Goal: Task Accomplishment & Management: Complete application form

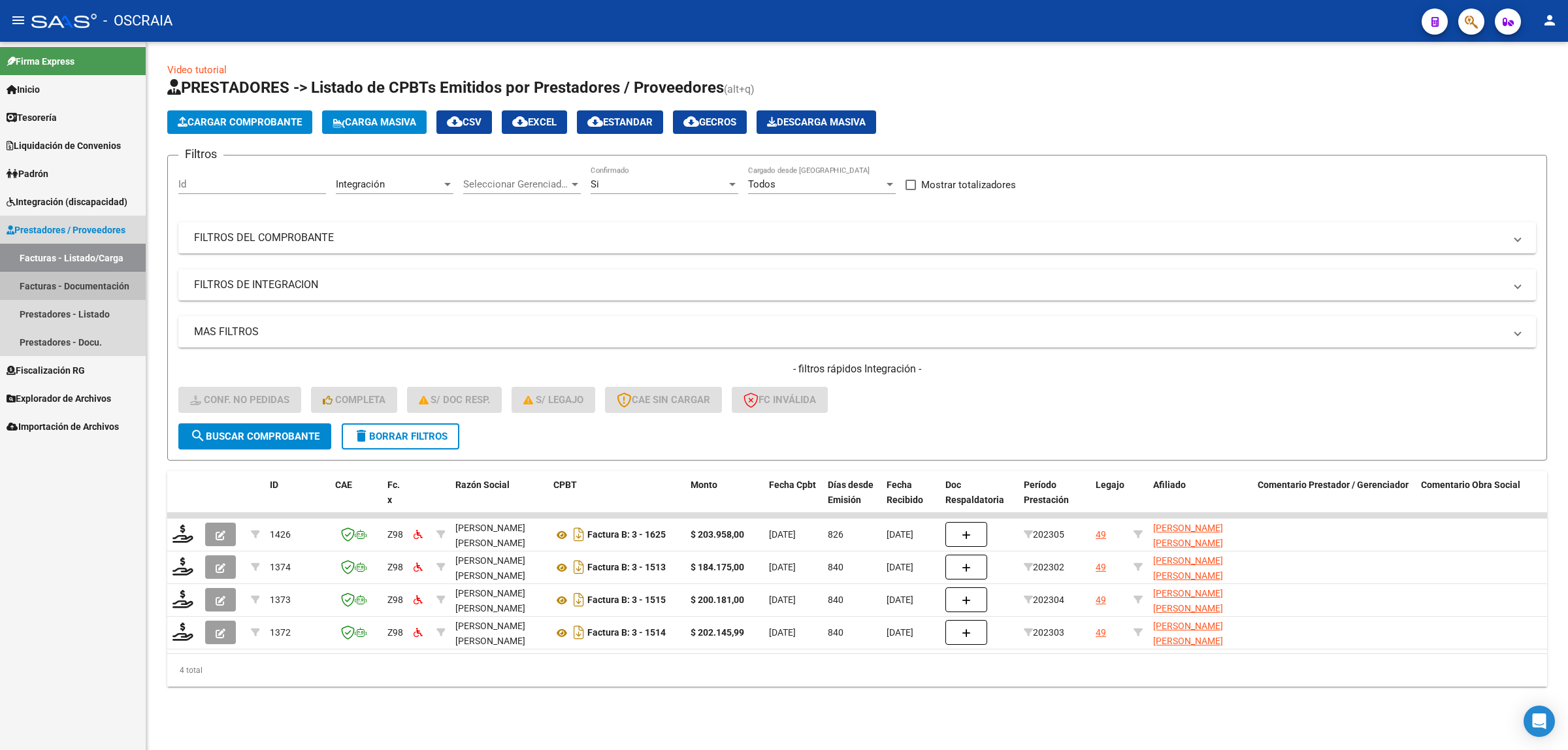
click at [117, 294] on link "Facturas - Documentación" at bounding box center [73, 286] width 146 height 28
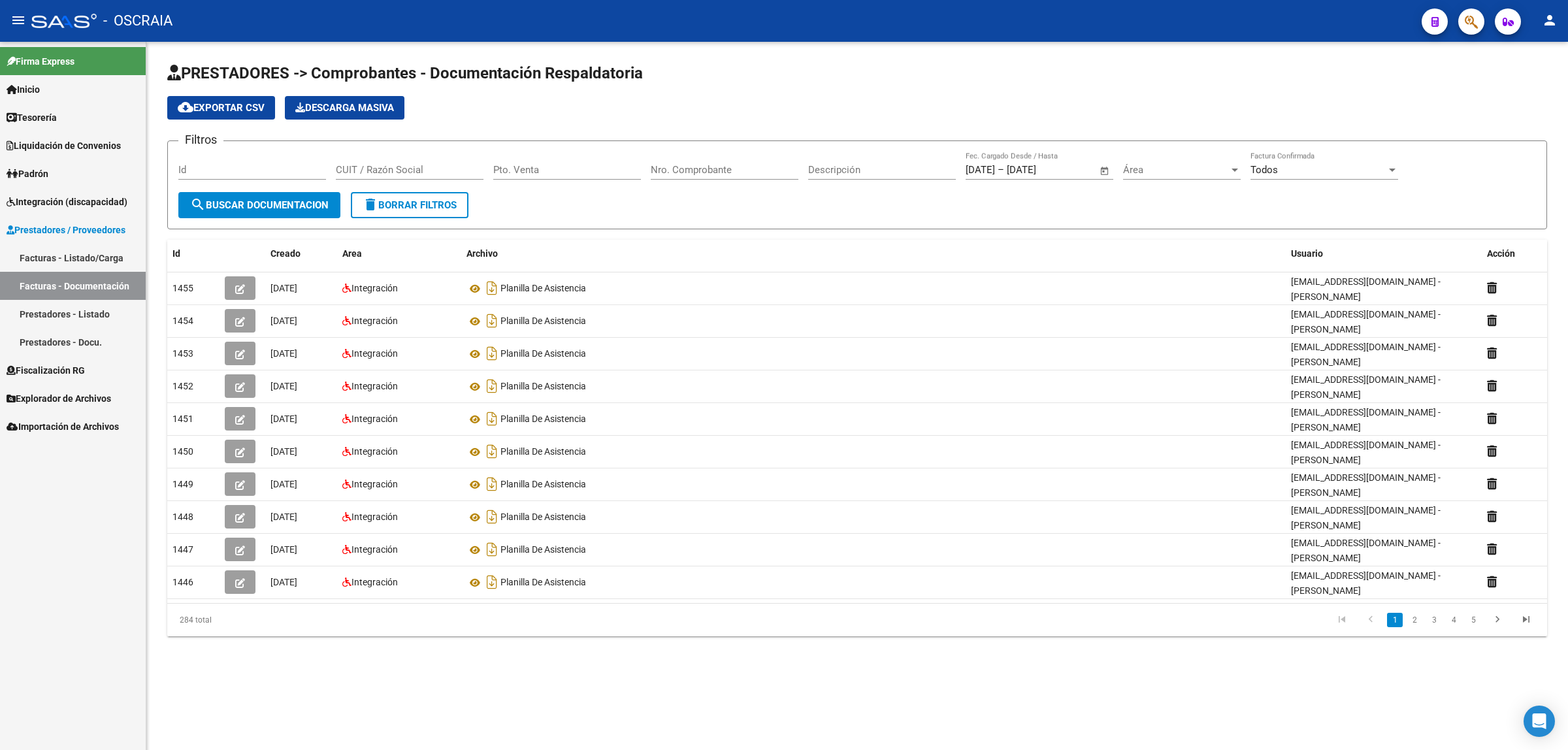
click at [82, 316] on link "Prestadores - Listado" at bounding box center [73, 313] width 146 height 28
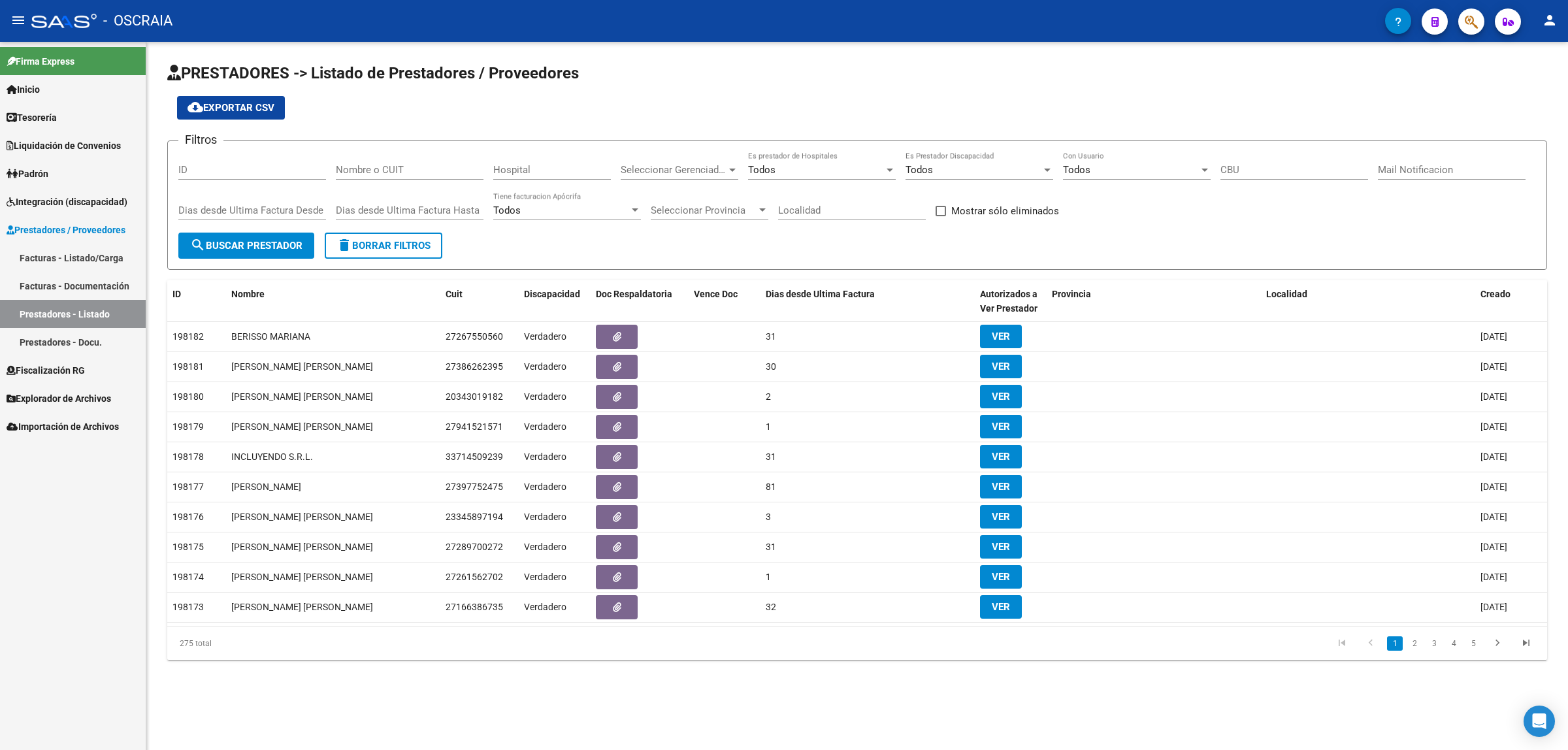
click at [87, 224] on span "Prestadores / Proveedores" at bounding box center [66, 230] width 119 height 15
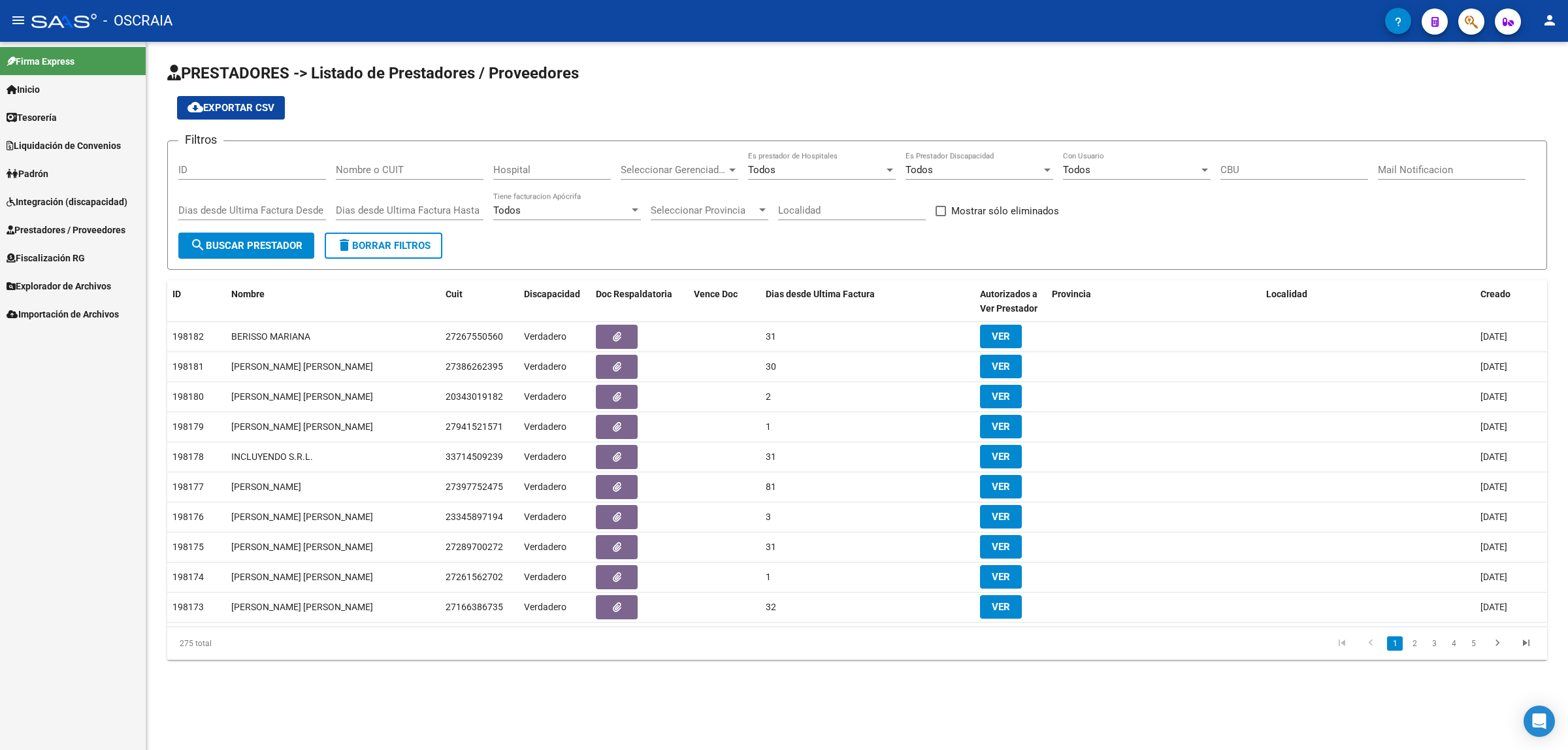
click at [103, 224] on span "Prestadores / Proveedores" at bounding box center [66, 230] width 119 height 15
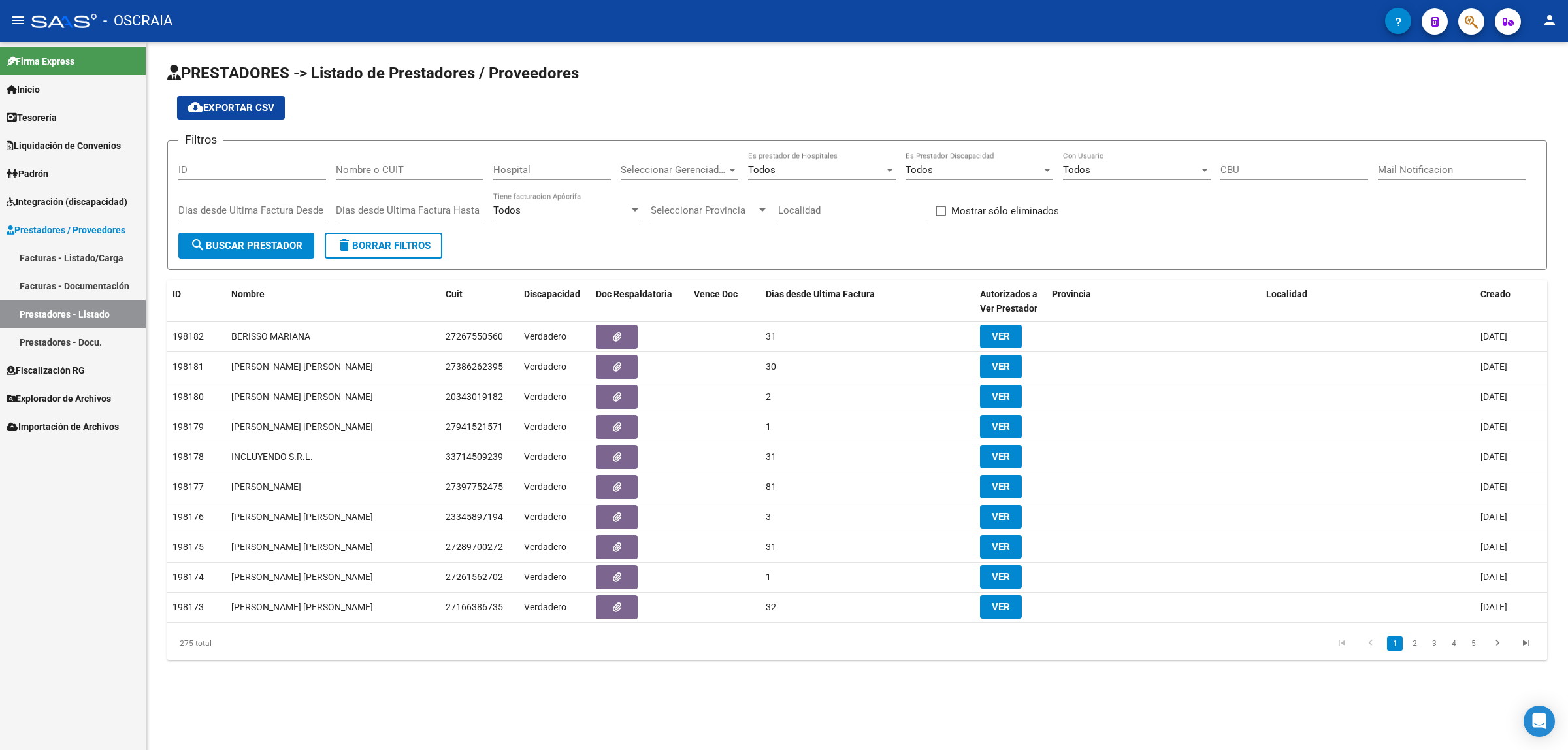
click at [97, 356] on link "Fiscalización RG" at bounding box center [73, 370] width 146 height 28
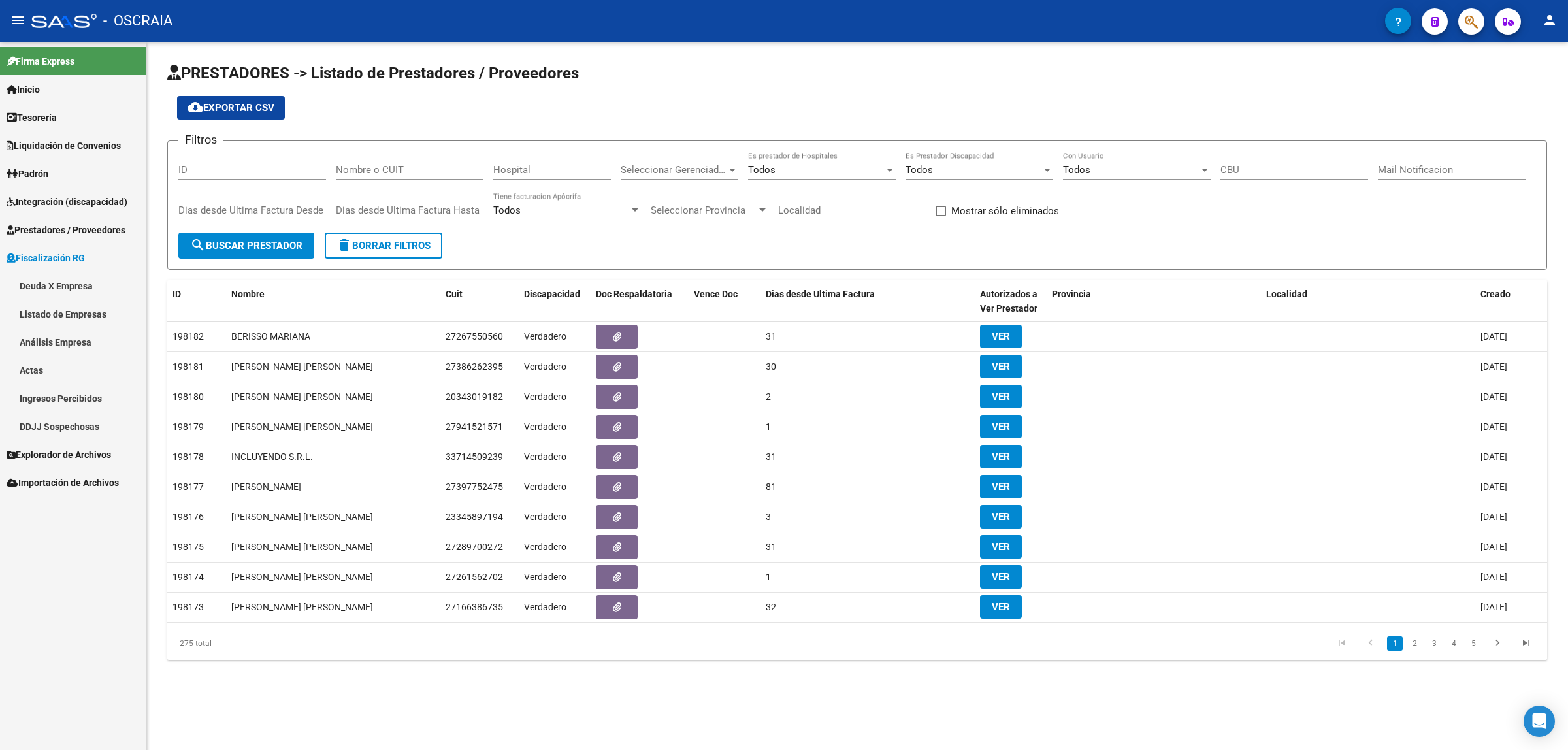
click at [85, 263] on span "Fiscalización RG" at bounding box center [46, 257] width 78 height 15
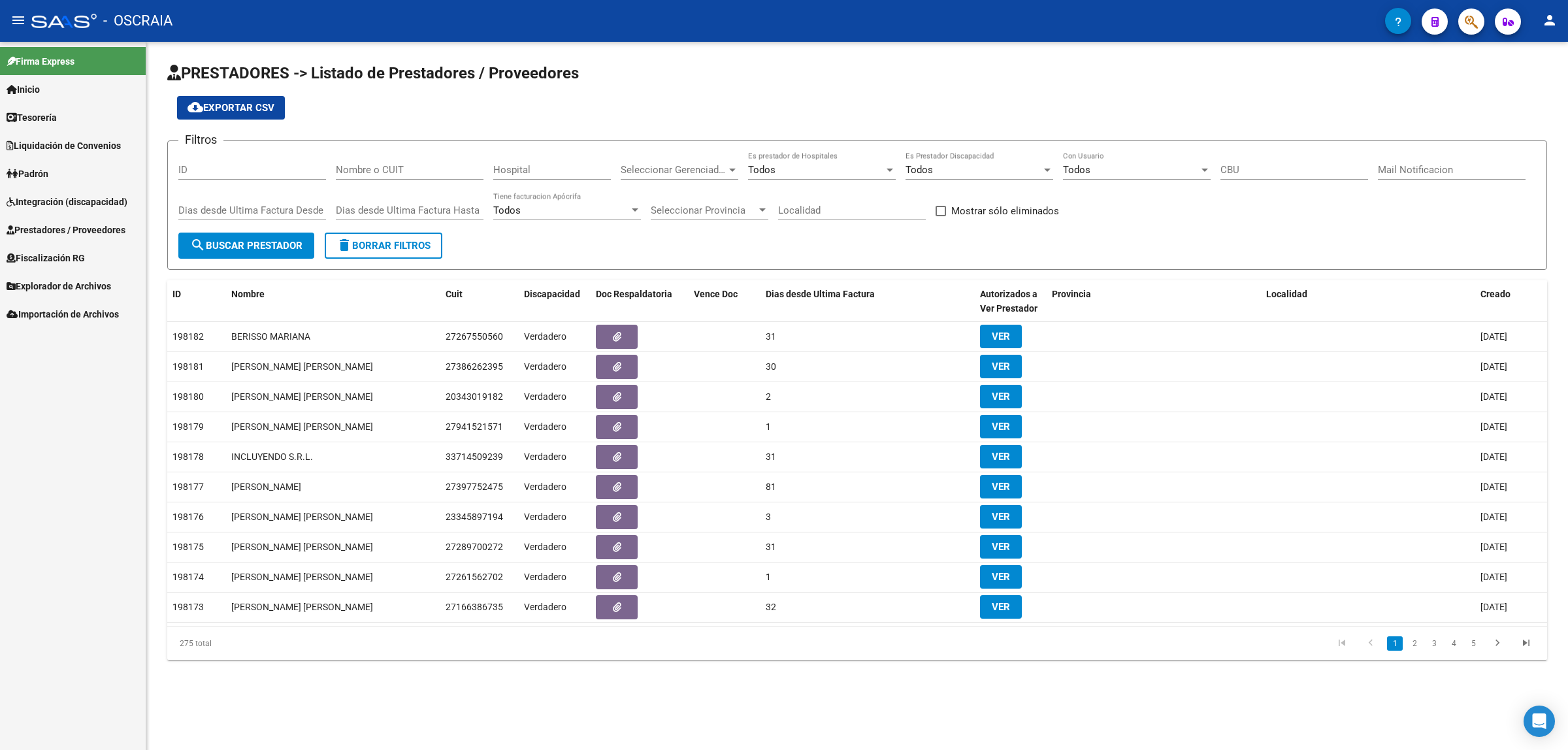
click at [90, 224] on span "Prestadores / Proveedores" at bounding box center [66, 230] width 119 height 15
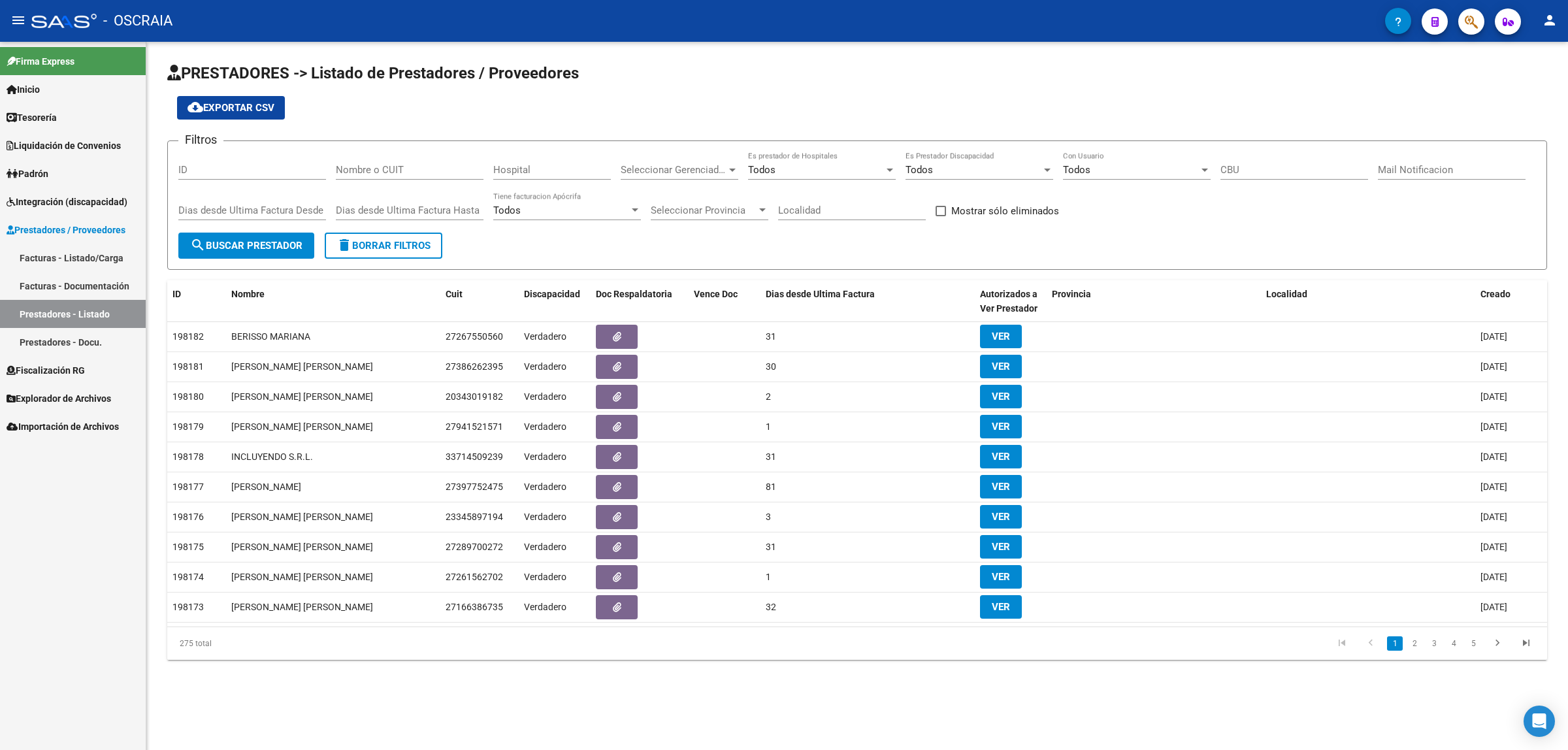
click at [84, 203] on span "Integración (discapacidad)" at bounding box center [67, 201] width 121 height 15
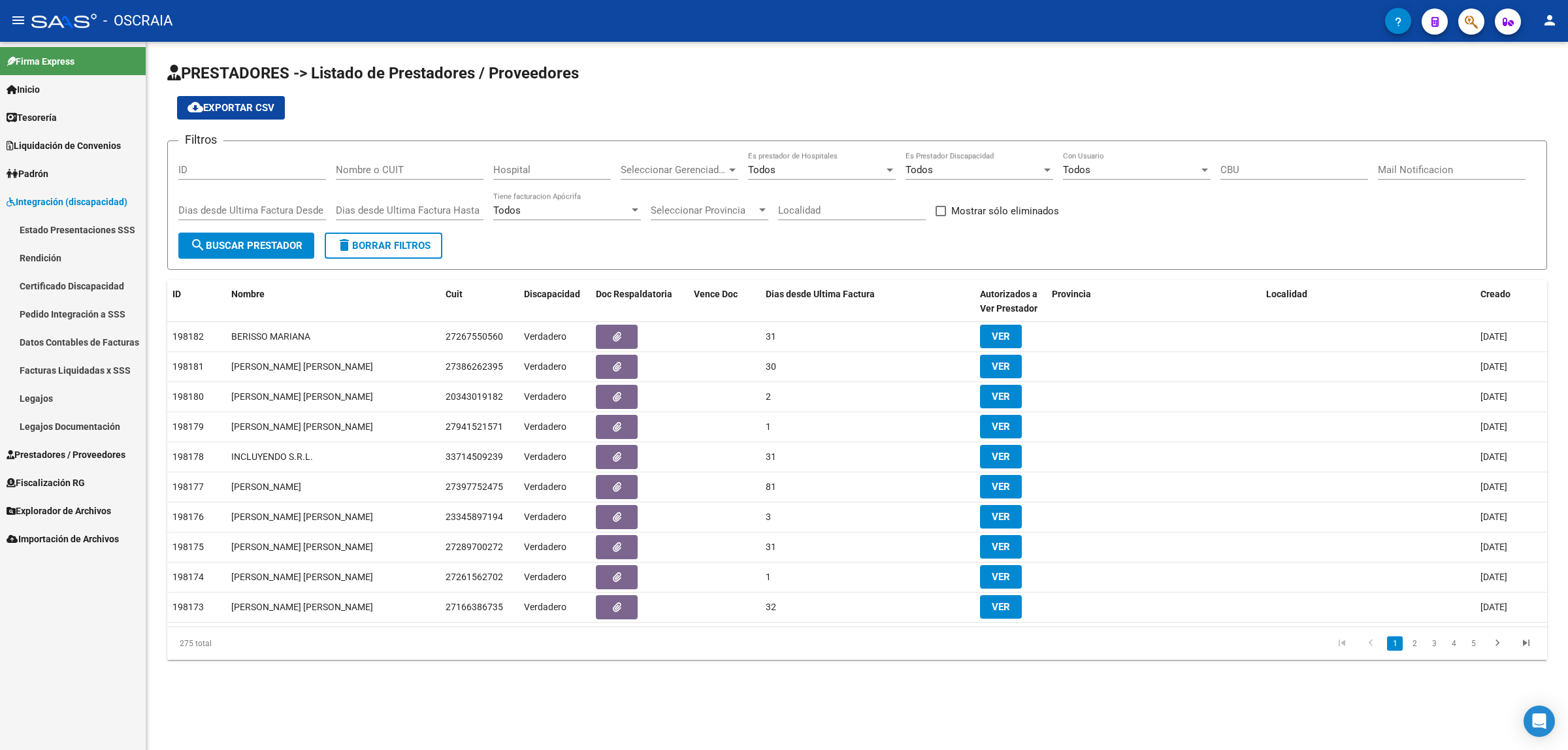
click at [97, 374] on link "Facturas Liquidadas x SSS" at bounding box center [73, 370] width 146 height 28
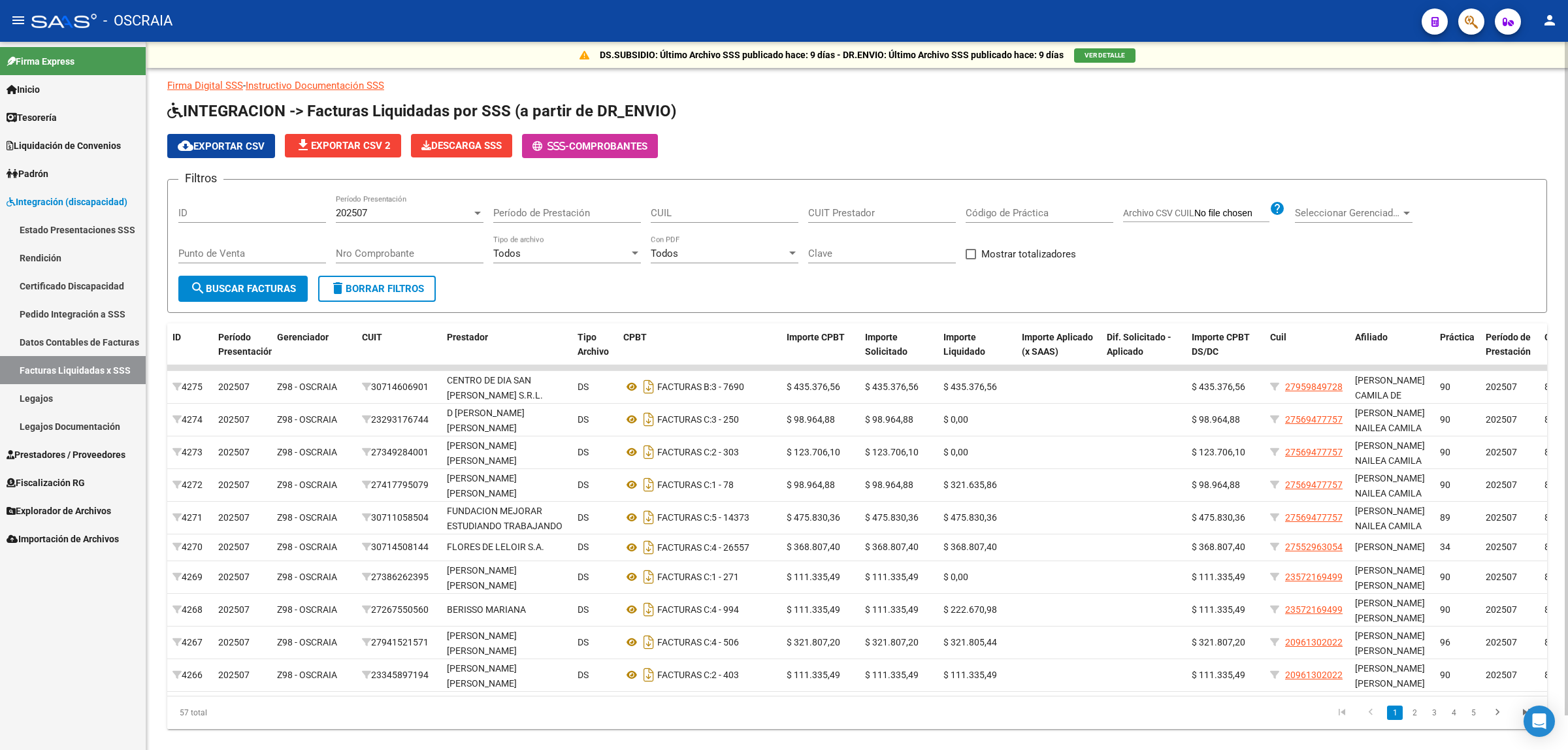
click at [272, 87] on link "Instructivo Documentación SSS" at bounding box center [315, 85] width 139 height 11
click at [219, 83] on link "Firma Digital SSS" at bounding box center [205, 85] width 76 height 11
click at [464, 201] on div "202507 Período Presentación" at bounding box center [409, 208] width 148 height 28
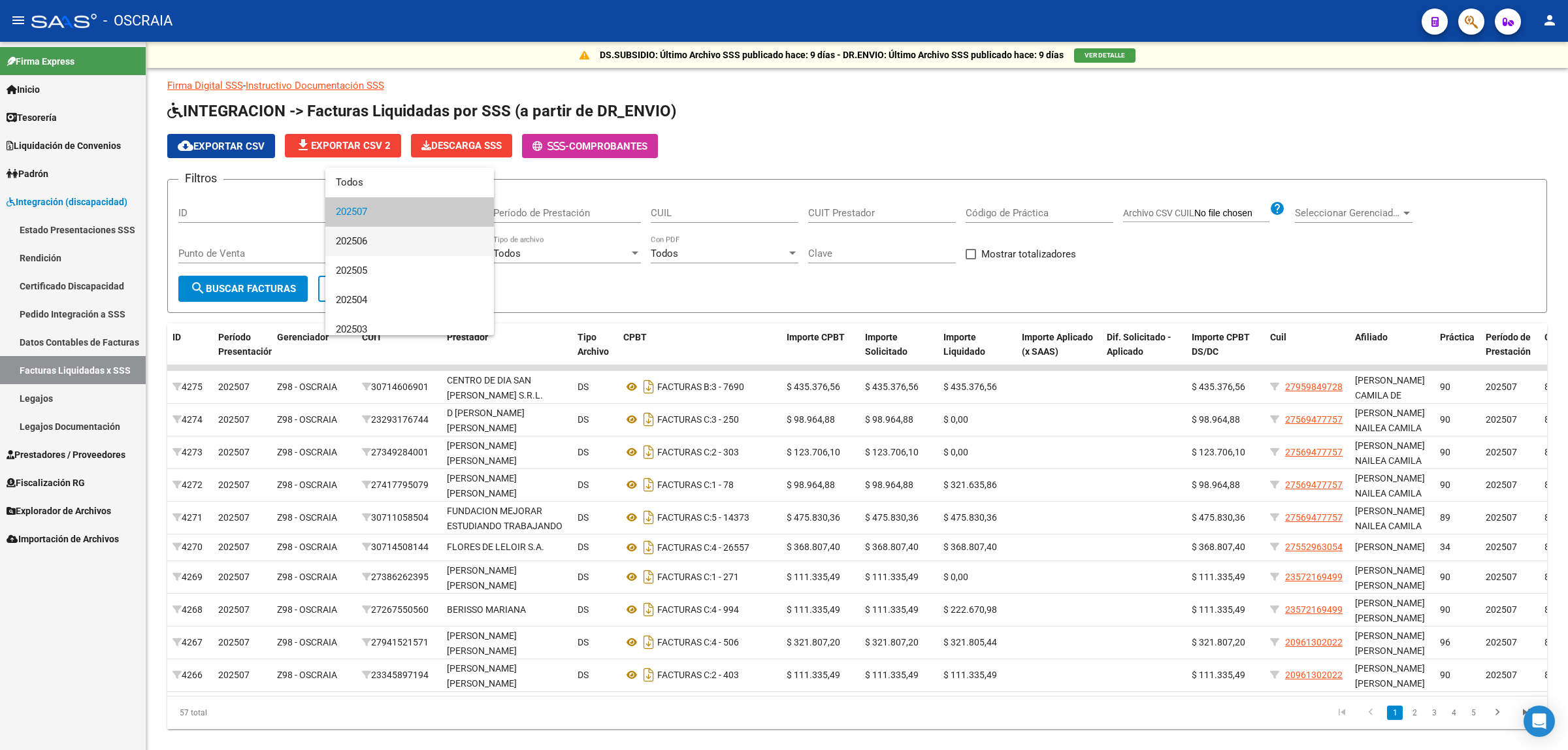
click at [436, 249] on span "202506" at bounding box center [409, 241] width 148 height 29
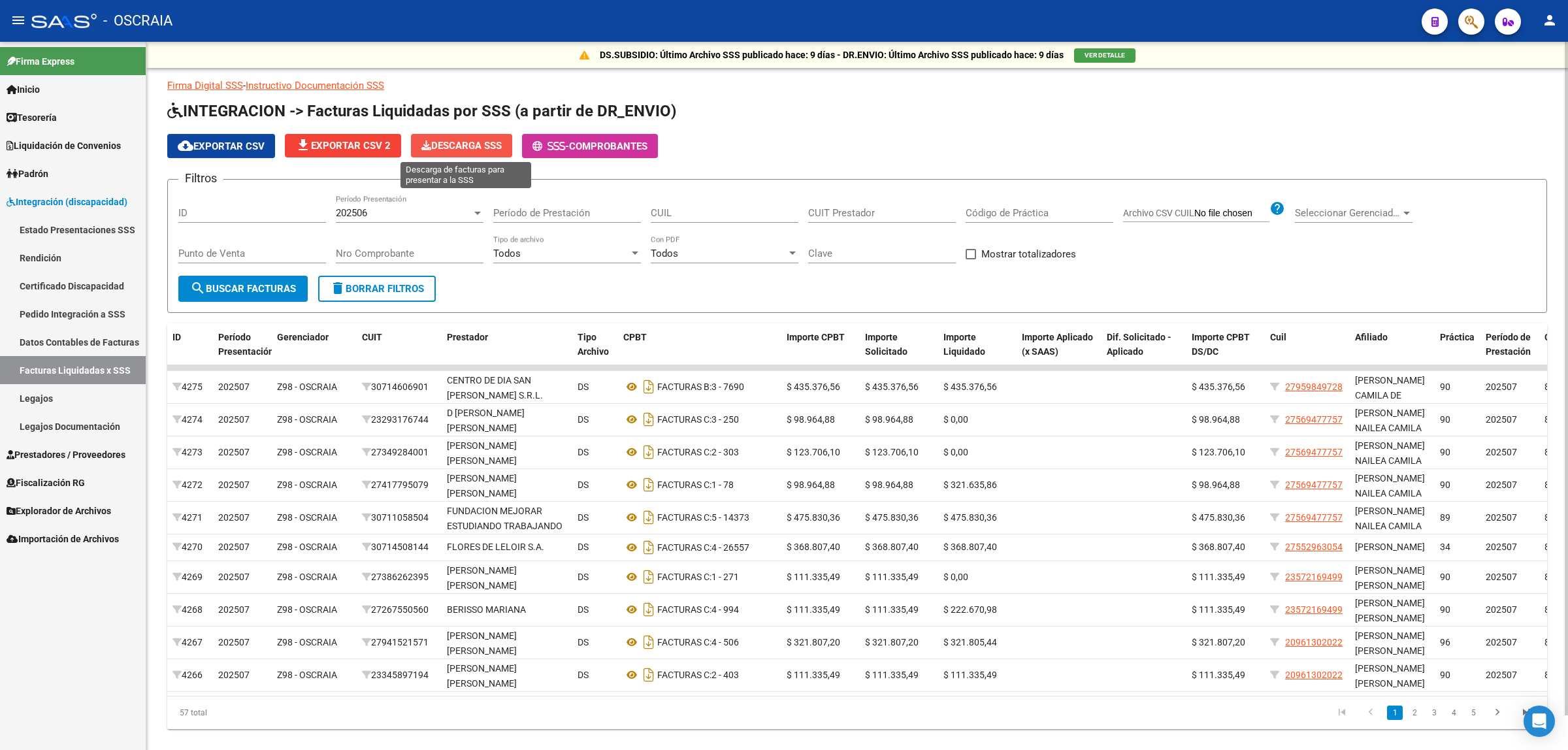
click at [471, 145] on span "Descarga SSS" at bounding box center [461, 145] width 80 height 11
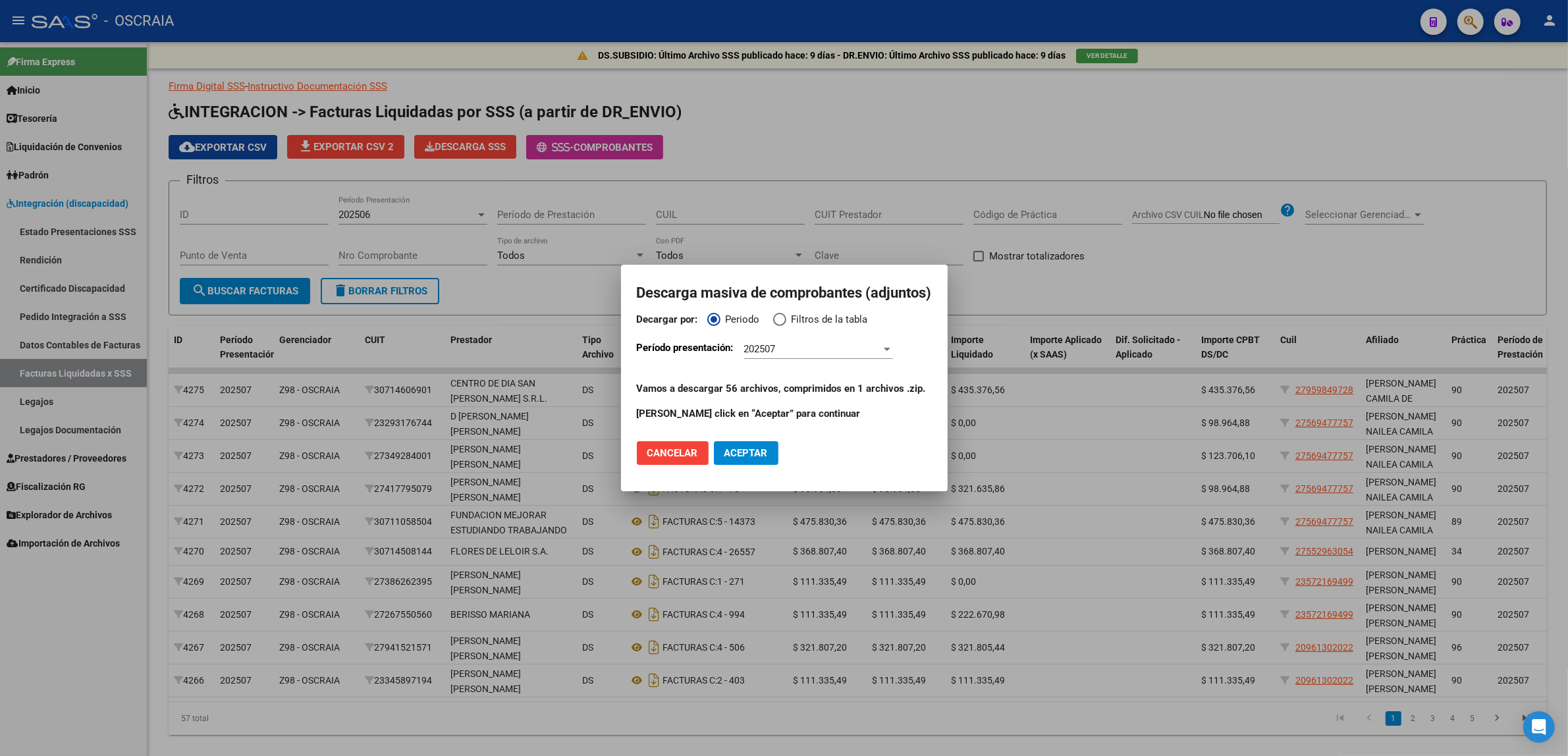
click at [748, 297] on h2 "Descarga masiva de comprobantes (adjuntos)" at bounding box center [784, 293] width 295 height 25
click at [791, 355] on div "202507 Período Presentación" at bounding box center [818, 349] width 149 height 20
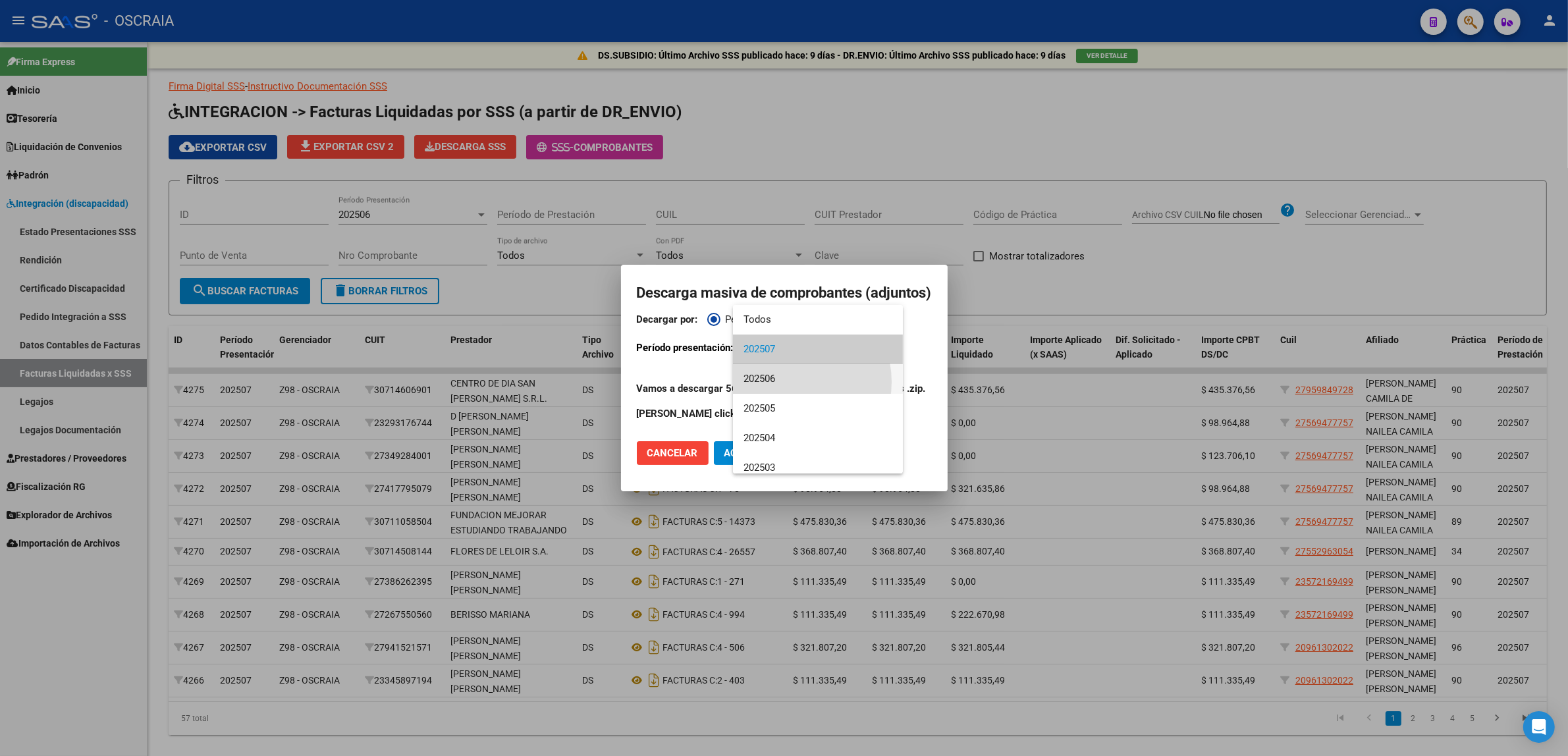
click at [787, 381] on span "202506" at bounding box center [817, 378] width 149 height 29
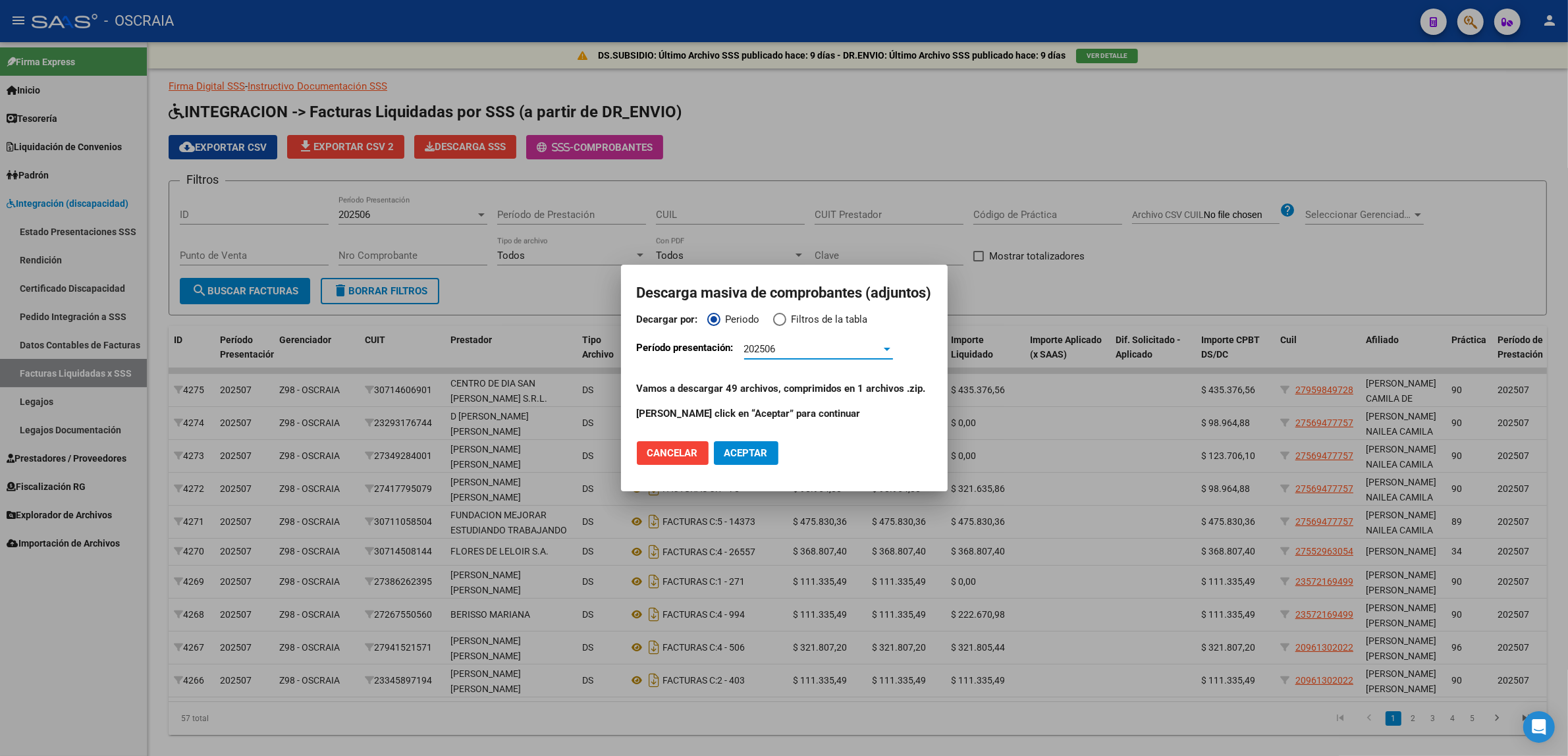
click at [748, 447] on span "Aceptar" at bounding box center [746, 453] width 43 height 12
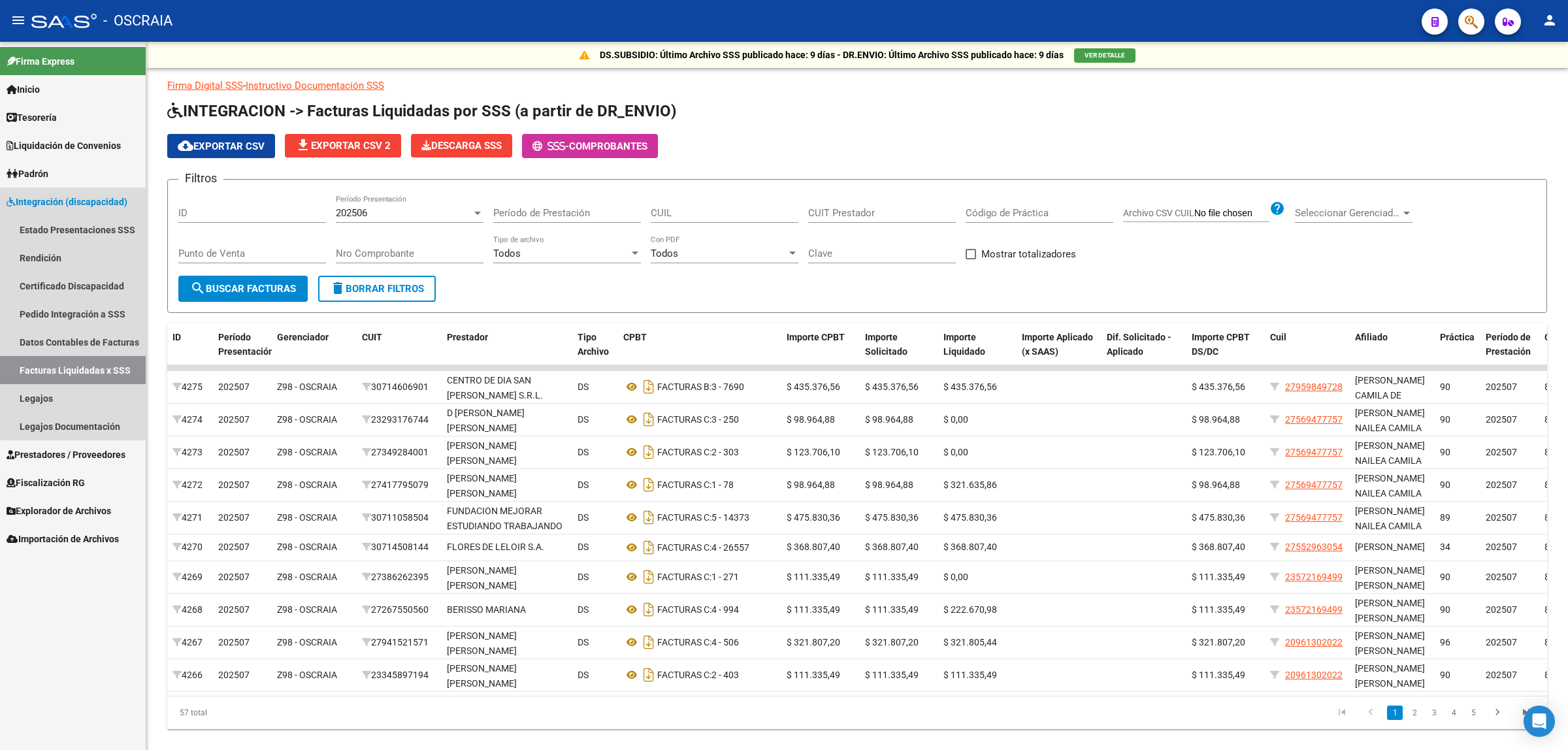
click at [77, 204] on span "Integración (discapacidad)" at bounding box center [67, 201] width 121 height 15
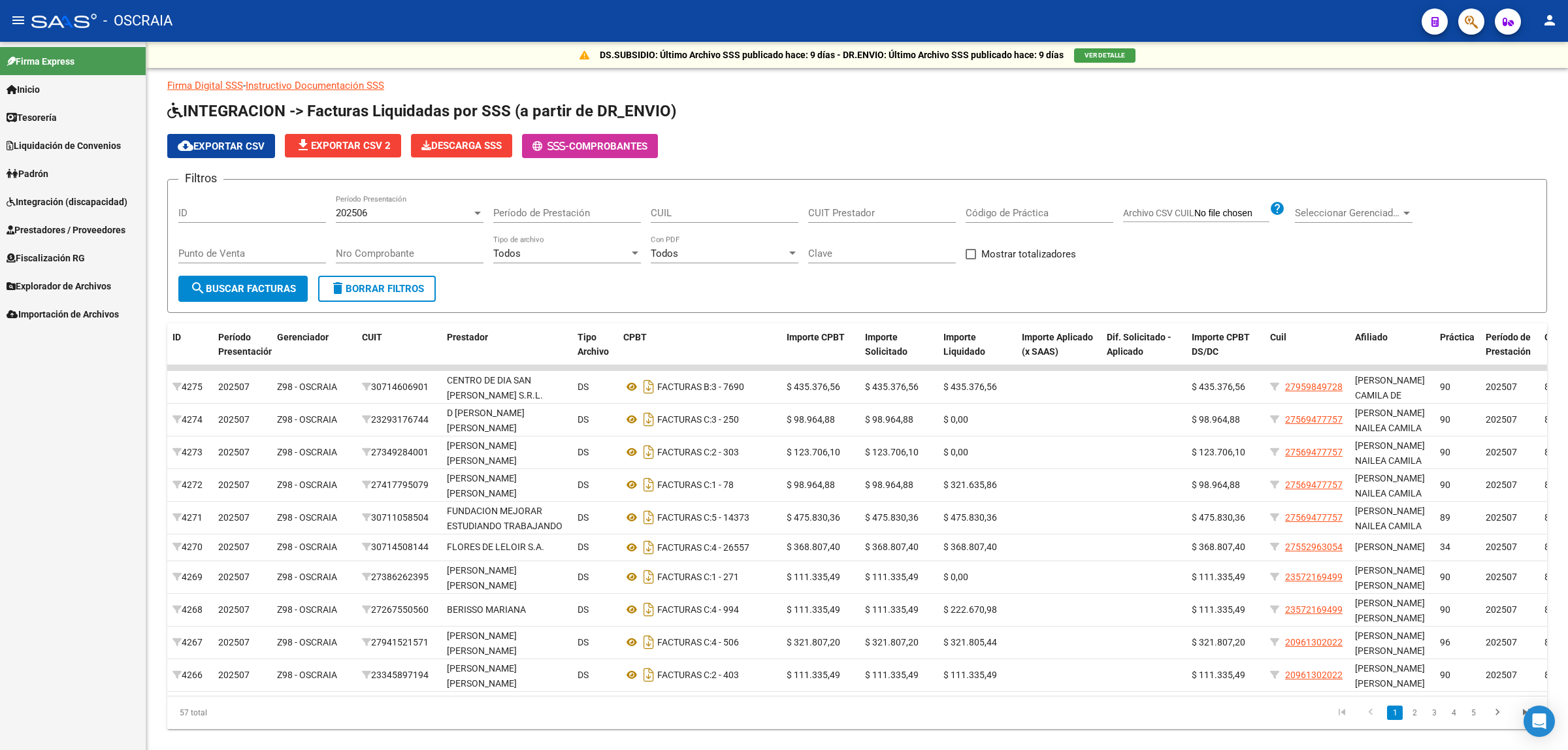
click at [82, 237] on link "Prestadores / Proveedores" at bounding box center [73, 229] width 146 height 28
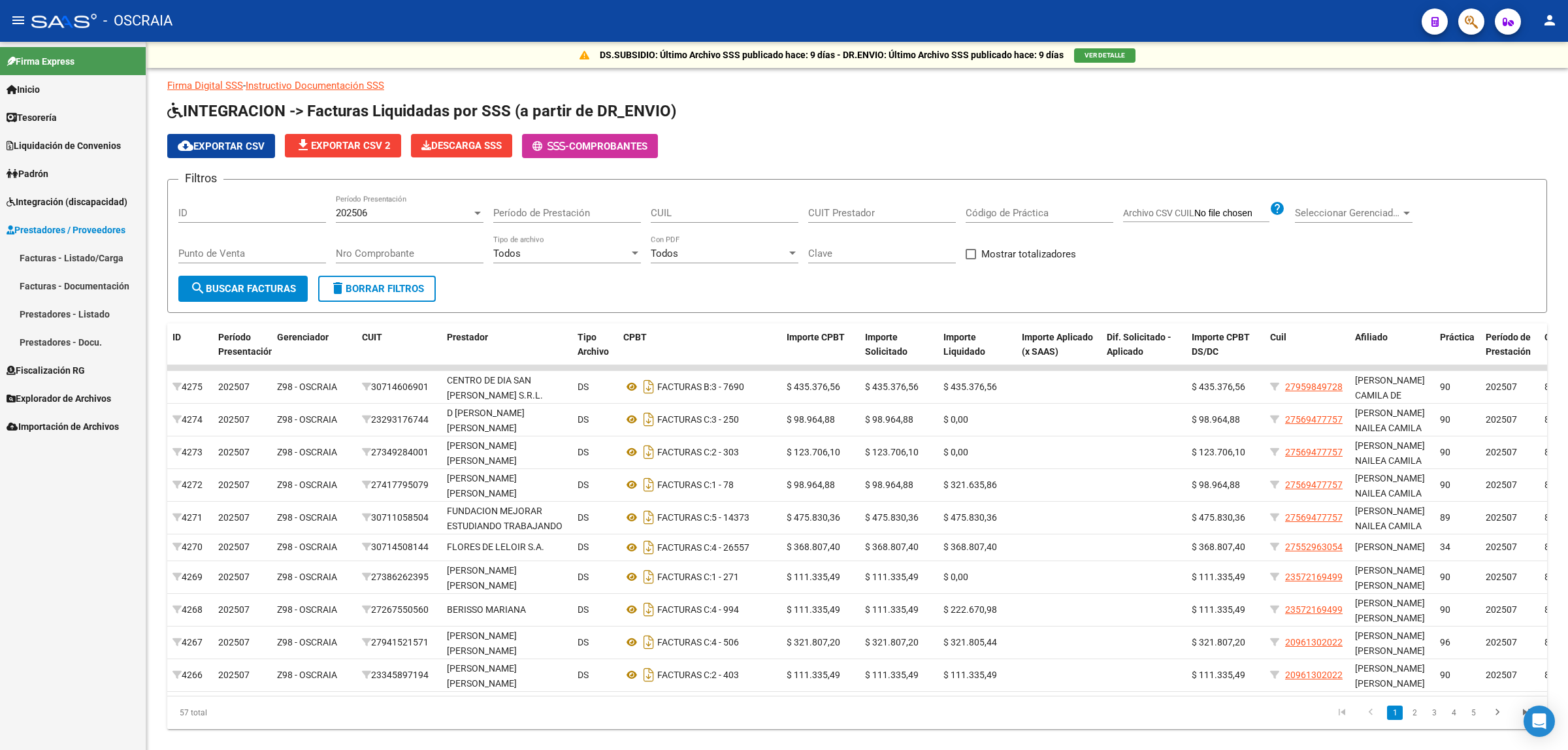
click at [77, 262] on link "Facturas - Listado/Carga" at bounding box center [73, 257] width 146 height 28
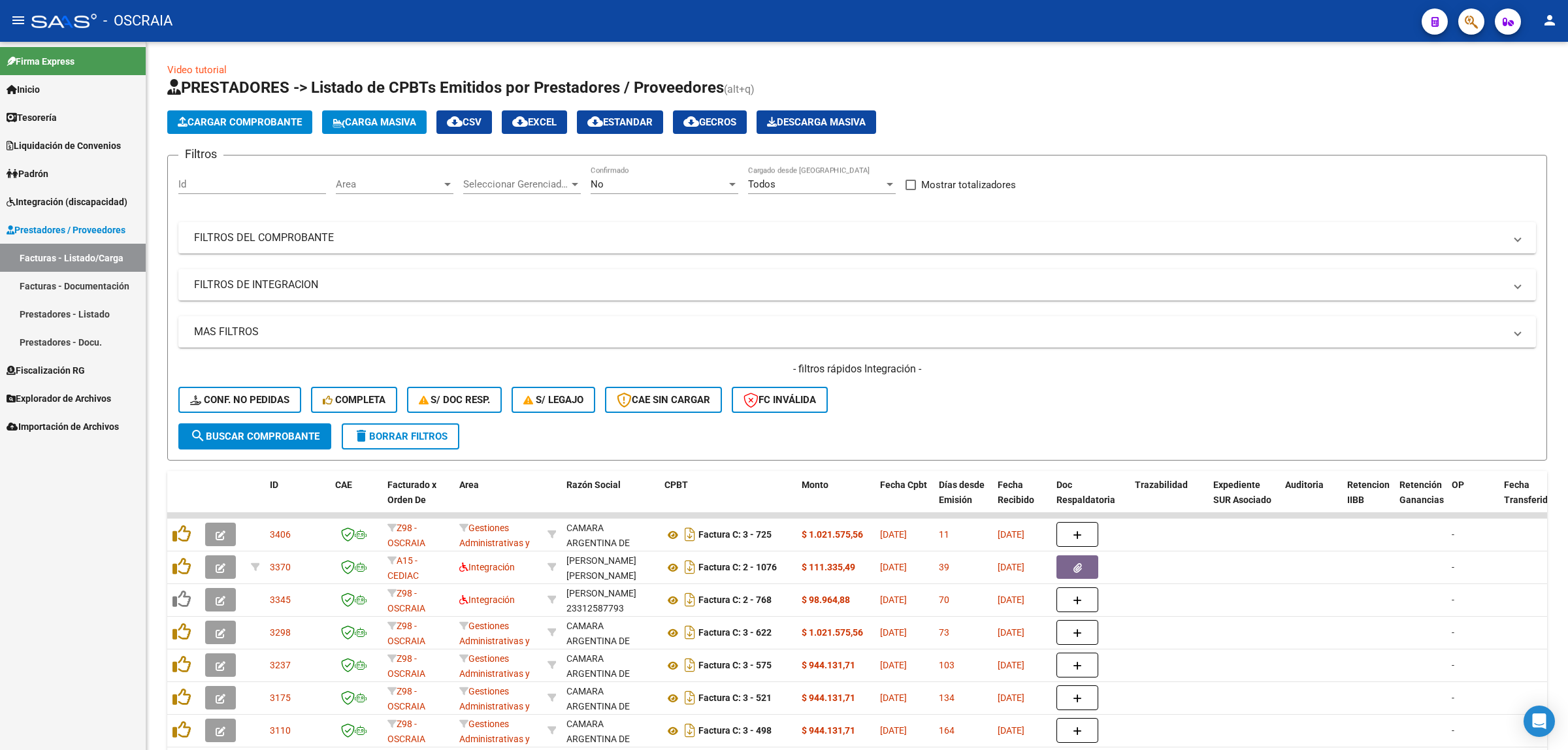
click at [100, 283] on link "Facturas - Documentación" at bounding box center [73, 286] width 146 height 28
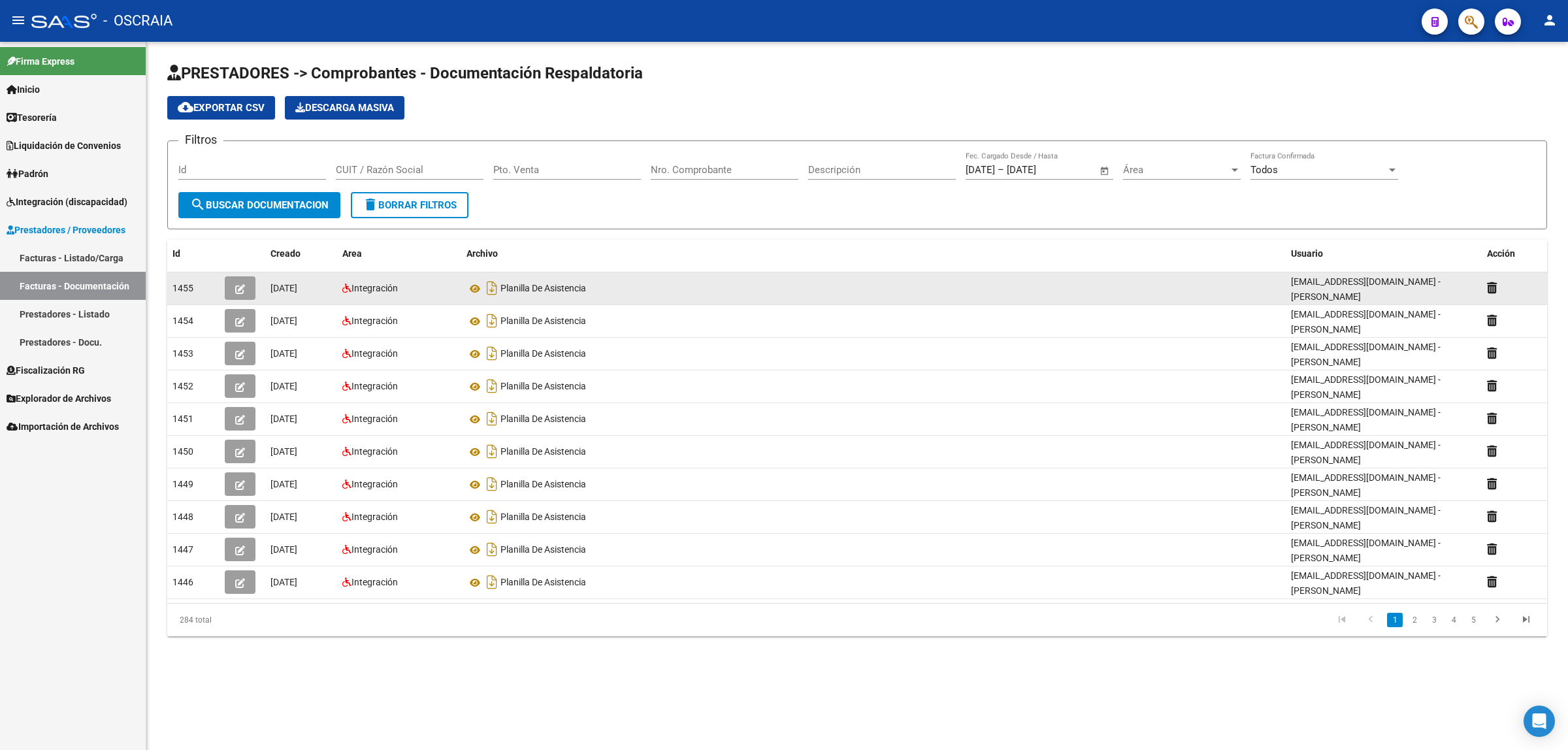
click at [239, 284] on icon "button" at bounding box center [240, 289] width 10 height 10
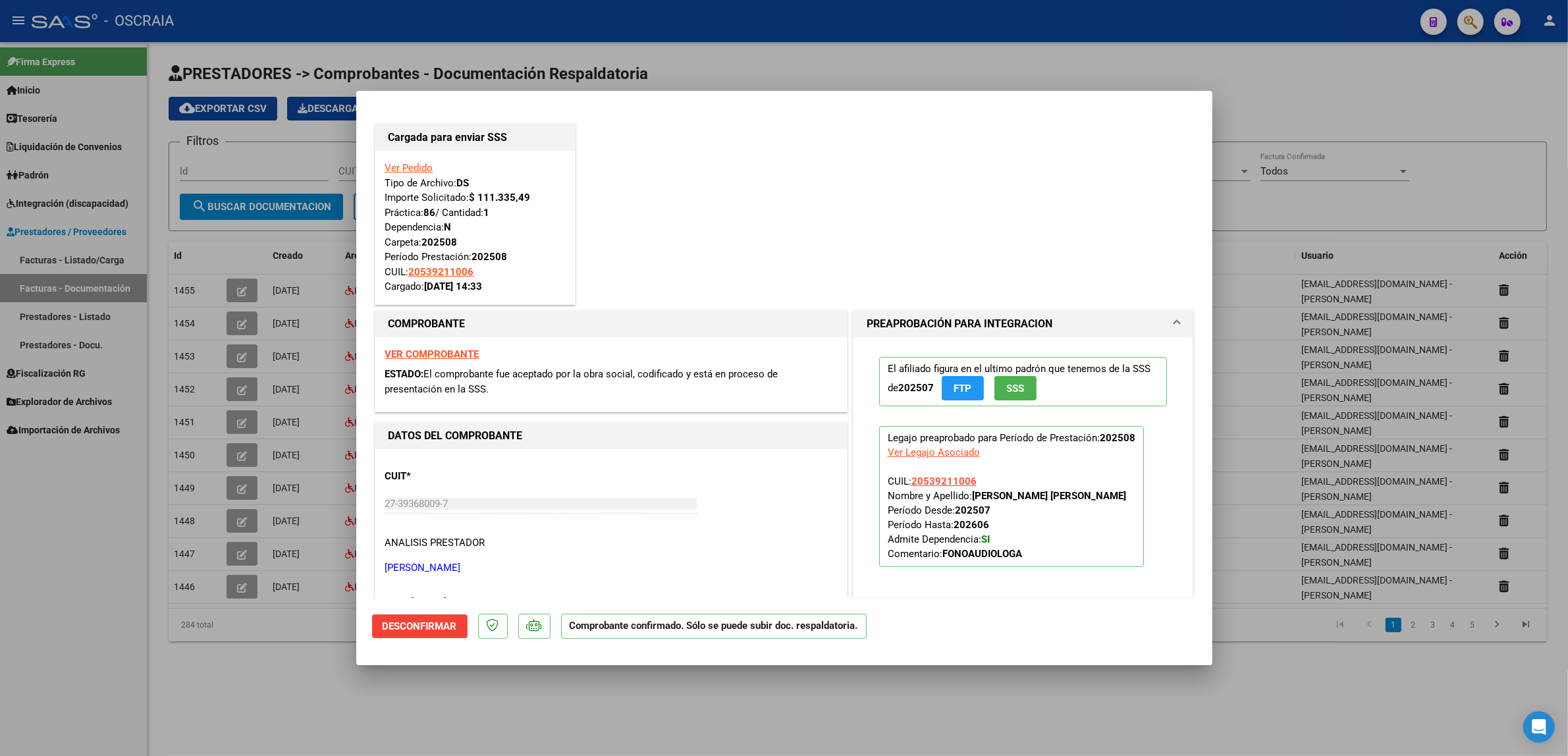
click at [1292, 145] on div at bounding box center [784, 378] width 1568 height 756
type input "$ 0,00"
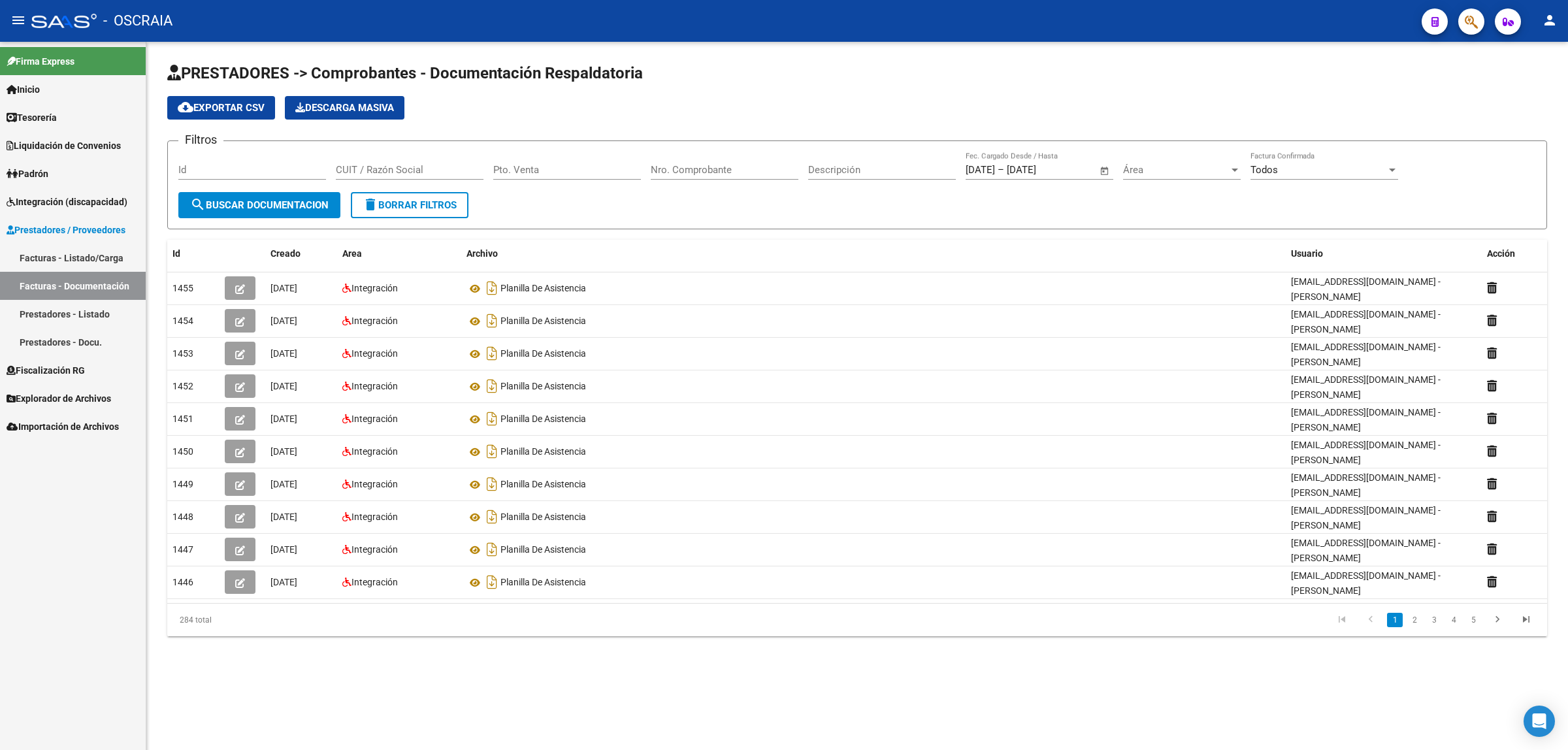
click at [82, 262] on link "Facturas - Listado/Carga" at bounding box center [73, 257] width 146 height 28
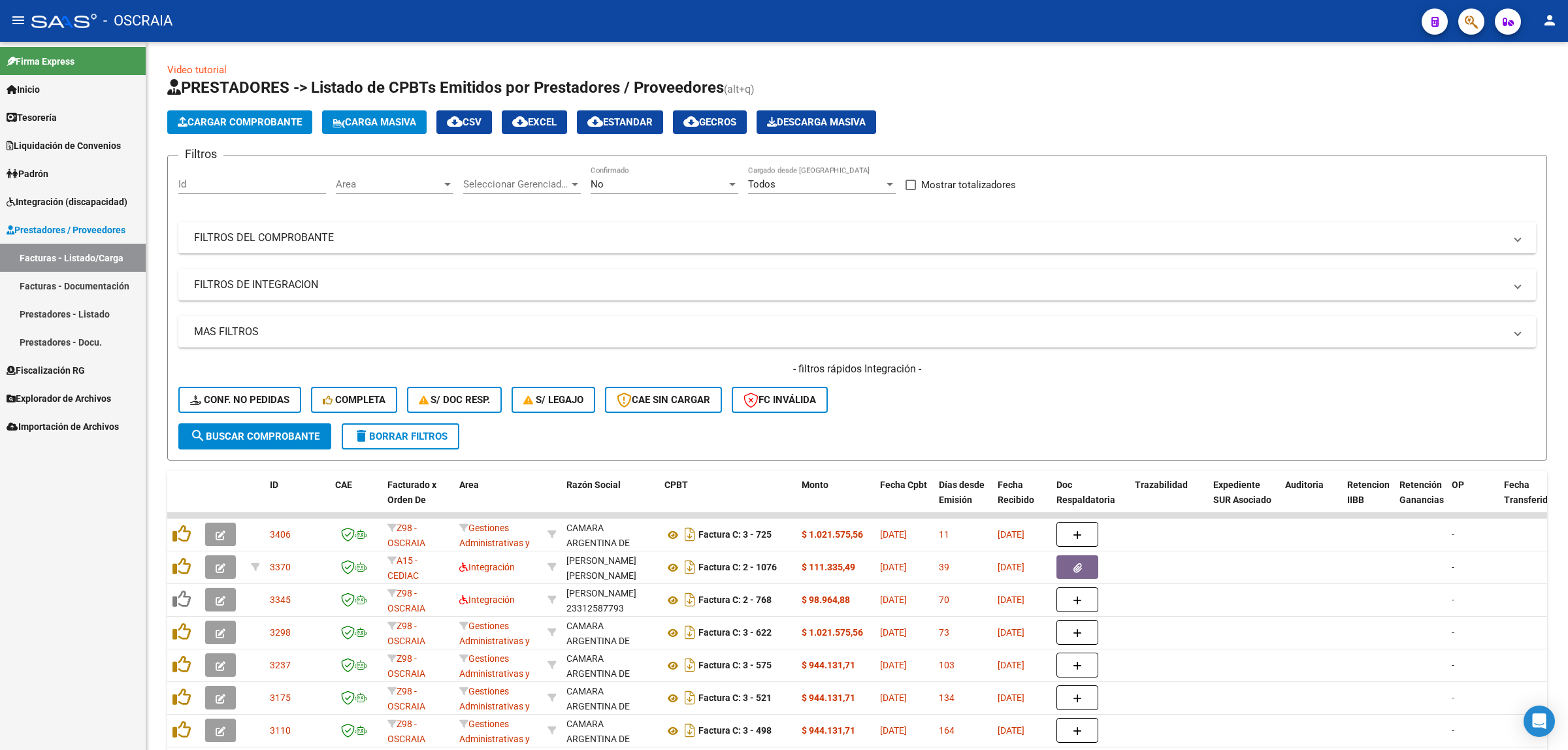
click at [113, 288] on link "Facturas - Documentación" at bounding box center [73, 286] width 146 height 28
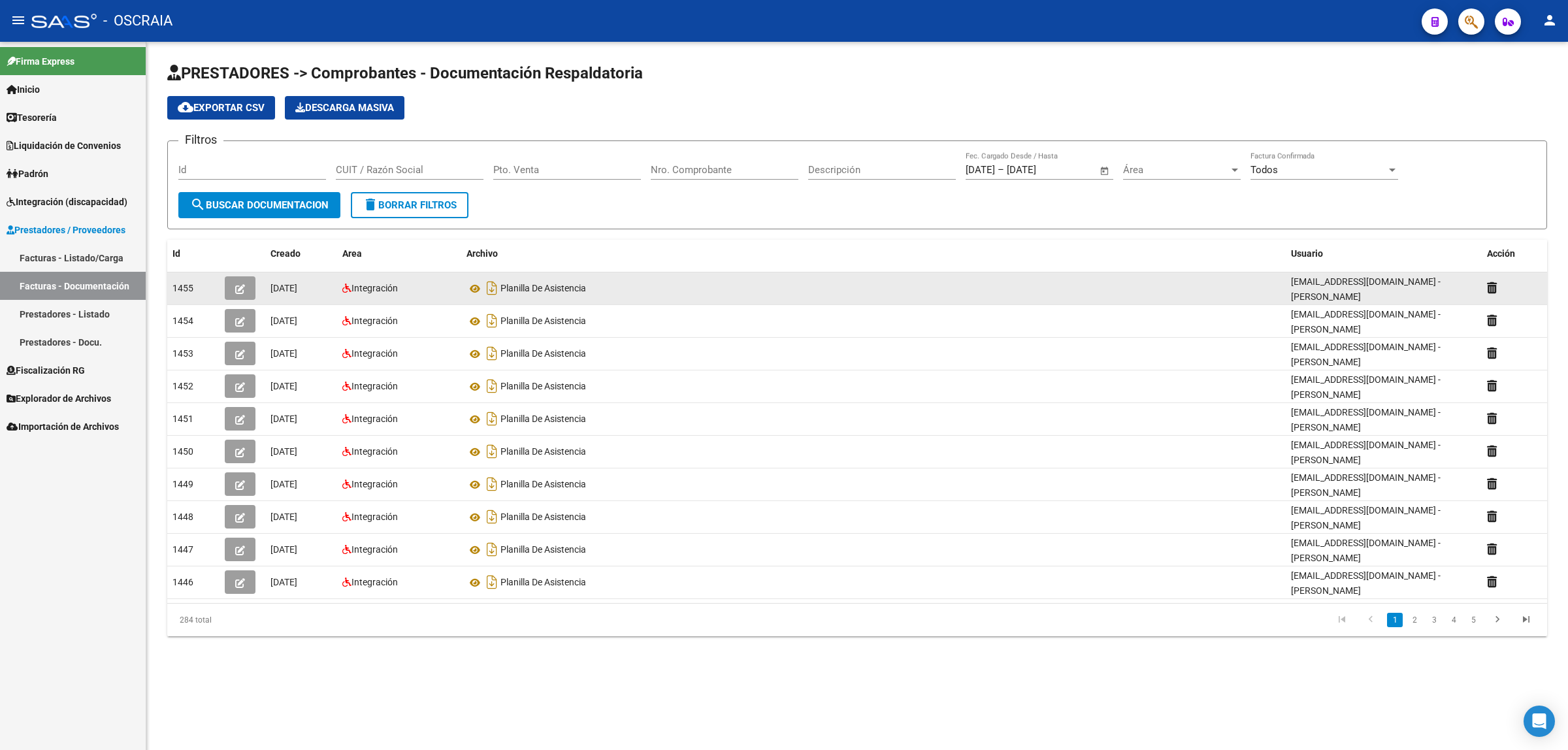
click at [245, 285] on button "button" at bounding box center [240, 288] width 31 height 24
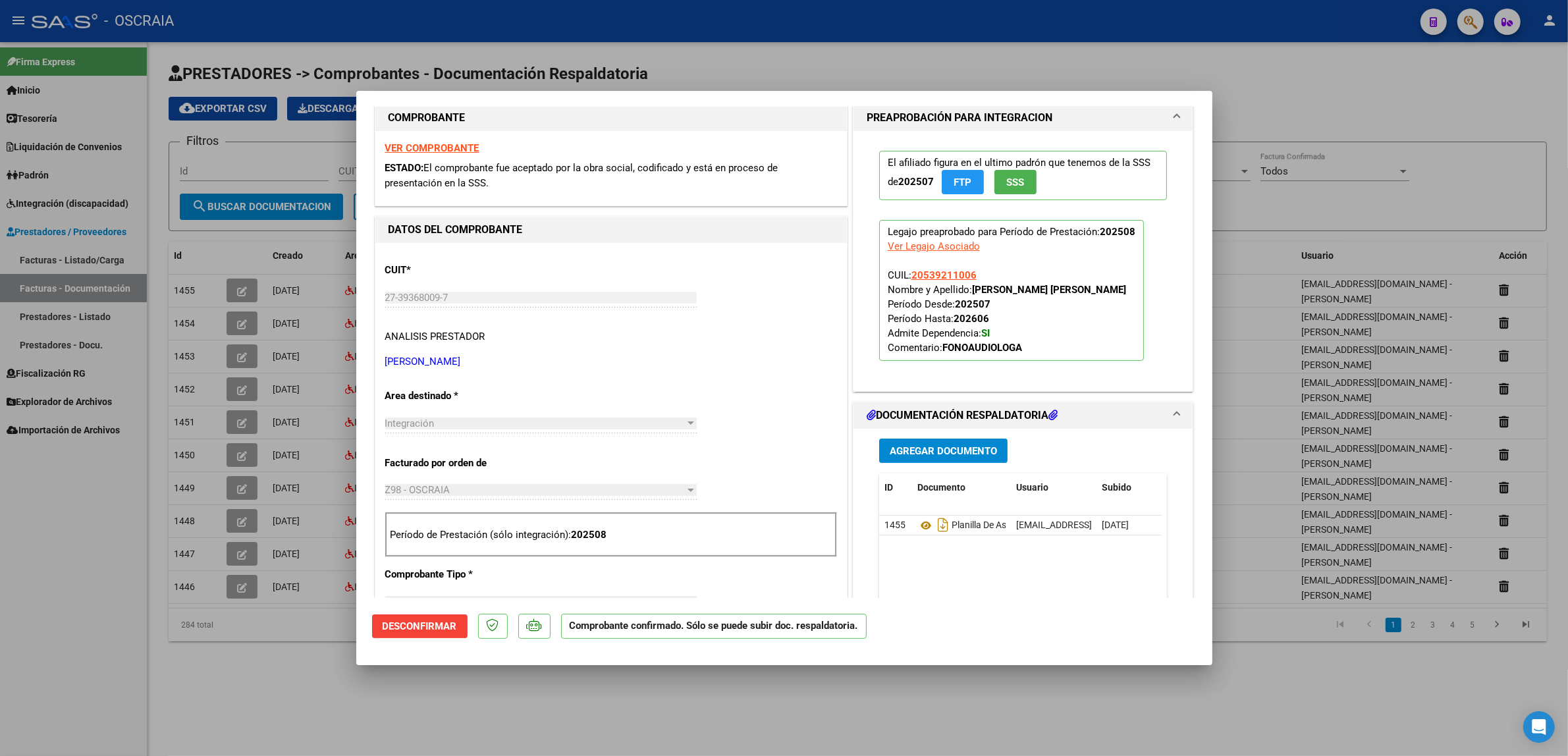
scroll to position [247, 0]
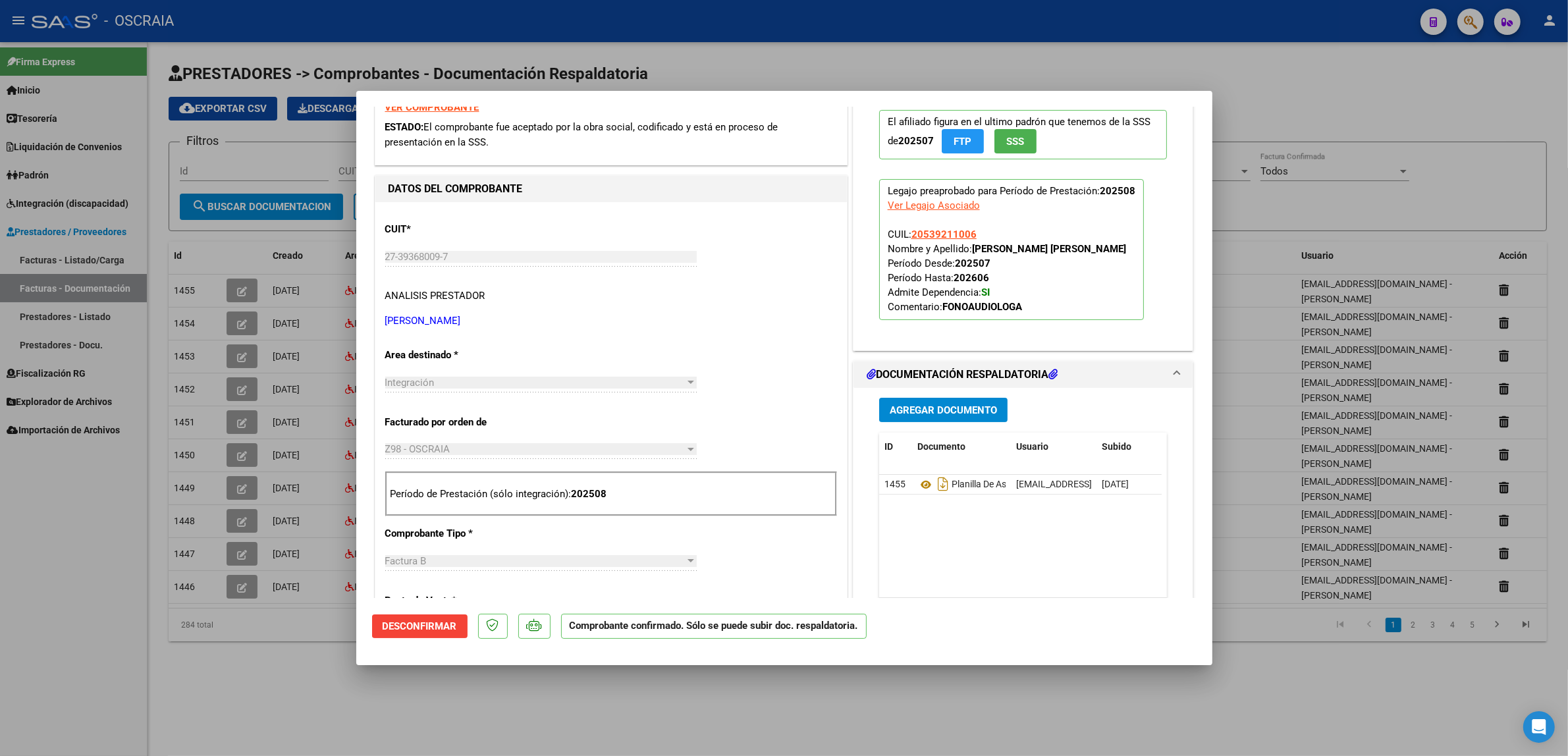
click at [301, 54] on div at bounding box center [784, 378] width 1568 height 756
type input "$ 0,00"
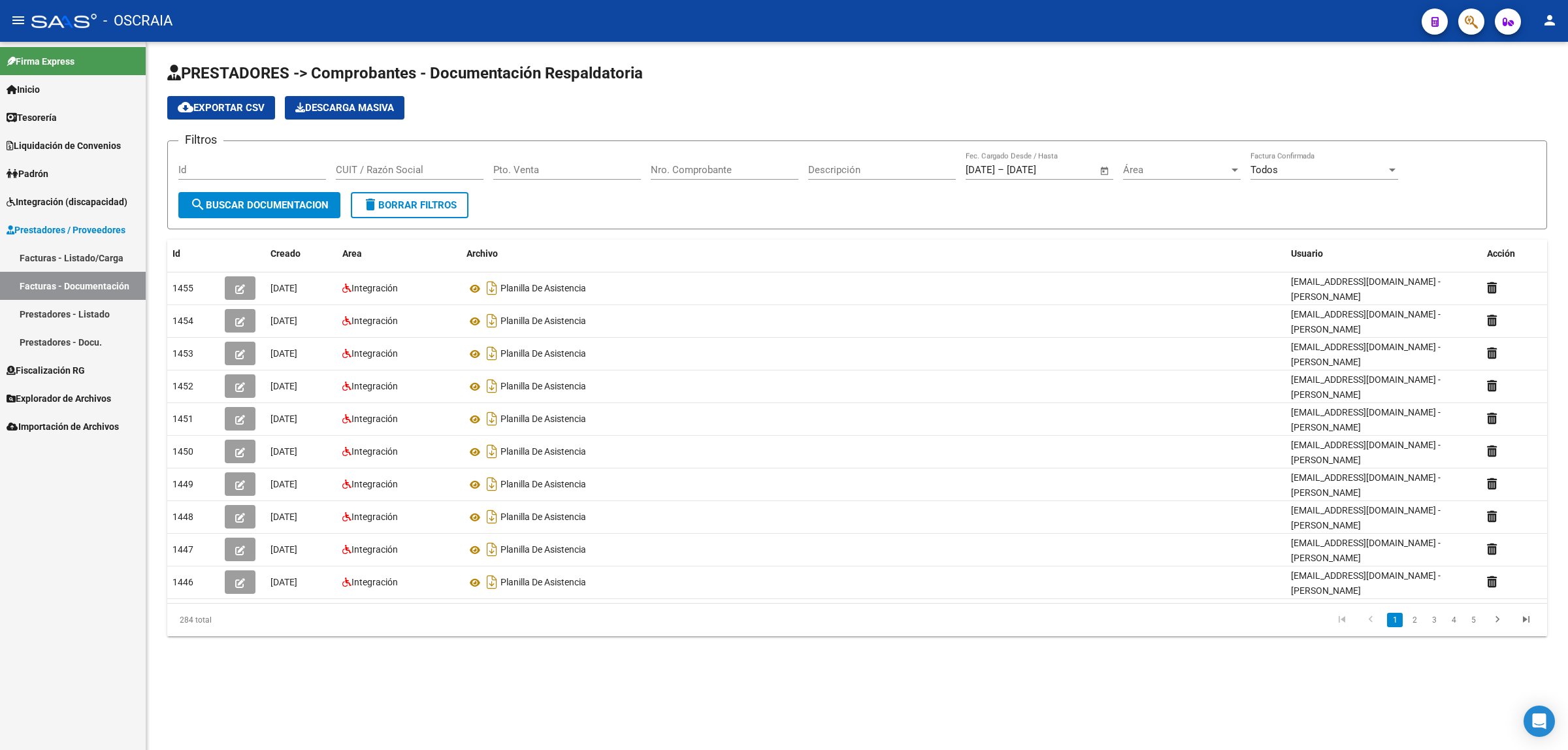
click at [104, 256] on link "Facturas - Listado/Carga" at bounding box center [73, 257] width 146 height 28
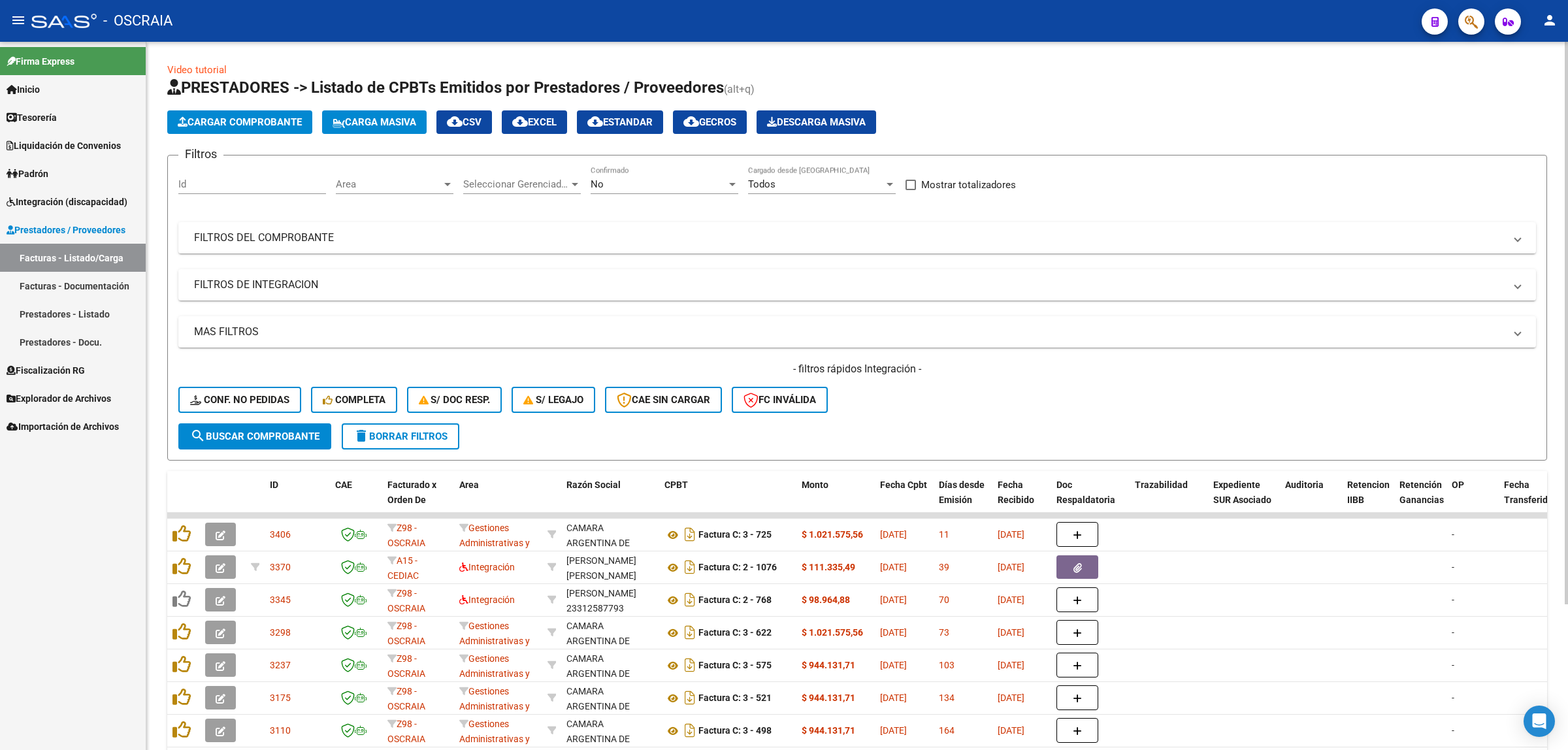
click at [185, 126] on span "Cargar Comprobante" at bounding box center [240, 122] width 124 height 11
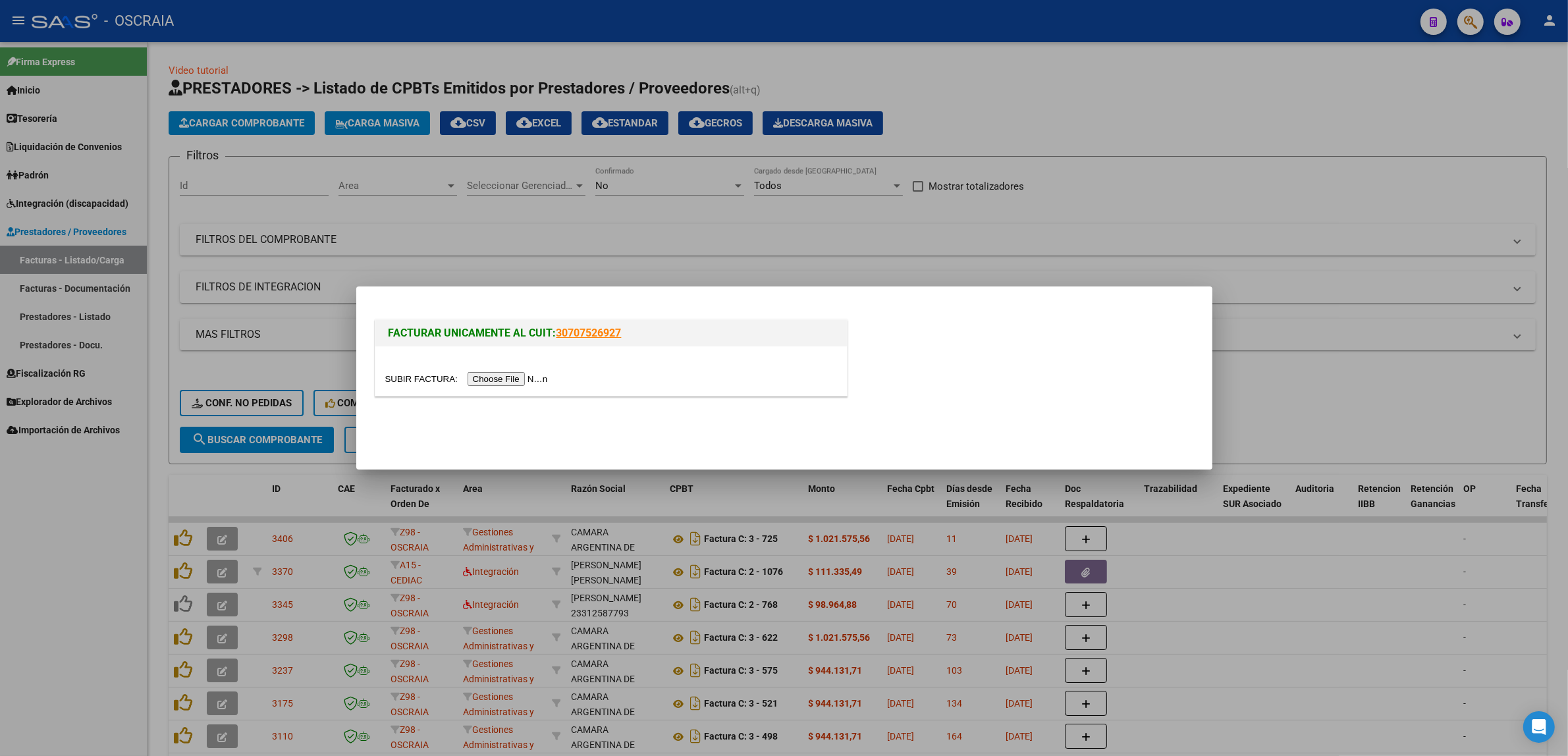
click at [524, 379] on input "file" at bounding box center [469, 379] width 167 height 14
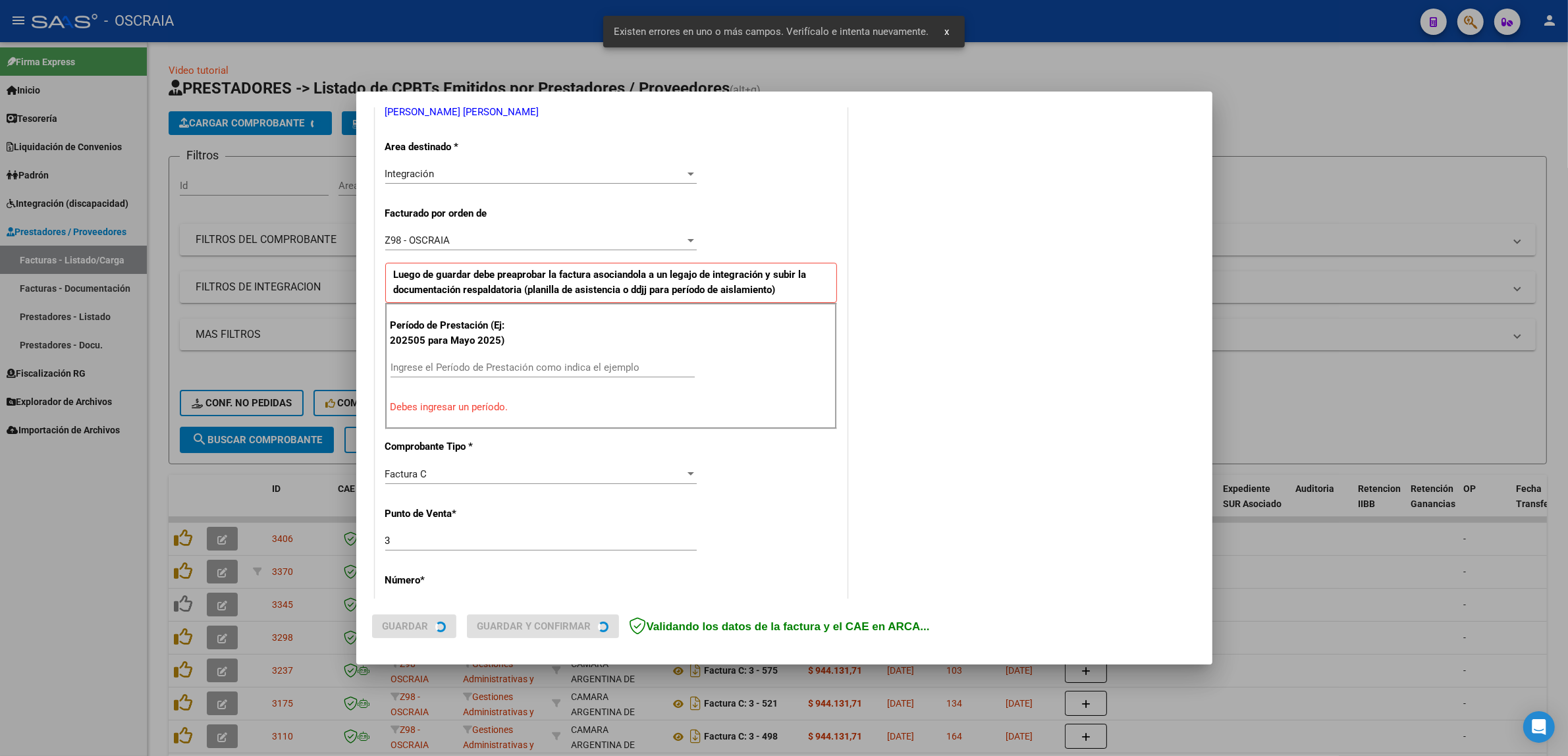
scroll to position [280, 0]
click at [466, 367] on input "Ingrese el Período de Prestación como indica el ejemplo" at bounding box center [542, 364] width 304 height 12
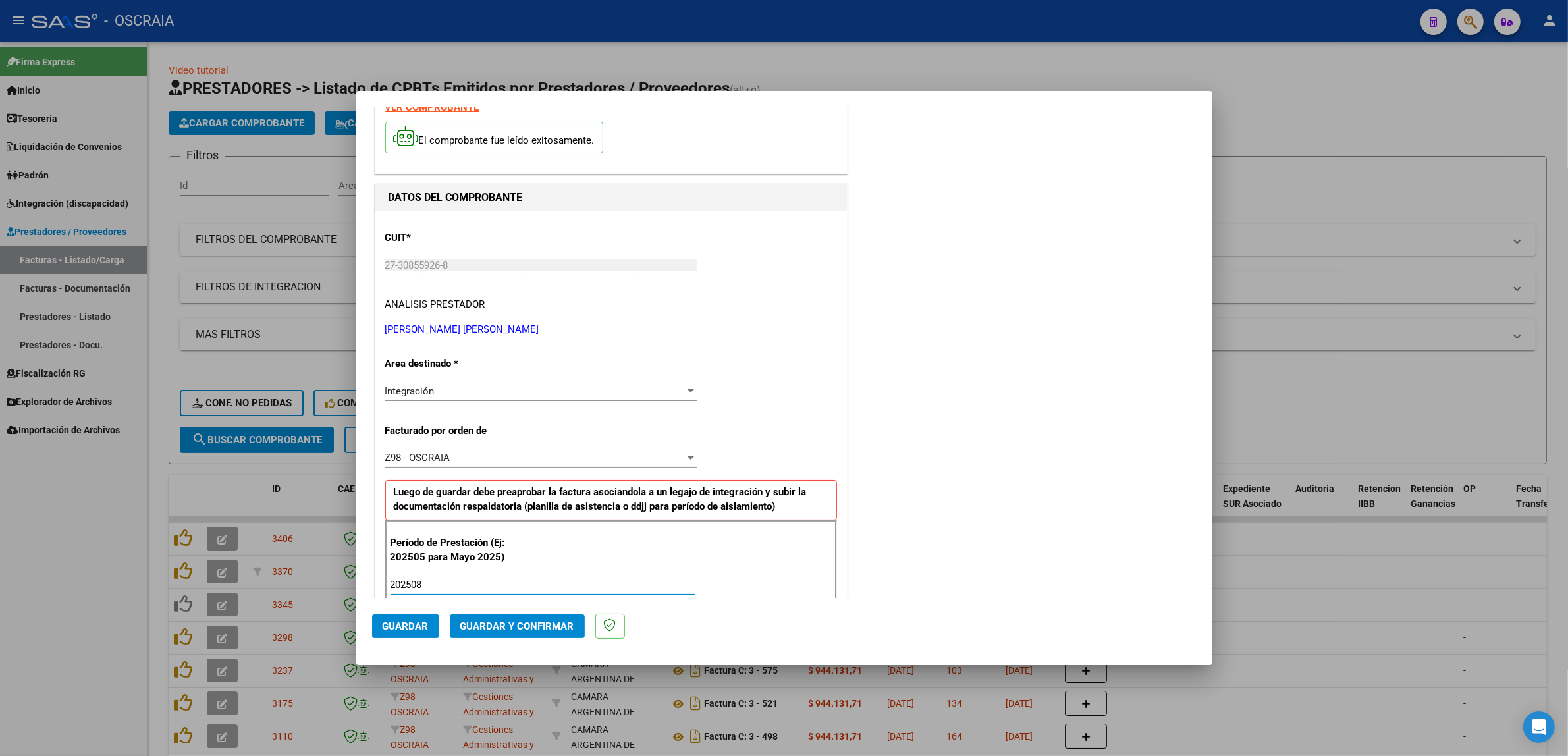
scroll to position [0, 0]
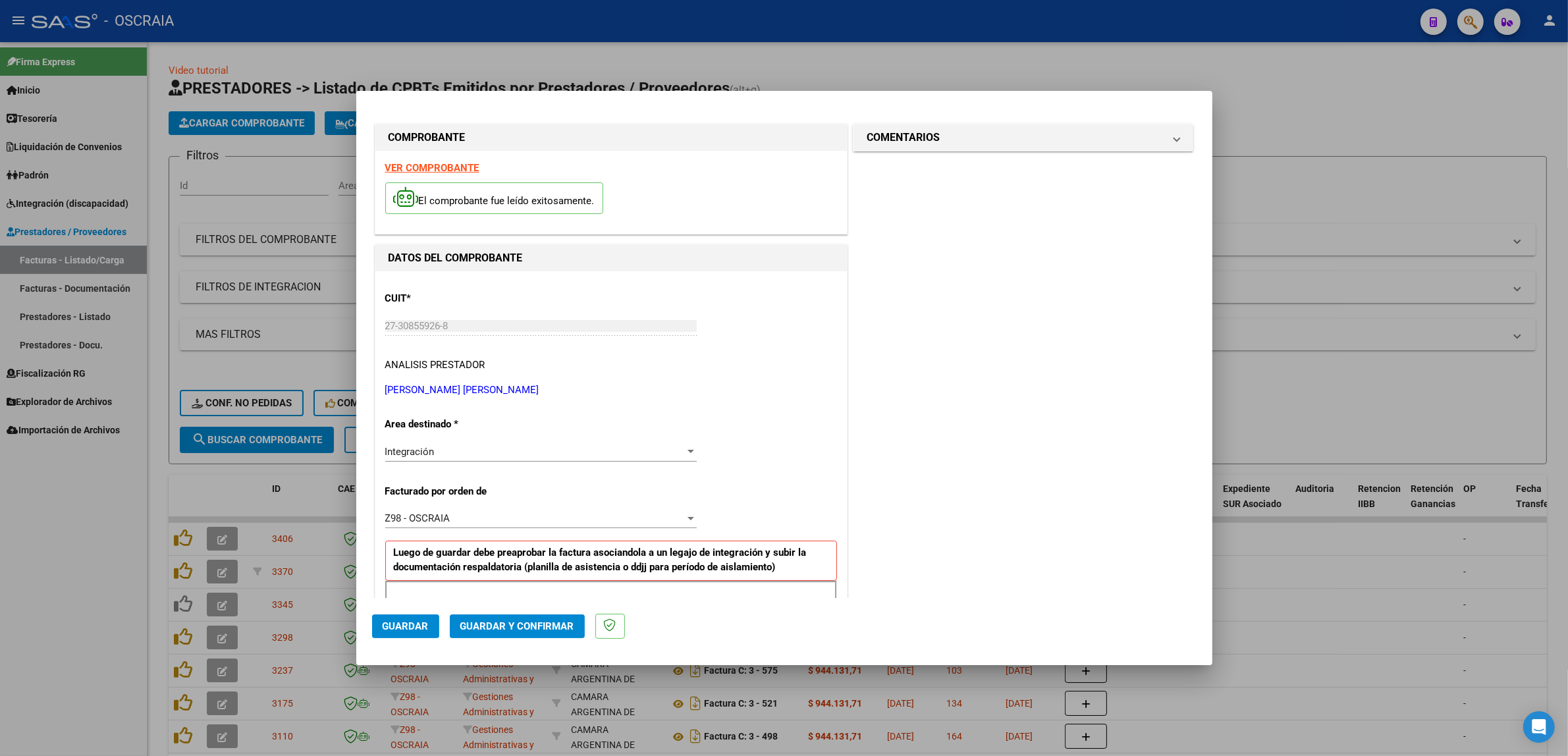
type input "202508"
click at [389, 623] on span "Guardar" at bounding box center [406, 625] width 46 height 12
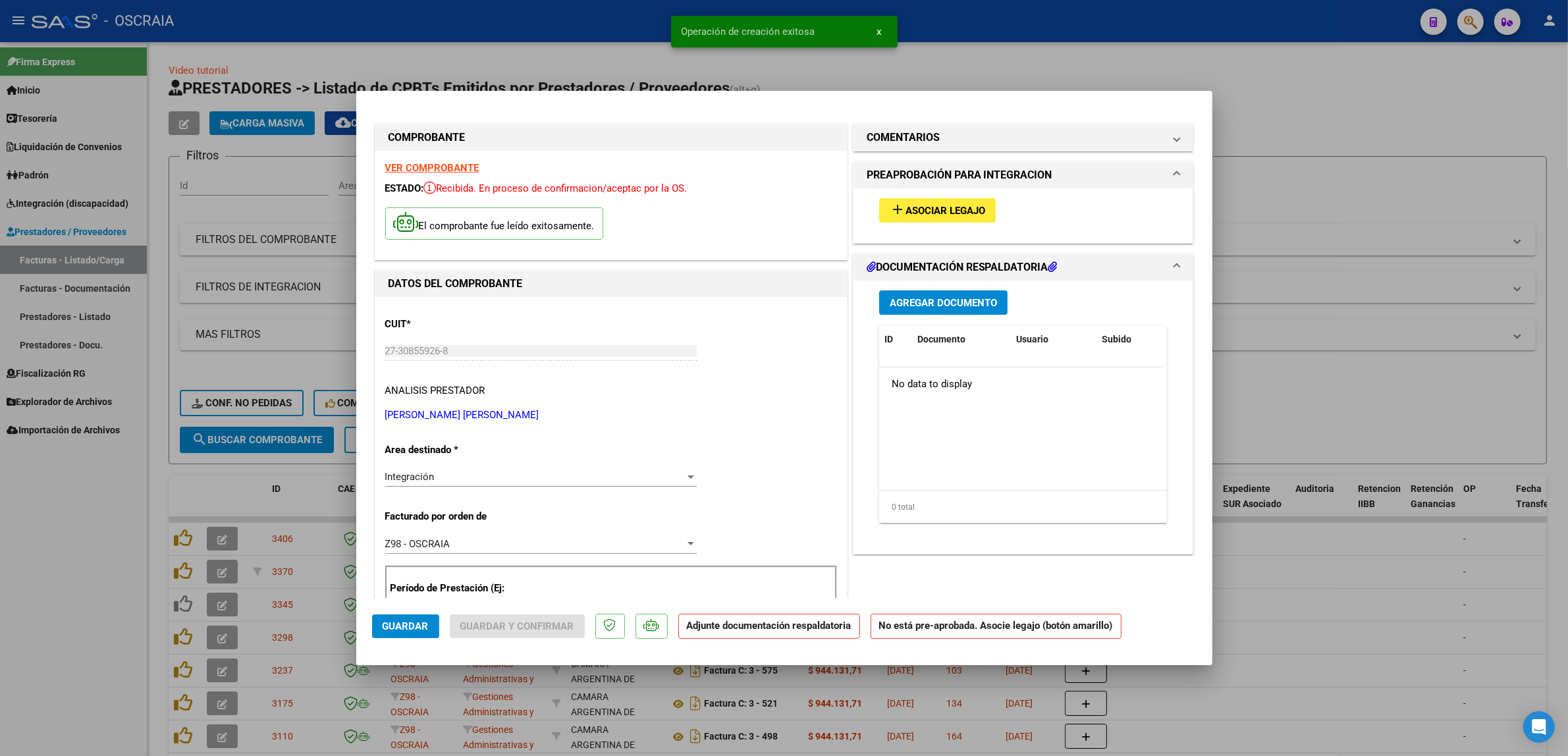
click at [937, 205] on span "Asociar Legajo" at bounding box center [945, 210] width 80 height 12
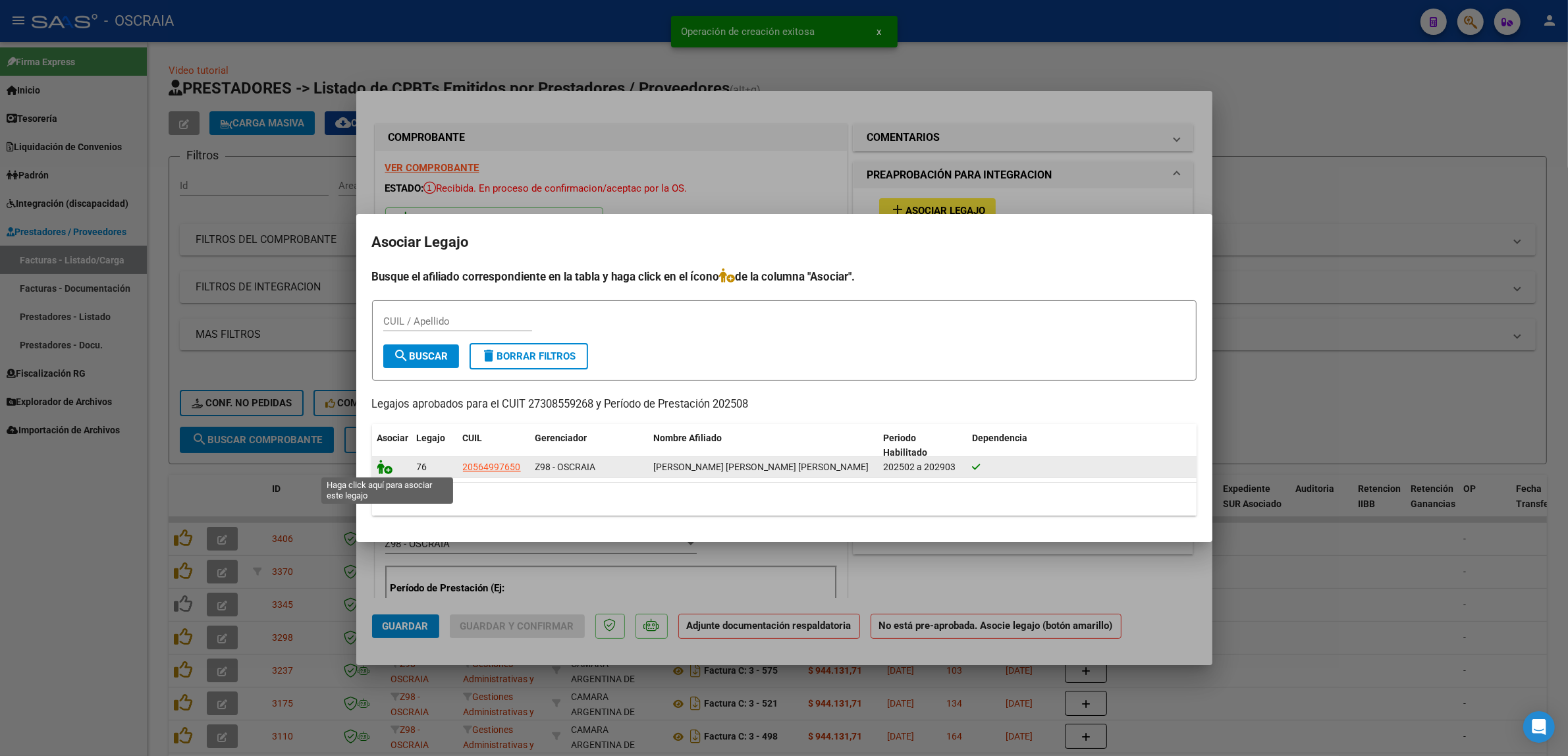
click at [386, 471] on icon at bounding box center [385, 466] width 15 height 15
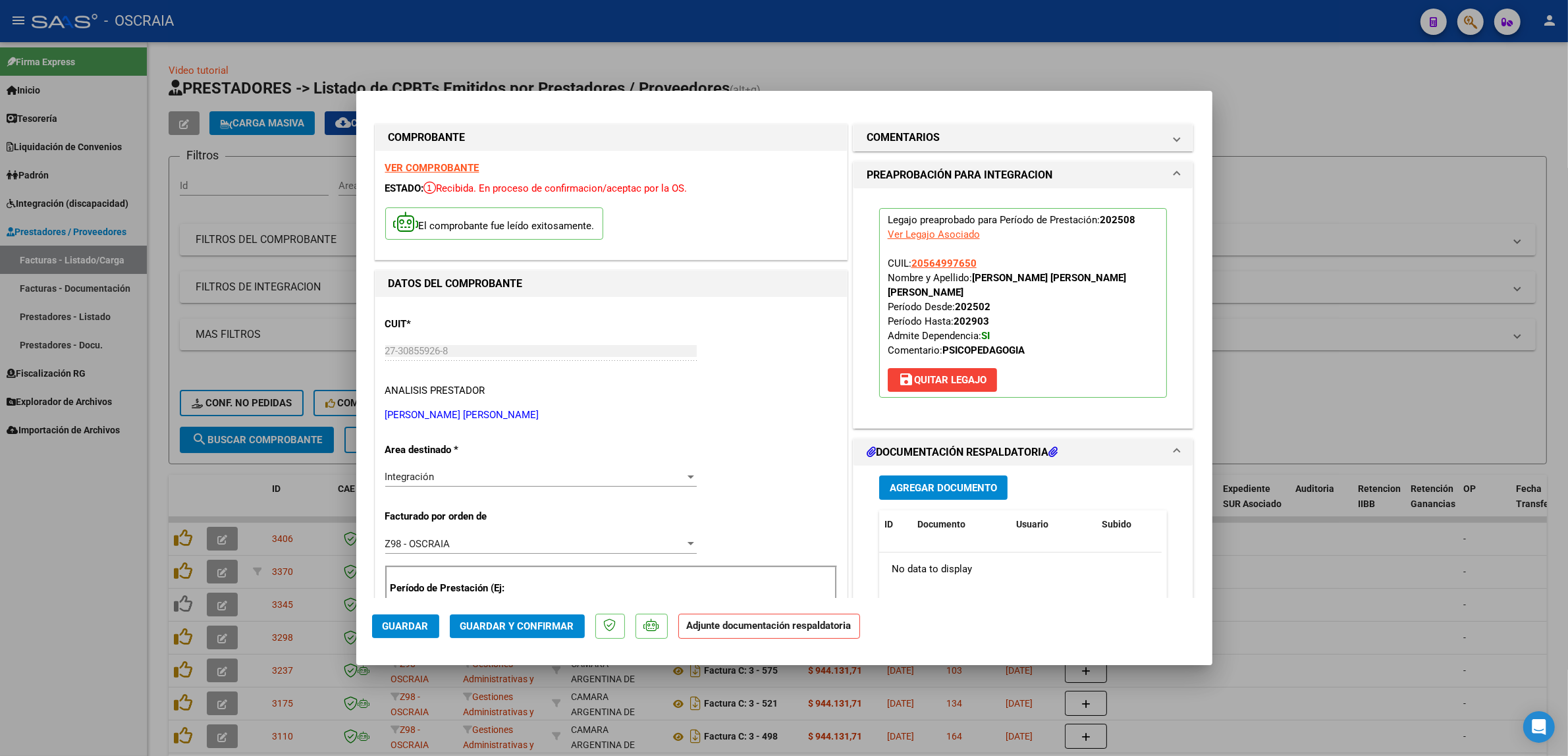
click at [936, 482] on span "Agregar Documento" at bounding box center [943, 487] width 107 height 12
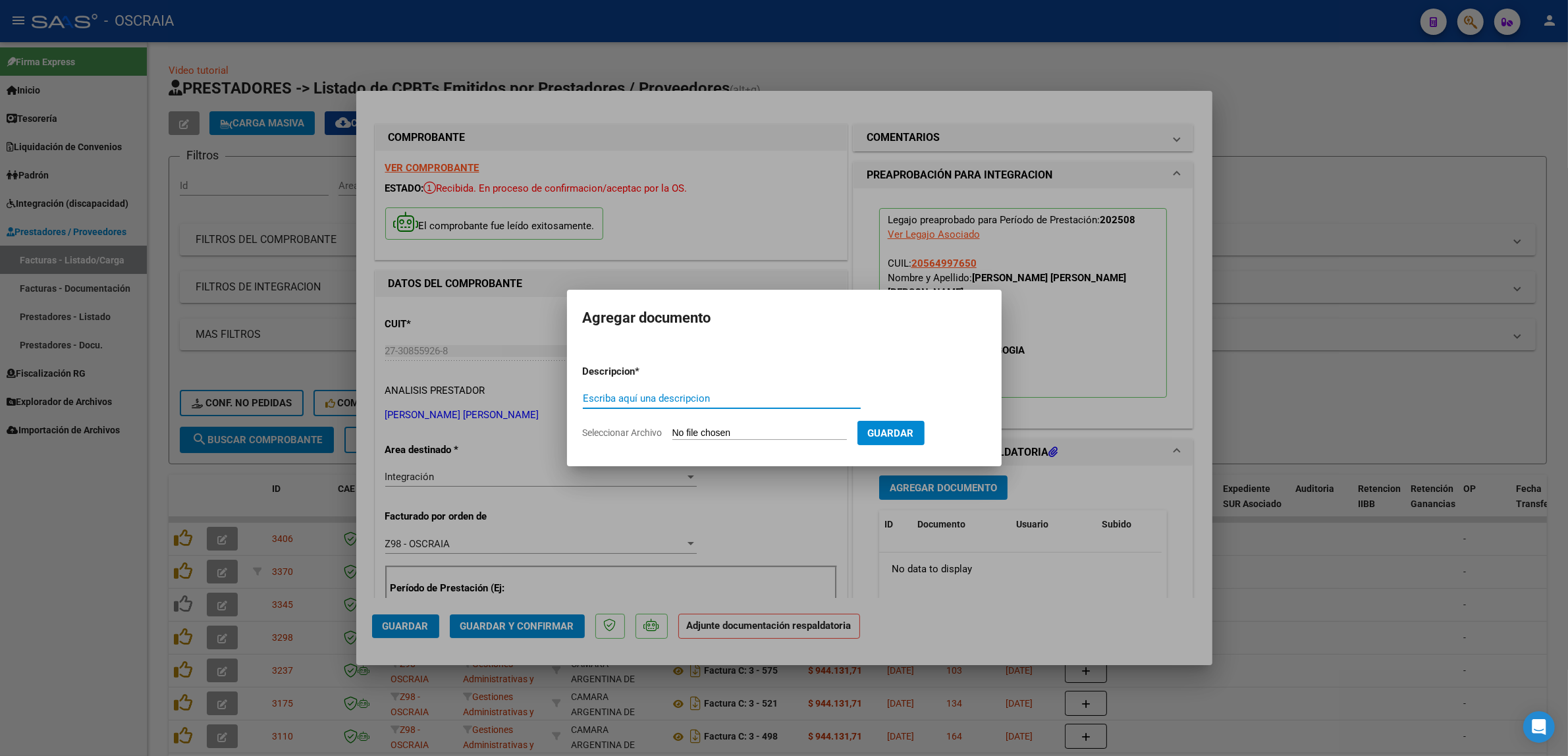
click at [698, 394] on input "Escriba aquí una descripcion" at bounding box center [721, 398] width 278 height 12
type input "PLANILLA DE ASISTENCIA"
click at [696, 436] on input "Seleccionar Archivo" at bounding box center [759, 433] width 175 height 12
type input "C:\fakepath\28-2025 RIVERO MARIA SOLEDAD FC2055 PSICOPEDAGOGIA MAKOS BENIZIO VA…"
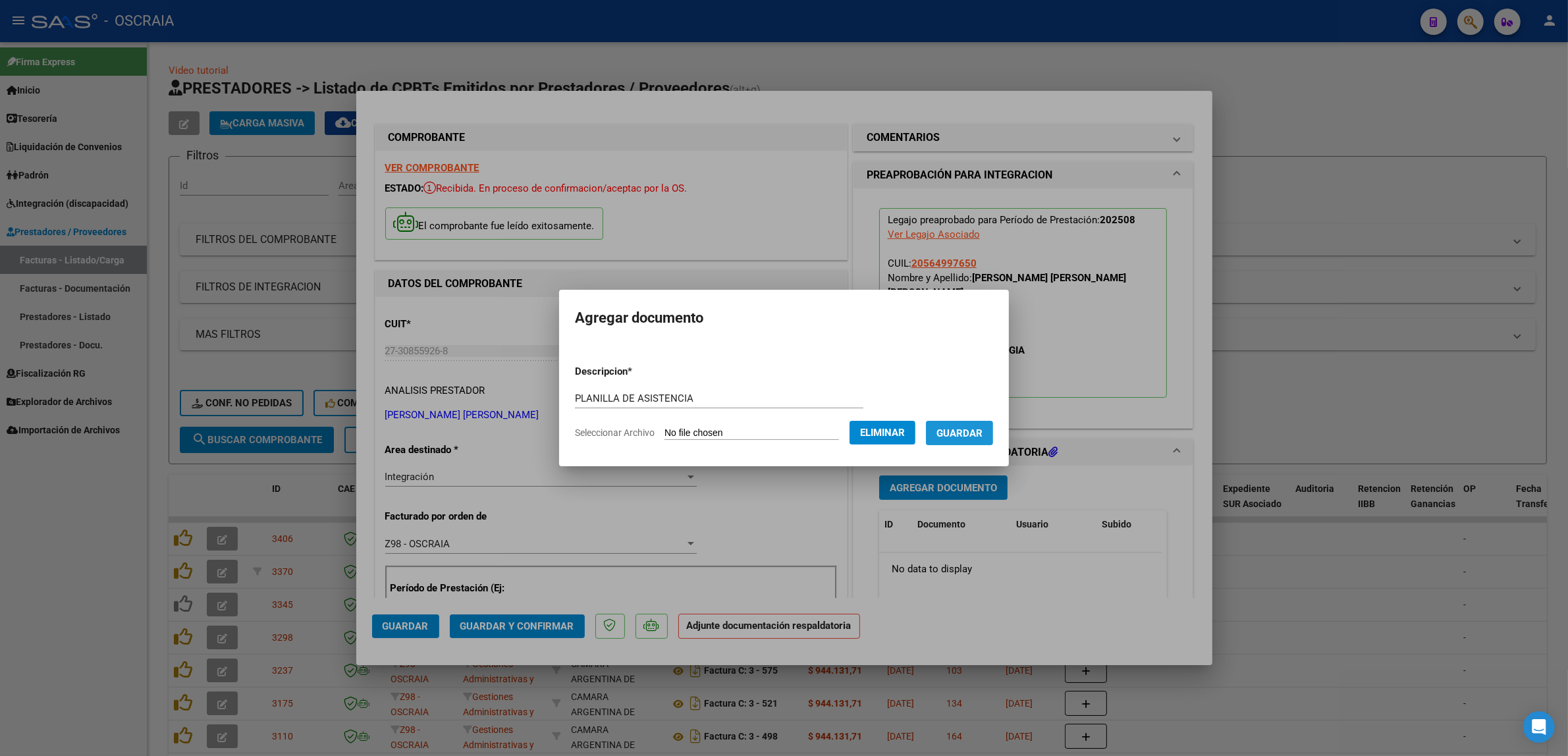
click at [957, 435] on span "Guardar" at bounding box center [959, 432] width 46 height 12
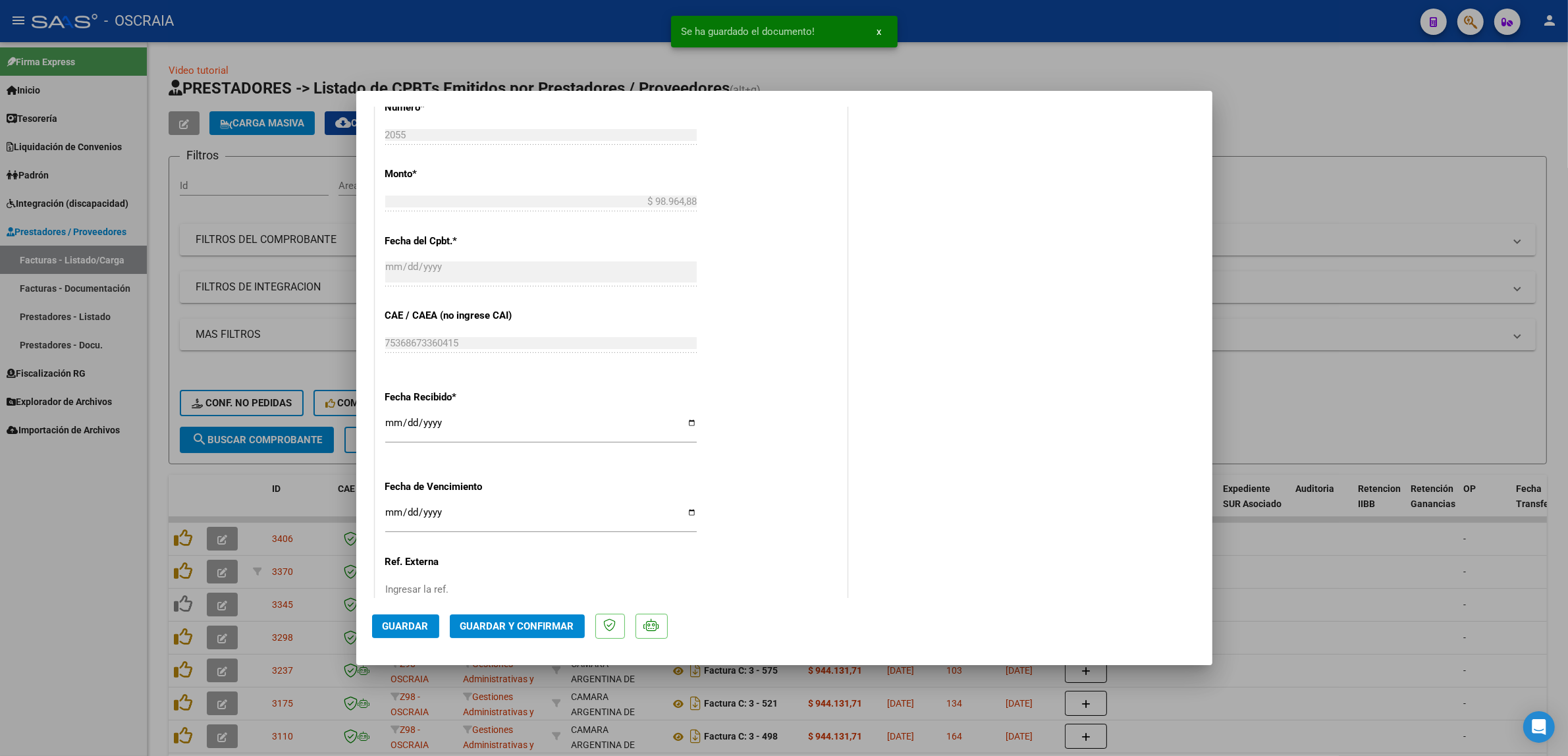
scroll to position [741, 0]
click at [547, 622] on span "Guardar y Confirmar" at bounding box center [517, 625] width 114 height 12
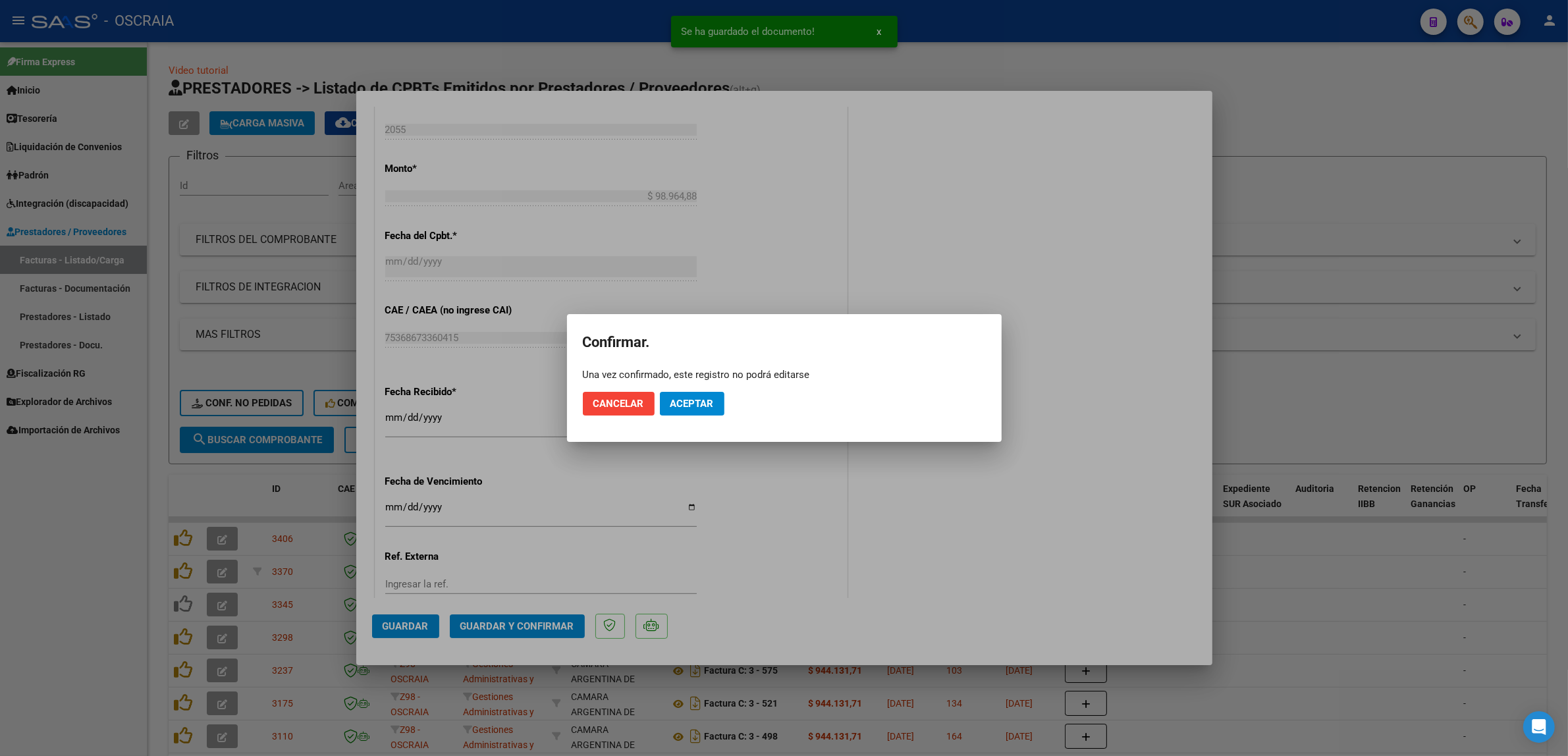
drag, startPoint x: 702, startPoint y: 389, endPoint x: 698, endPoint y: 399, distance: 10.8
click at [702, 390] on mat-dialog-actions "Cancelar Aceptar" at bounding box center [784, 404] width 403 height 45
click at [697, 404] on span "Aceptar" at bounding box center [692, 403] width 43 height 12
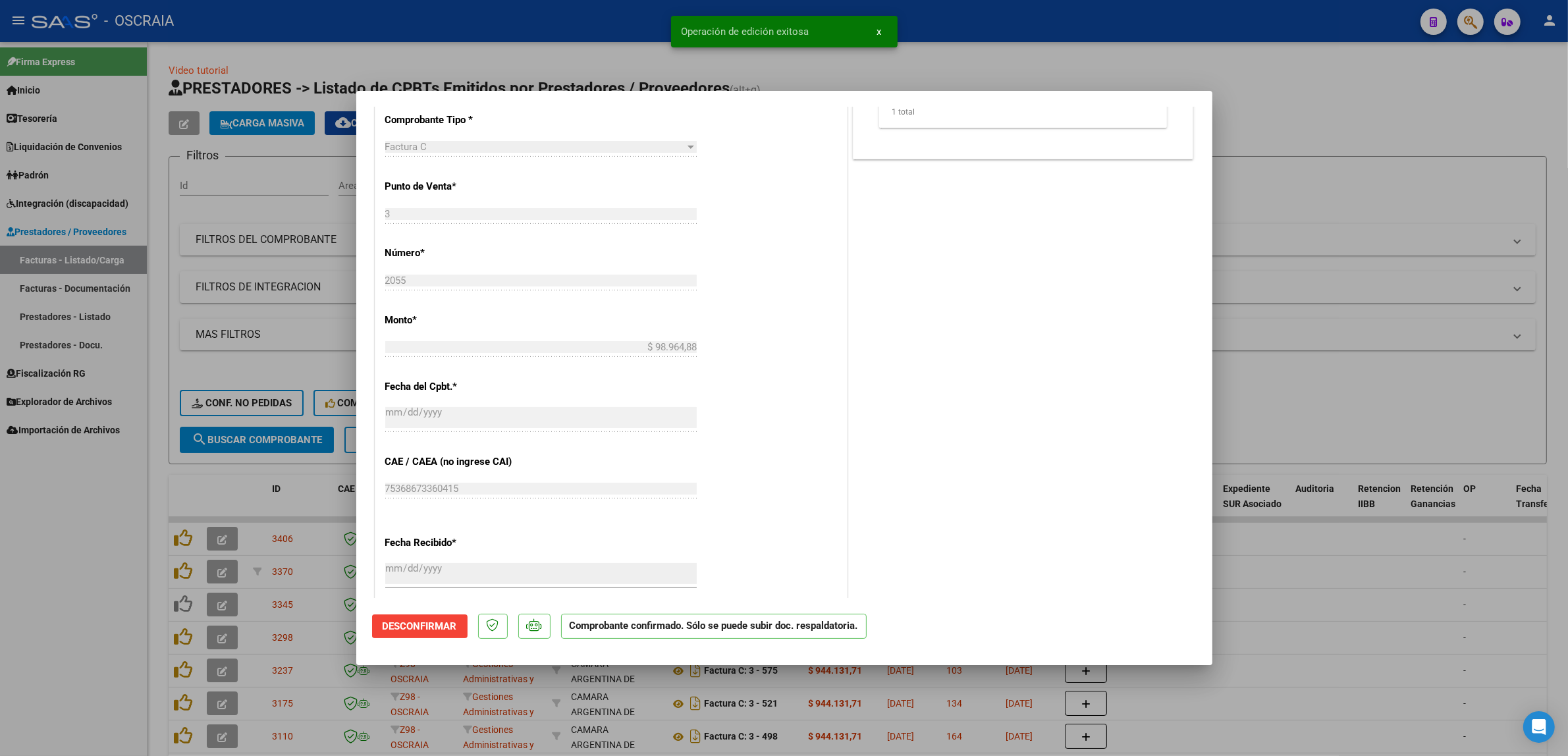
scroll to position [501, 0]
click at [295, 374] on div at bounding box center [784, 378] width 1568 height 756
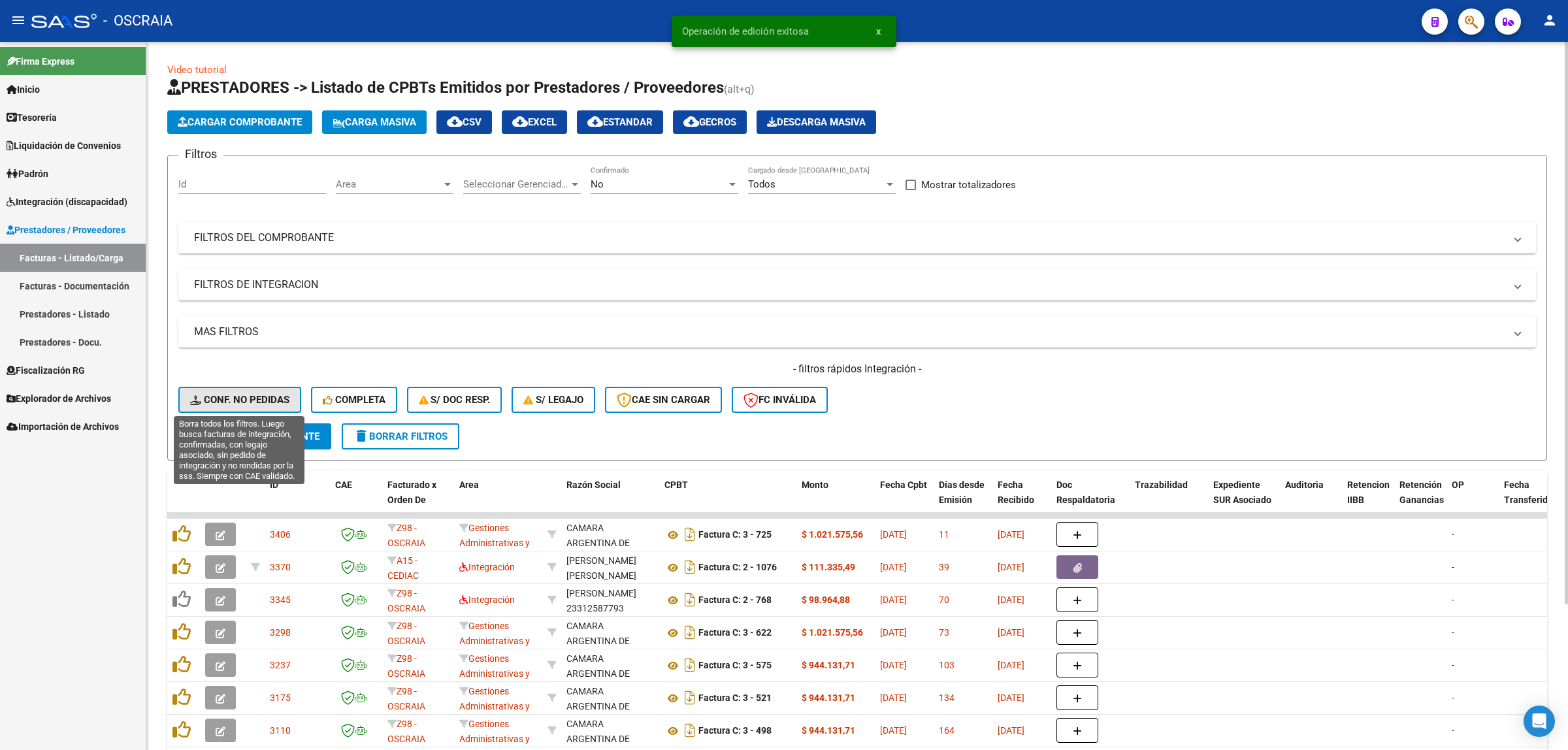
click at [217, 397] on span "Conf. no pedidas" at bounding box center [240, 399] width 100 height 11
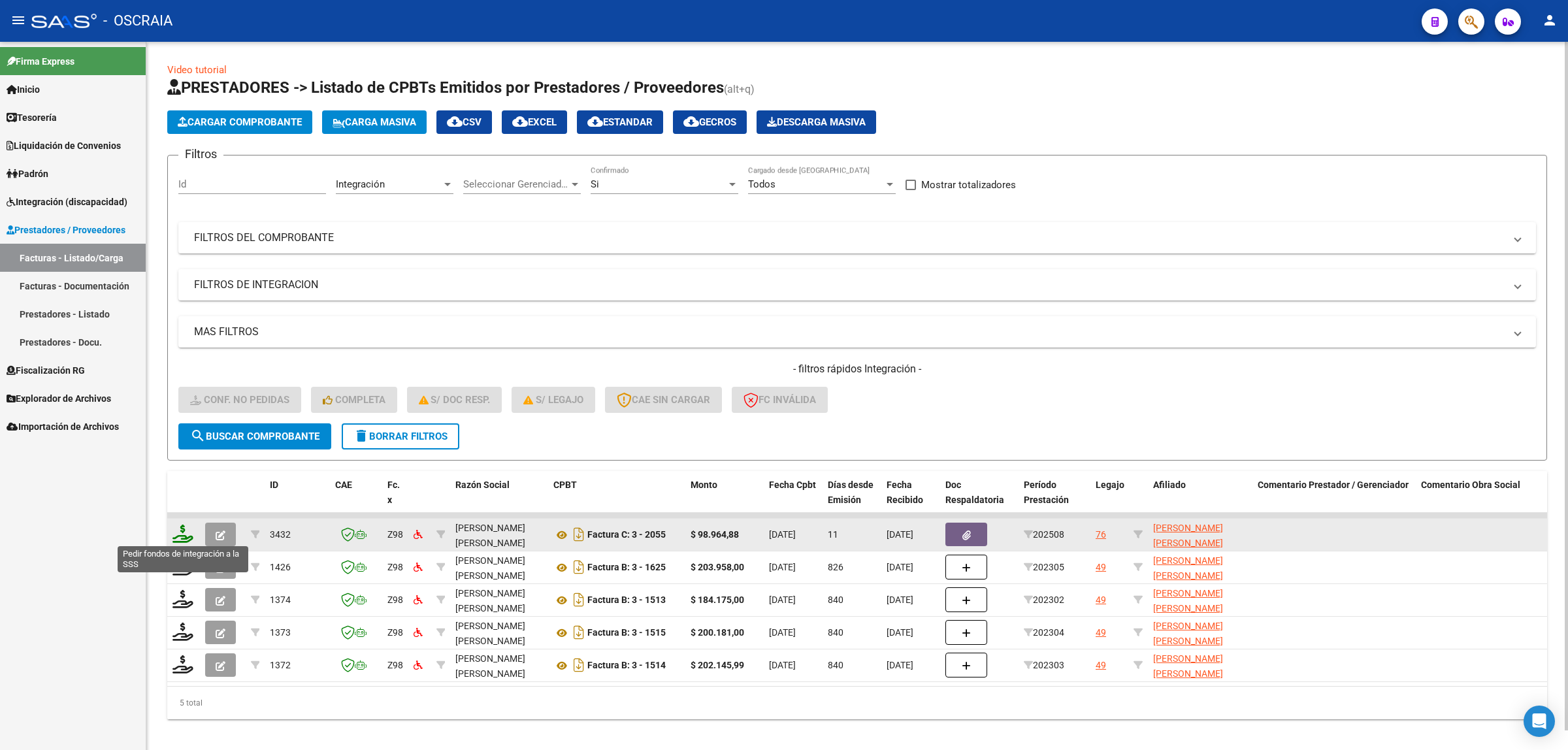
click at [184, 531] on icon at bounding box center [182, 533] width 21 height 18
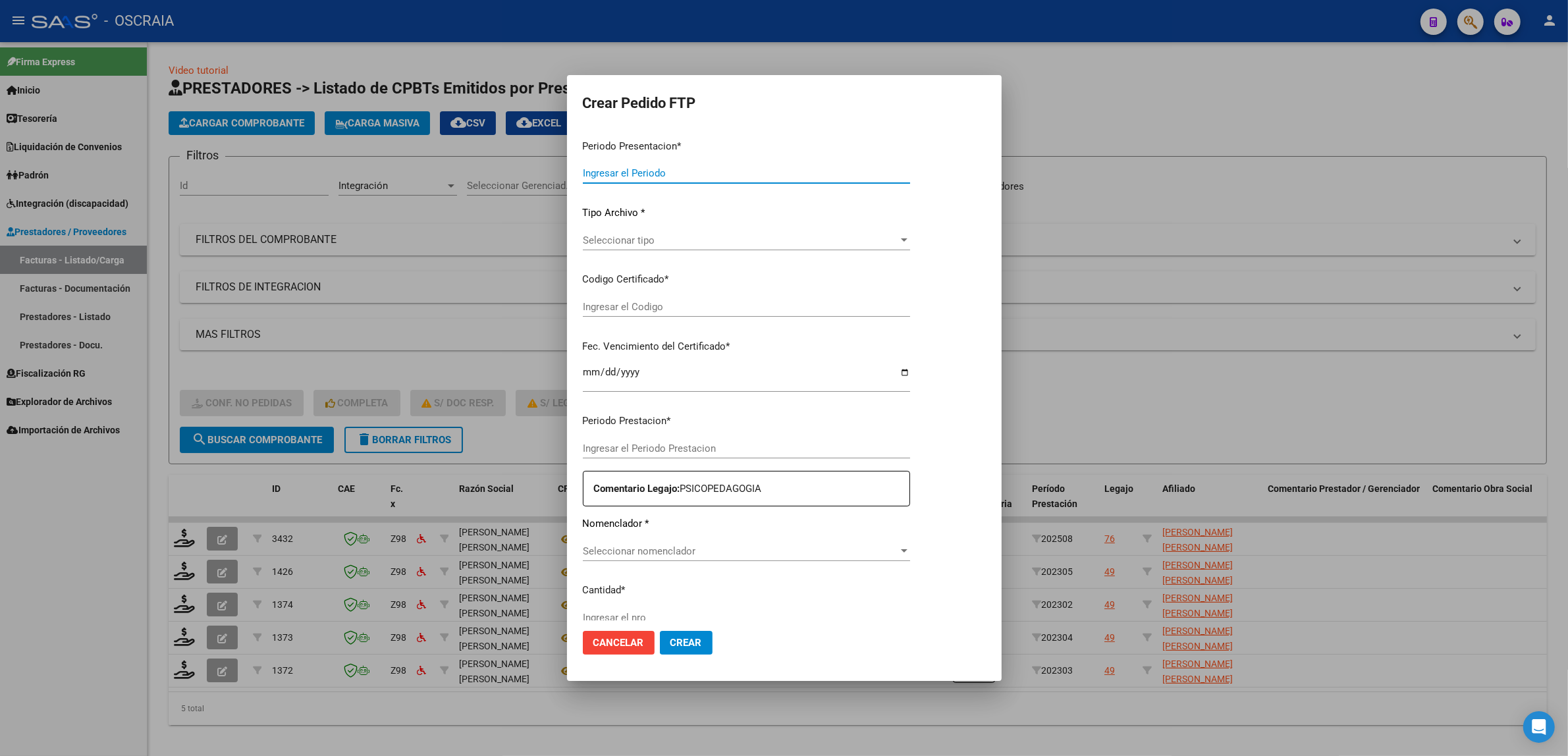
type input "202508"
type input "$ 98.964,88"
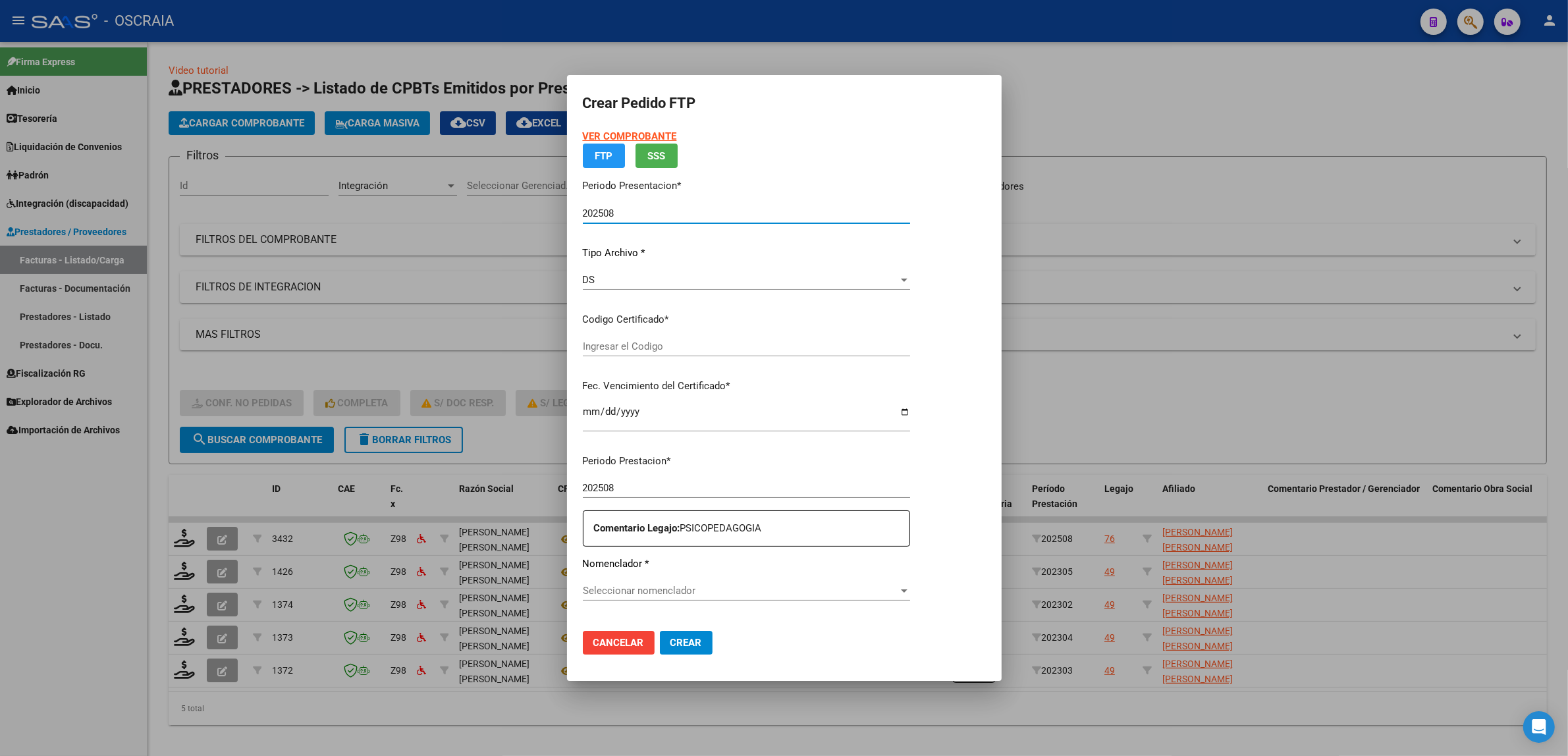
type input "ARG02000564997652024030620290306BUE430"
type input "2029-03-31"
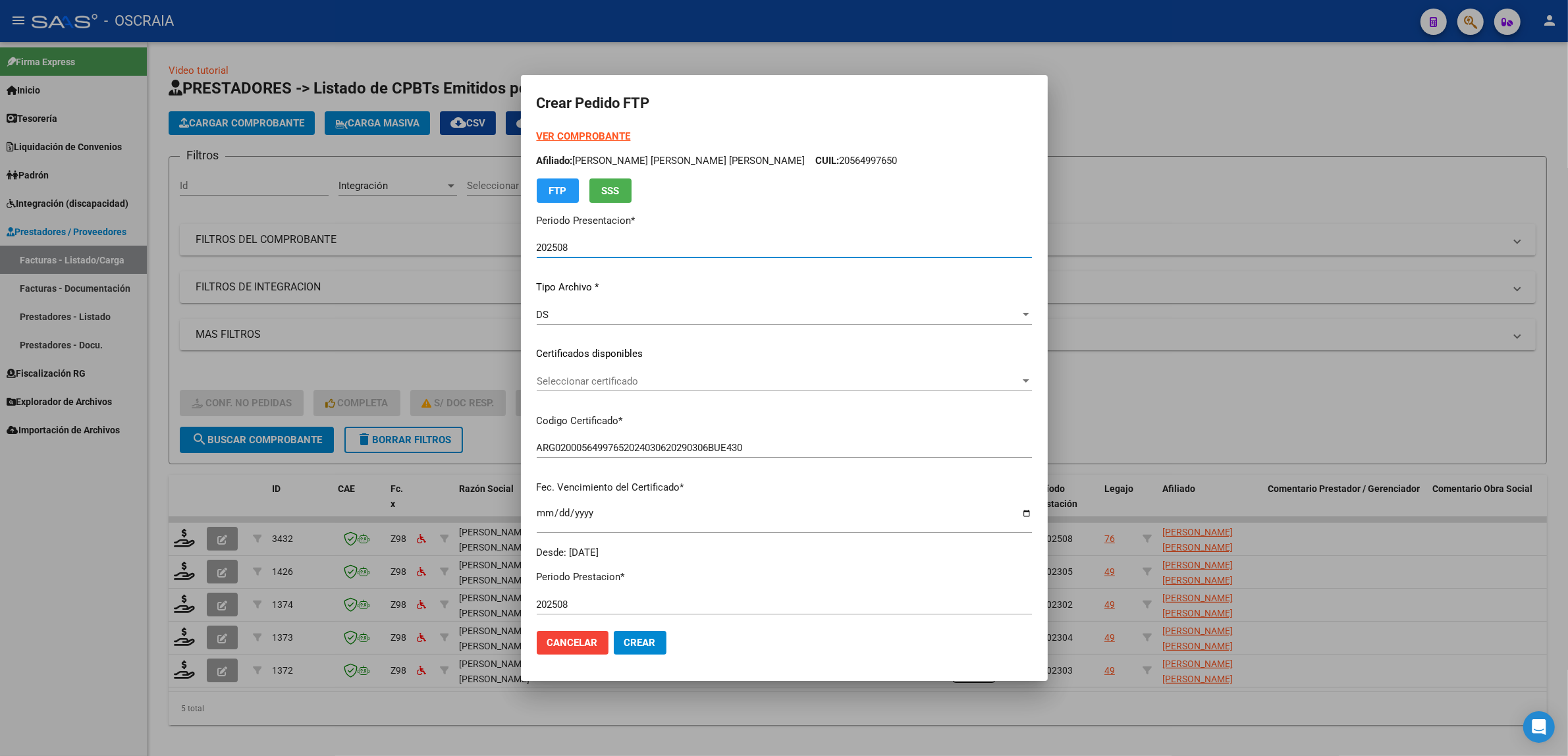
click at [637, 385] on span "Seleccionar certificado" at bounding box center [779, 381] width 484 height 12
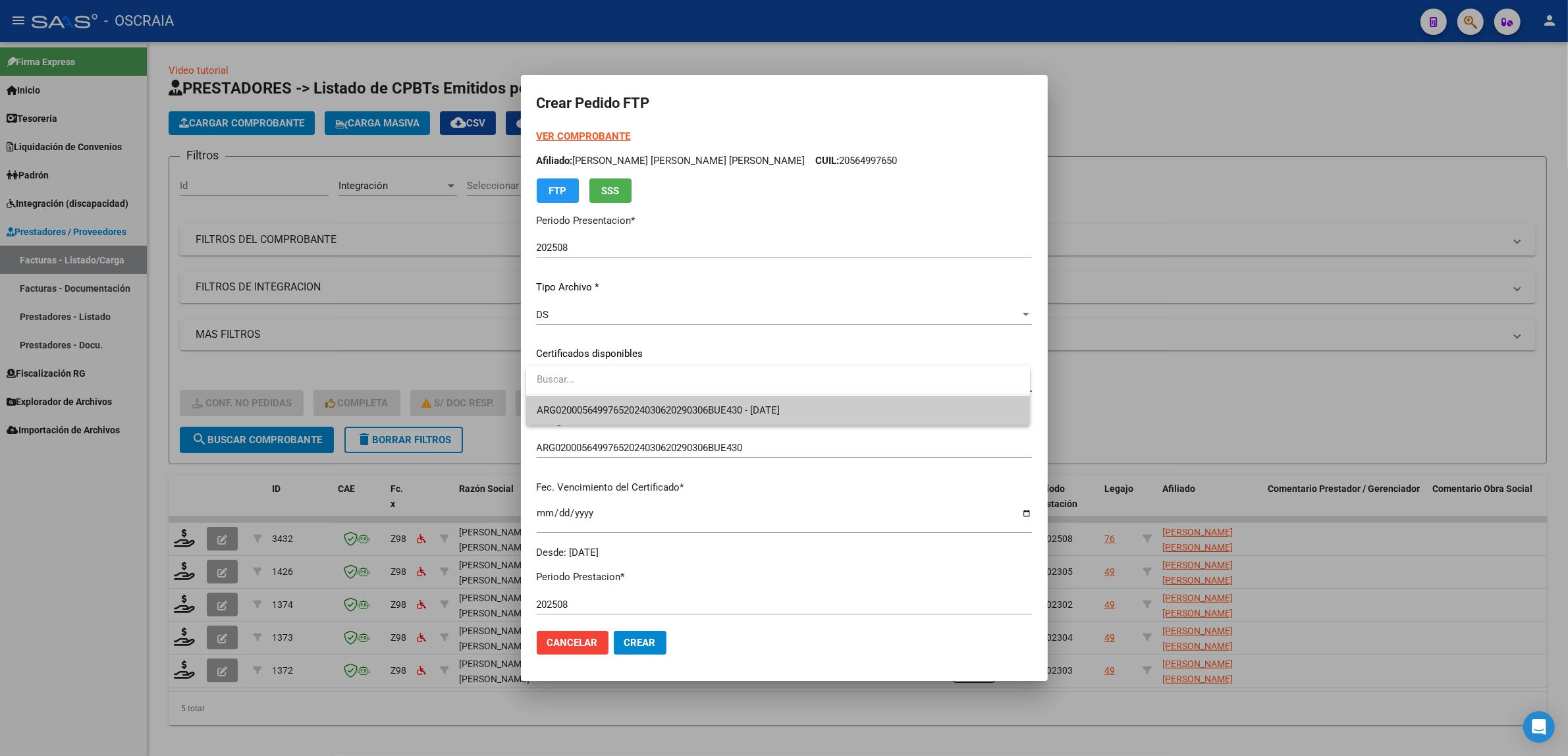
click at [695, 417] on span "ARG02000564997652024030620290306BUE430 - 2029-03-31" at bounding box center [778, 410] width 483 height 29
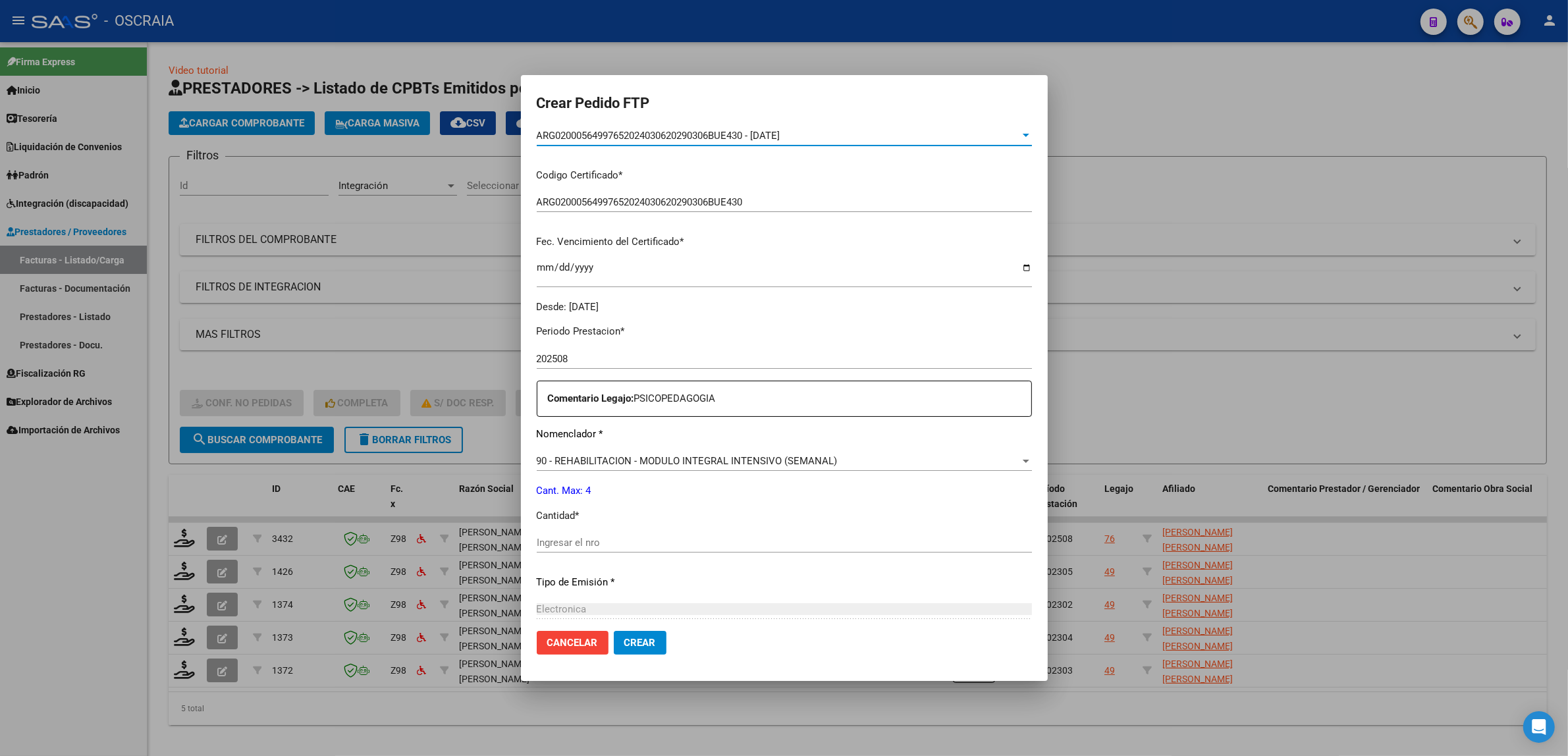
scroll to position [247, 0]
drag, startPoint x: 699, startPoint y: 544, endPoint x: 693, endPoint y: 544, distance: 6.0
click at [698, 544] on input "Ingresar el nro" at bounding box center [784, 541] width 495 height 12
type input "4"
click at [843, 504] on div "Periodo Prestacion * 202508 Ingresar el Periodo Prestacion Comentario Legajo: P…" at bounding box center [784, 538] width 495 height 451
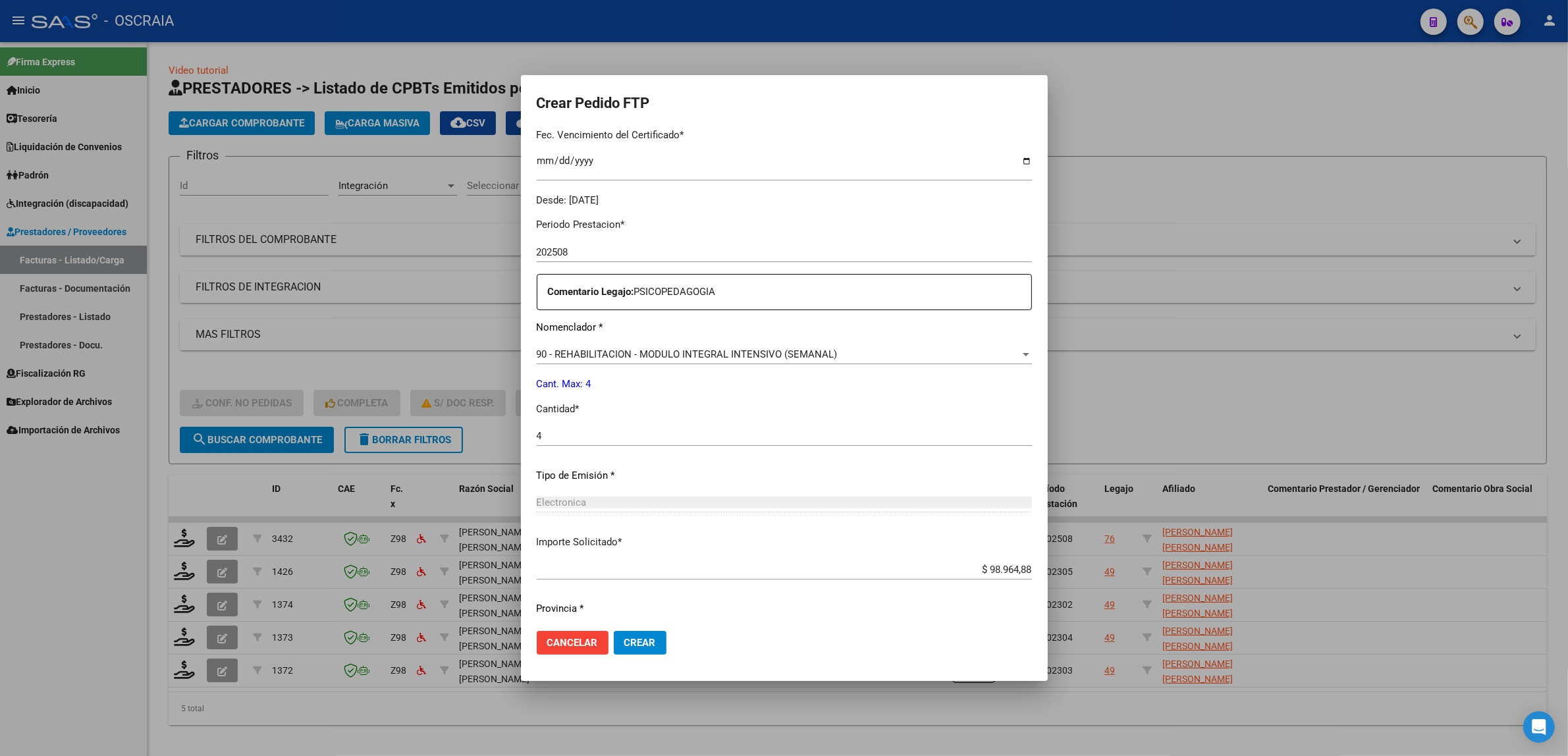
scroll to position [390, 0]
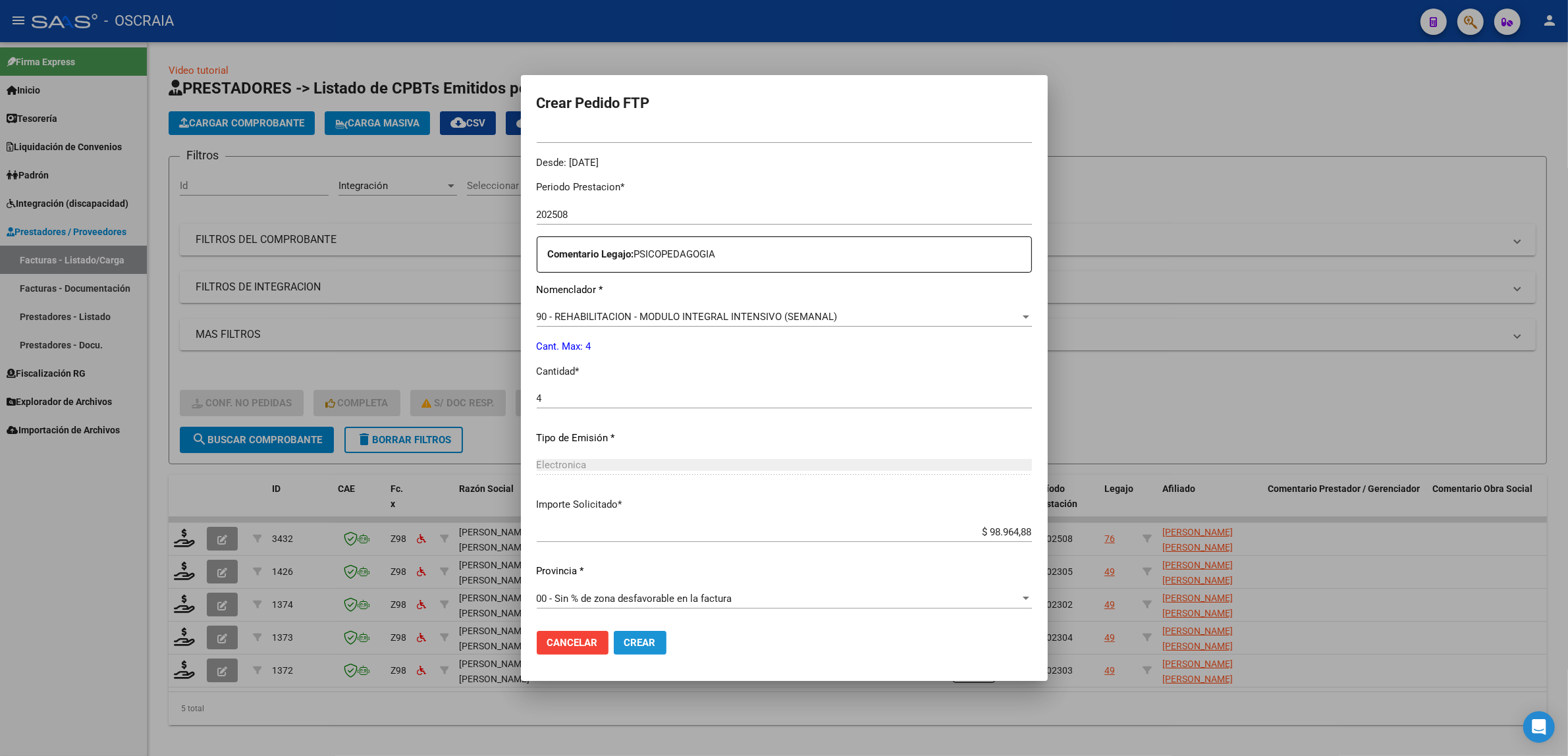
click at [652, 640] on span "Crear" at bounding box center [640, 642] width 32 height 12
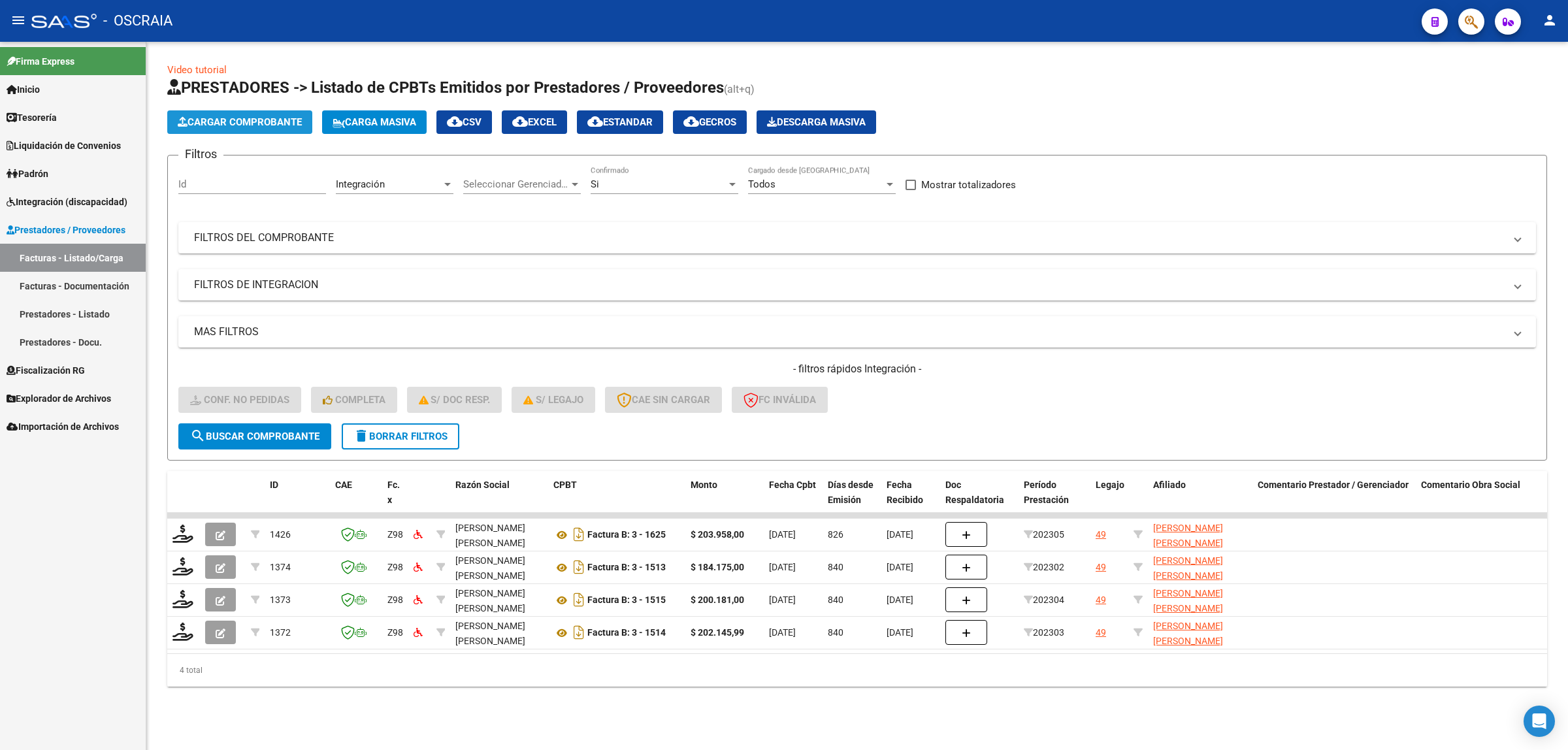
click at [208, 123] on span "Cargar Comprobante" at bounding box center [240, 122] width 124 height 11
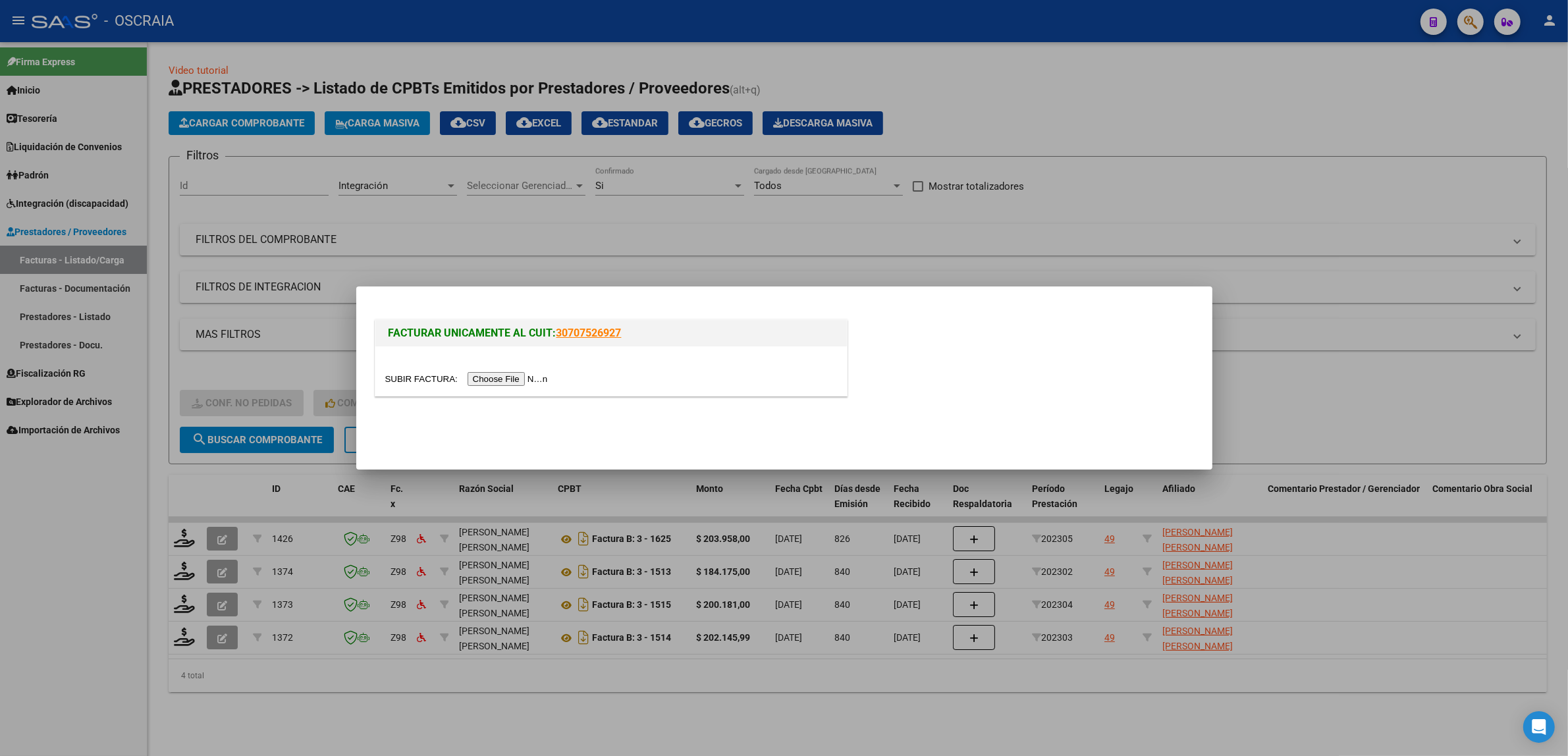
click at [543, 372] on input "file" at bounding box center [469, 379] width 167 height 14
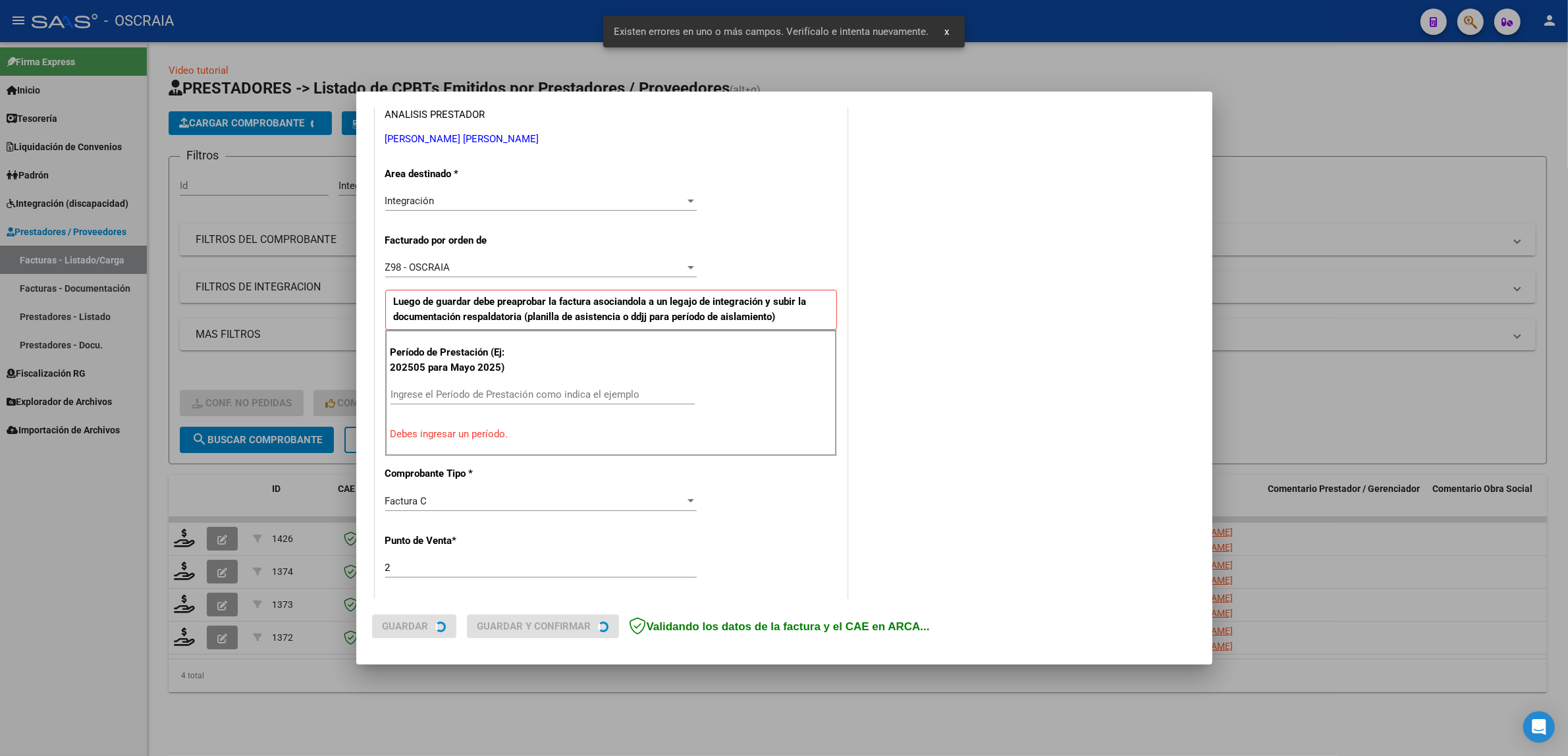
scroll to position [256, 0]
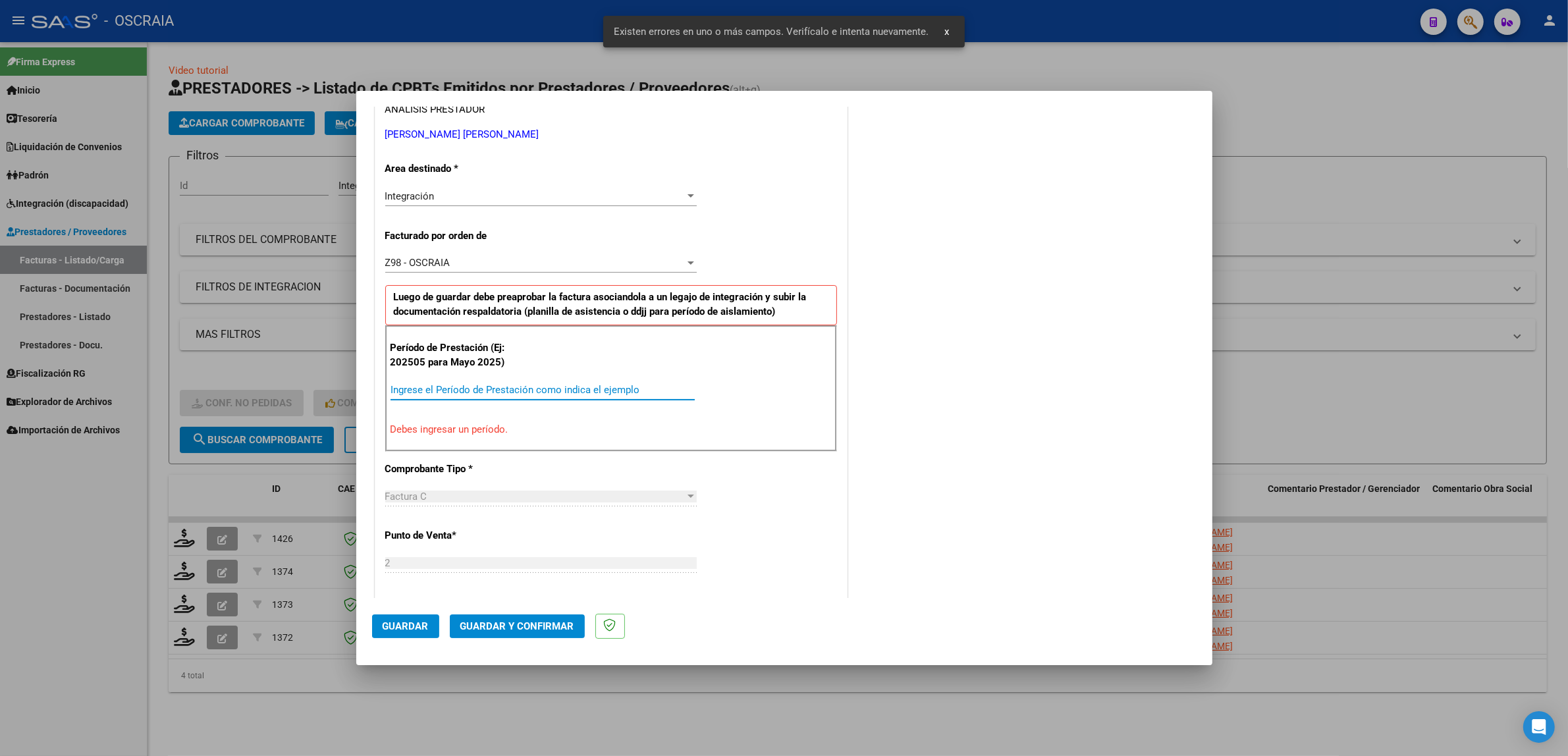
click at [498, 386] on input "Ingrese el Período de Prestación como indica el ejemplo" at bounding box center [542, 389] width 304 height 12
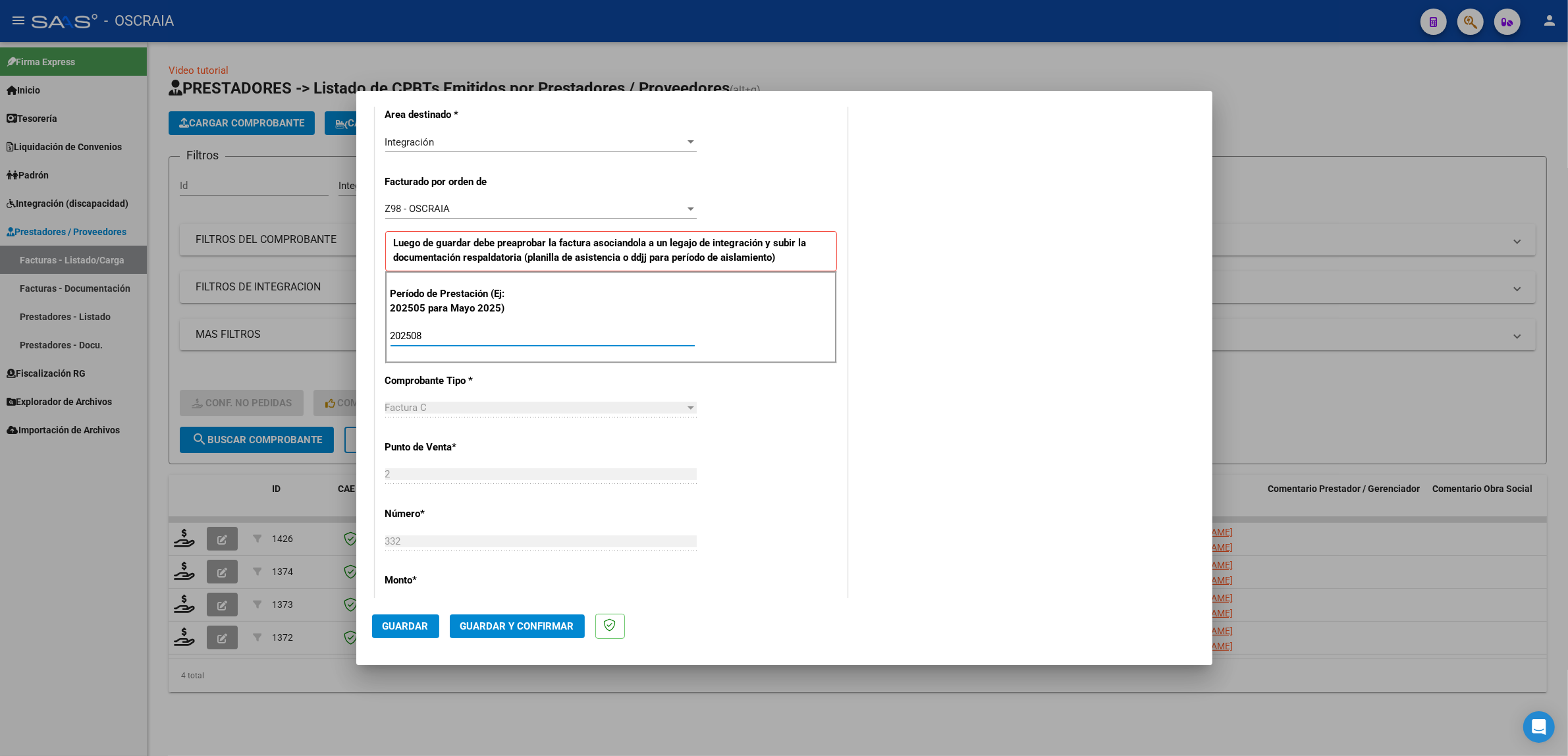
scroll to position [337, 0]
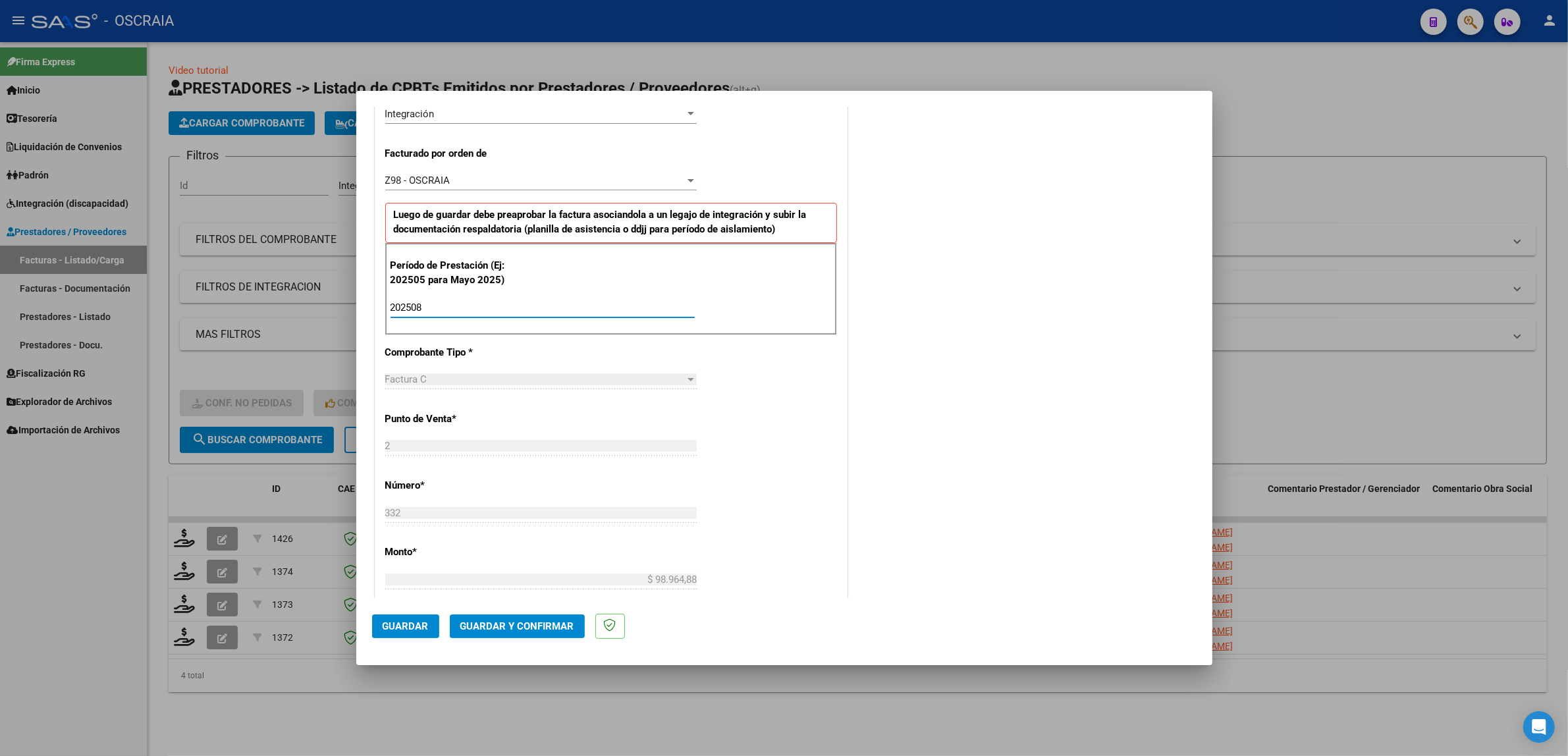
type input "202508"
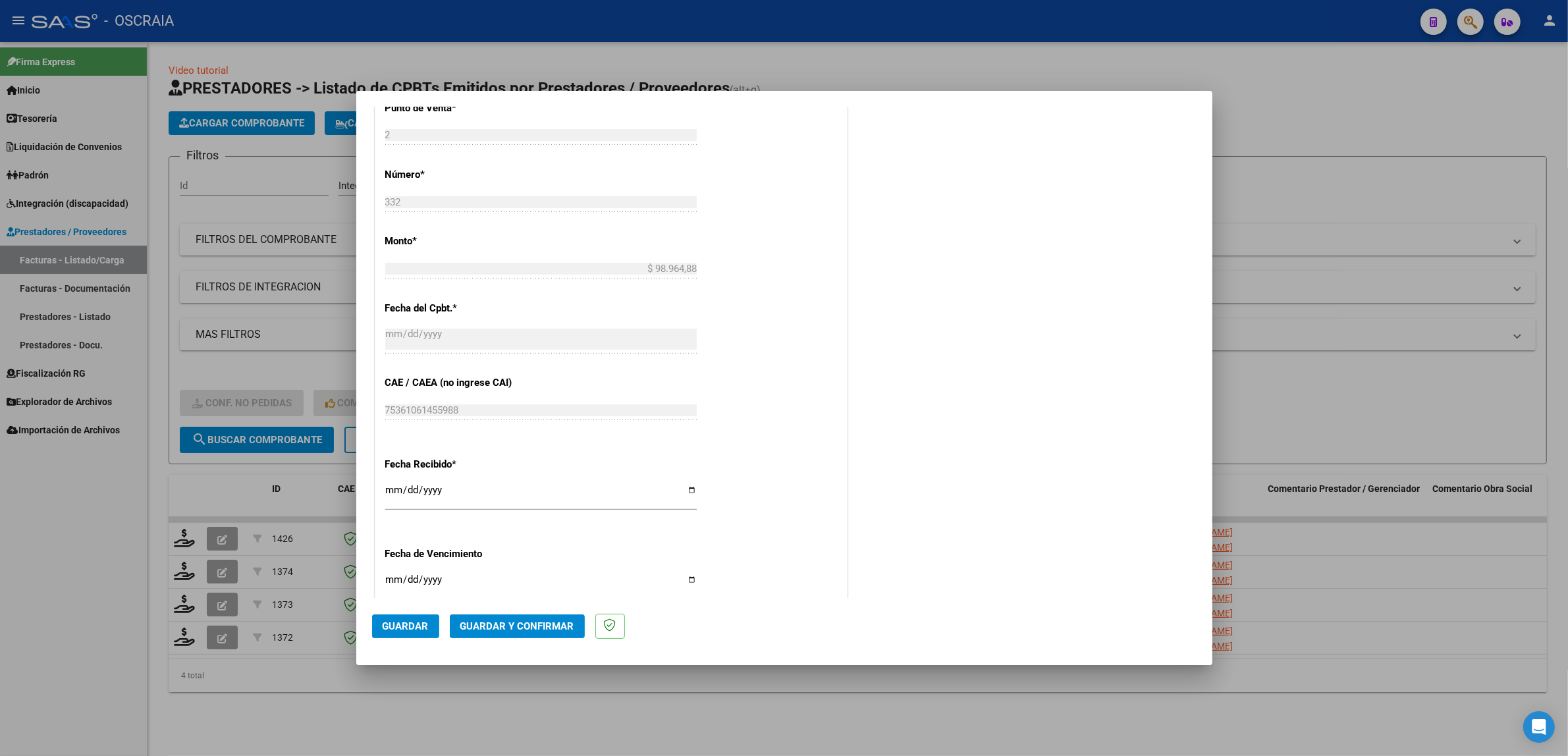
scroll to position [667, 0]
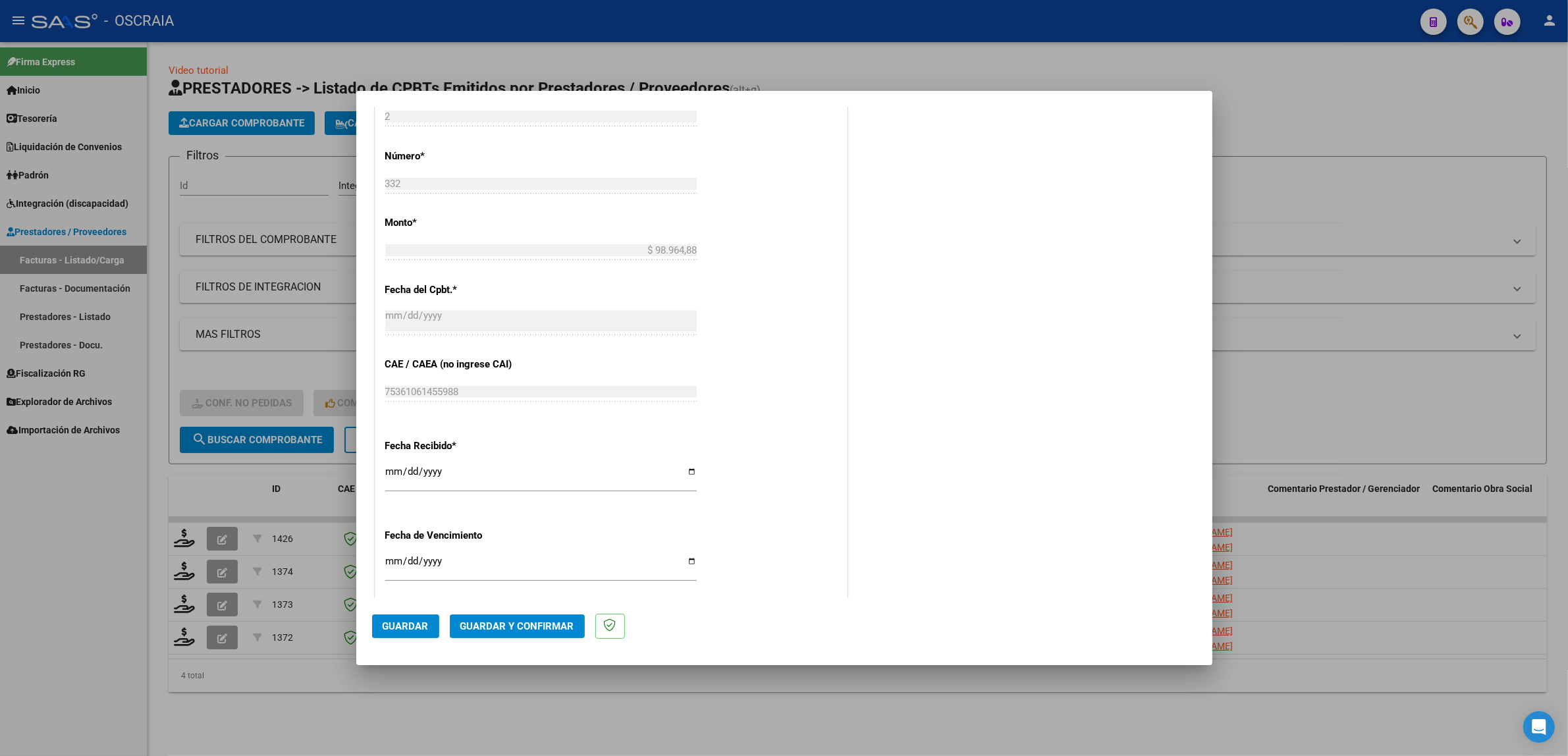
click at [415, 624] on span "Guardar" at bounding box center [406, 625] width 46 height 12
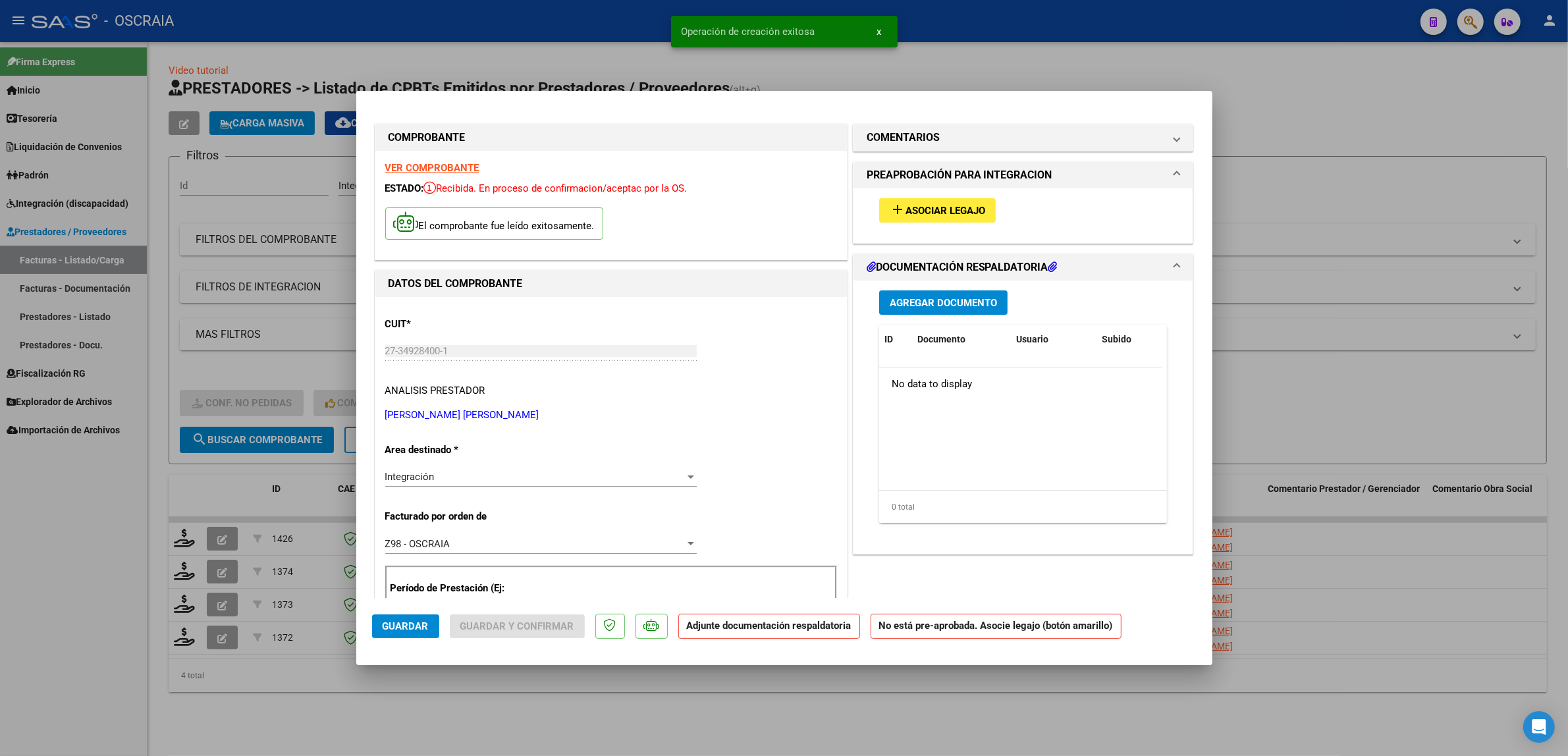
click at [960, 208] on span "Asociar Legajo" at bounding box center [945, 210] width 80 height 12
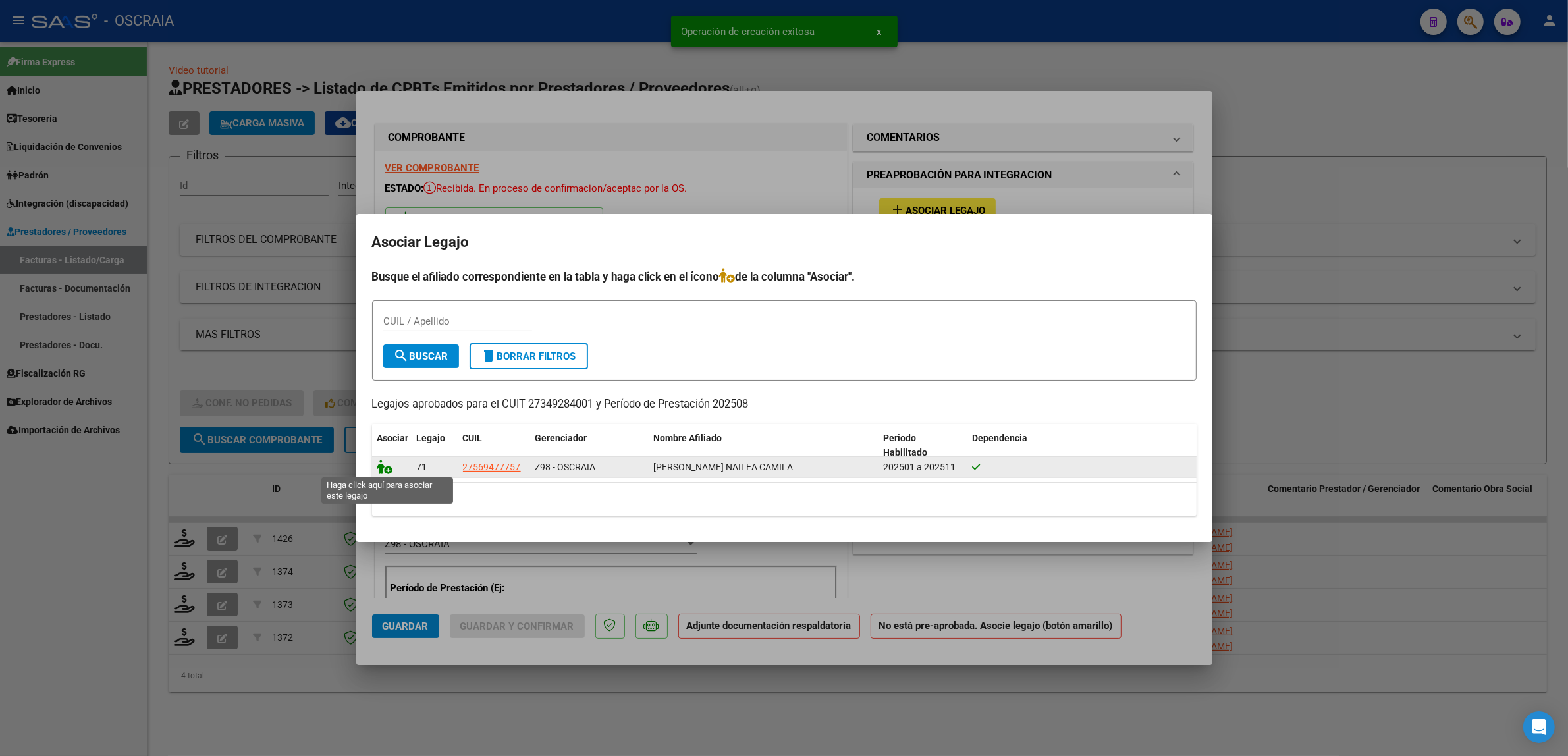
click at [386, 466] on icon at bounding box center [385, 466] width 15 height 15
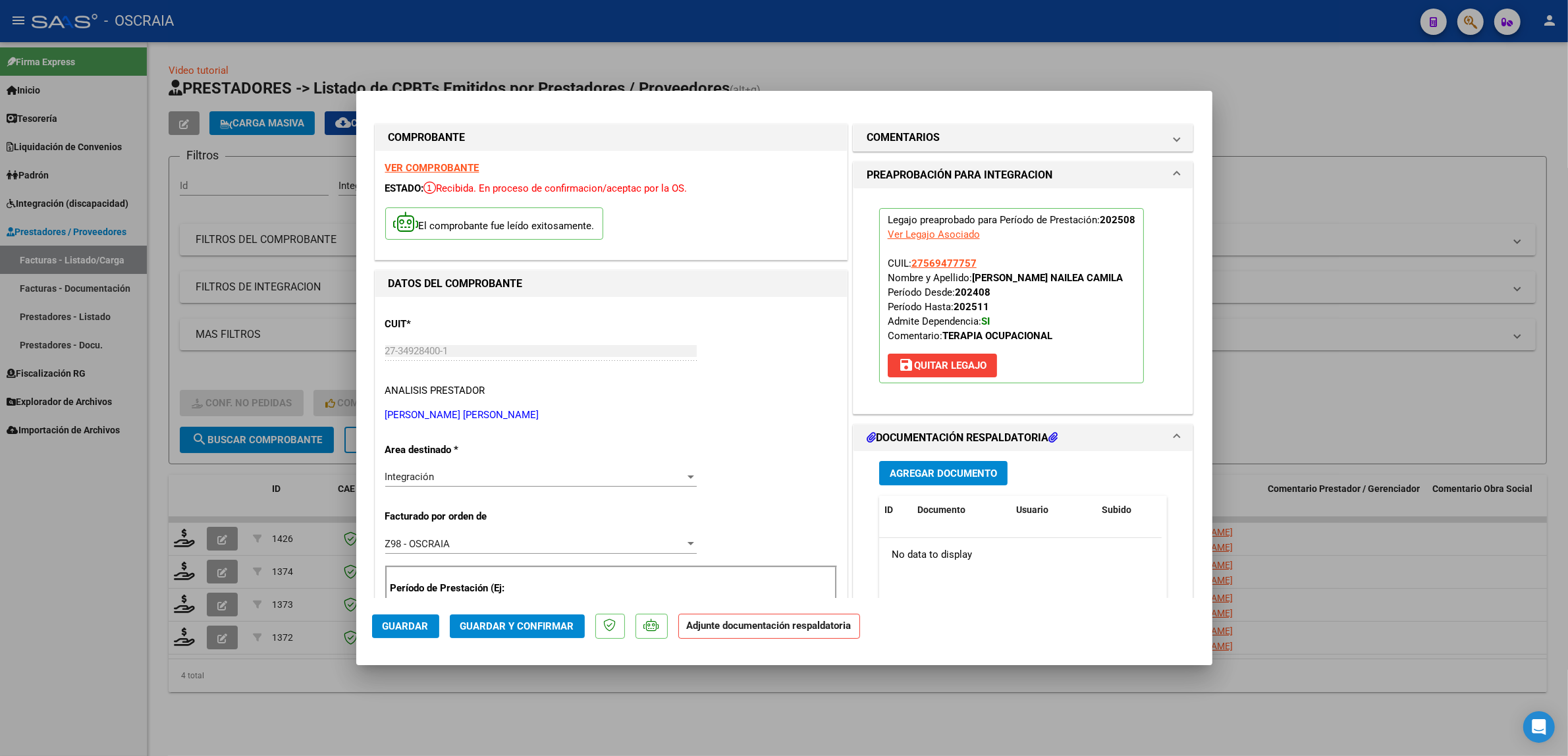
click at [927, 480] on button "Agregar Documento" at bounding box center [943, 473] width 128 height 25
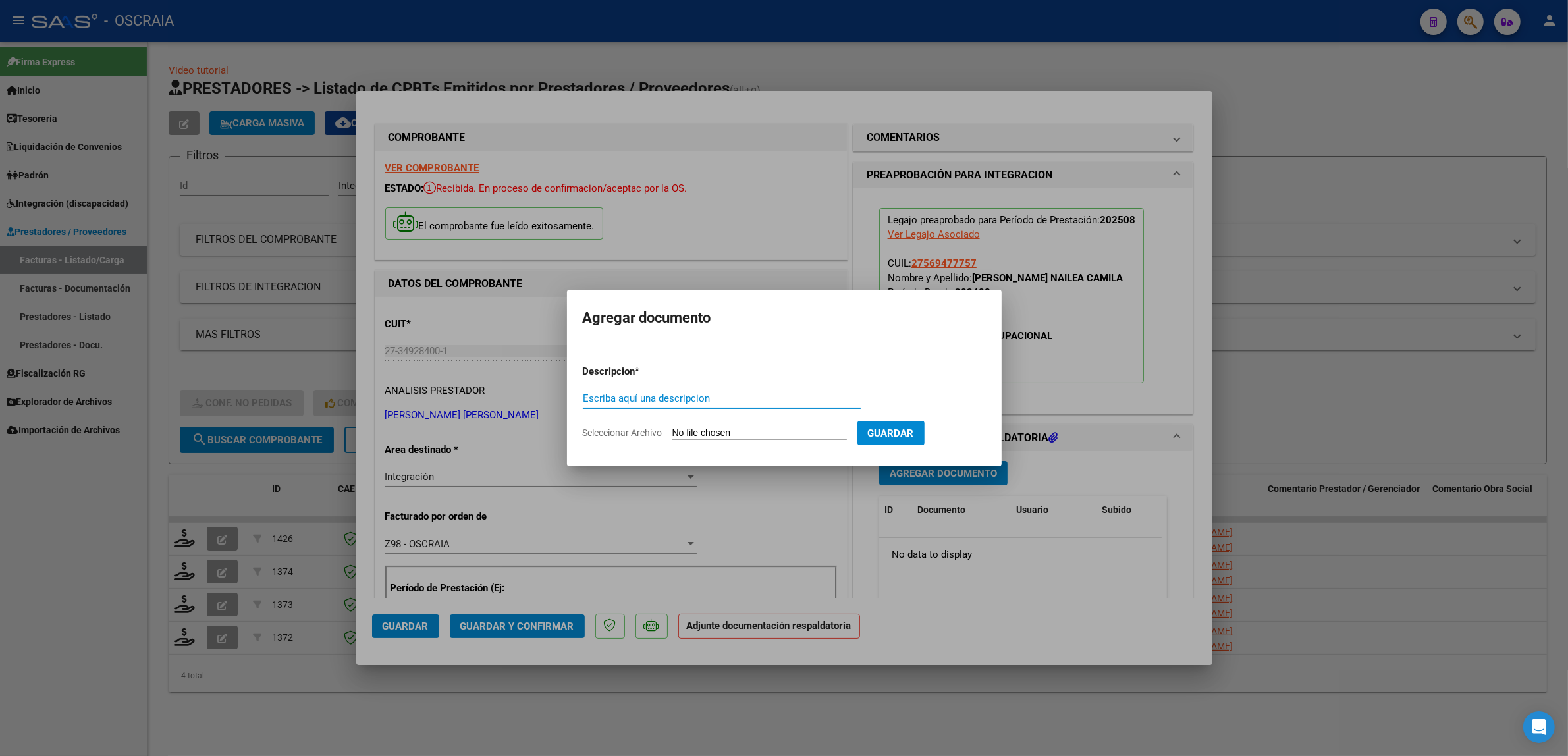
click at [606, 398] on input "Escriba aquí una descripcion" at bounding box center [721, 398] width 278 height 12
type input "PLANILLA DE ASISTENCIA"
click at [729, 431] on input "Seleccionar Archivo" at bounding box center [759, 433] width 175 height 12
type input "C:\fakepath\08-2025 STANCANELLI JOHANA SOLANGE FC332 TERAPIA OCUPACIONAL PEREZ …"
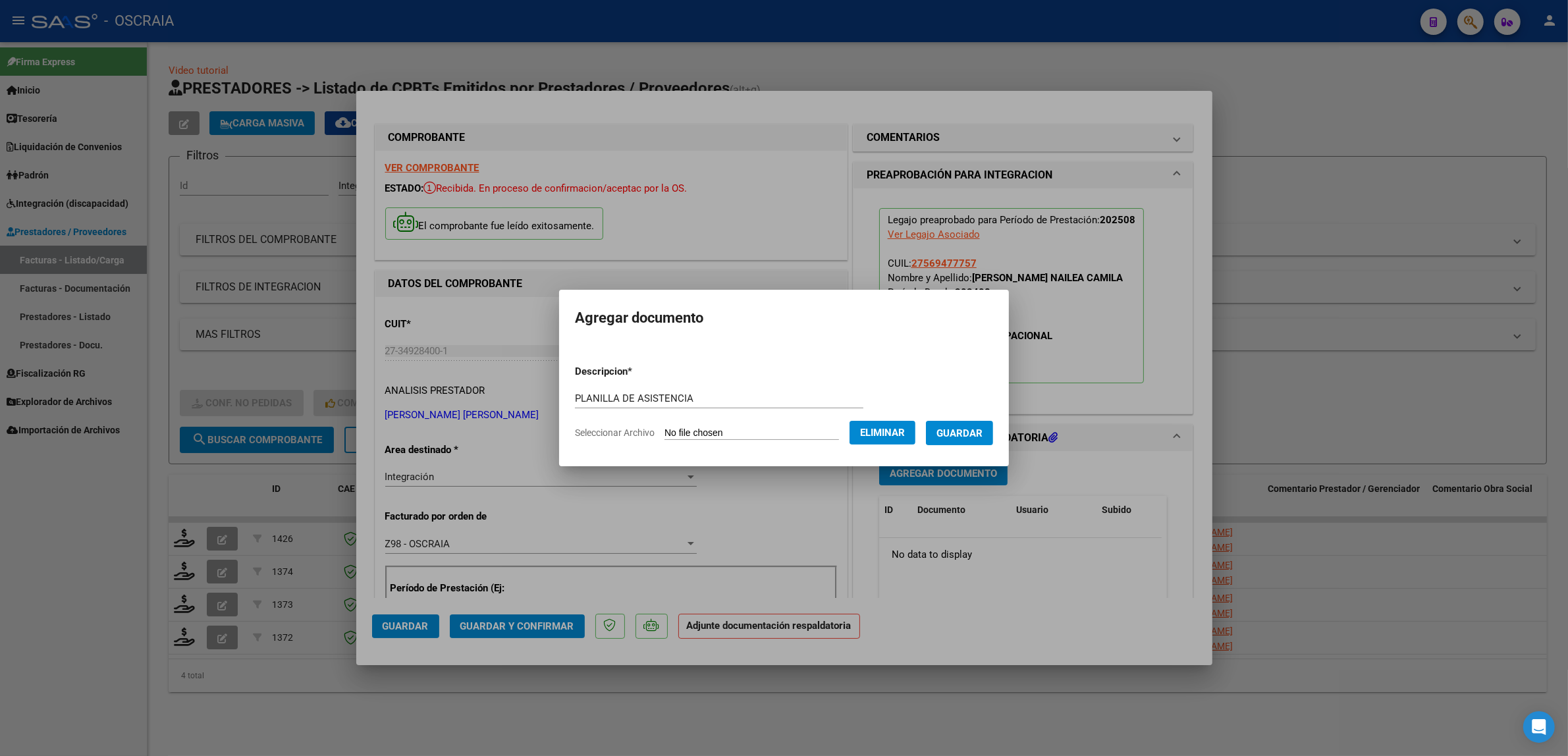
click at [956, 433] on span "Guardar" at bounding box center [959, 432] width 46 height 12
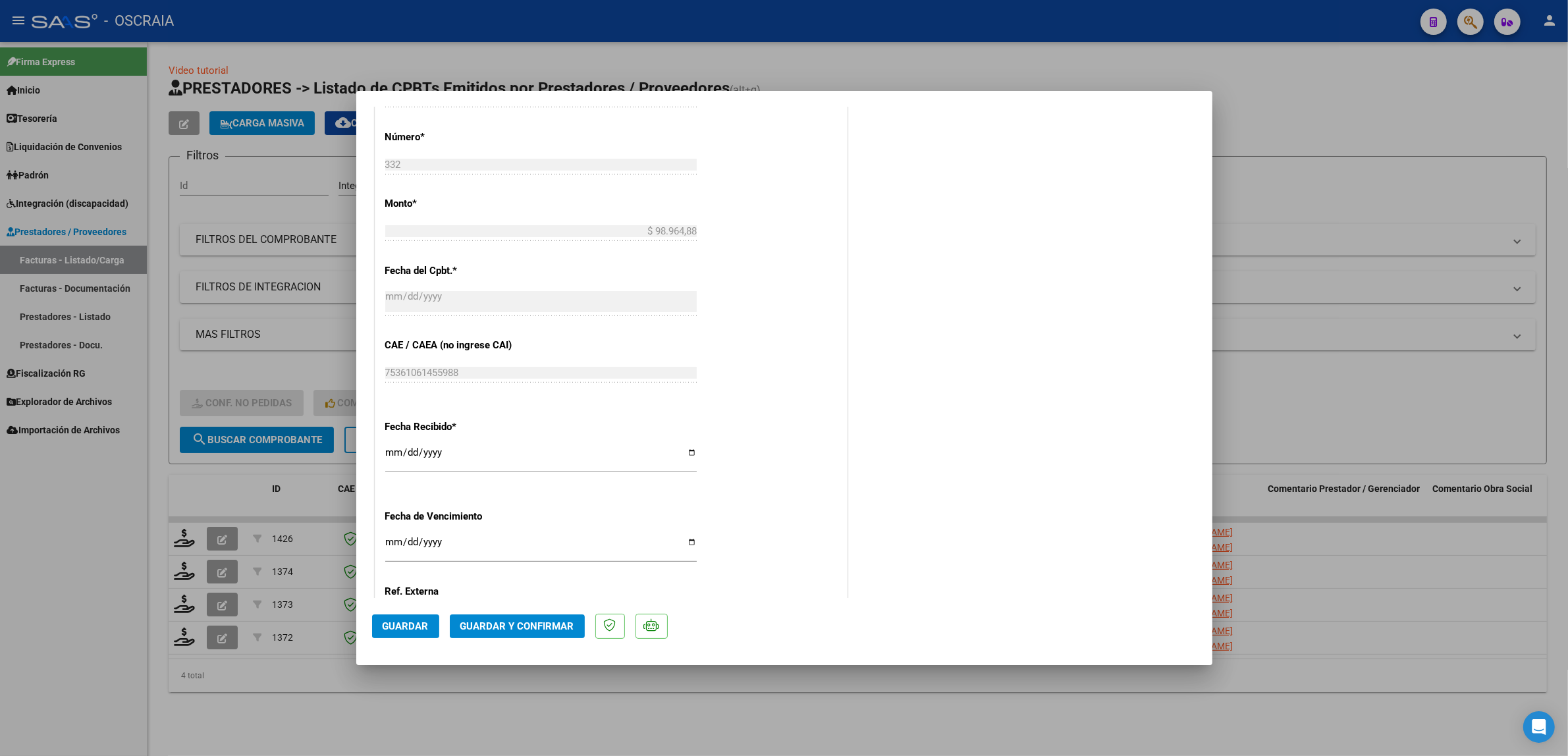
scroll to position [665, 0]
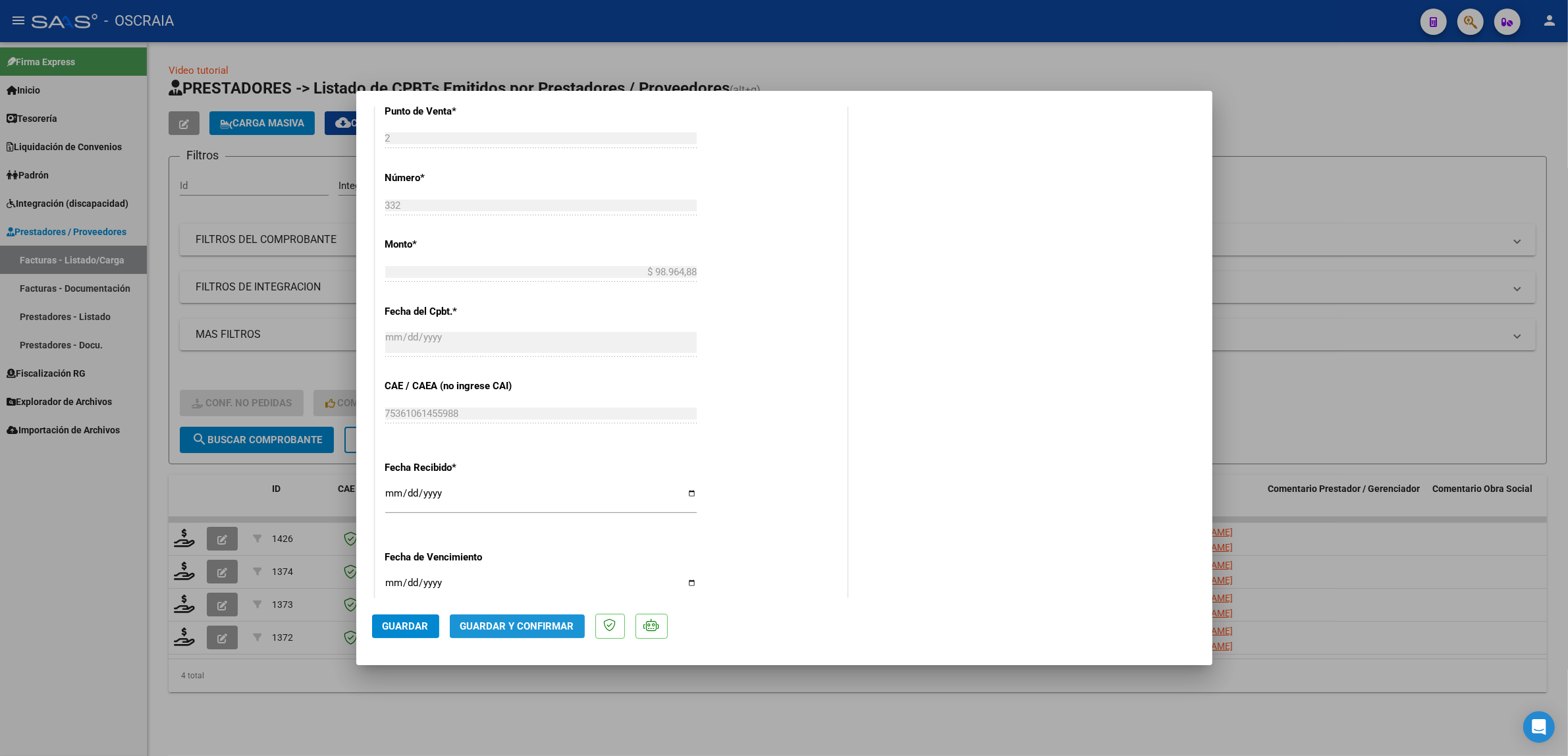
click at [566, 615] on button "Guardar y Confirmar" at bounding box center [517, 625] width 135 height 24
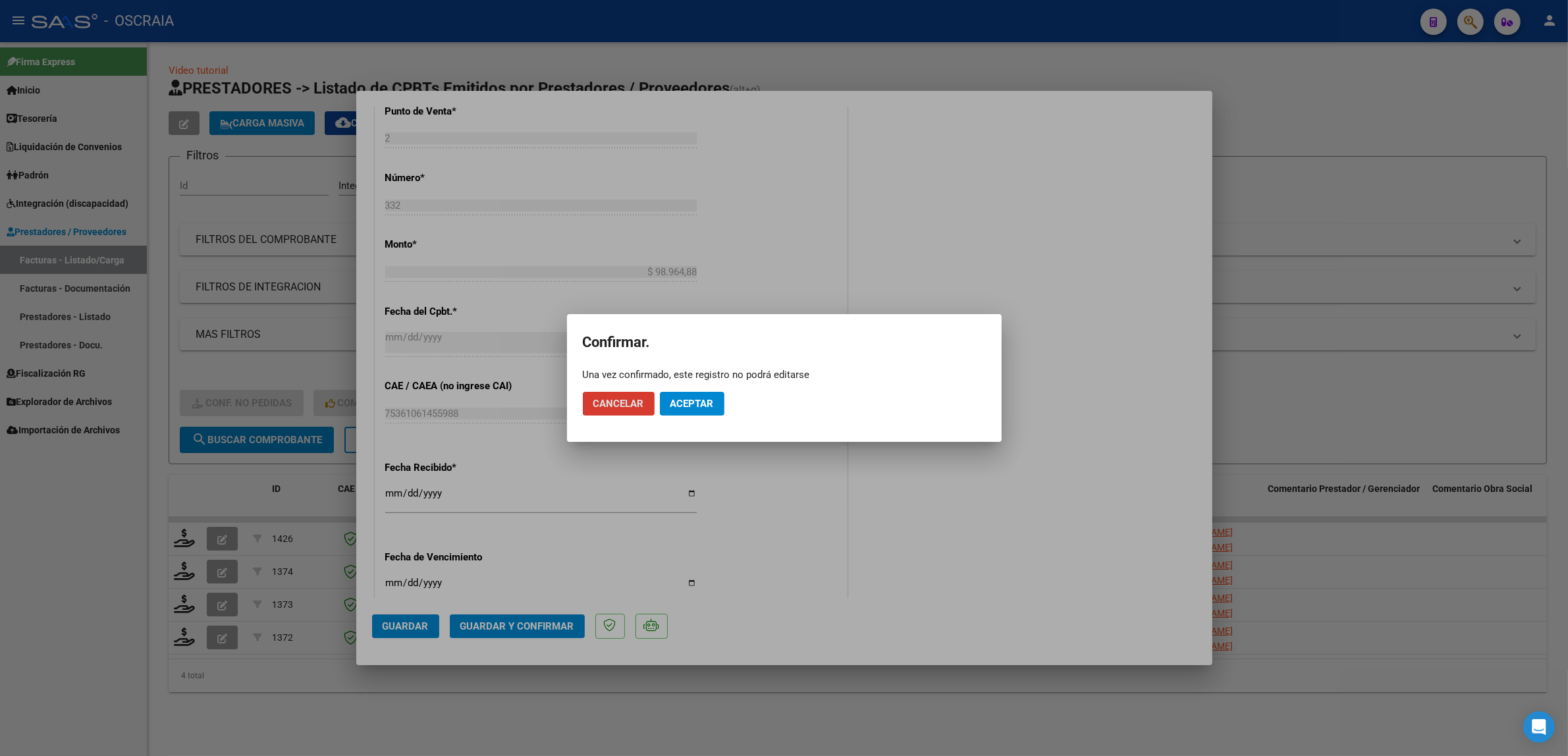
click at [697, 407] on span "Aceptar" at bounding box center [692, 403] width 43 height 12
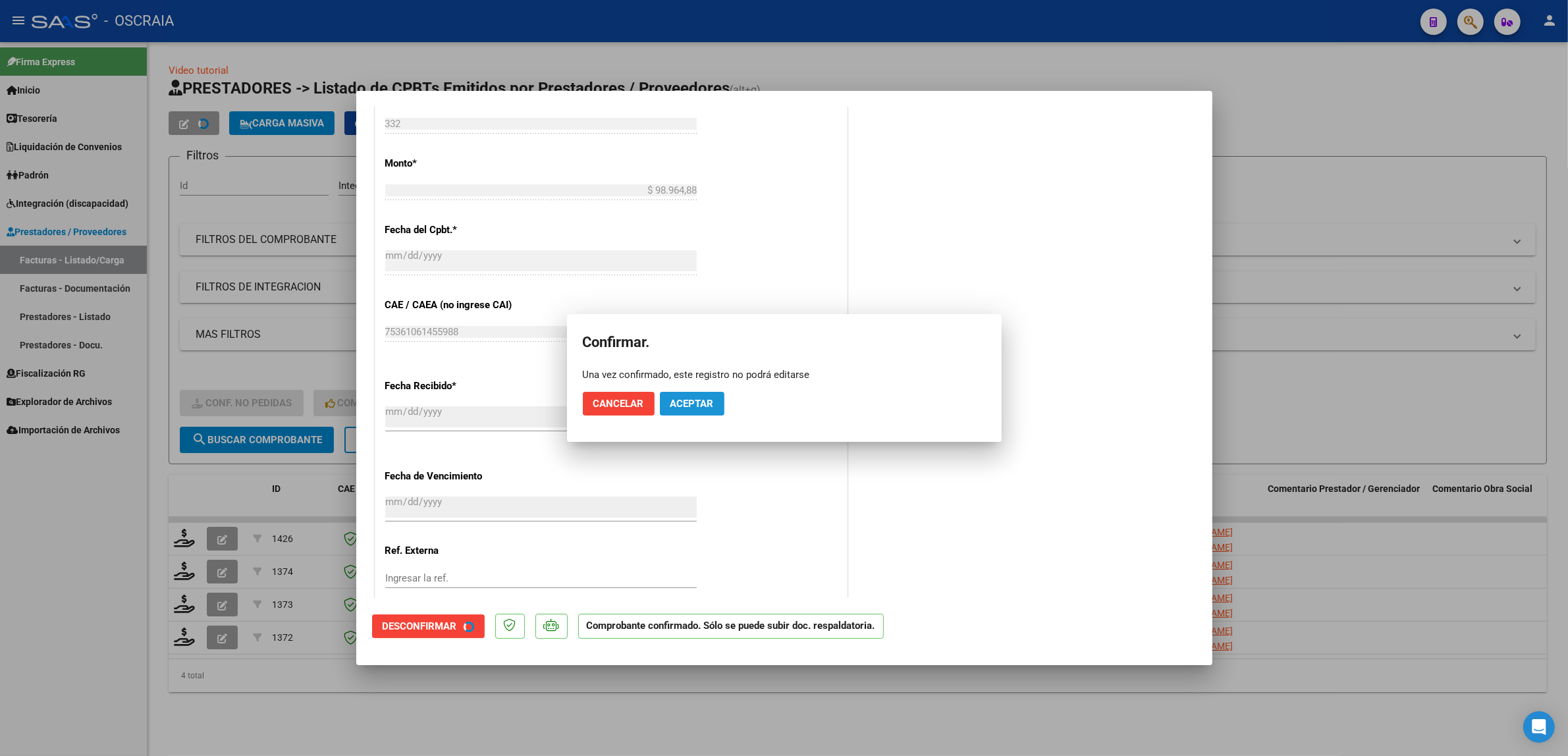
scroll to position [583, 0]
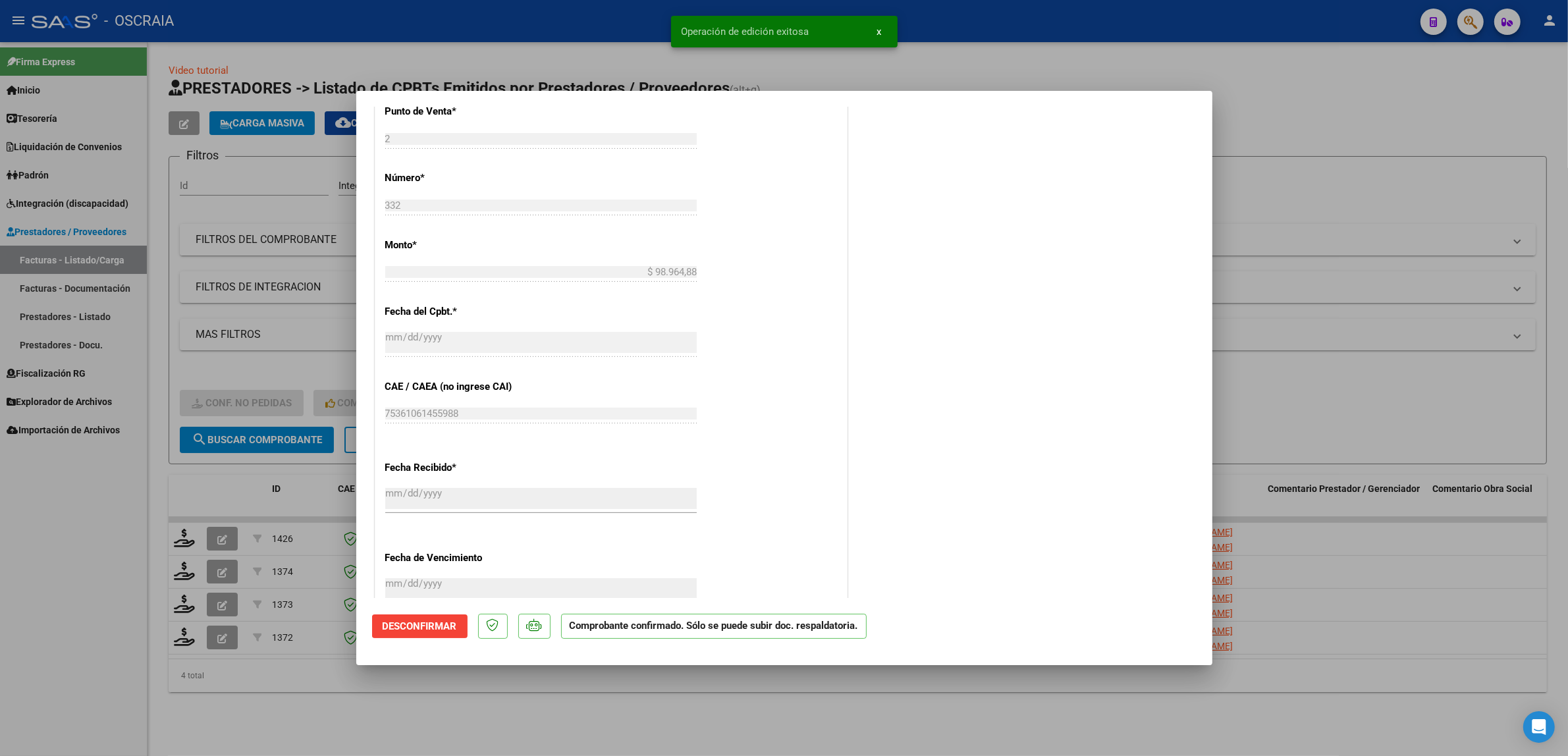
click at [1349, 241] on div at bounding box center [784, 378] width 1568 height 756
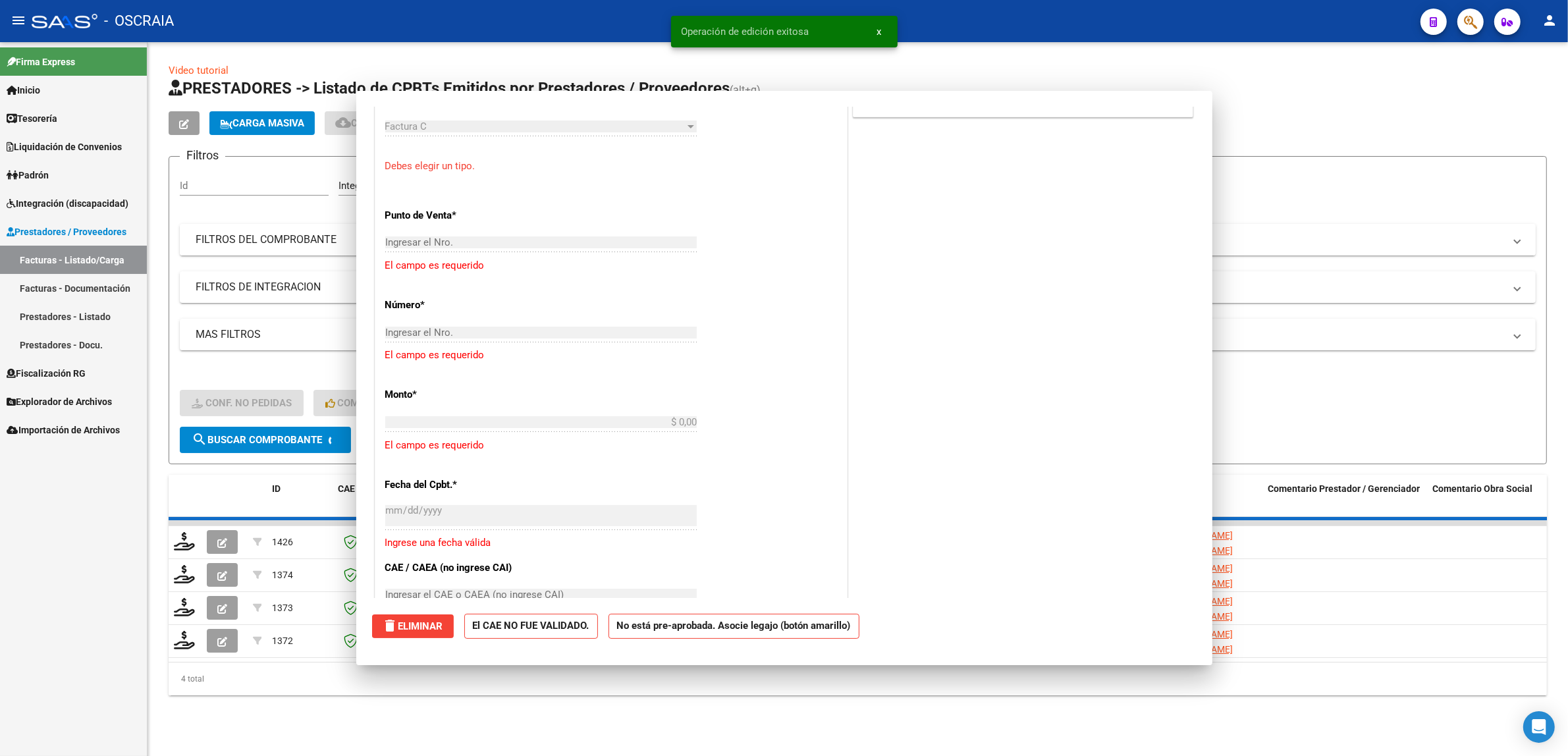
scroll to position [0, 0]
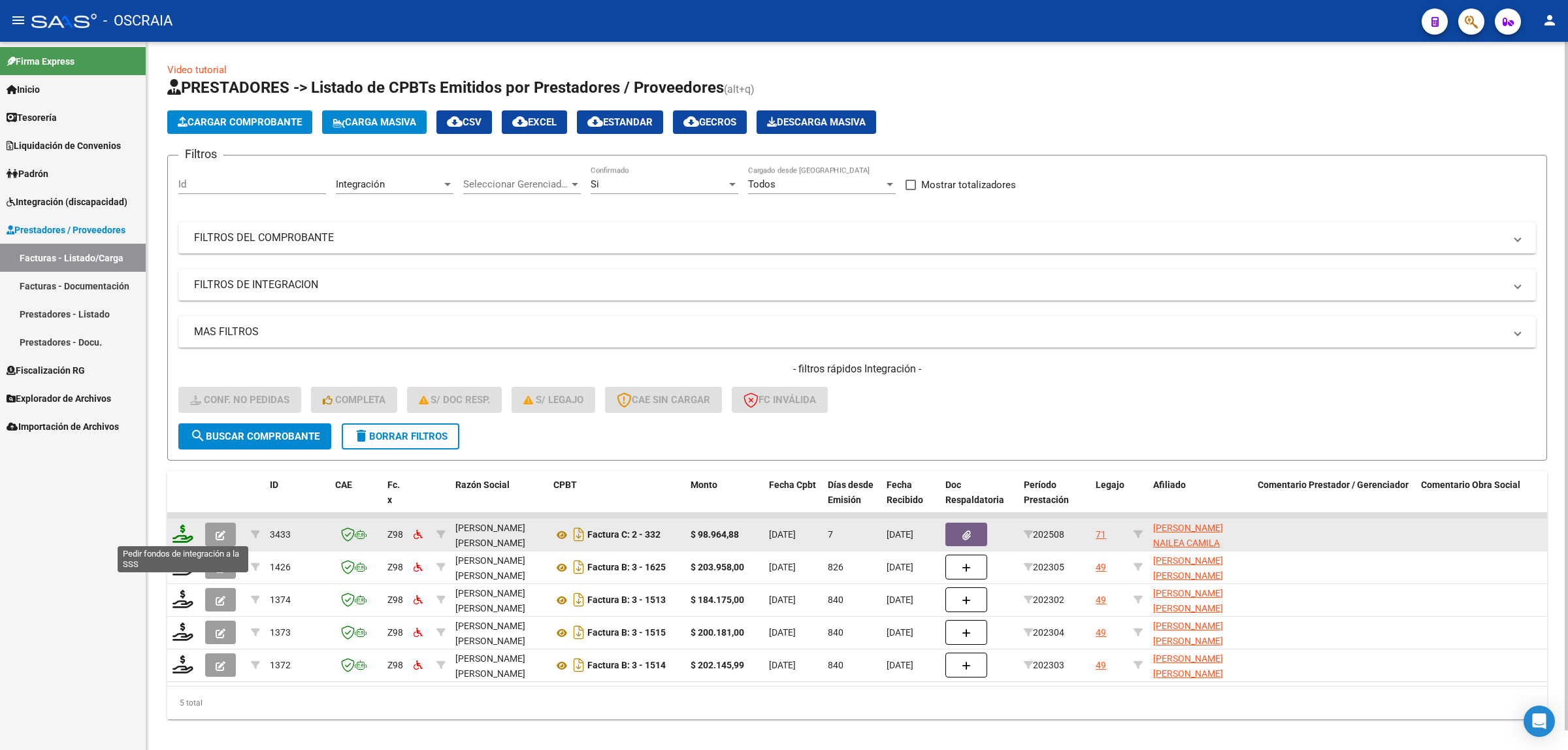
click at [177, 529] on icon at bounding box center [182, 533] width 21 height 18
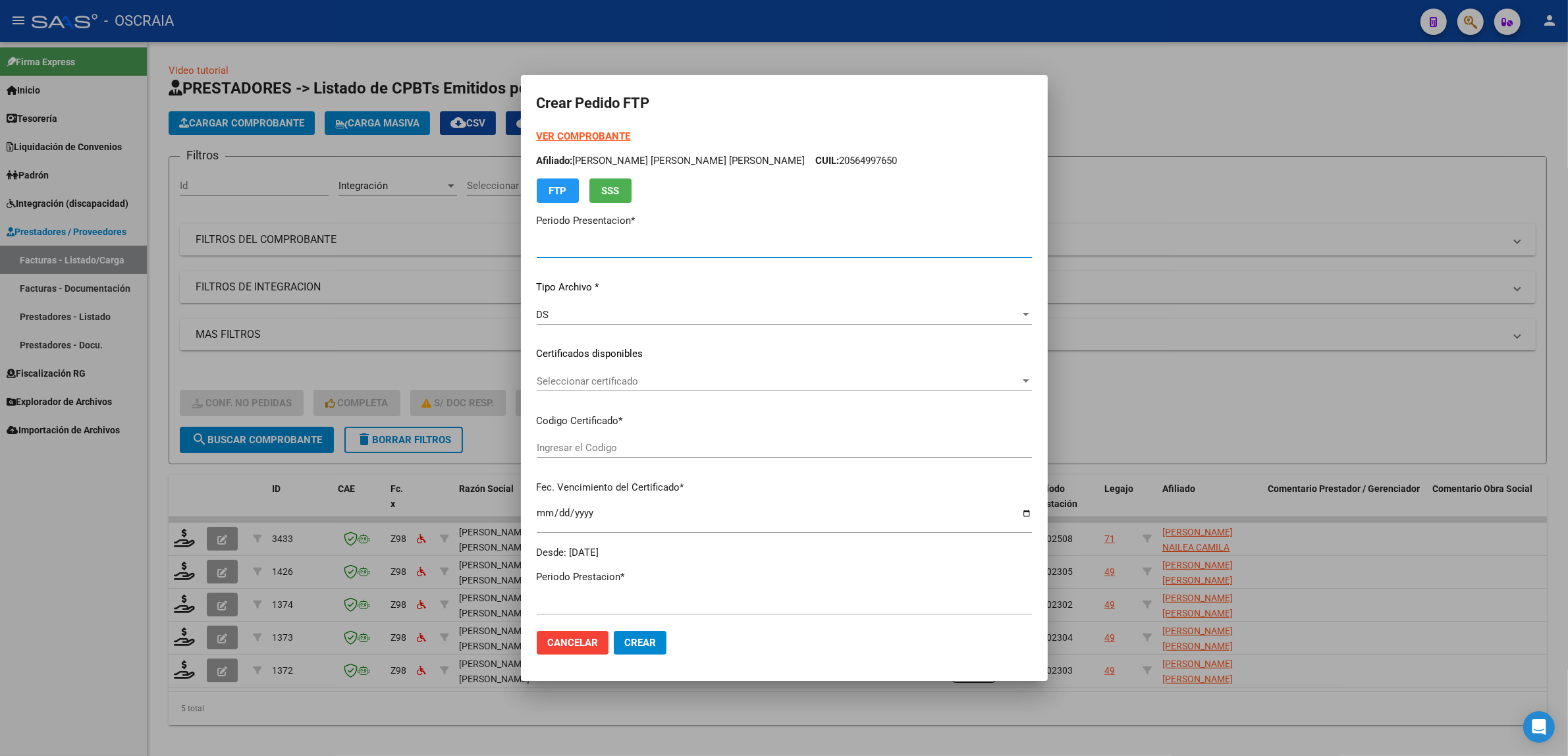
type input "202508"
type input "$ 98.964,88"
type input "ARG01000569477752022111620231116BS313"
type input "2025-11-16"
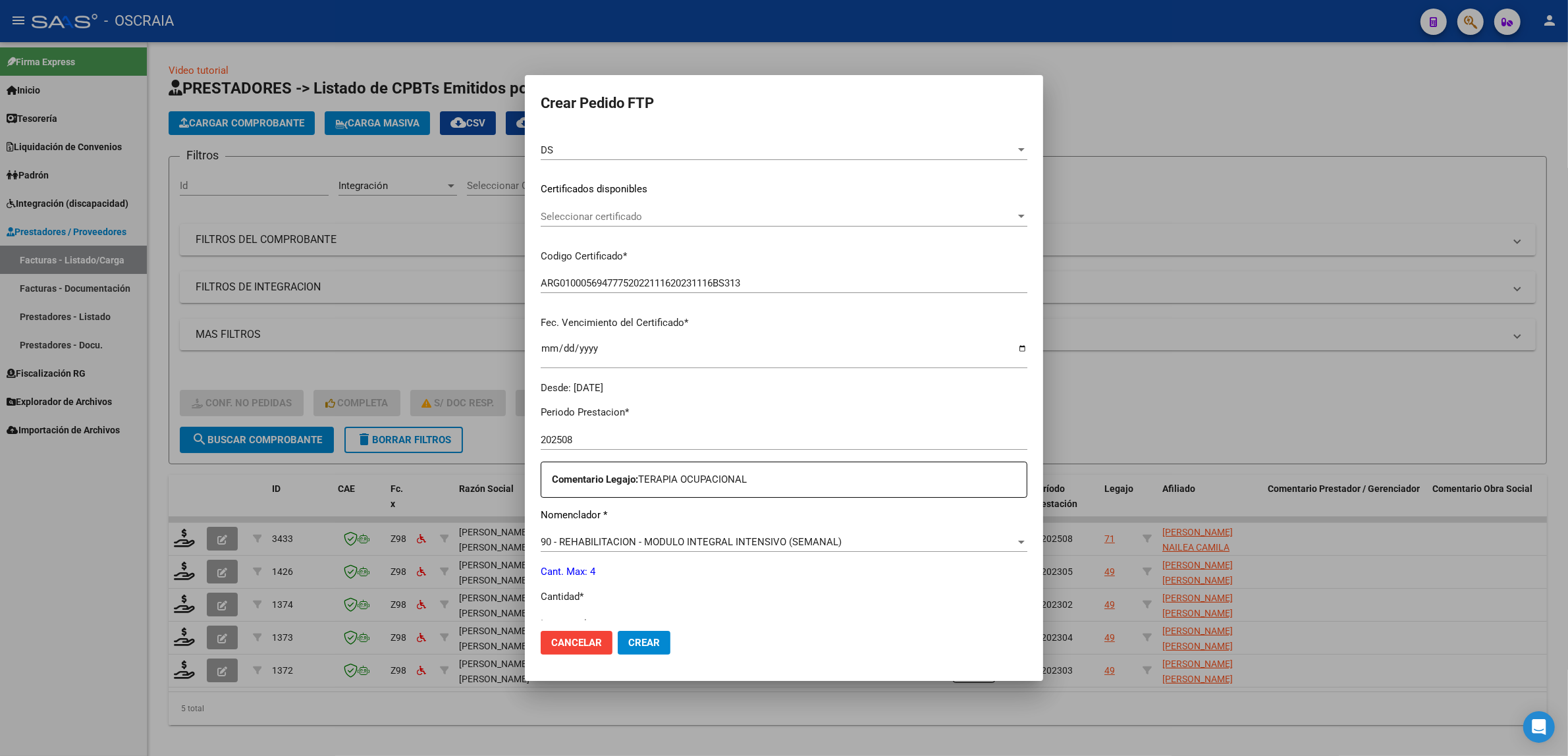
scroll to position [247, 0]
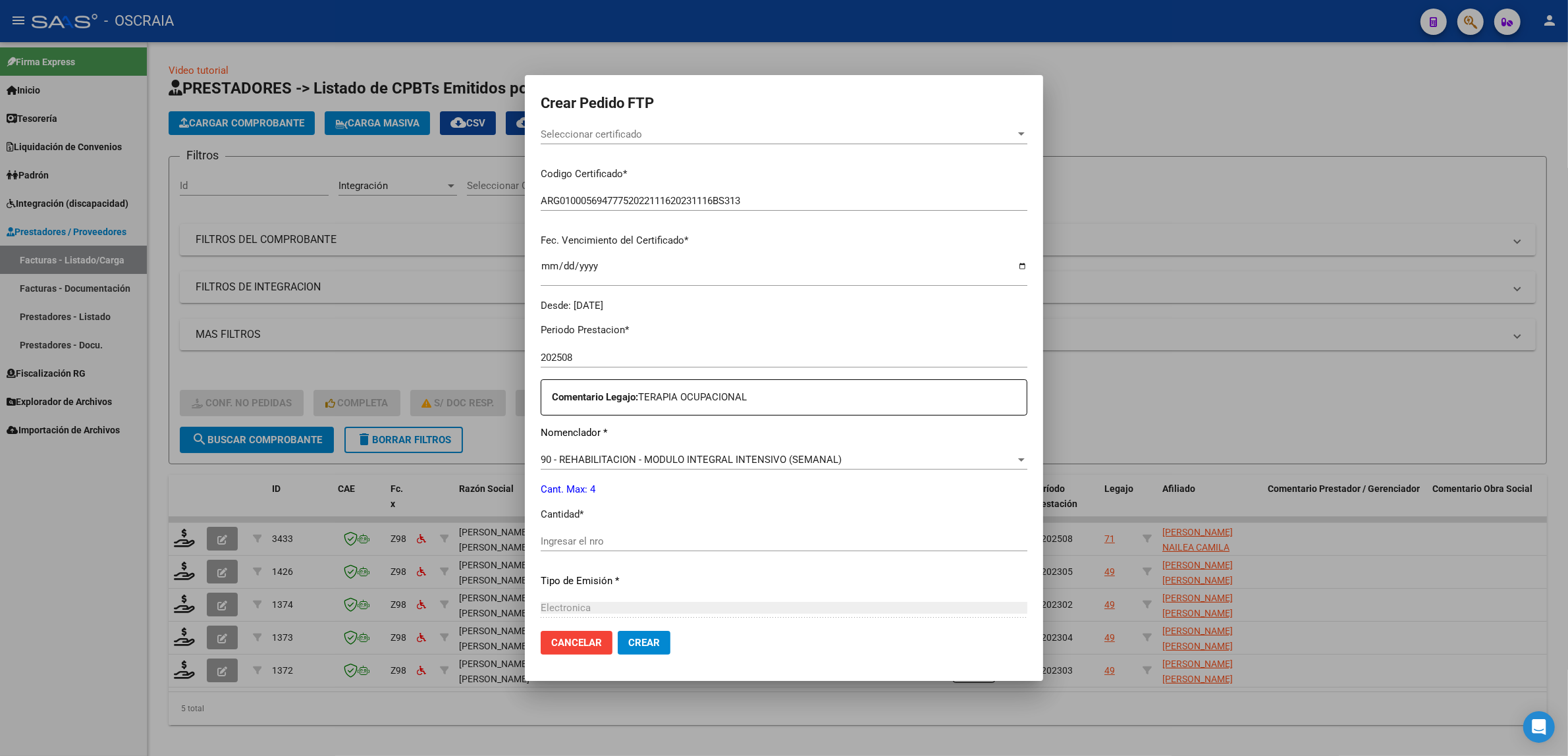
click at [607, 547] on div "Ingresar el nro" at bounding box center [784, 541] width 487 height 20
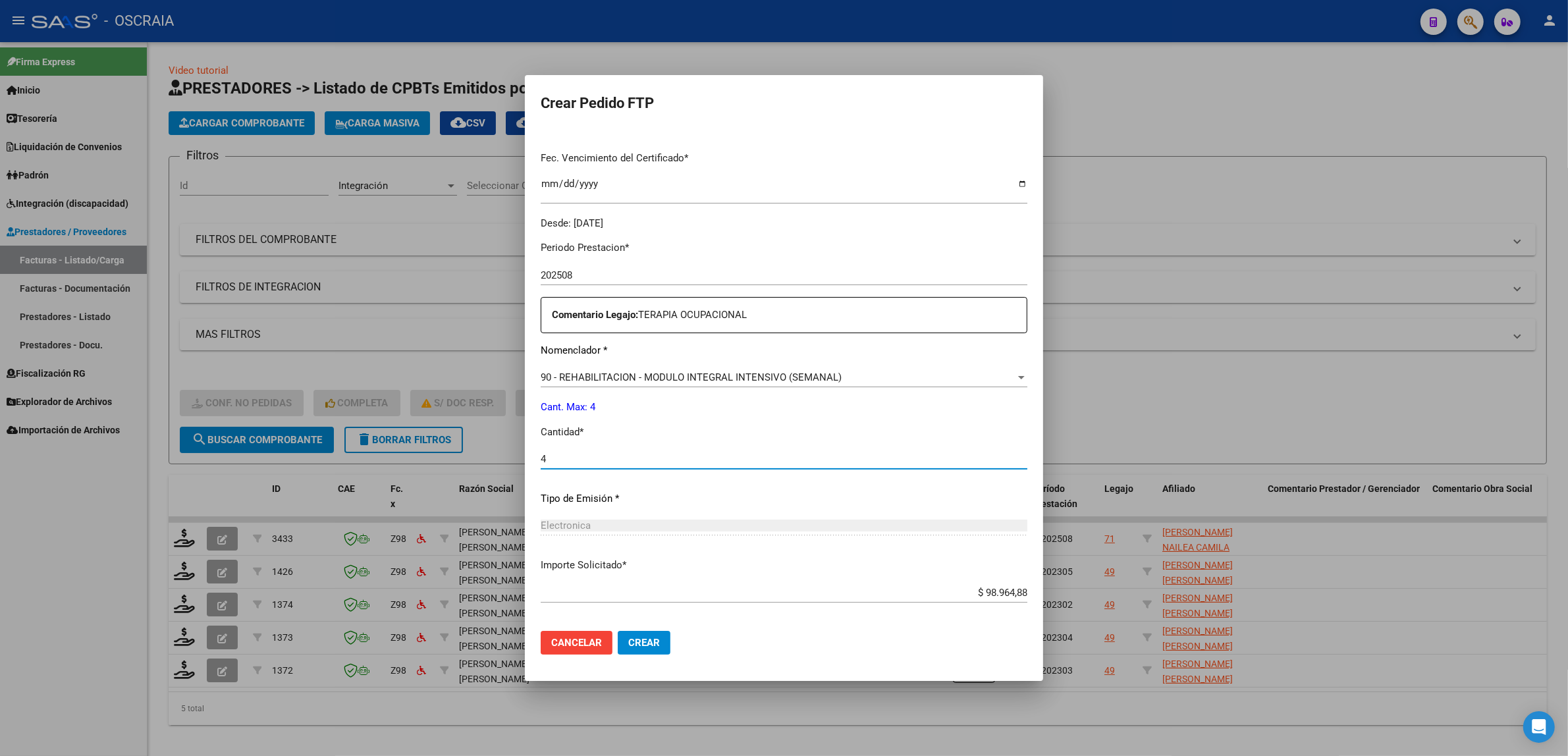
scroll to position [390, 0]
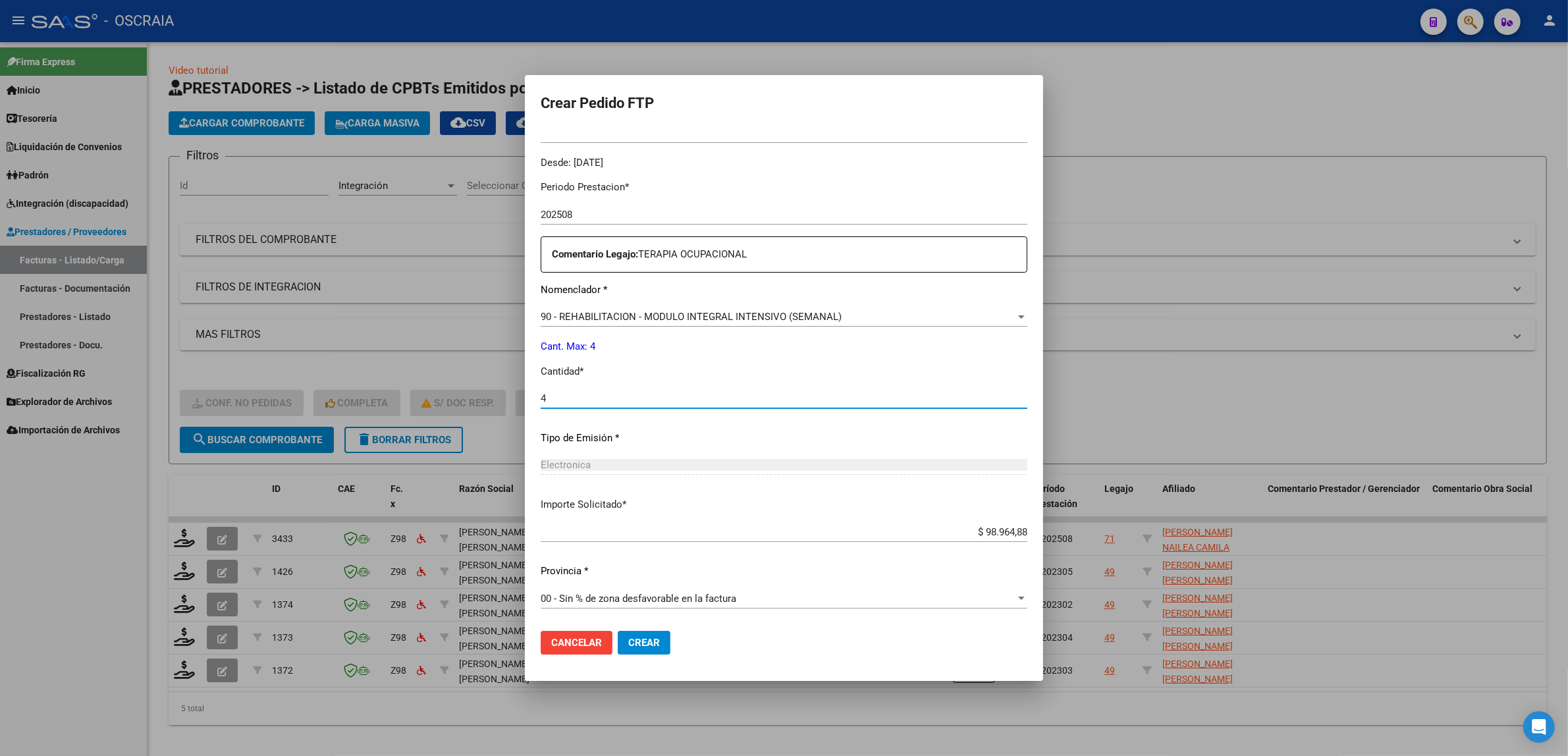
type input "4"
click at [779, 506] on p "Importe Solicitado *" at bounding box center [784, 505] width 487 height 15
click at [812, 547] on div "$ 98.964,88 Ingresar imp. solicitado" at bounding box center [784, 538] width 487 height 32
drag, startPoint x: 656, startPoint y: 632, endPoint x: 768, endPoint y: 435, distance: 226.6
click at [768, 436] on form "Crear Pedido FTP VER COMPROBANTE ARCA Padrón Afiliado: PEREZ BEJAR NAILEA CAMIL…" at bounding box center [784, 378] width 487 height 574
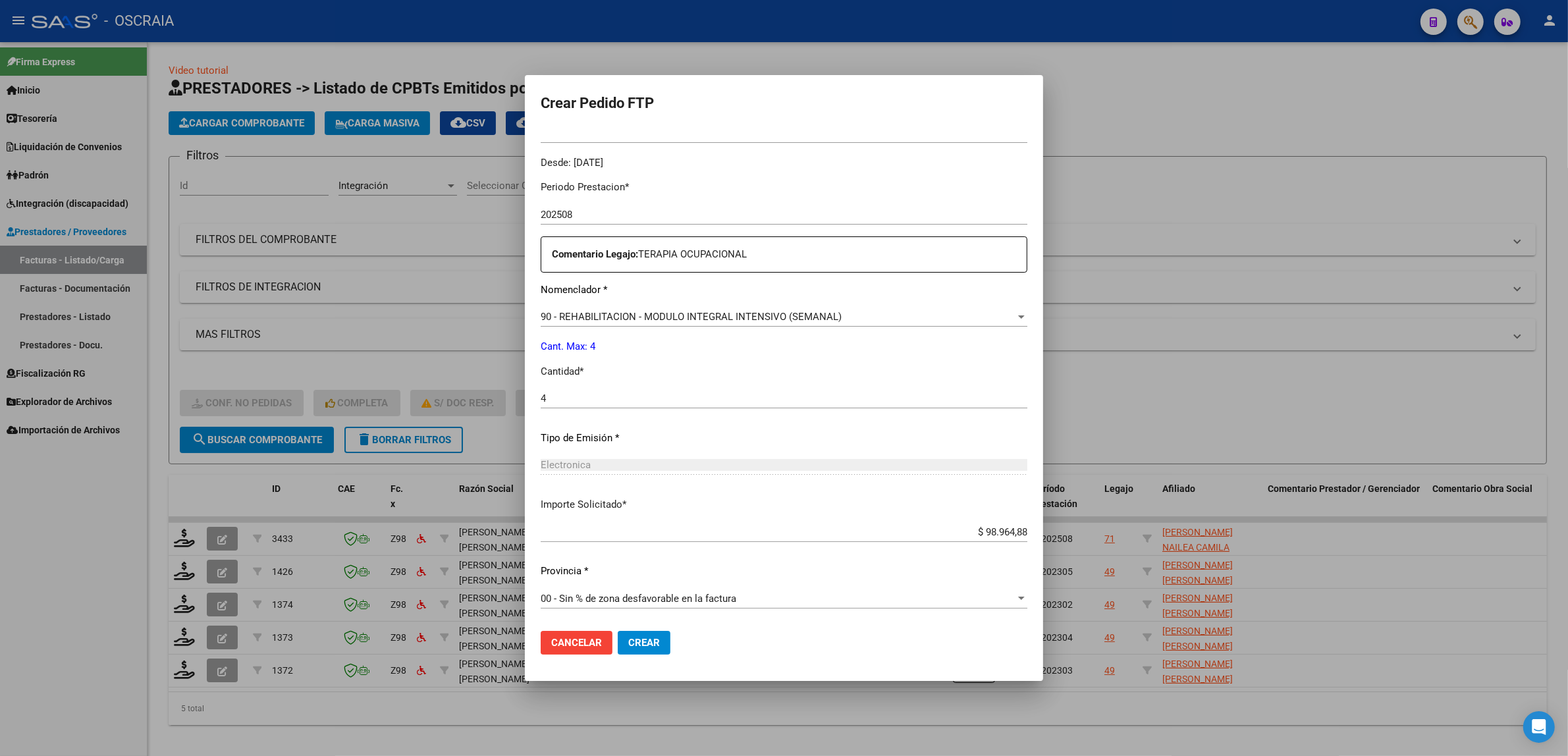
click at [768, 435] on p "Tipo de Emisión *" at bounding box center [784, 438] width 487 height 15
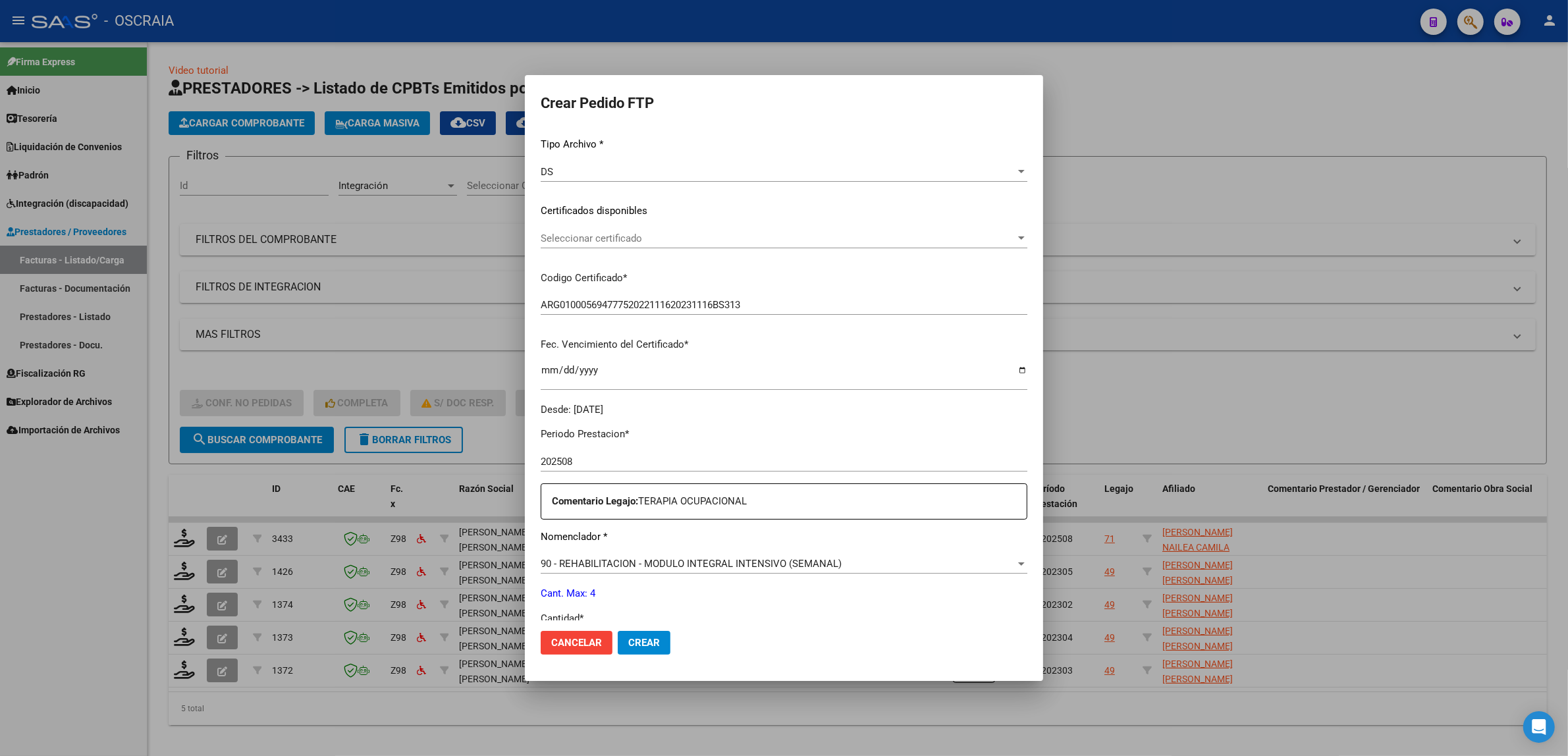
scroll to position [0, 0]
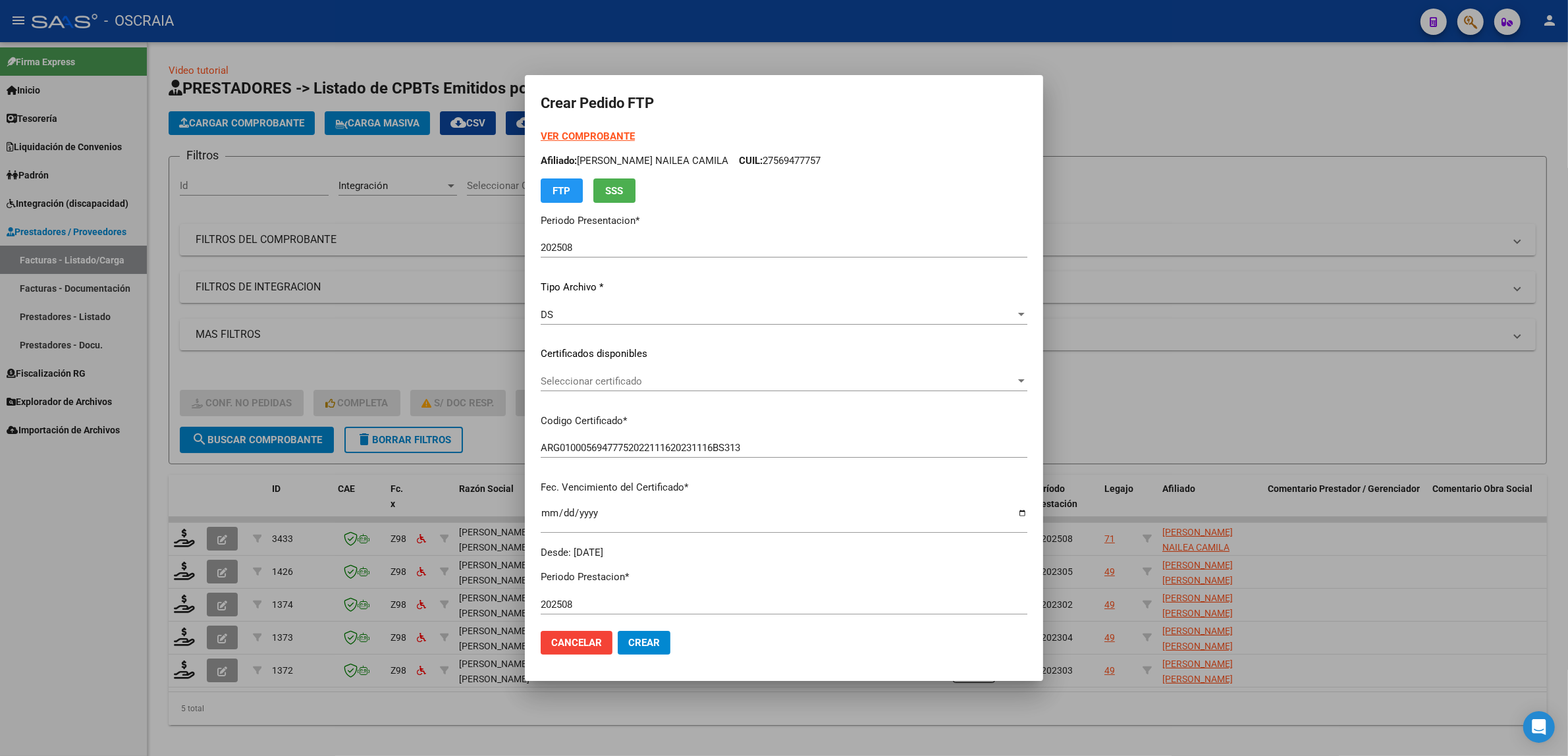
click at [779, 387] on div "Seleccionar certificado Seleccionar certificado" at bounding box center [784, 381] width 487 height 20
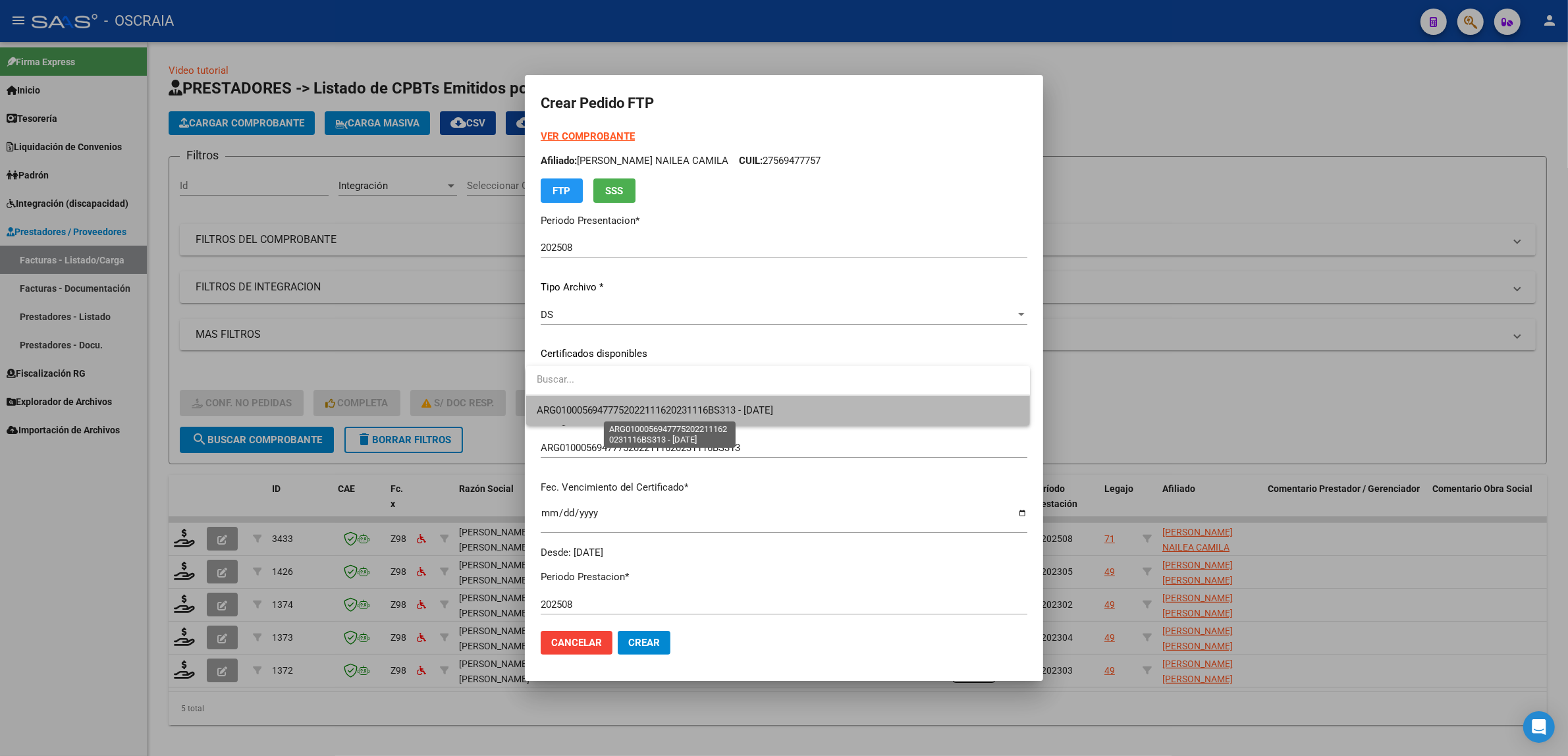
click at [735, 404] on span "ARG01000569477752022111620231116BS313 - 2025-11-16" at bounding box center [655, 409] width 237 height 12
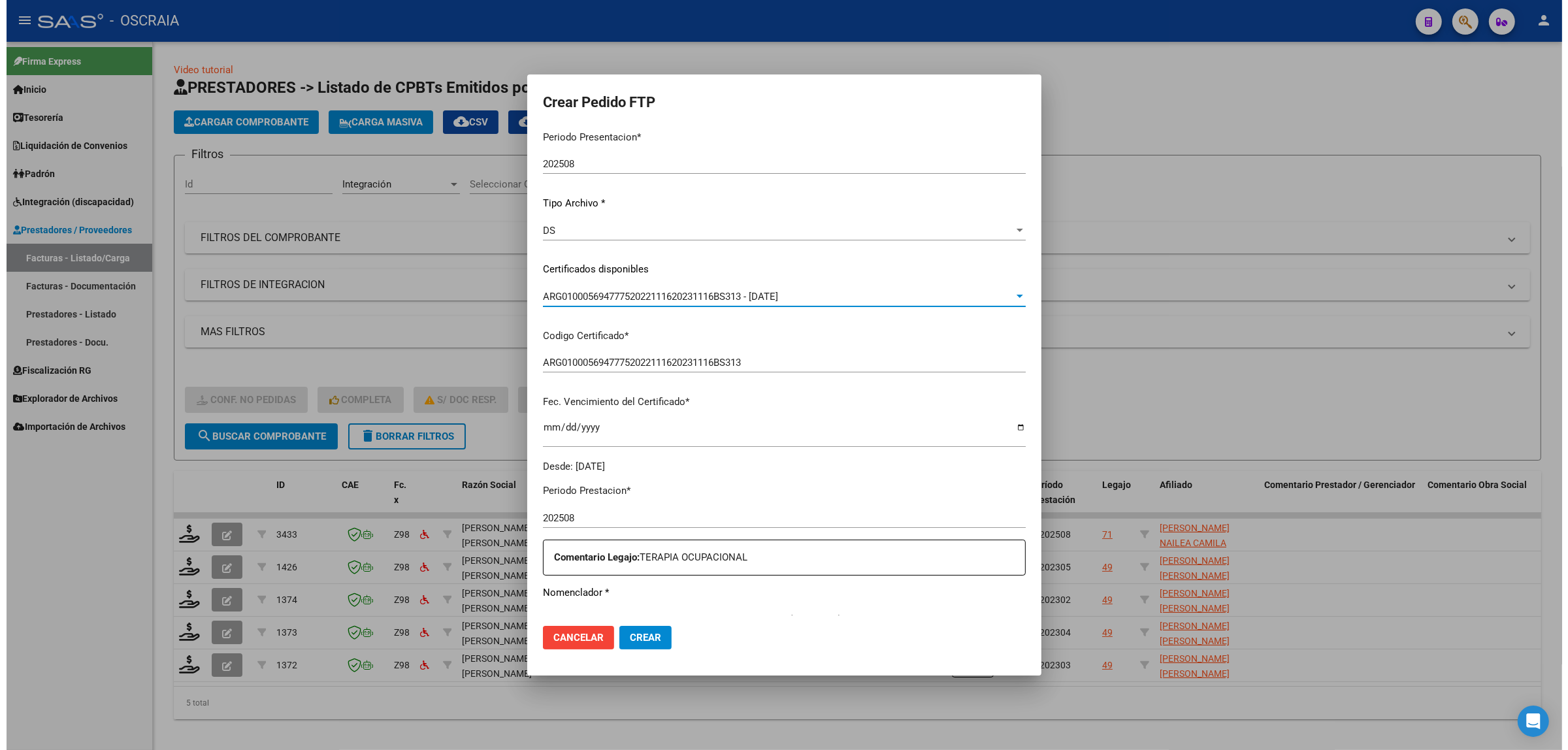
scroll to position [245, 0]
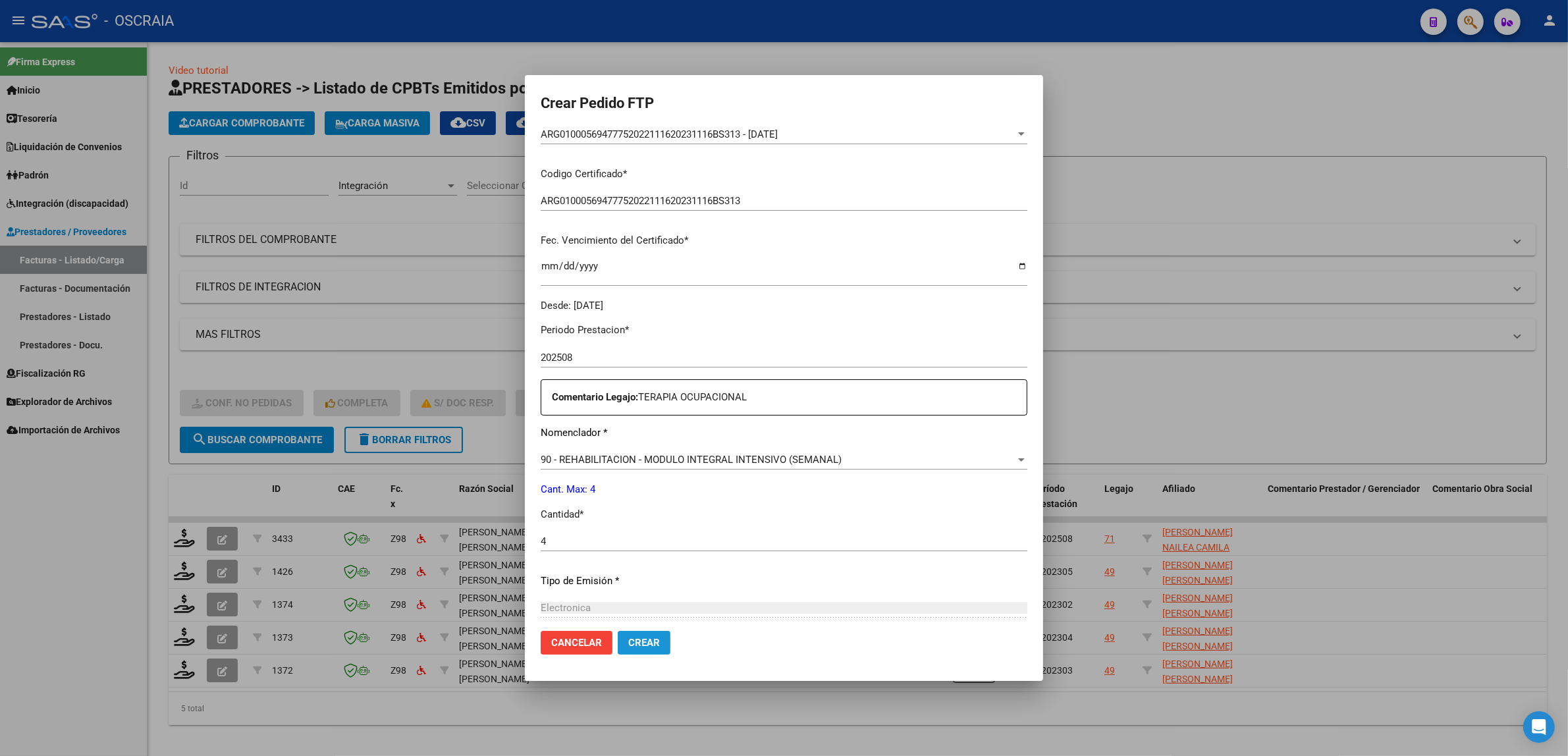
click at [643, 642] on span "Crear" at bounding box center [643, 642] width 32 height 12
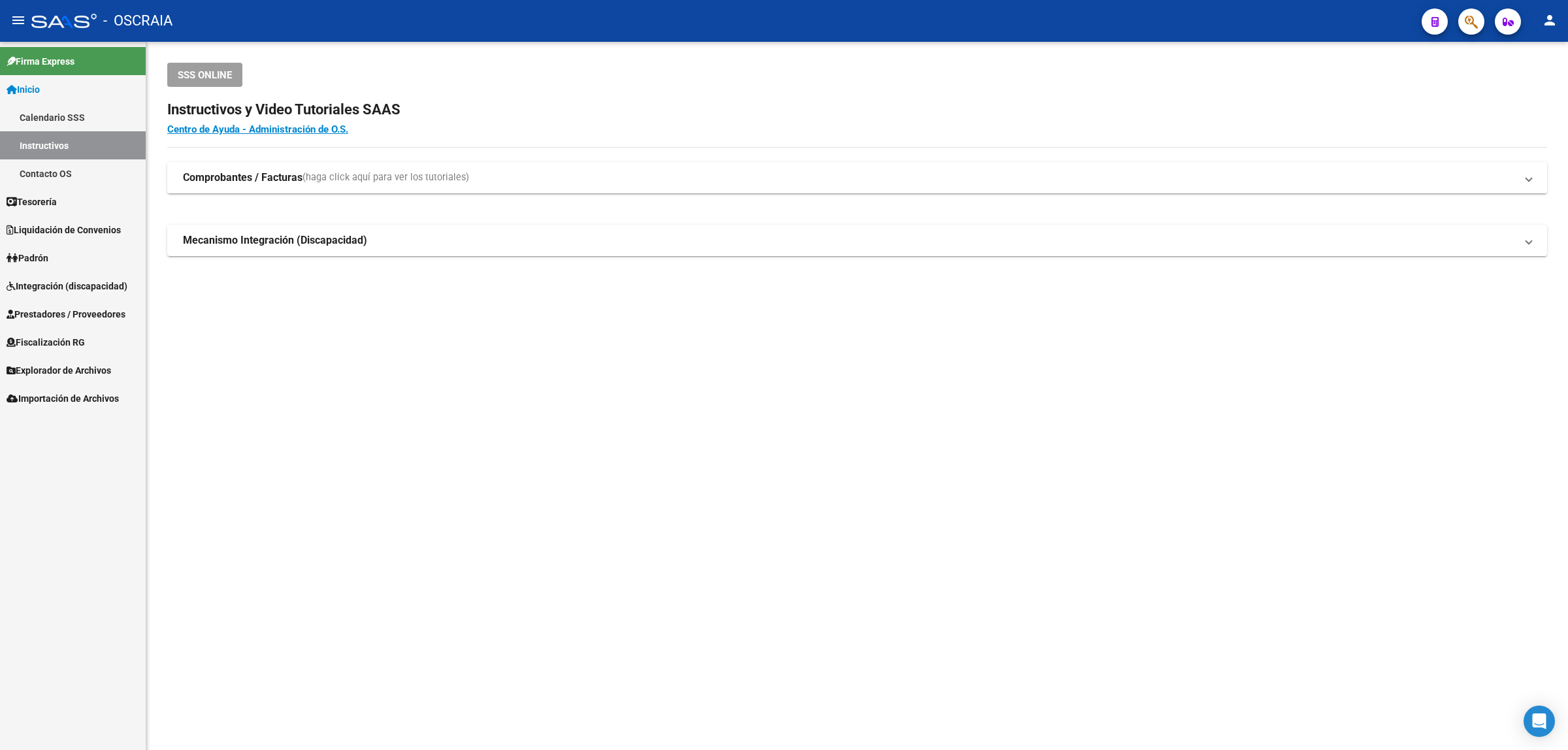
click at [402, 191] on mat-expansion-panel-header "Comprobantes / Facturas (haga click aquí para ver los tutoriales)" at bounding box center [857, 177] width 1379 height 31
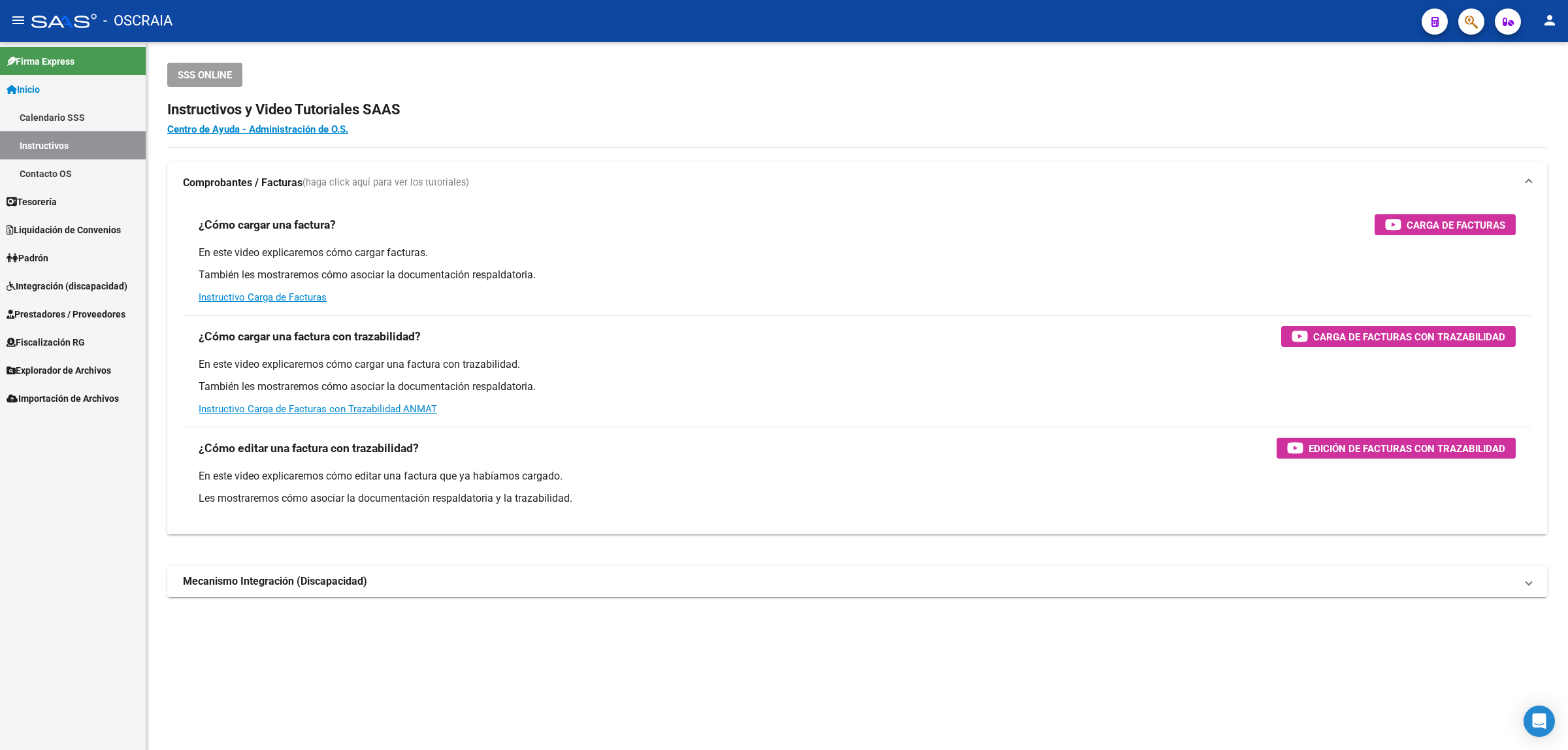
click at [392, 182] on span "(haga click aquí para ver los tutoriales)" at bounding box center [385, 182] width 166 height 15
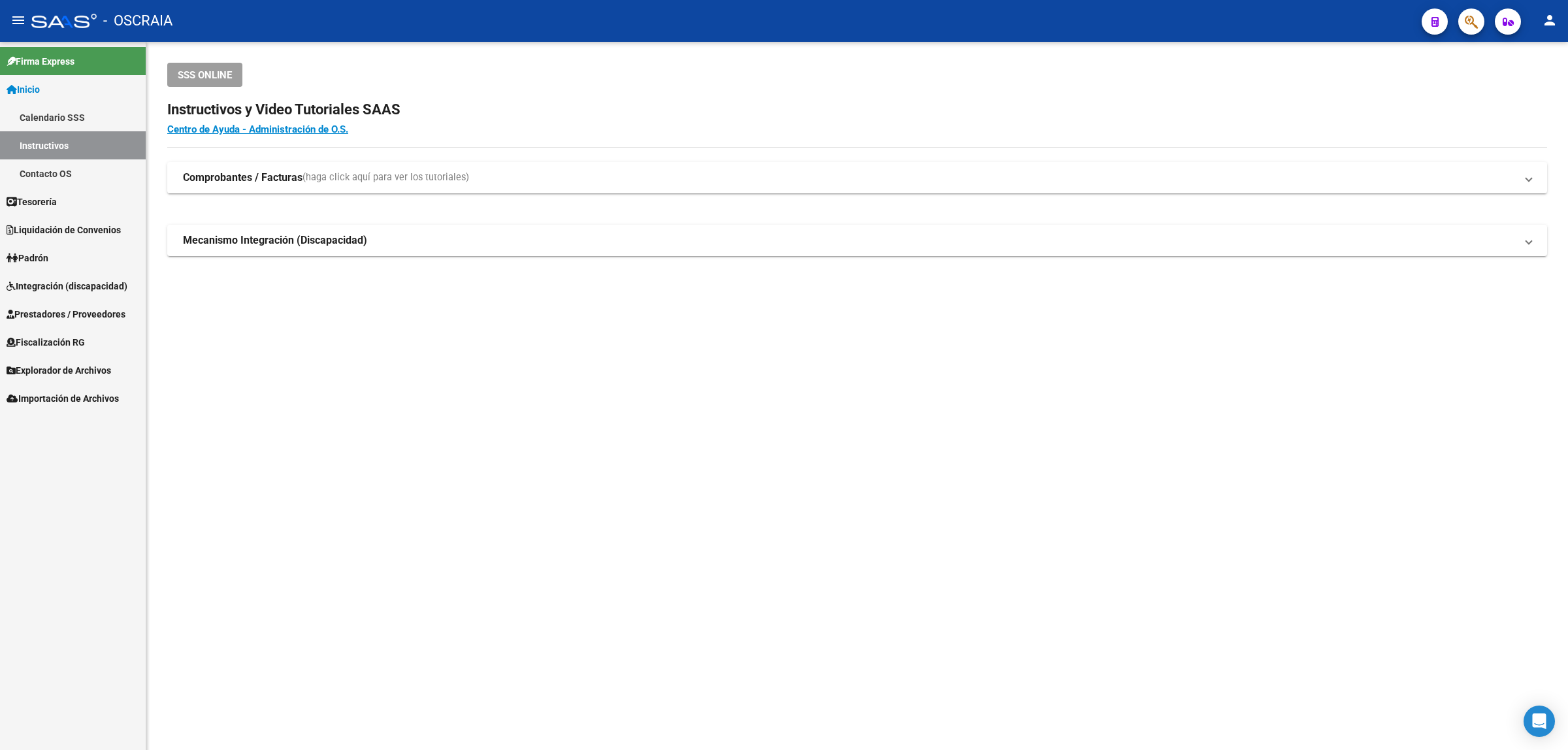
click at [1463, 21] on button "button" at bounding box center [1471, 21] width 26 height 26
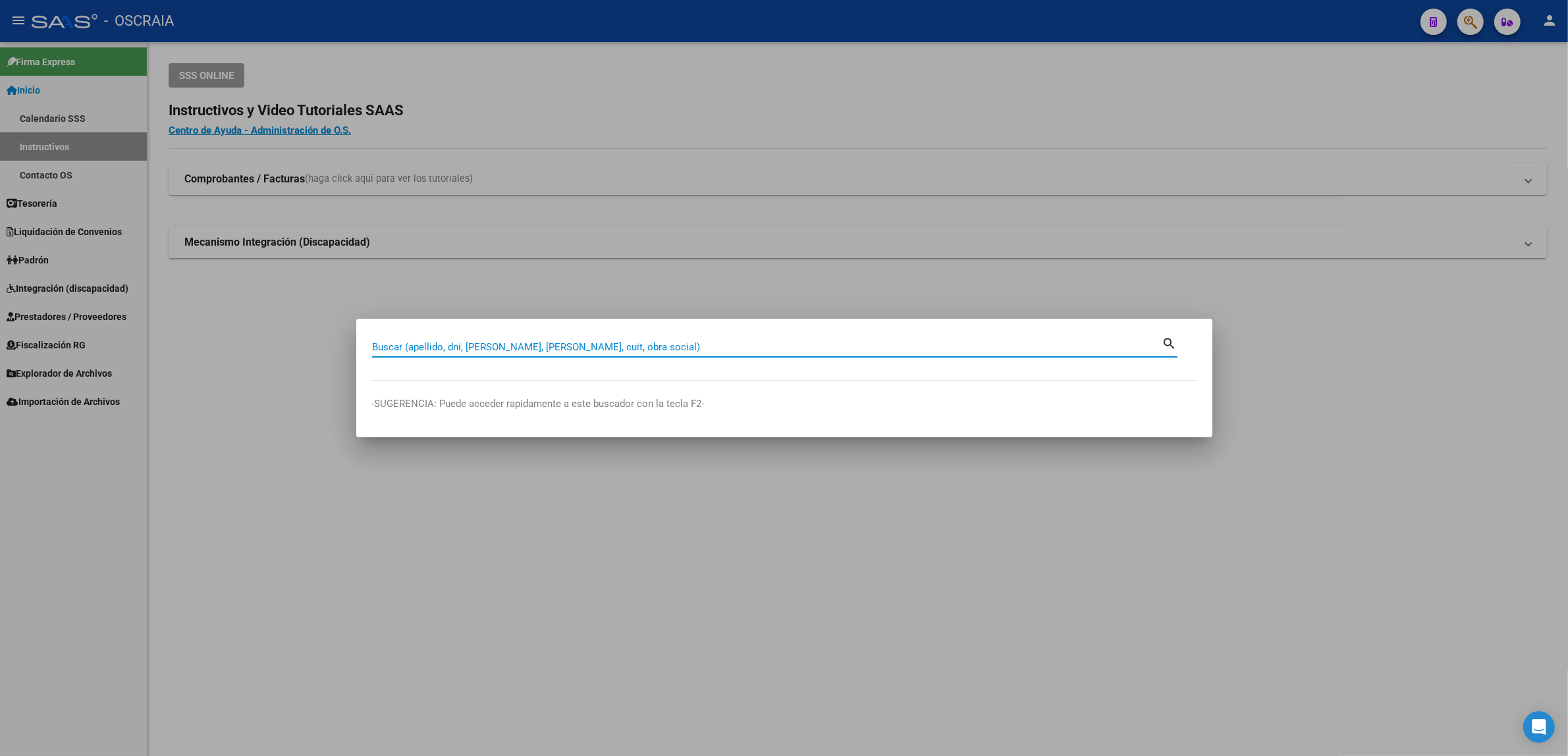
paste input "53292024."
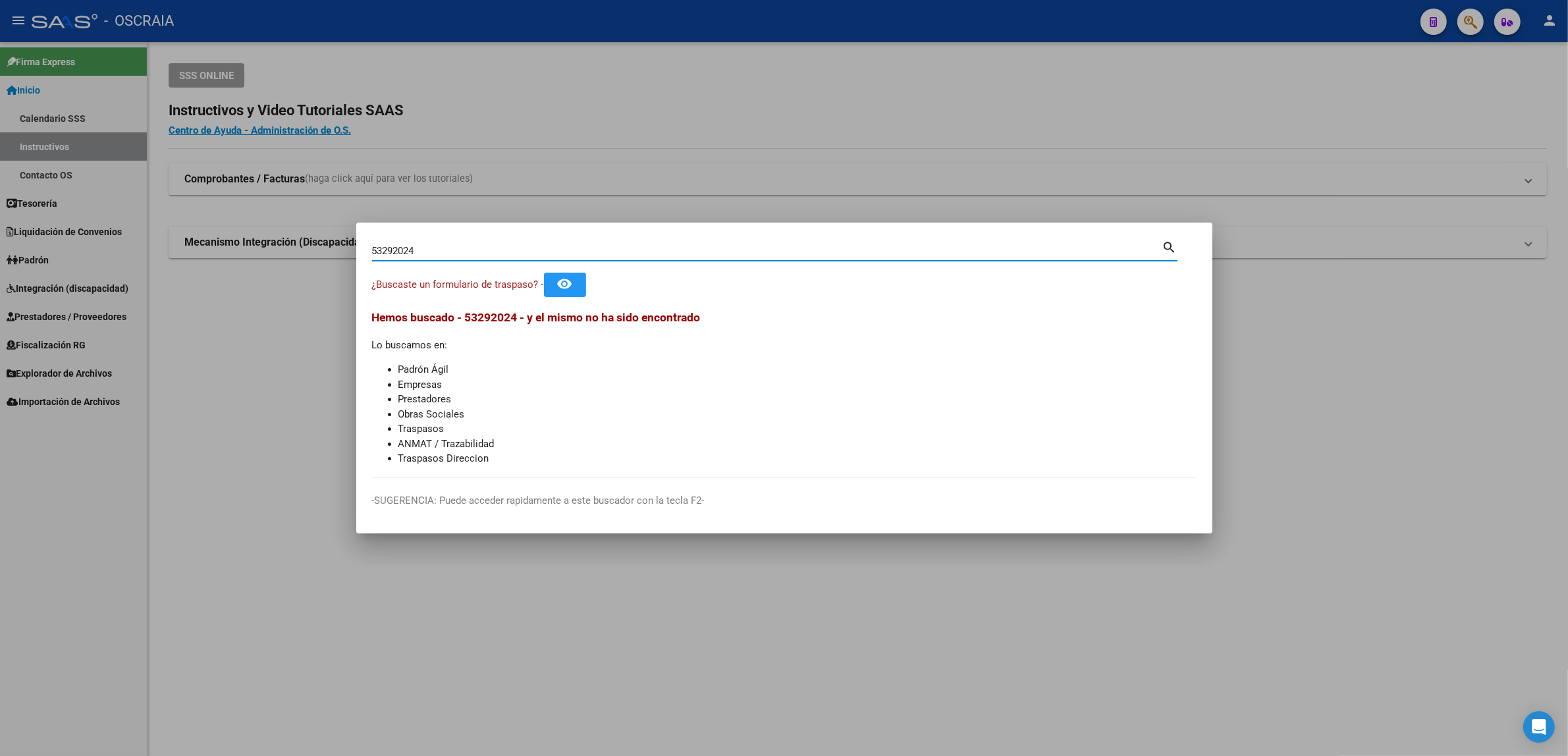
type input "53292024"
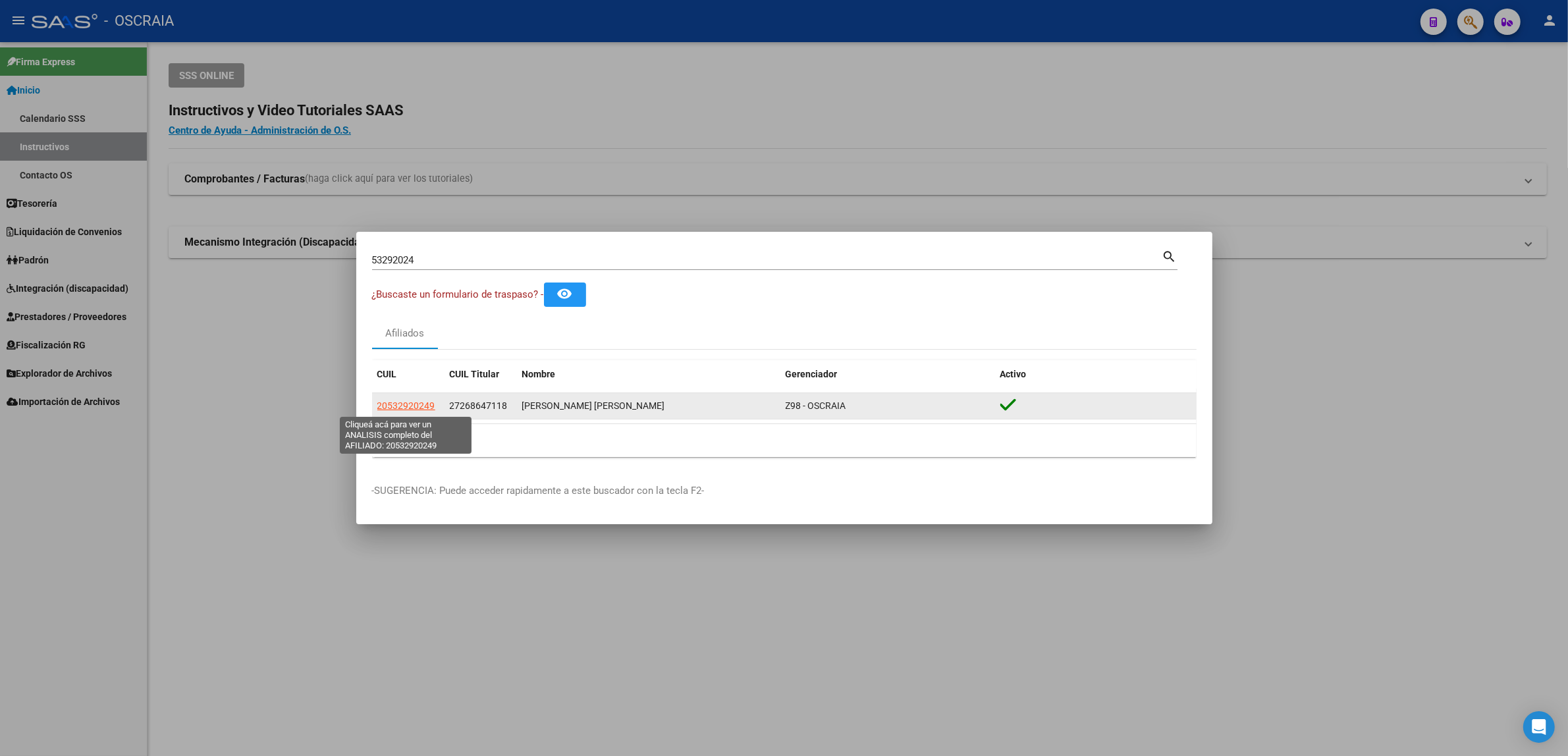
click at [409, 409] on span "20532920249" at bounding box center [406, 405] width 58 height 11
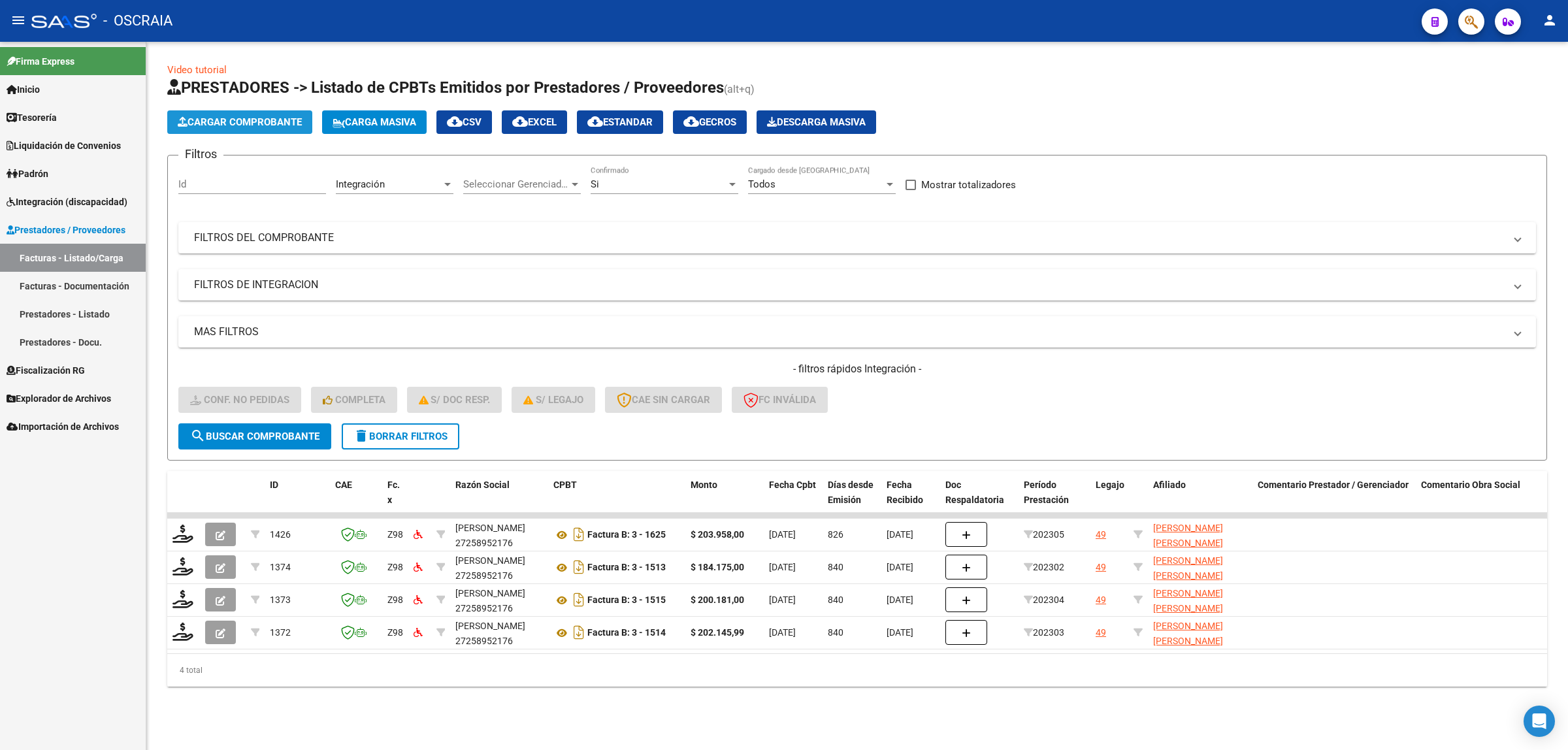
click at [217, 122] on span "Cargar Comprobante" at bounding box center [240, 122] width 124 height 11
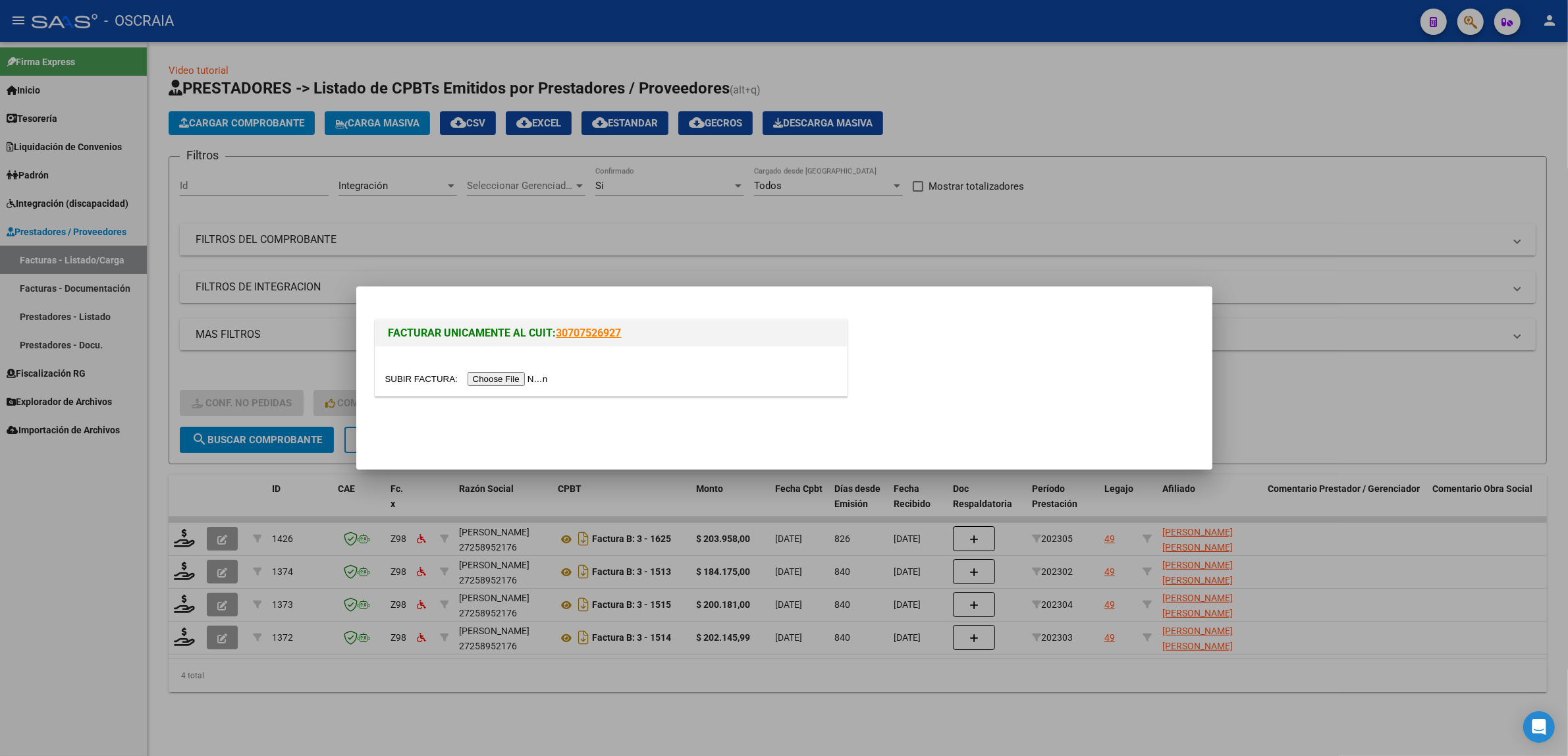
click at [494, 383] on input "file" at bounding box center [469, 379] width 167 height 14
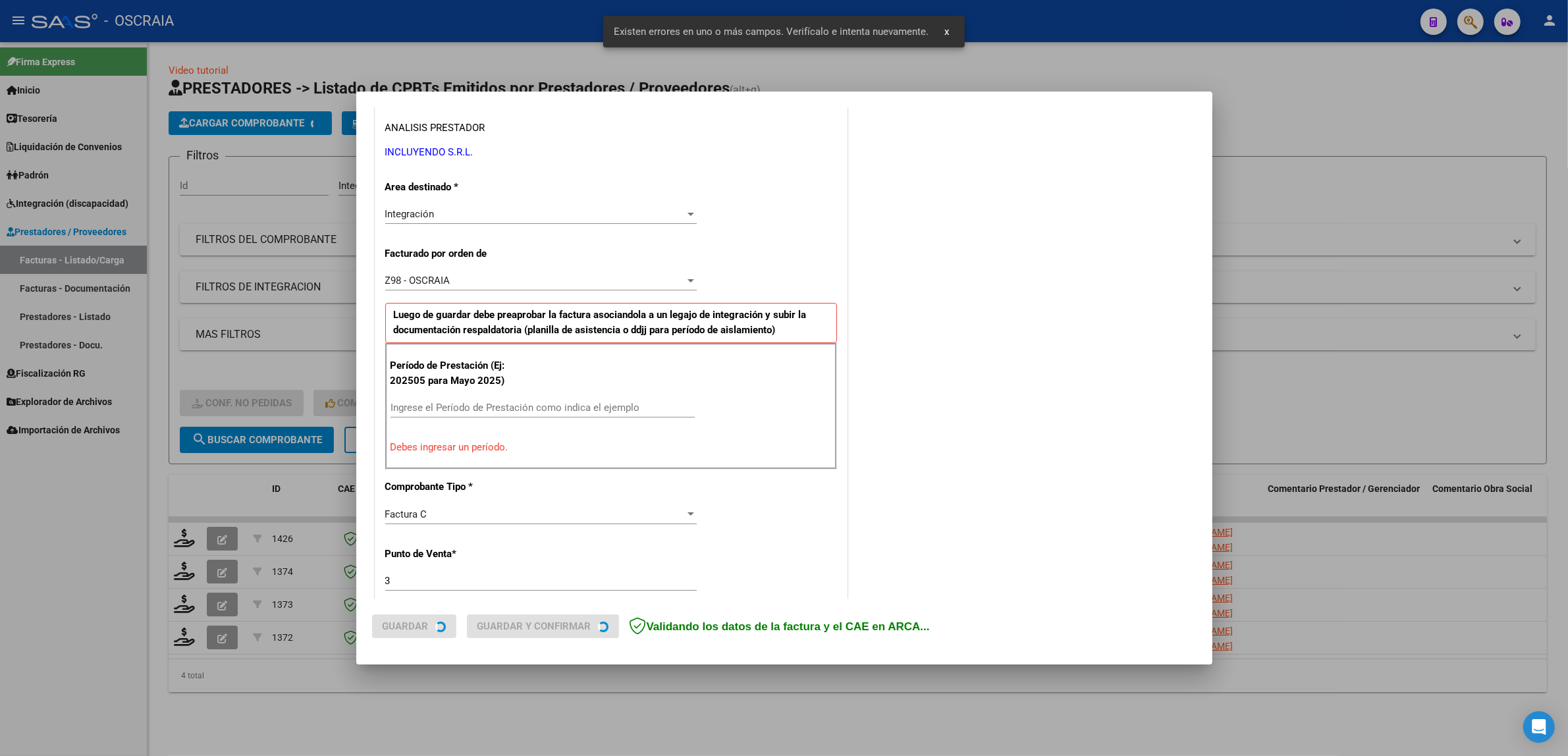
scroll to position [256, 0]
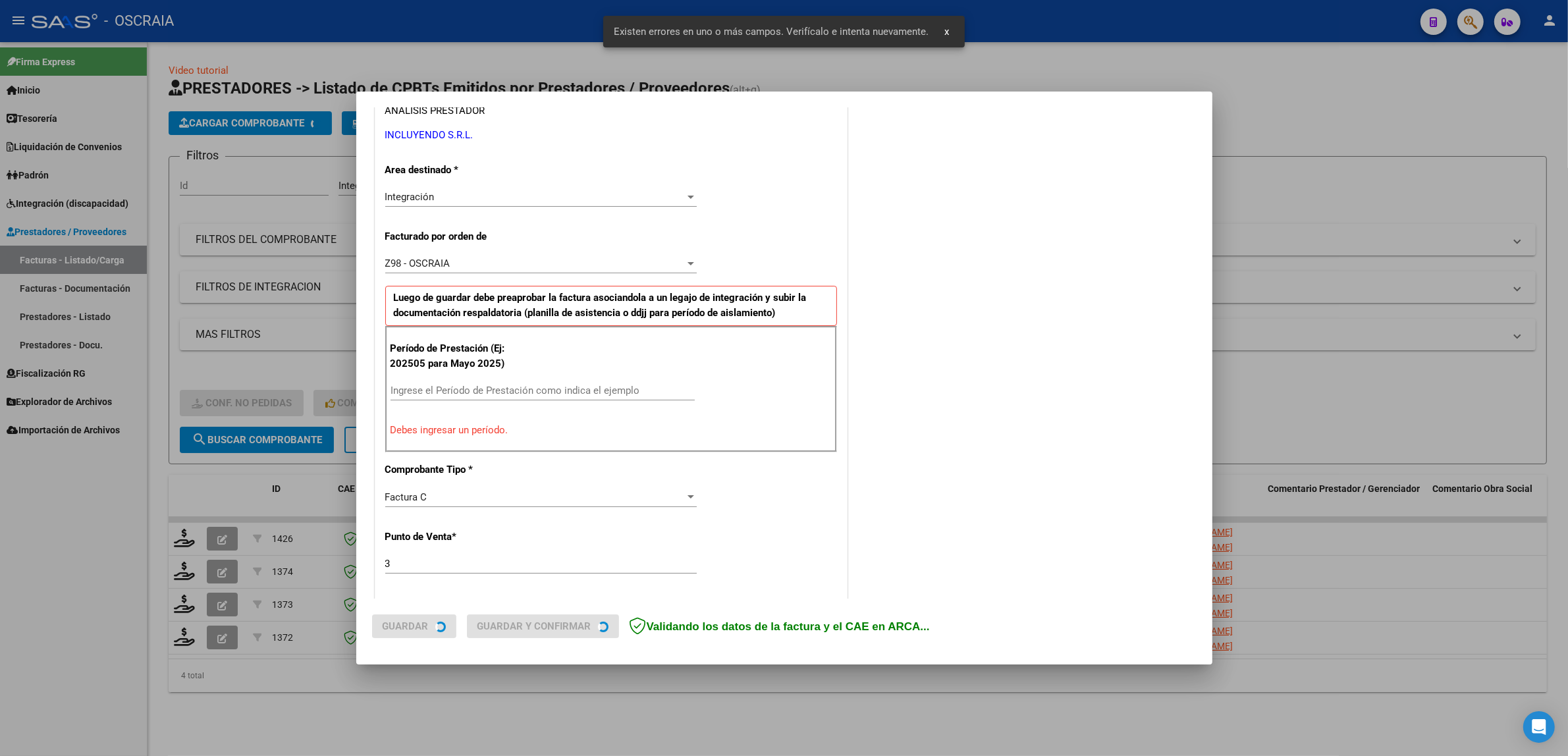
click at [454, 395] on input "Ingrese el Período de Prestación como indica el ejemplo" at bounding box center [542, 390] width 304 height 12
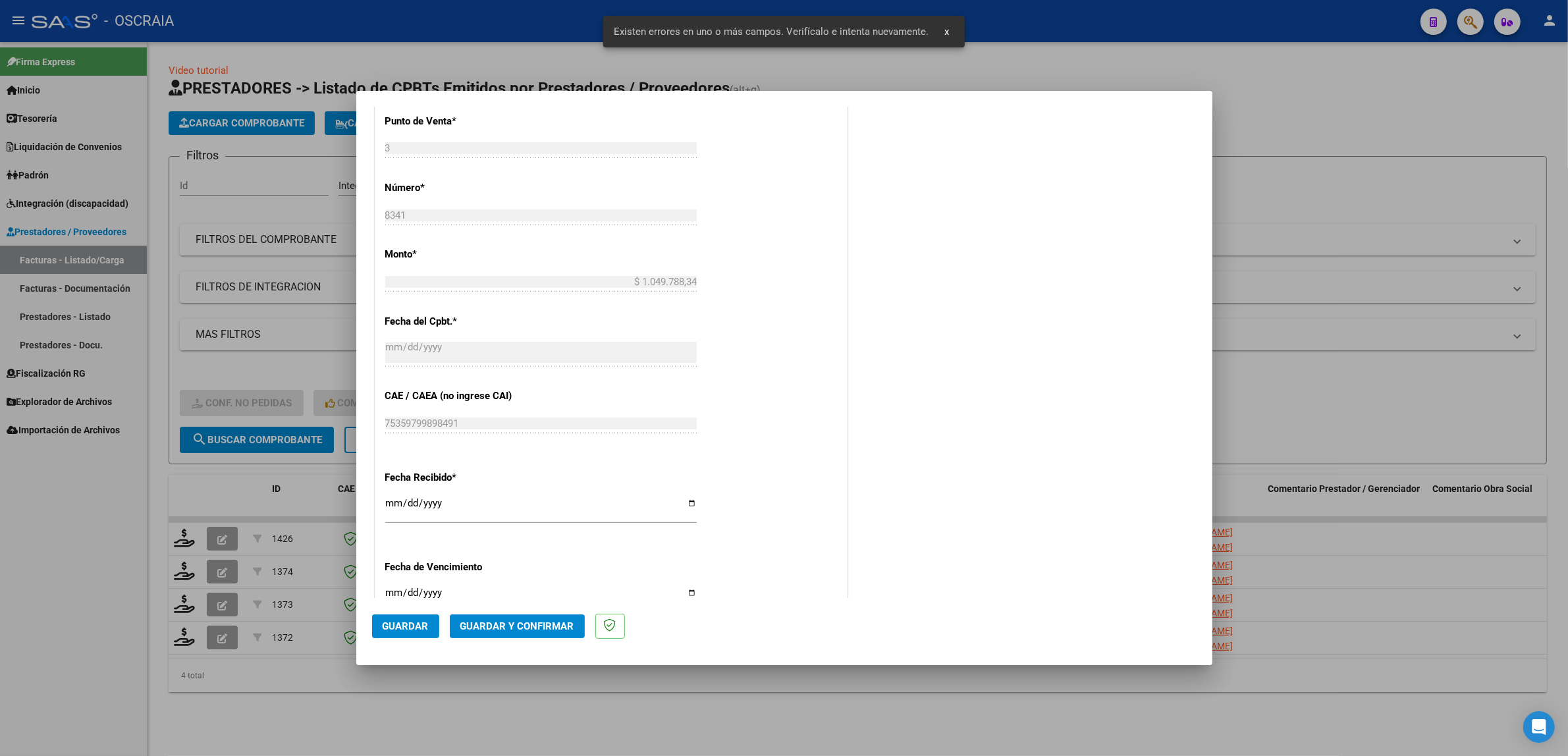
scroll to position [667, 0]
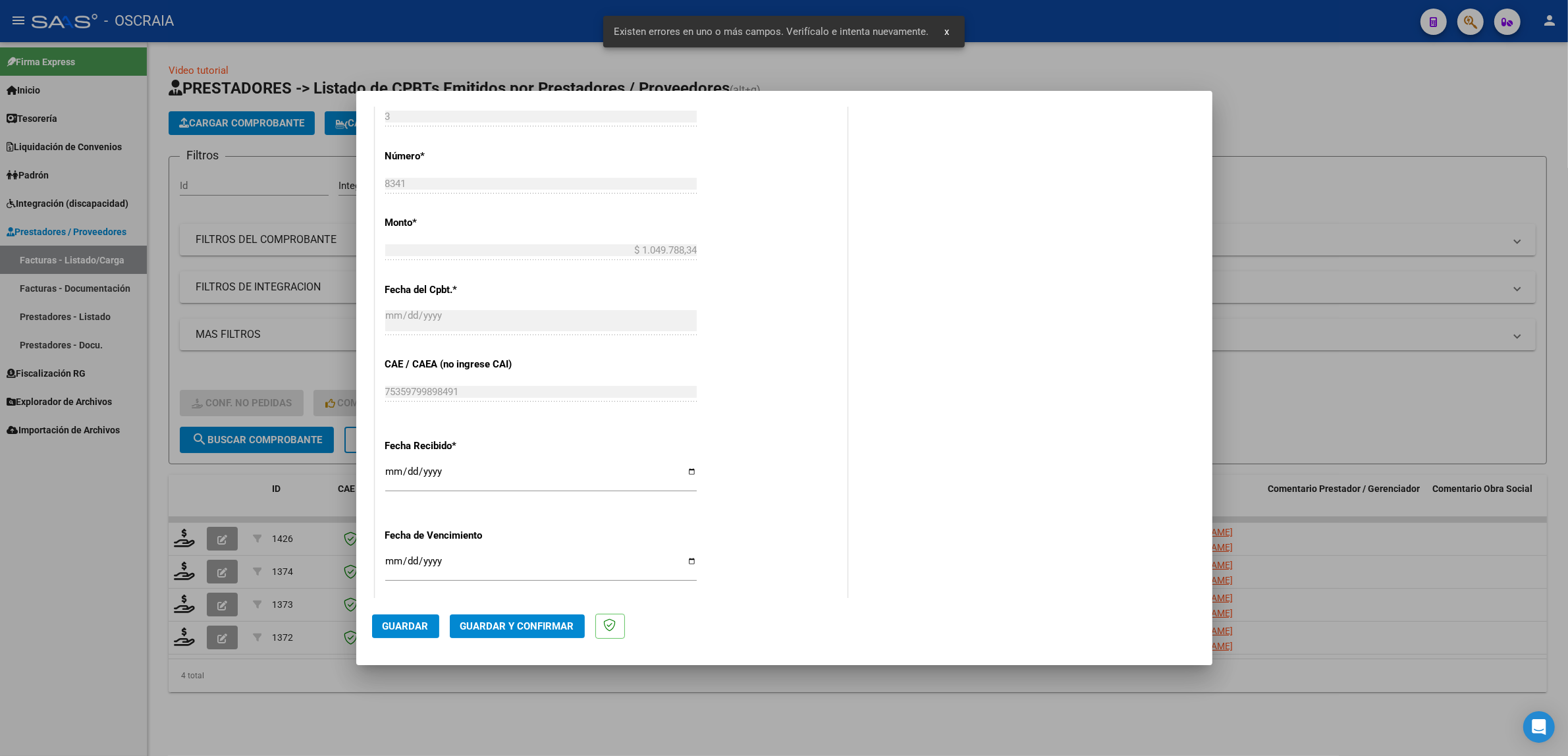
type input "202508"
click at [390, 620] on span "Guardar" at bounding box center [406, 625] width 46 height 12
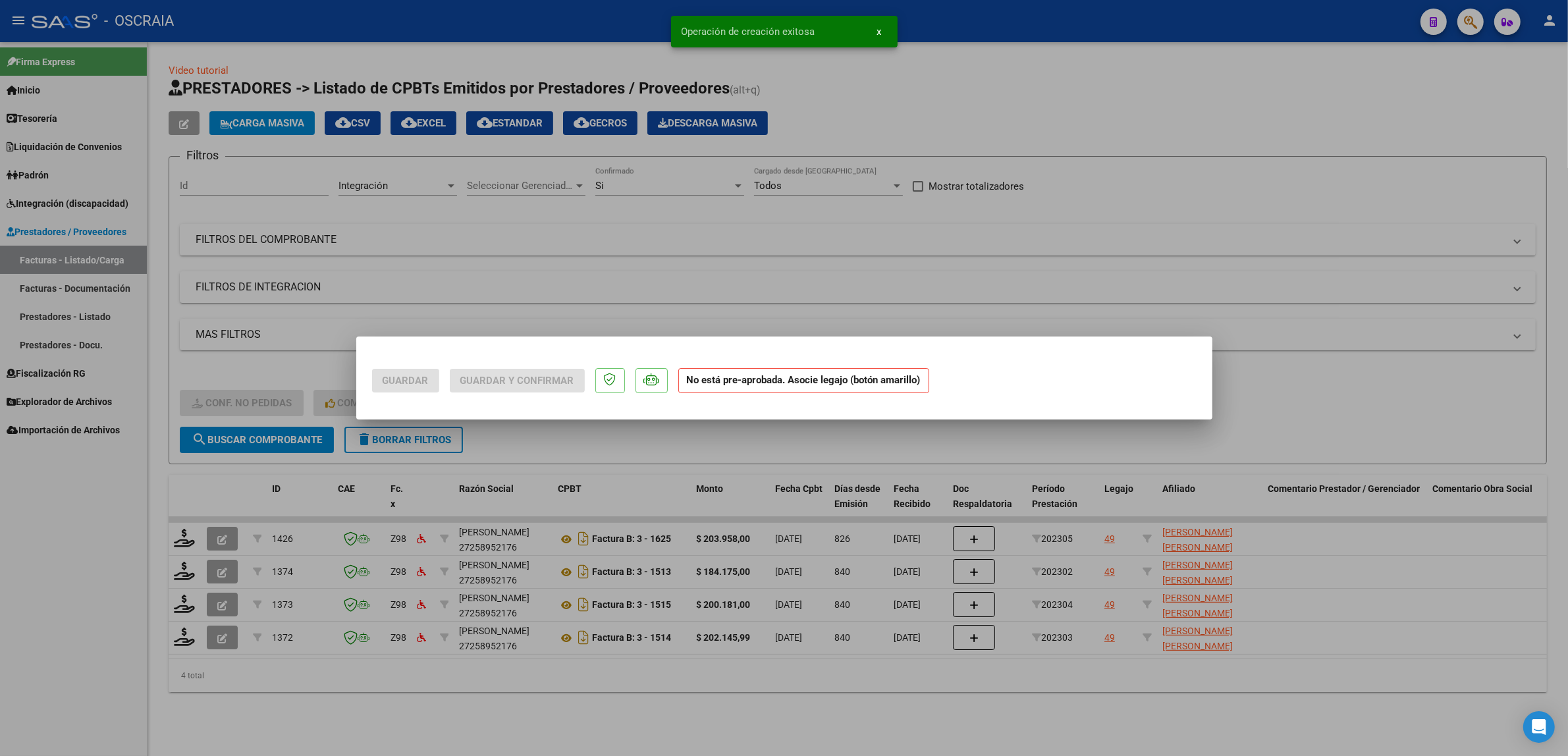
scroll to position [0, 0]
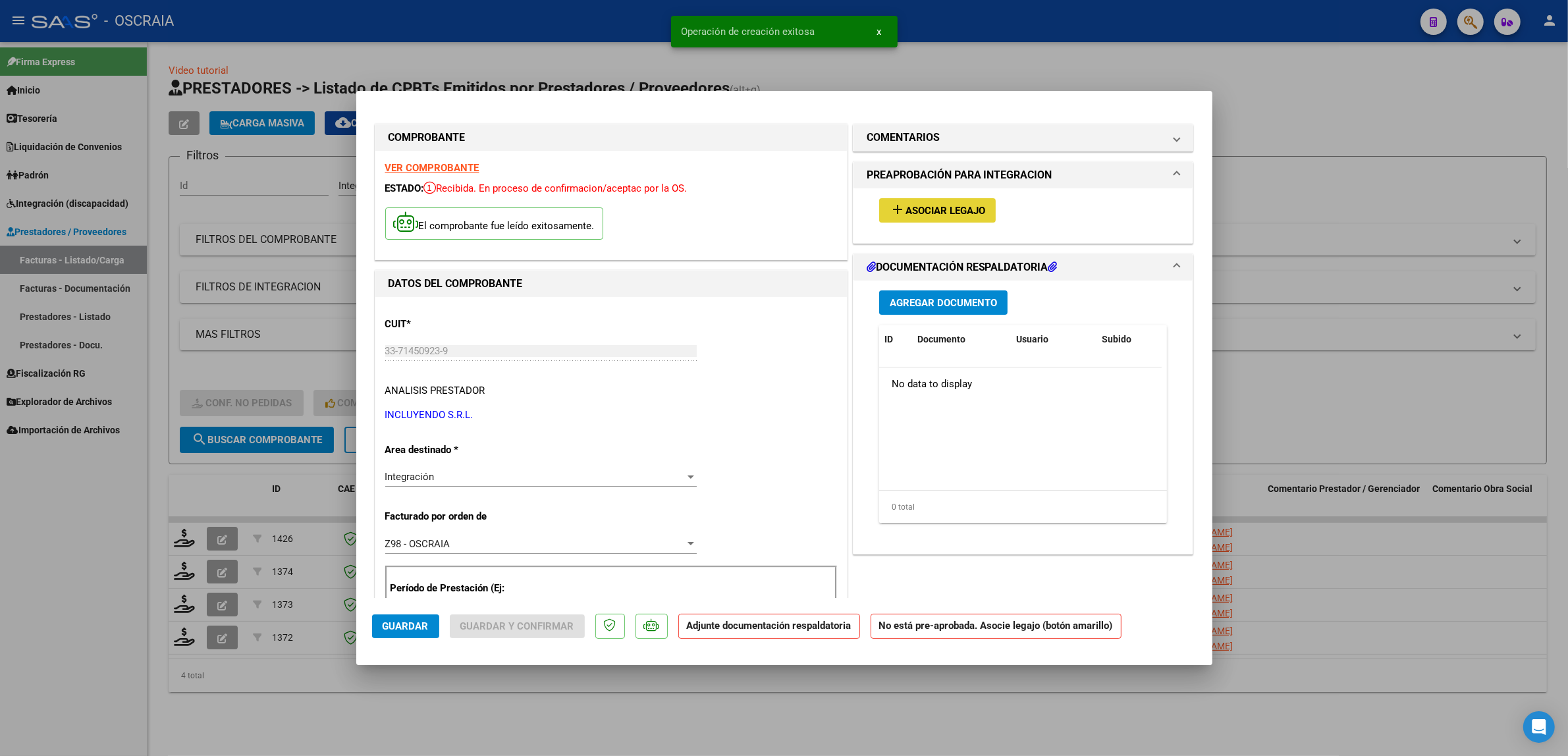
click at [939, 215] on span "Asociar Legajo" at bounding box center [945, 210] width 80 height 12
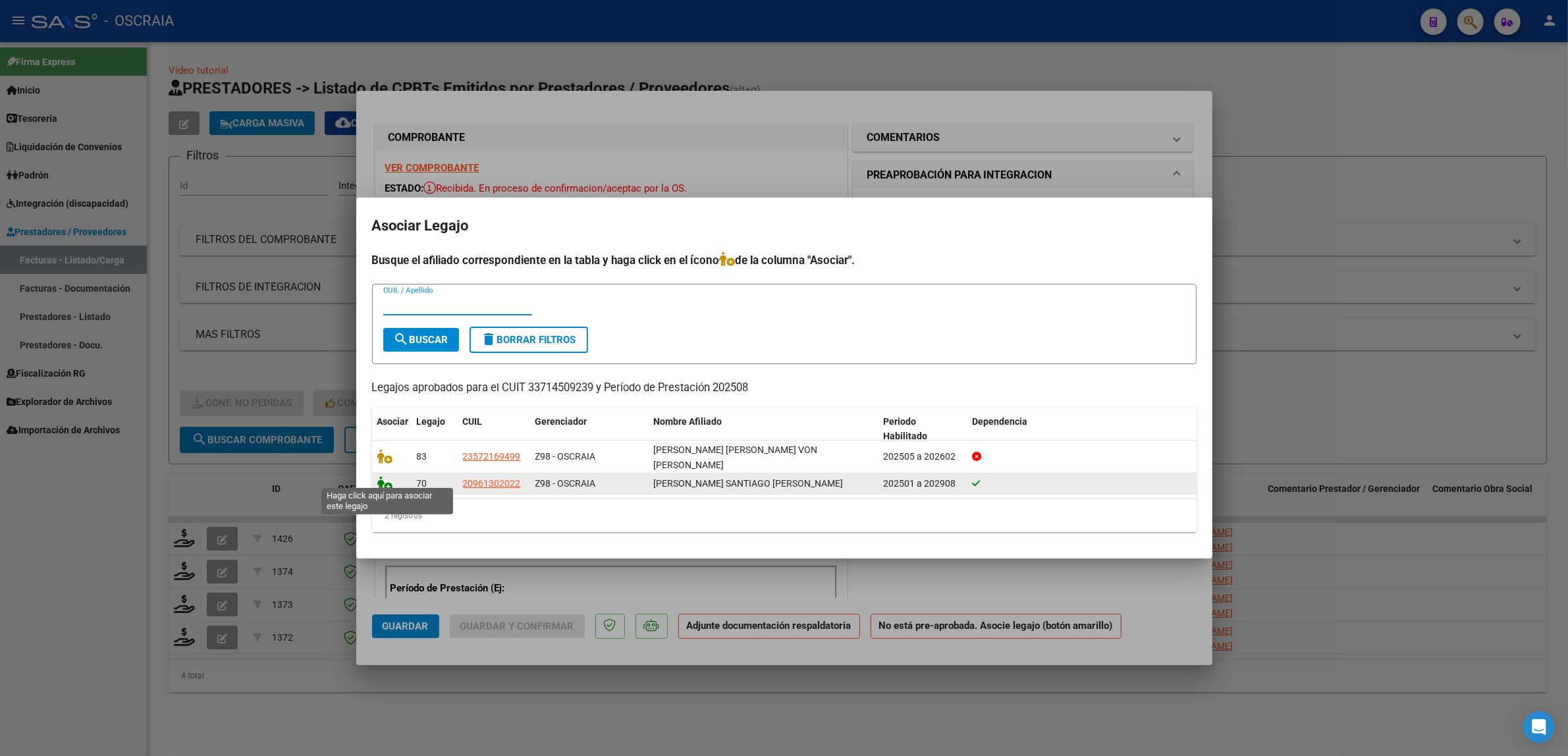
click at [384, 483] on icon at bounding box center [385, 483] width 15 height 15
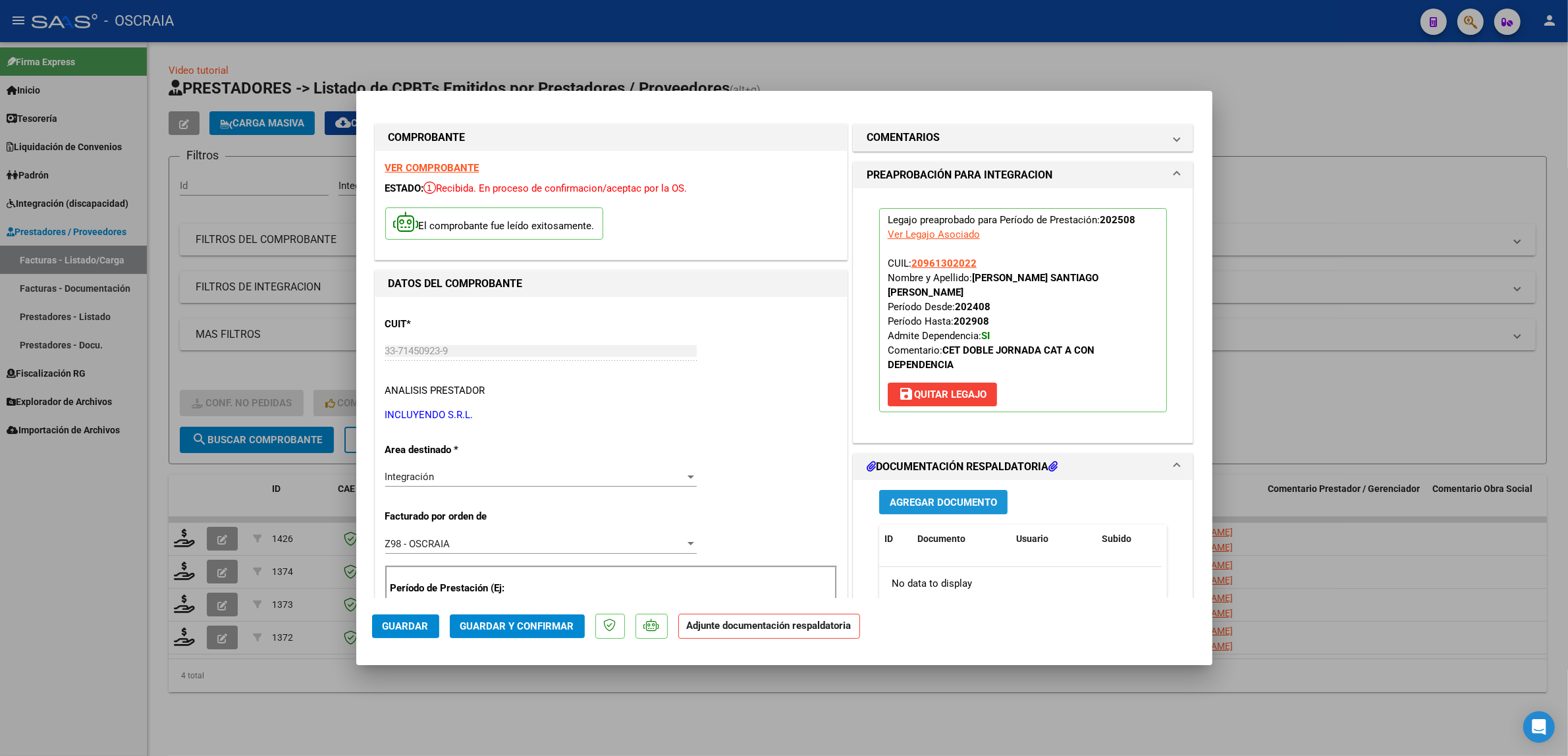
click at [945, 503] on span "Agregar Documento" at bounding box center [943, 502] width 107 height 12
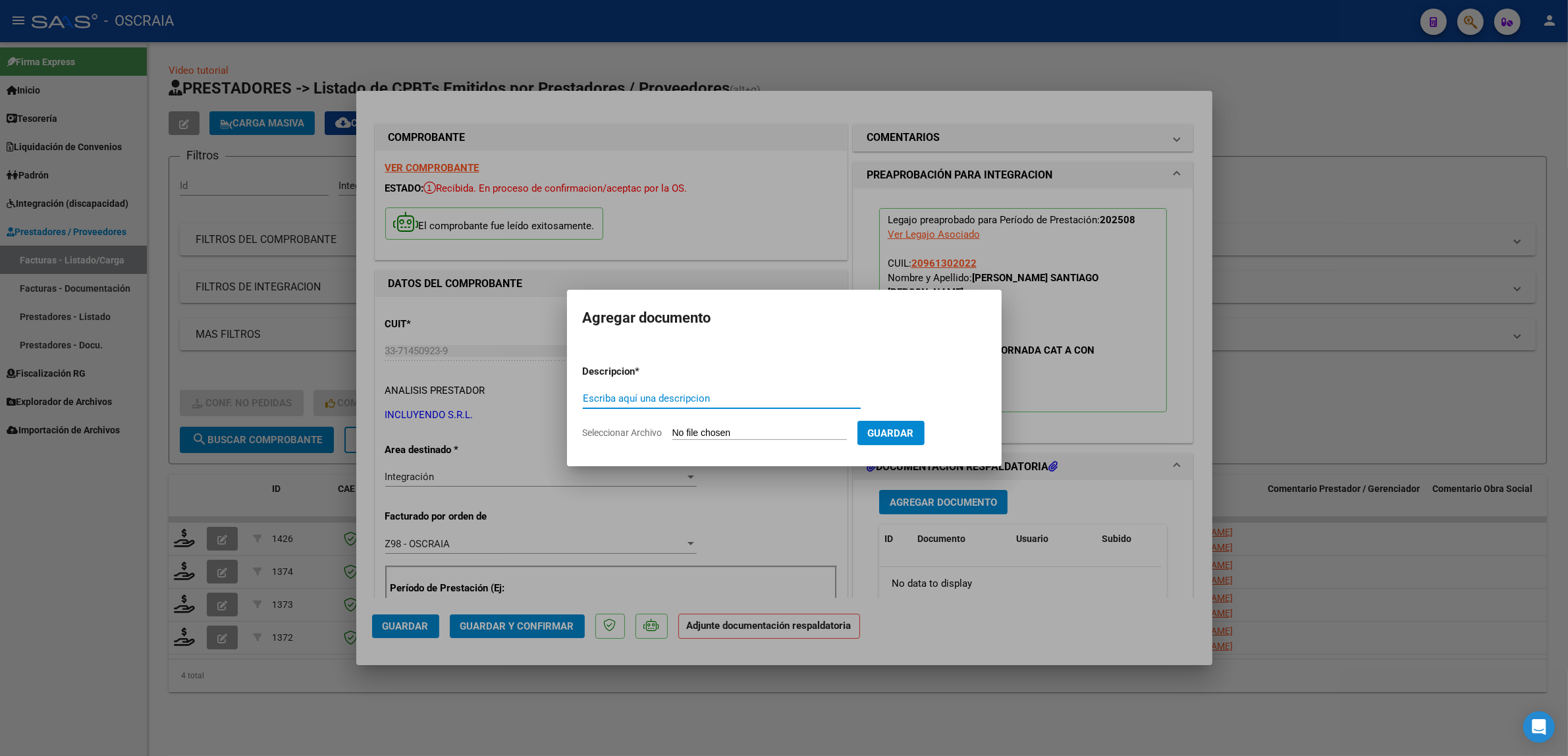
click at [769, 403] on input "Escriba aquí una descripcion" at bounding box center [721, 398] width 278 height 12
type input "PLANILLA DE ASISTENCIA"
click at [708, 429] on input "Seleccionar Archivo" at bounding box center [759, 433] width 175 height 12
type input "C:\fakepath\08-2025 INCLUYENDO S.R.L. CENTRO EDUCATIVO TERAPEUTICO JORNADA DOBL…"
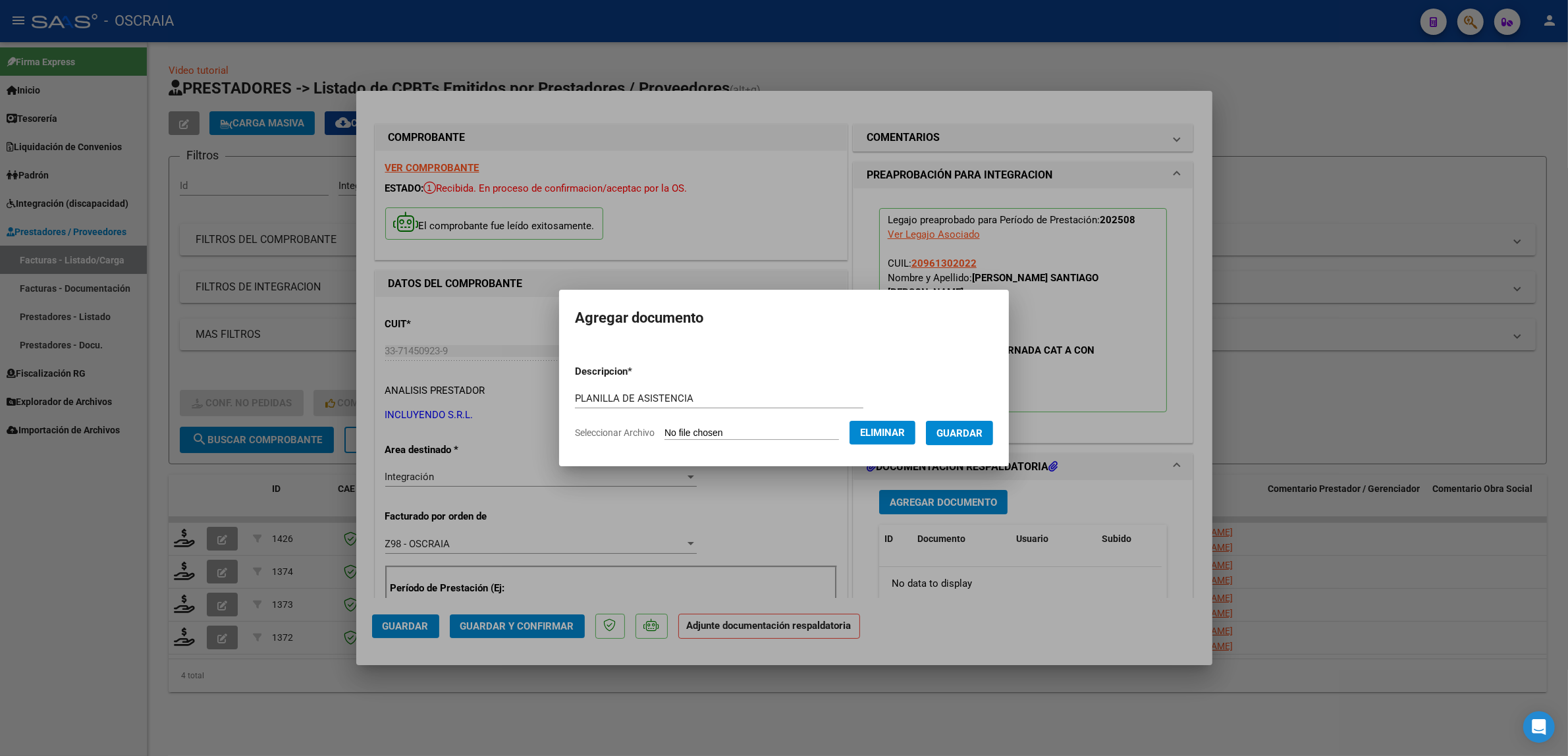
click at [962, 430] on span "Guardar" at bounding box center [959, 432] width 46 height 12
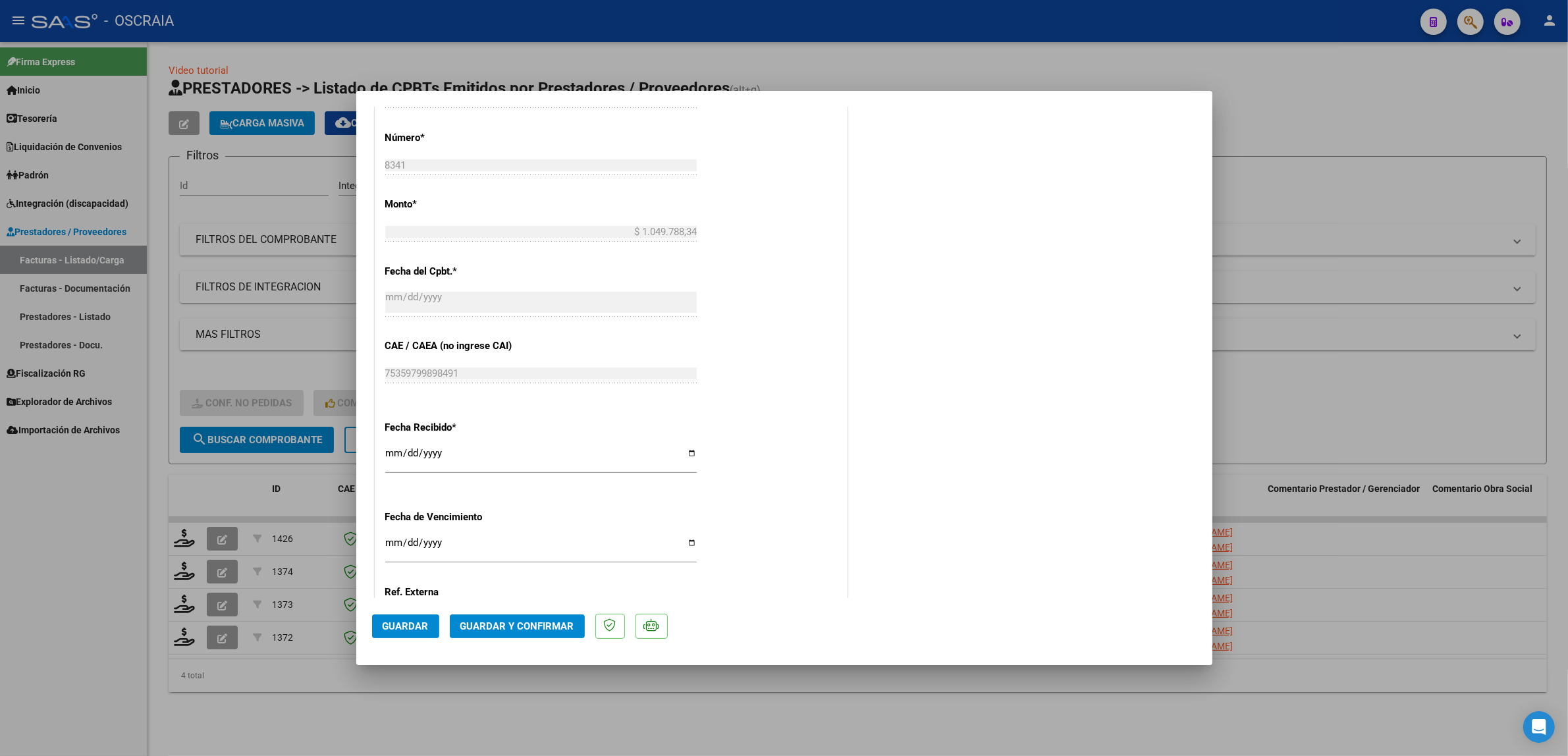
scroll to position [829, 0]
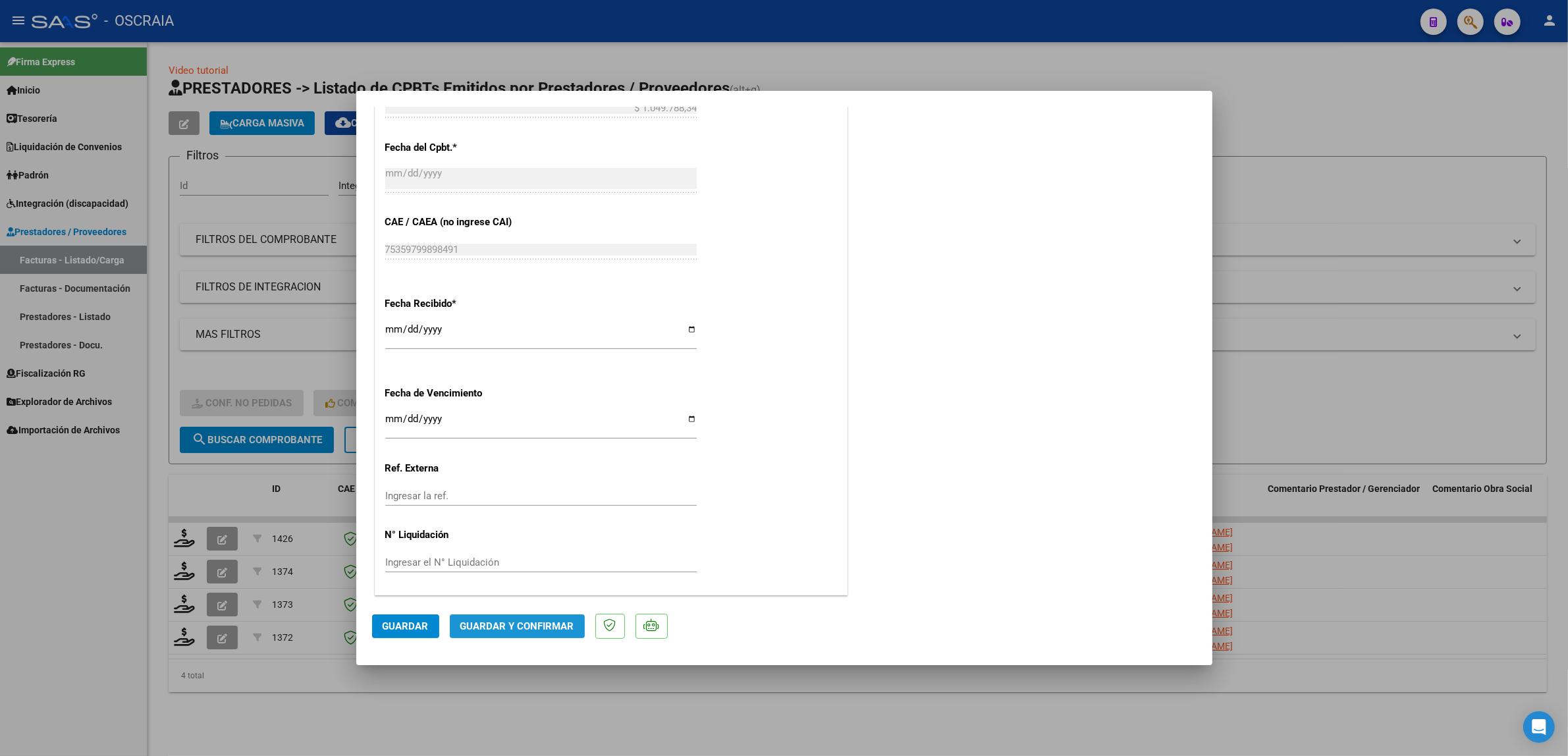
click at [530, 619] on button "Guardar y Confirmar" at bounding box center [517, 625] width 135 height 24
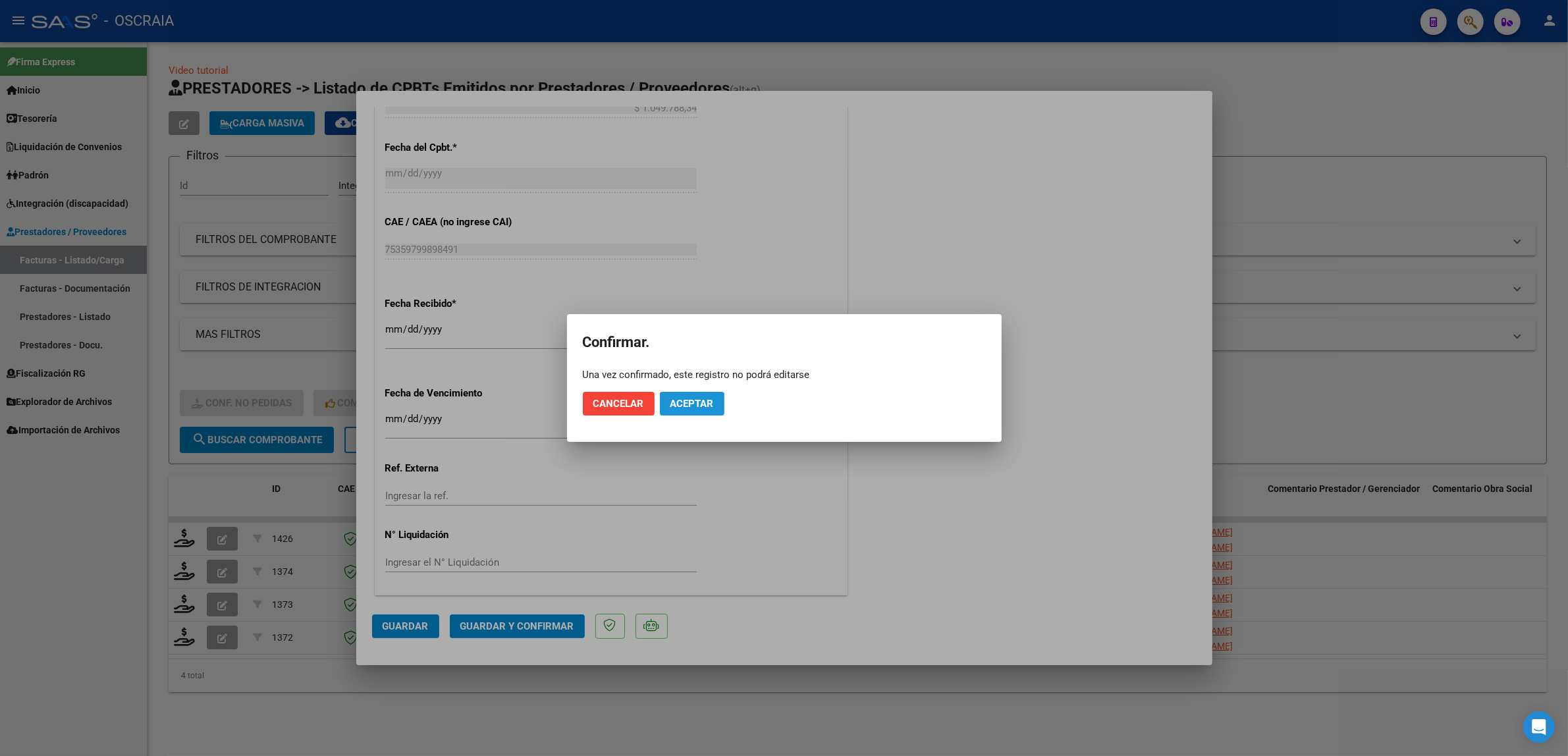
click at [692, 405] on span "Aceptar" at bounding box center [692, 403] width 43 height 12
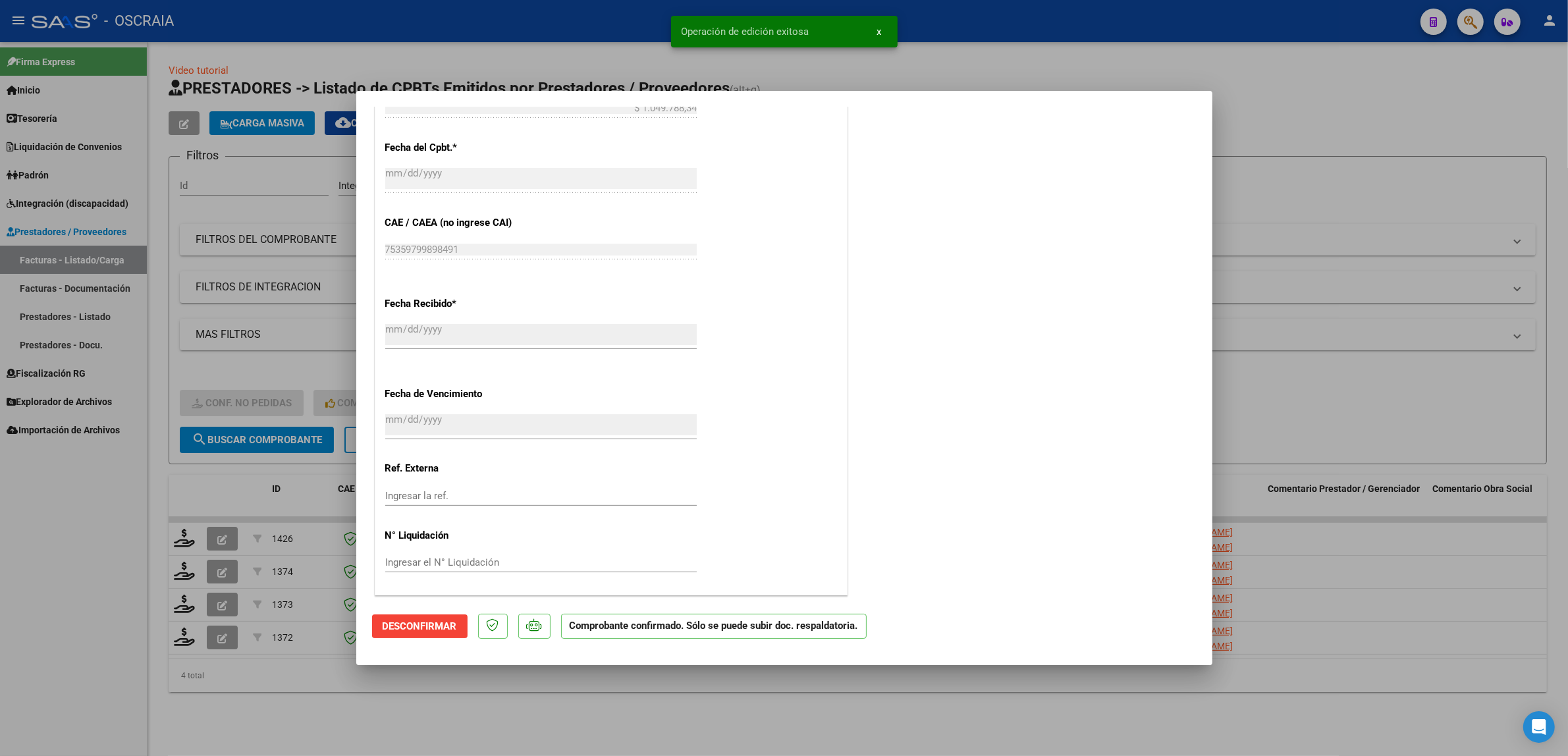
click at [232, 297] on div at bounding box center [784, 378] width 1568 height 756
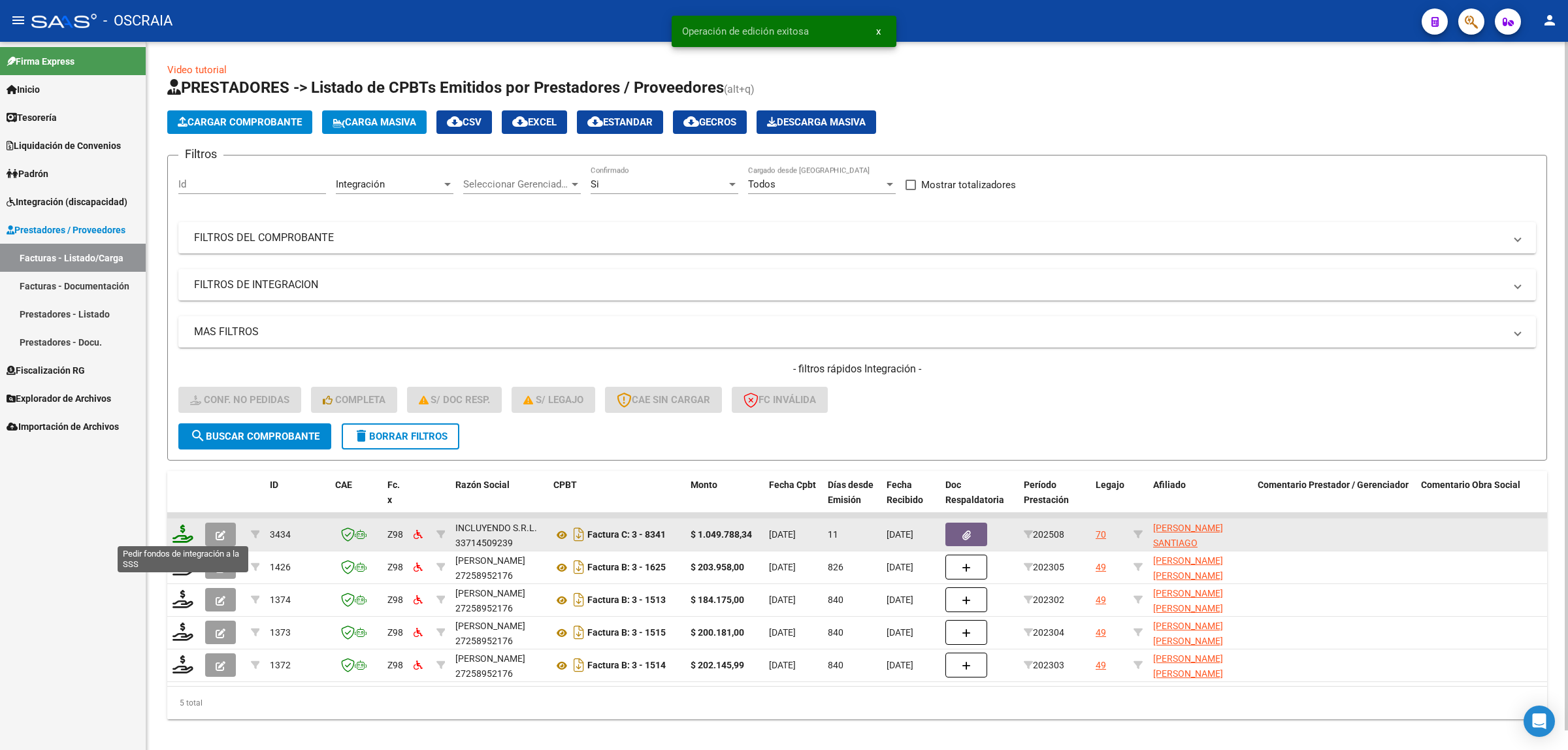
click at [177, 531] on icon at bounding box center [182, 533] width 21 height 18
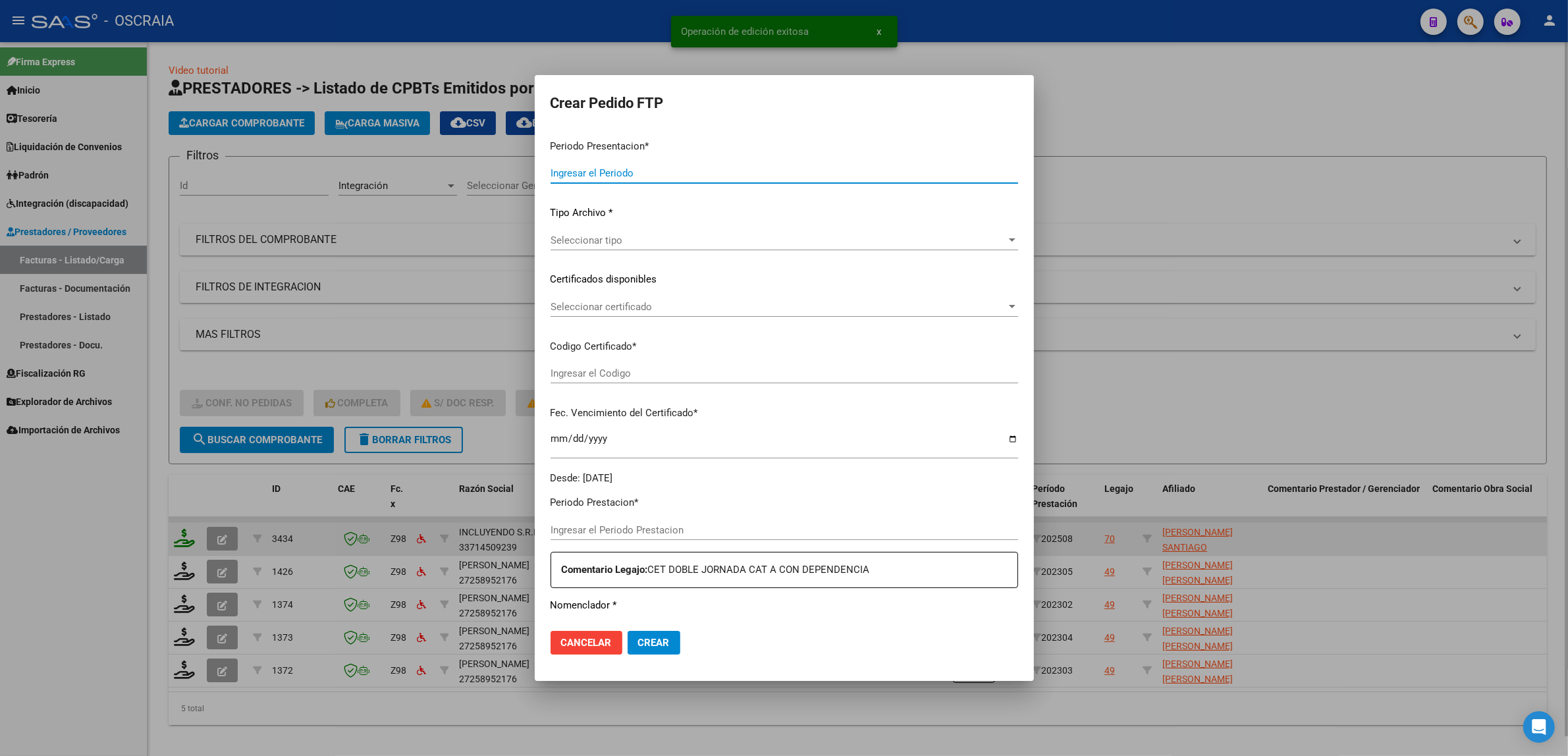
type input "202508"
type input "$ 1.049.788,34"
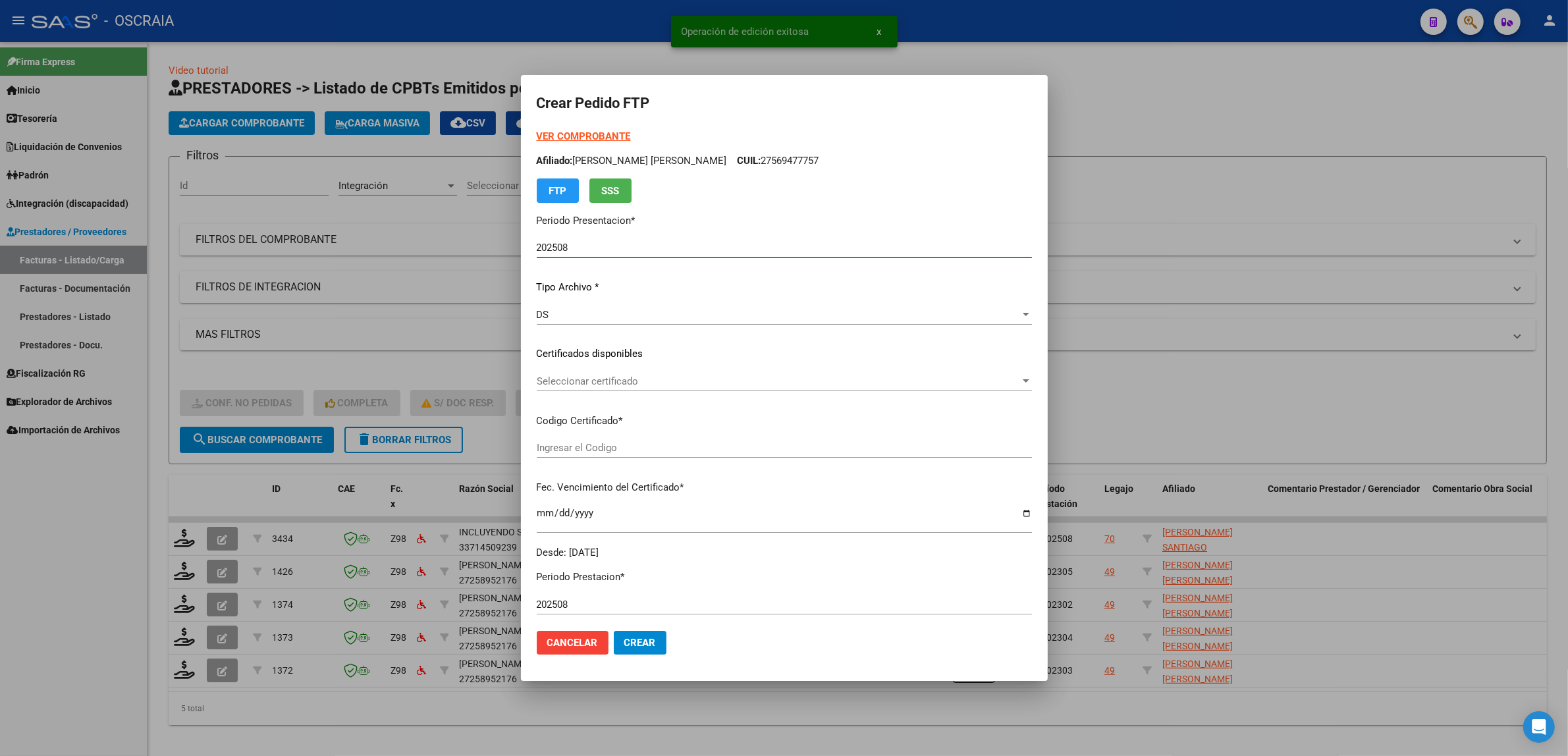
type input "VEN75000145590342021071420230714CBA536"
type input "2029-08-31"
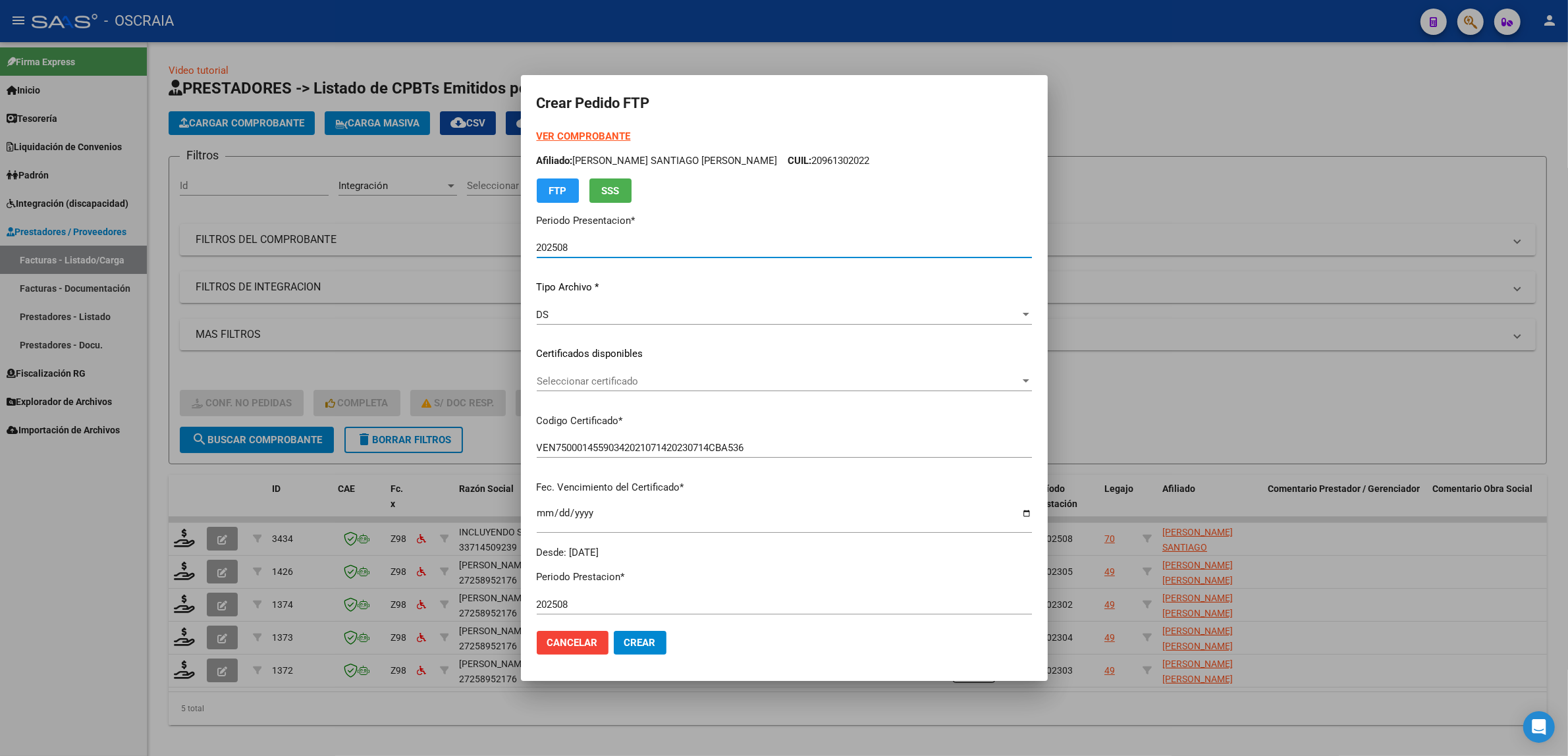
click at [619, 375] on span "Seleccionar certificado" at bounding box center [779, 381] width 484 height 12
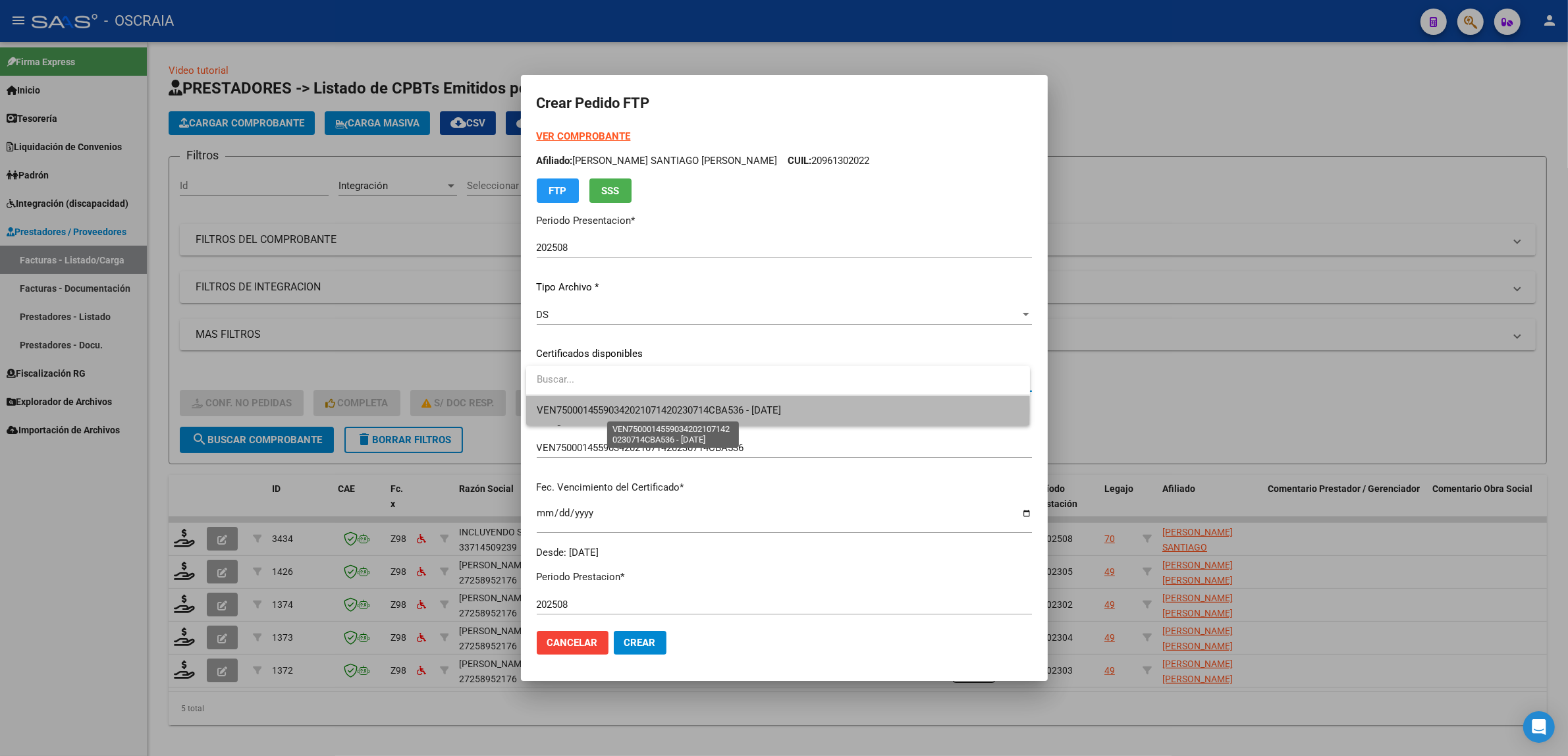
click at [636, 409] on span "VEN75000145590342021071420230714CBA536 - 2029-08-31" at bounding box center [659, 409] width 245 height 12
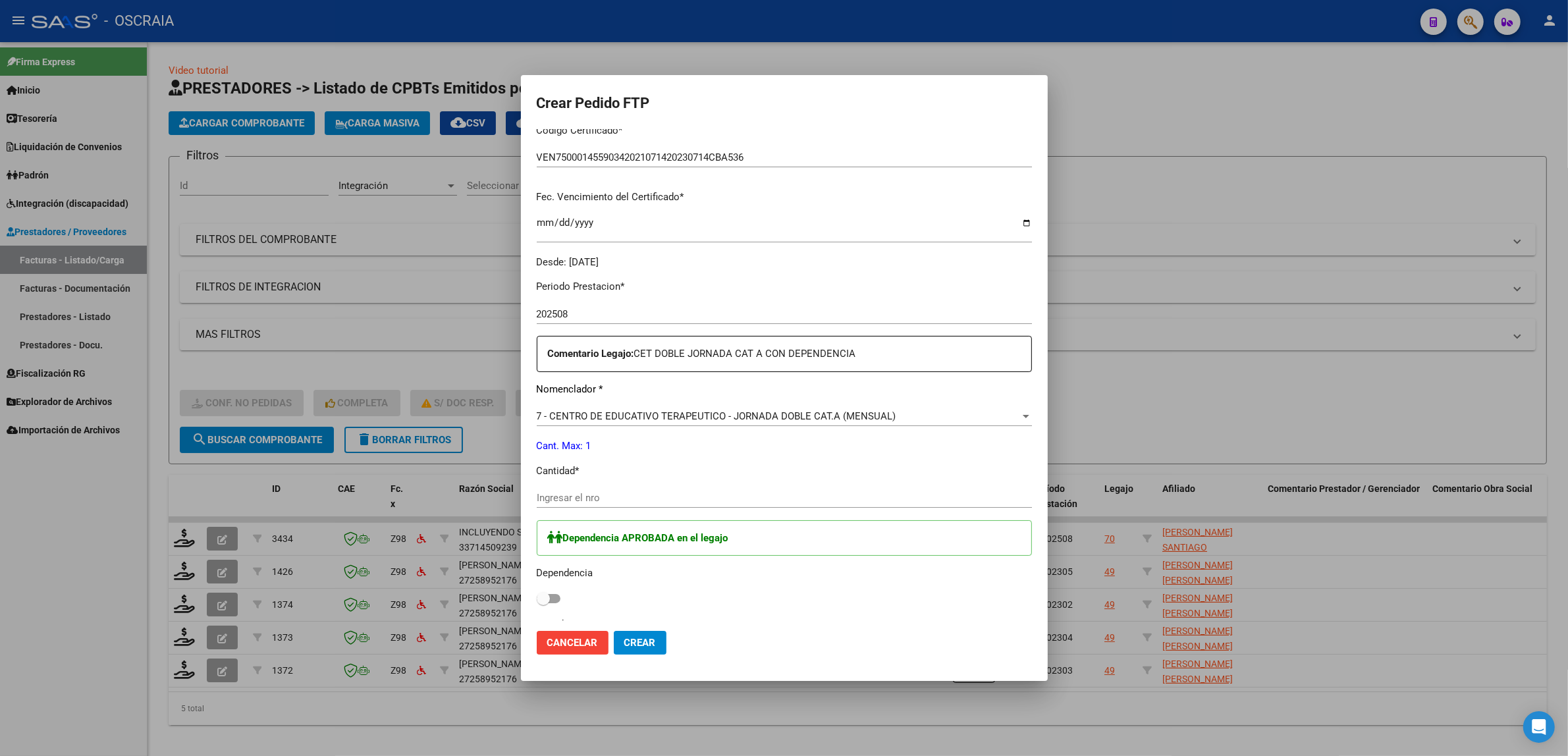
scroll to position [329, 0]
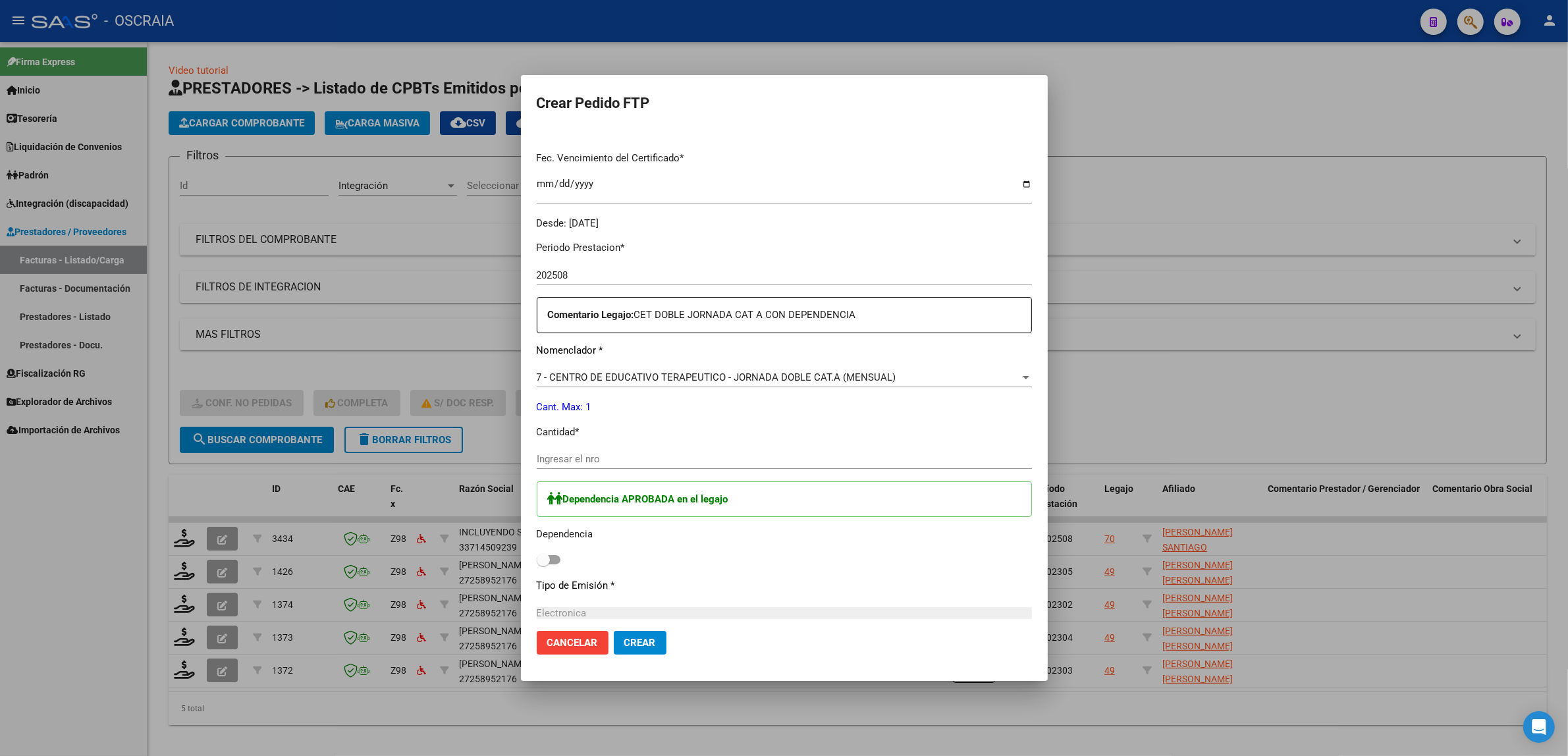
click at [555, 557] on span at bounding box center [548, 560] width 24 height 9
click at [543, 564] on input "checkbox" at bounding box center [542, 564] width 1 height 1
checkbox input "true"
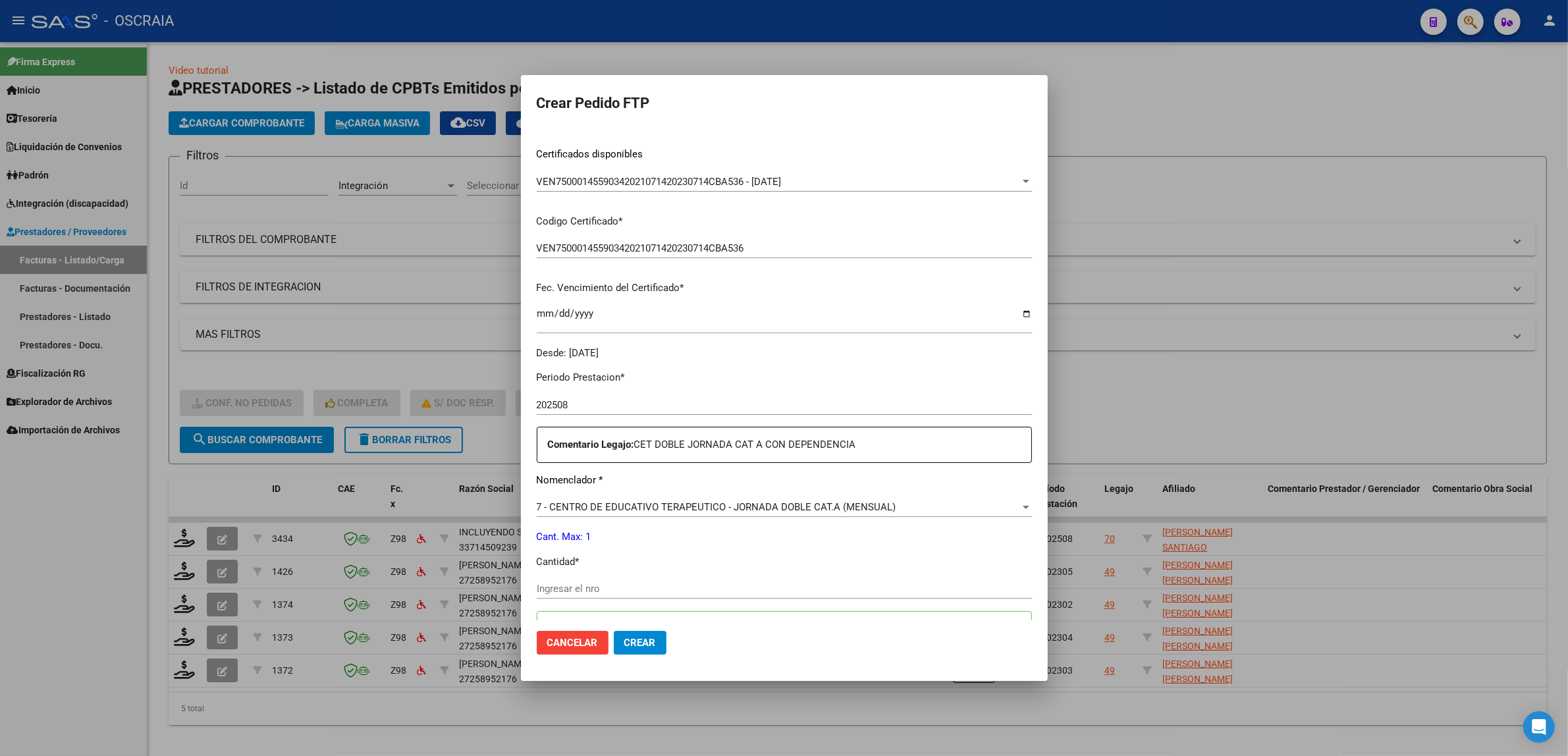
scroll to position [164, 0]
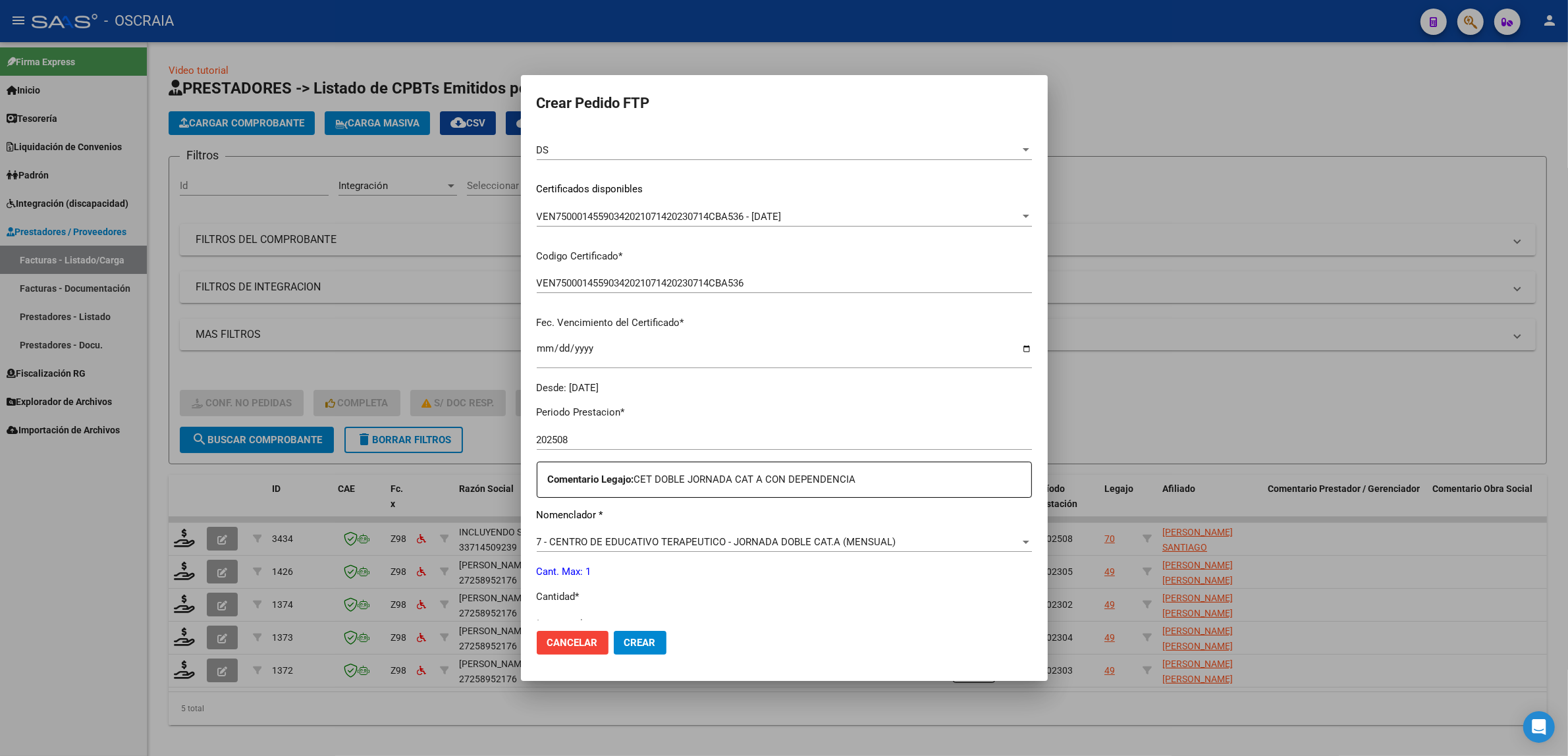
click at [738, 616] on div "Periodo Prestacion * 202508 Ingresar el Periodo Prestacion Comentario Legajo: C…" at bounding box center [784, 663] width 495 height 537
click at [738, 621] on form "Crear Pedido FTP VER COMPROBANTE ARCA Padrón Afiliado: PACHECO BRAVO SANTIAGO A…" at bounding box center [784, 378] width 495 height 574
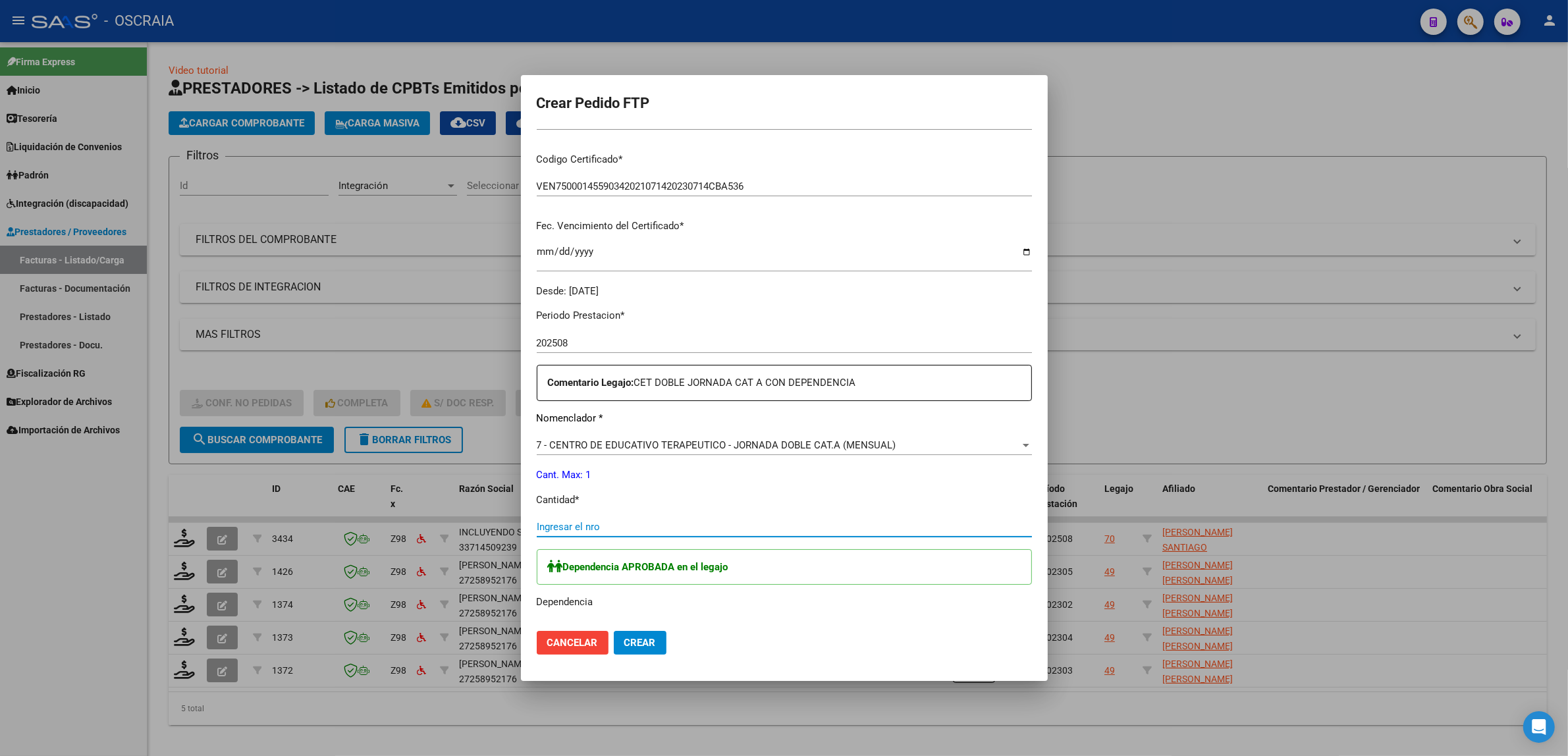
scroll to position [329, 0]
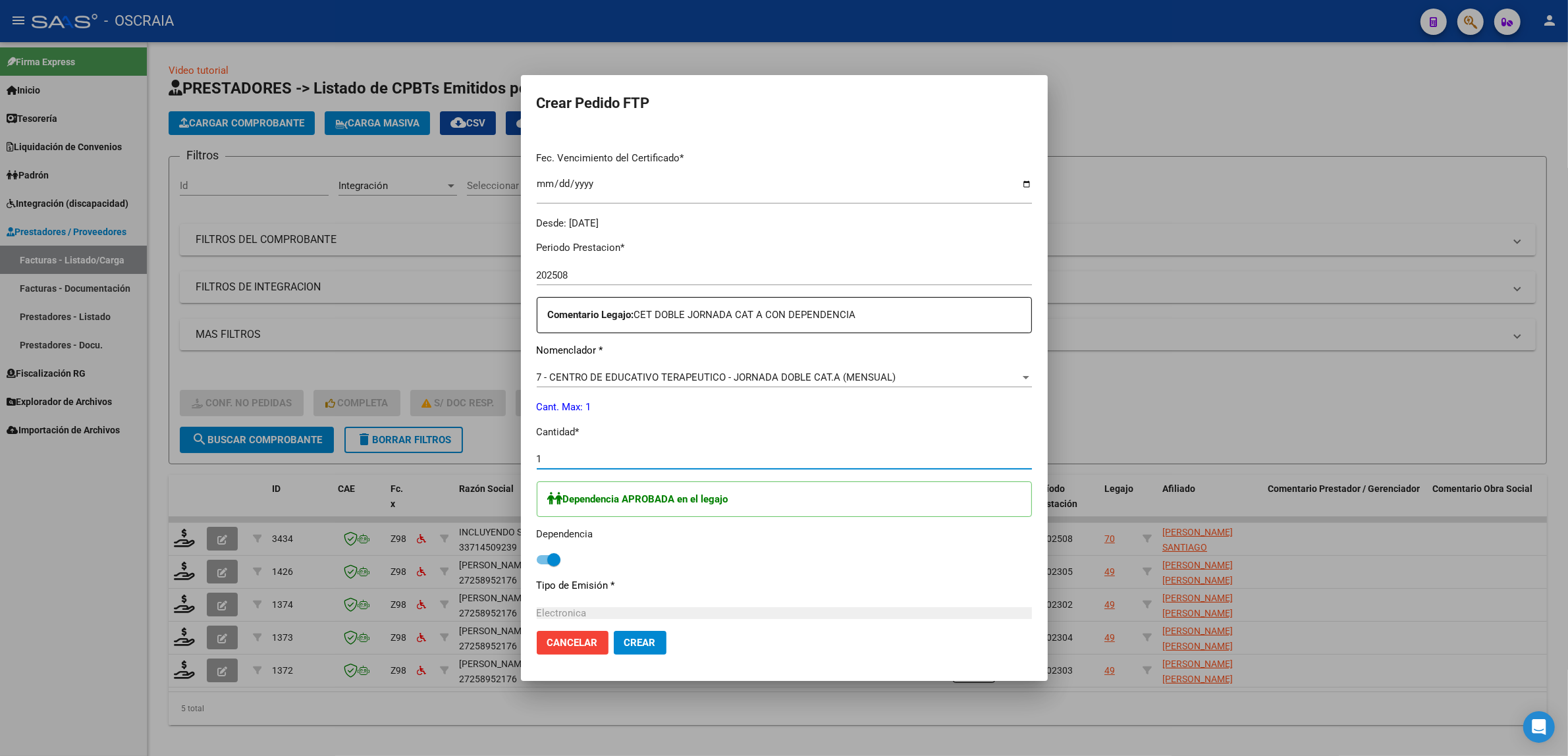
type input "1"
click at [793, 558] on div "Dependencia APROBADA en el legajo Dependencia" at bounding box center [784, 524] width 495 height 87
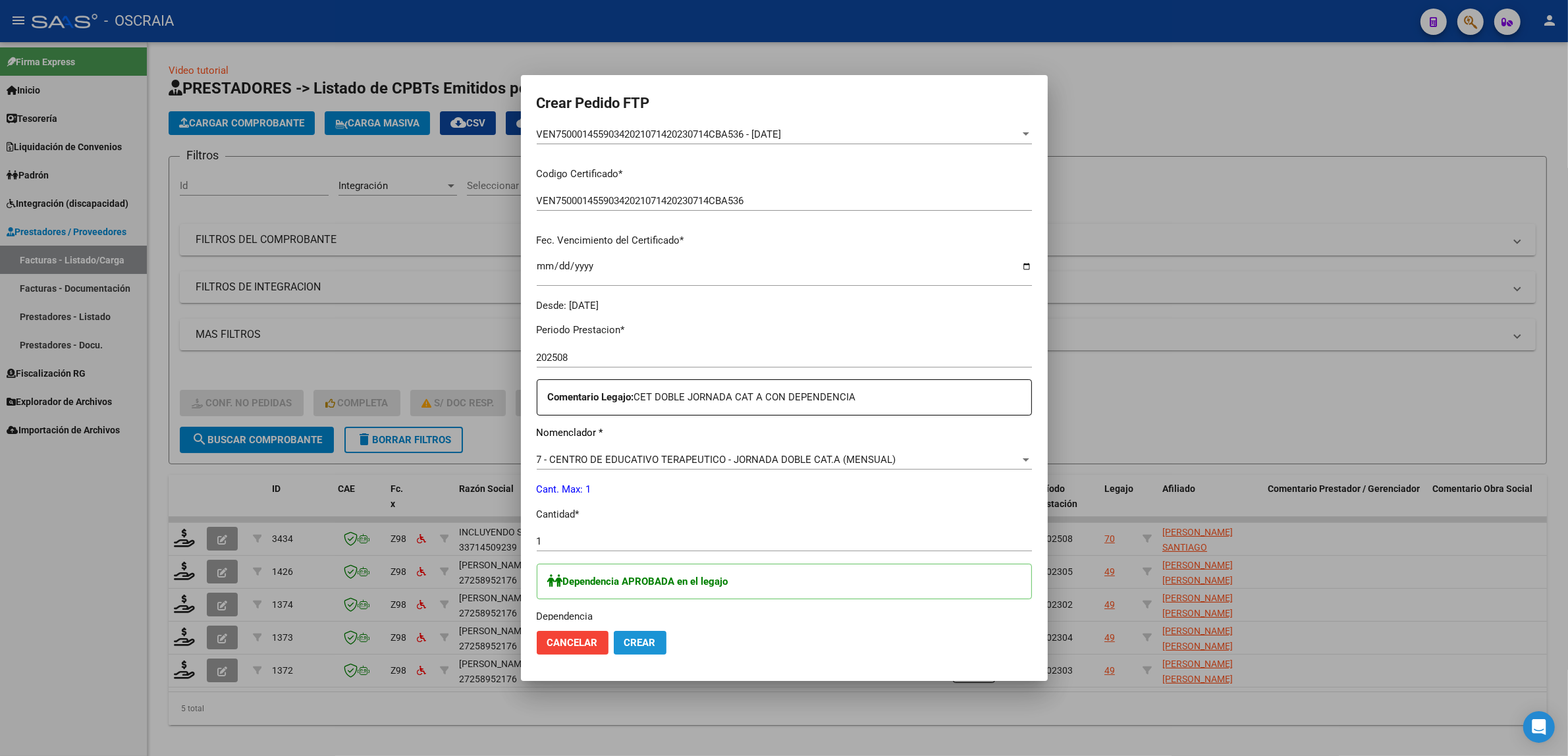
click at [647, 650] on button "Crear" at bounding box center [640, 642] width 53 height 24
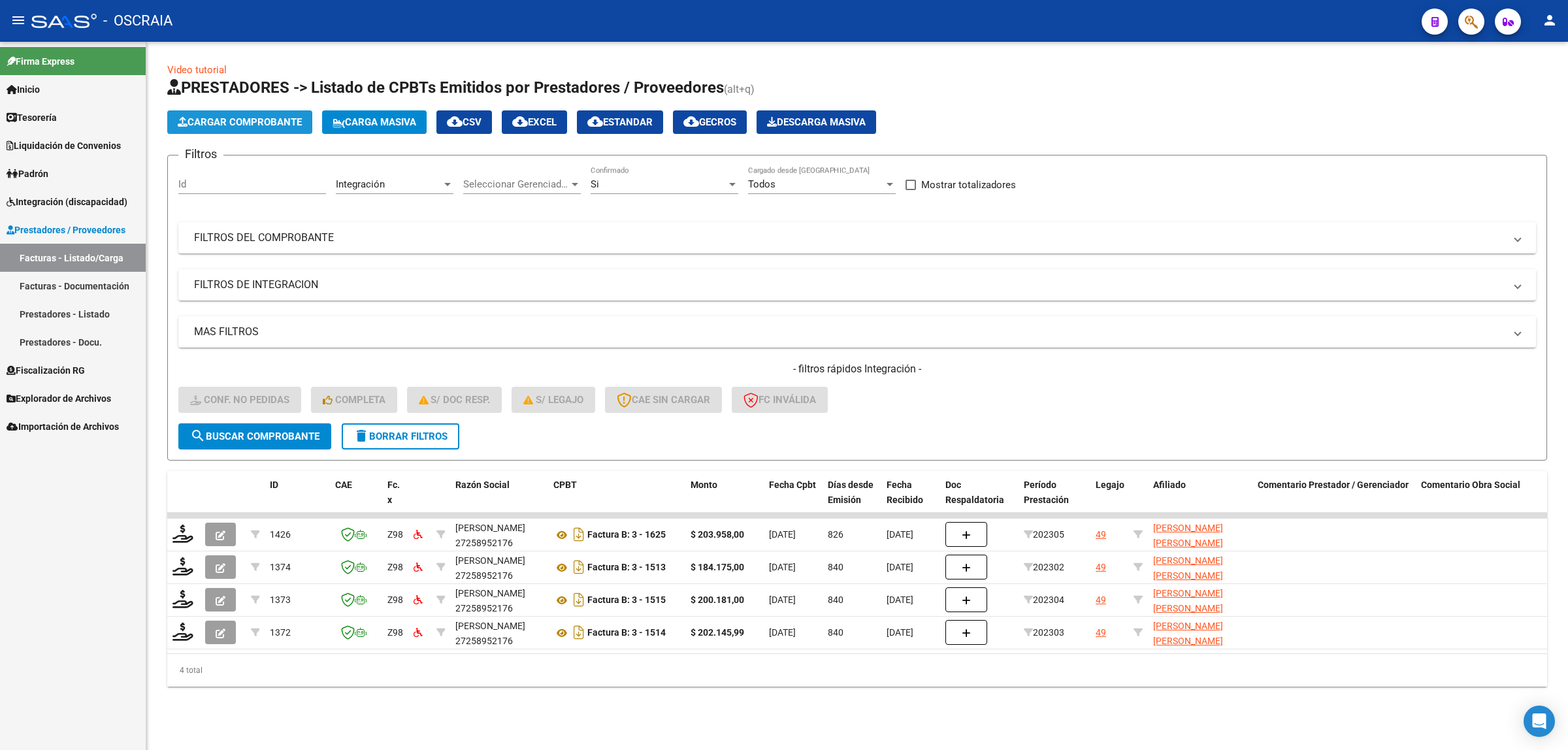
click at [221, 116] on span "Cargar Comprobante" at bounding box center [240, 122] width 124 height 11
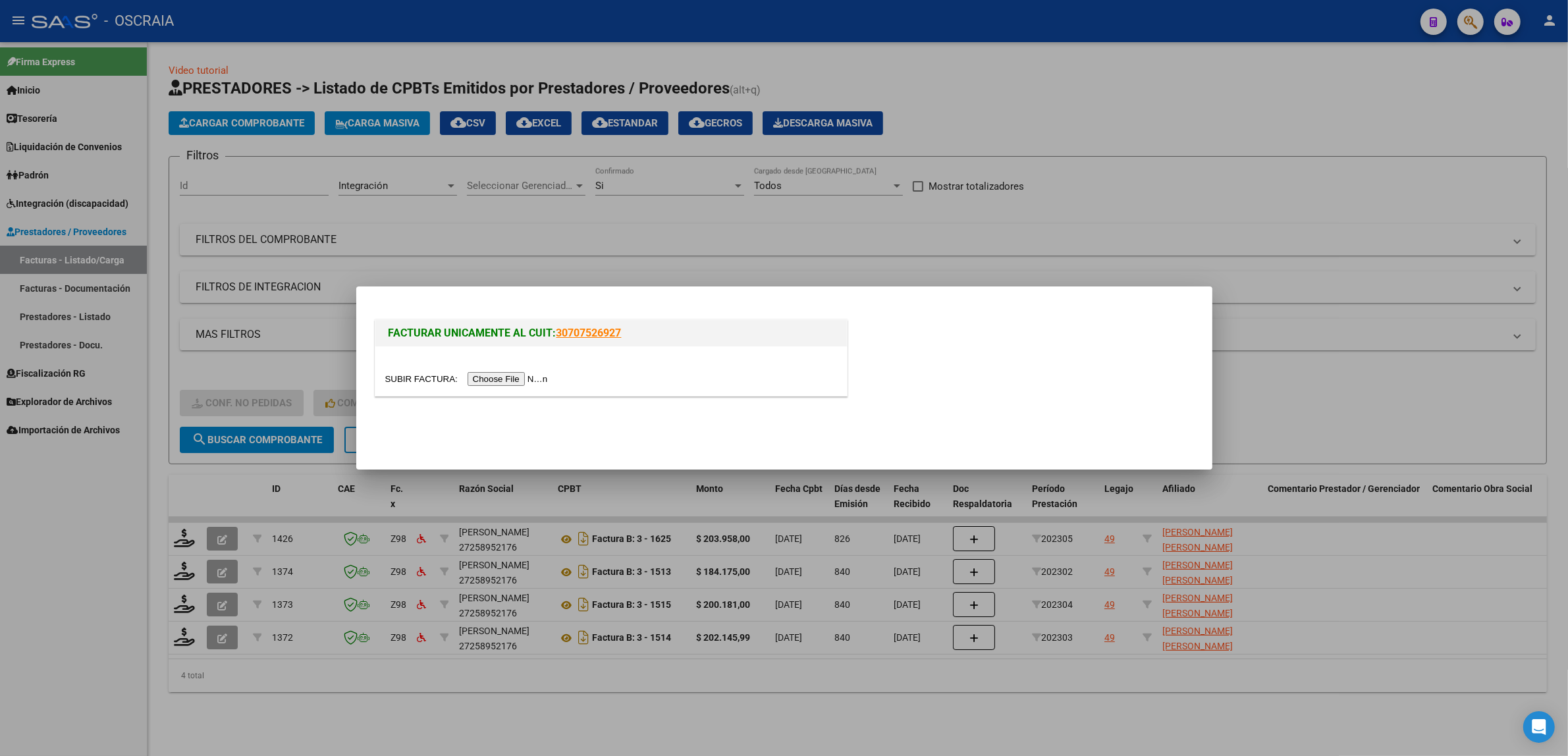
click at [514, 383] on input "file" at bounding box center [469, 379] width 167 height 14
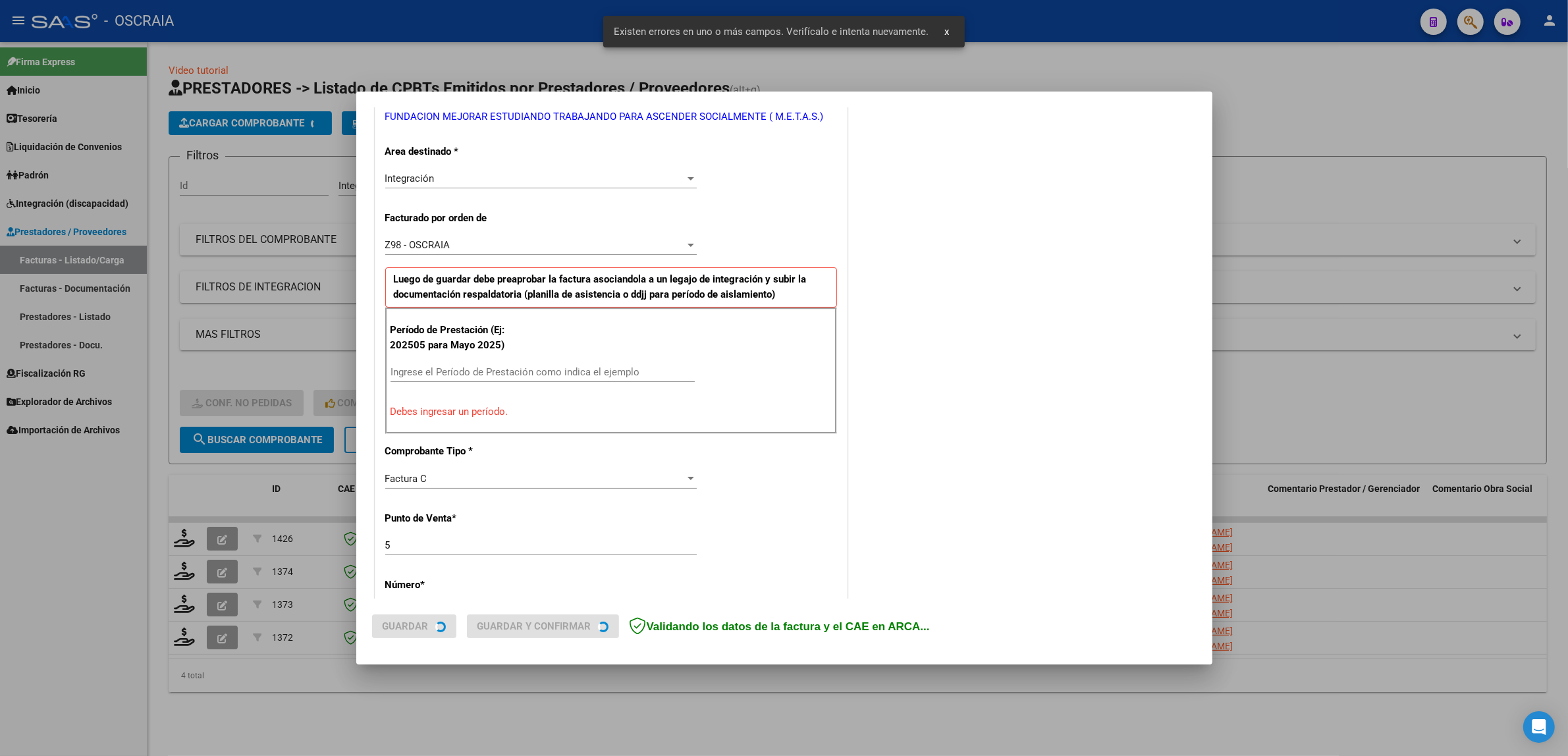
scroll to position [280, 0]
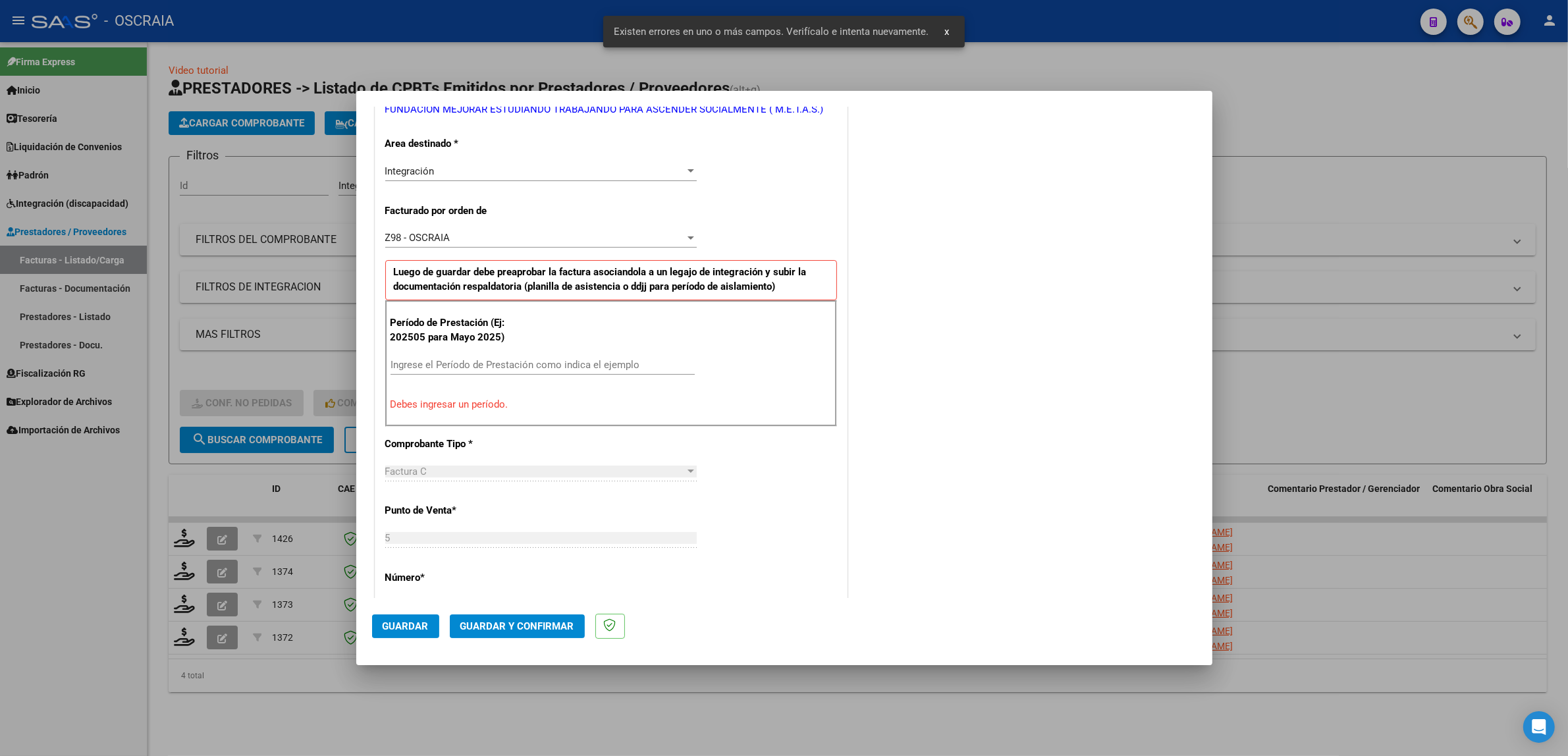
click at [663, 368] on input "Ingrese el Período de Prestación como indica el ejemplo" at bounding box center [542, 364] width 304 height 12
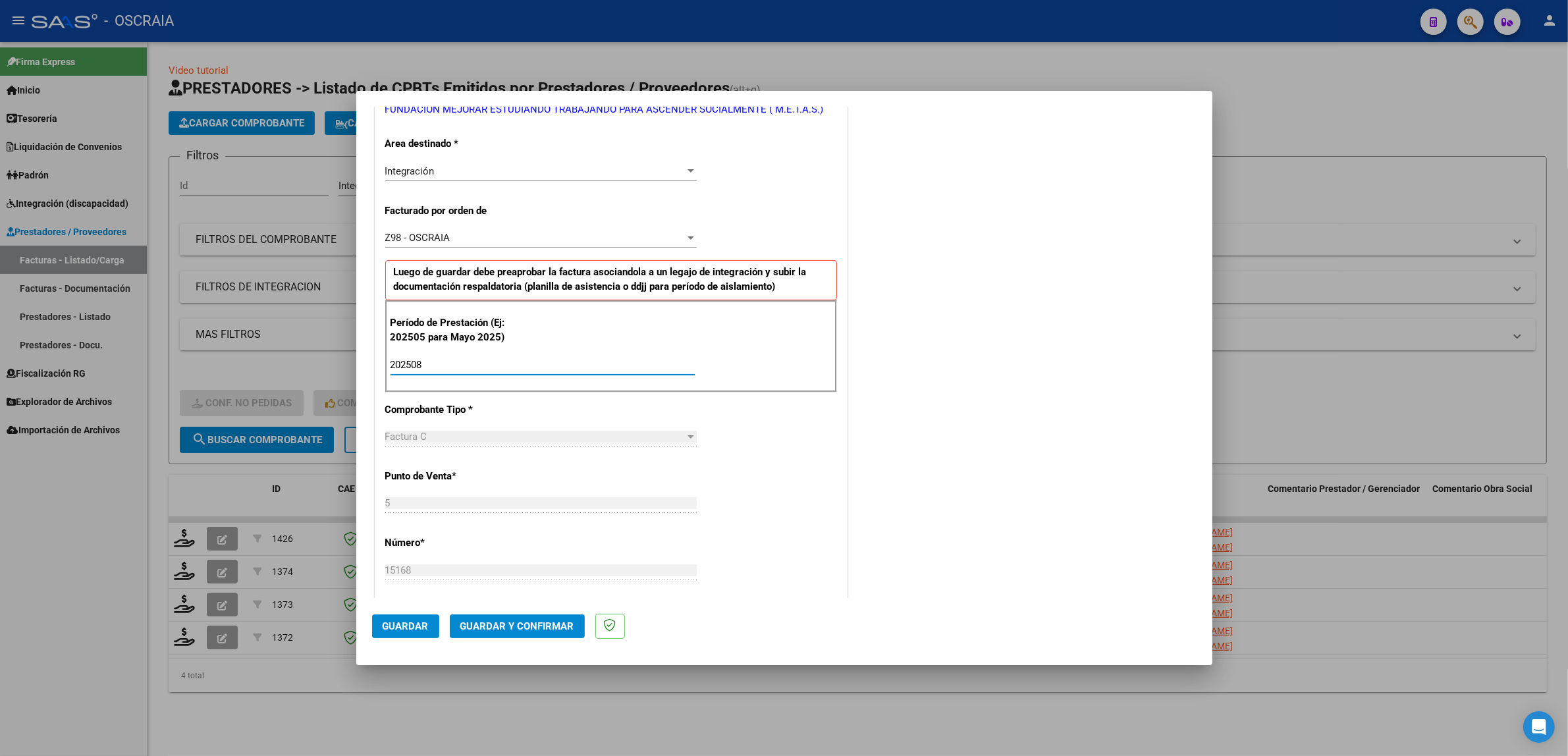
type input "202508"
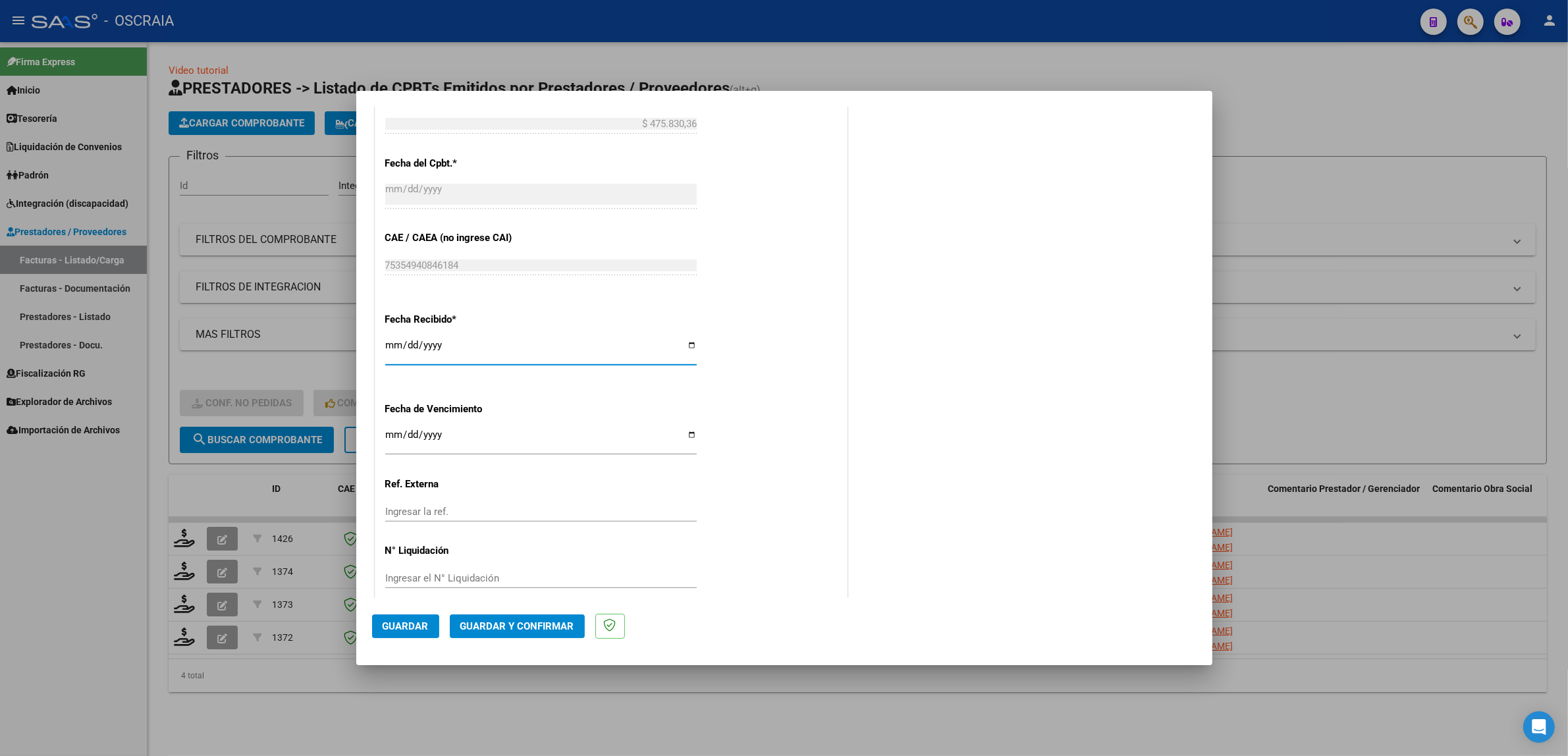
click at [815, 381] on div "CUIT * 30-71105850-4 Ingresar CUIT ANALISIS PRESTADOR FUNDACION MEJORAR ESTUDIA…" at bounding box center [611, 44] width 471 height 1132
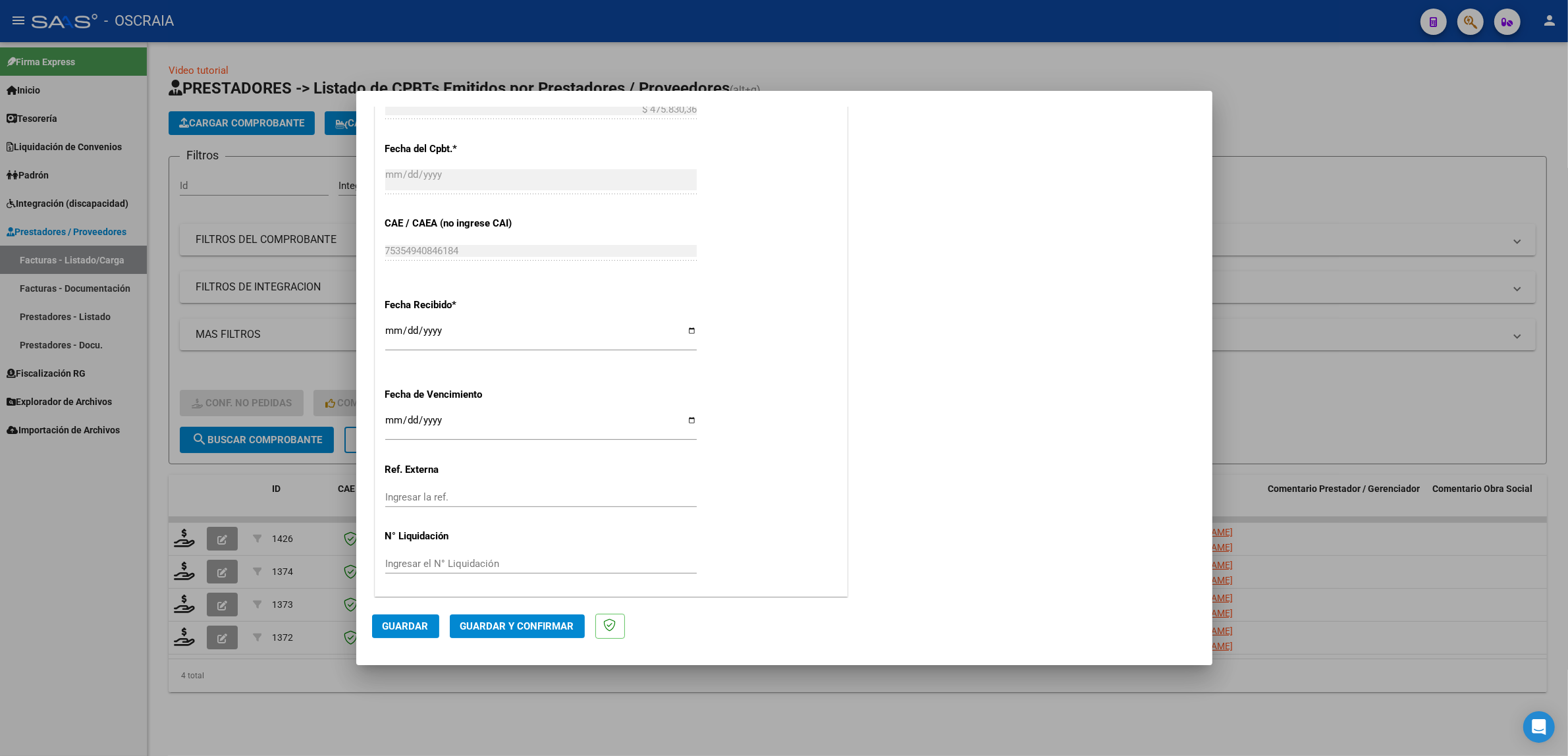
scroll to position [810, 0]
click at [413, 620] on span "Guardar" at bounding box center [406, 625] width 46 height 12
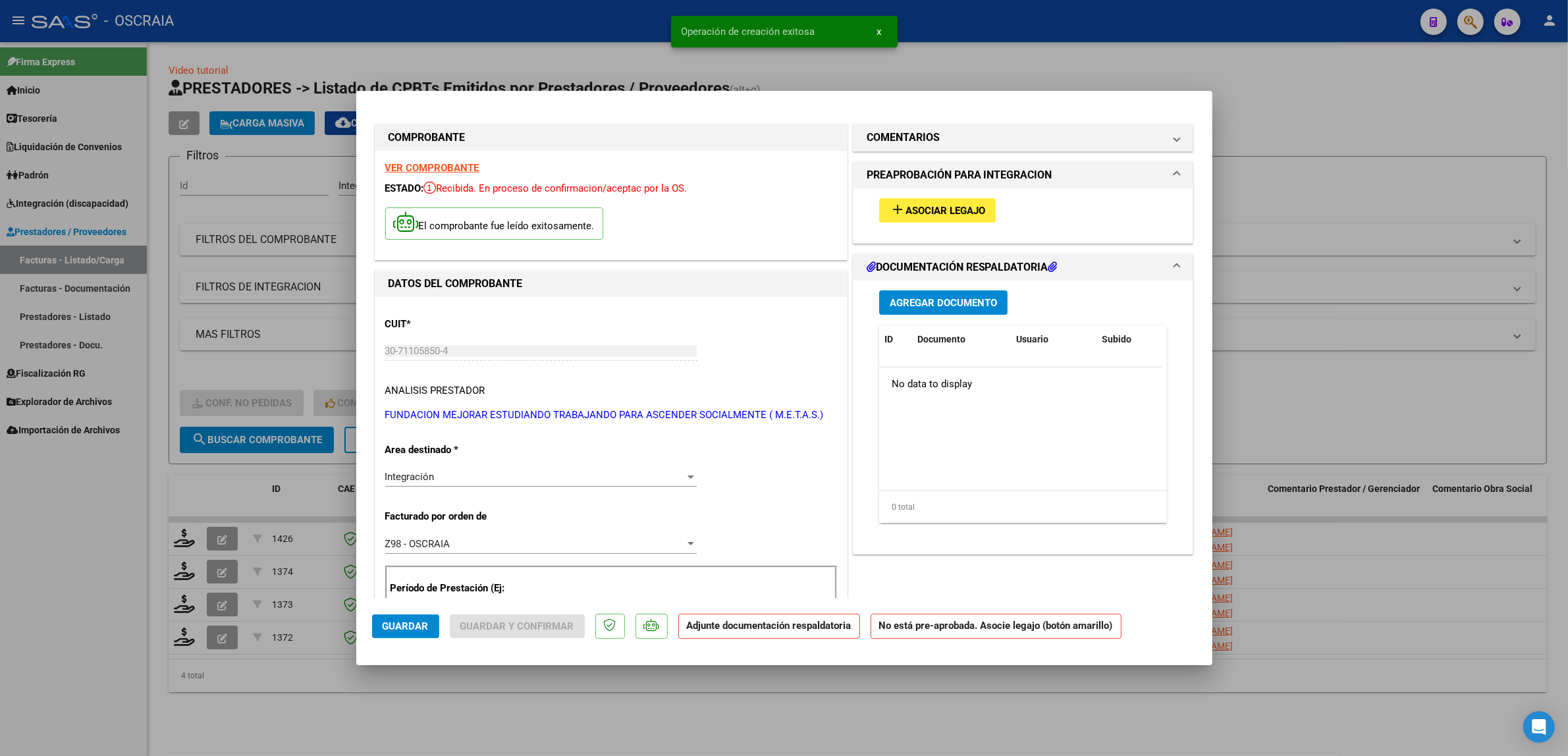
click at [894, 205] on mat-icon "add" at bounding box center [898, 209] width 15 height 15
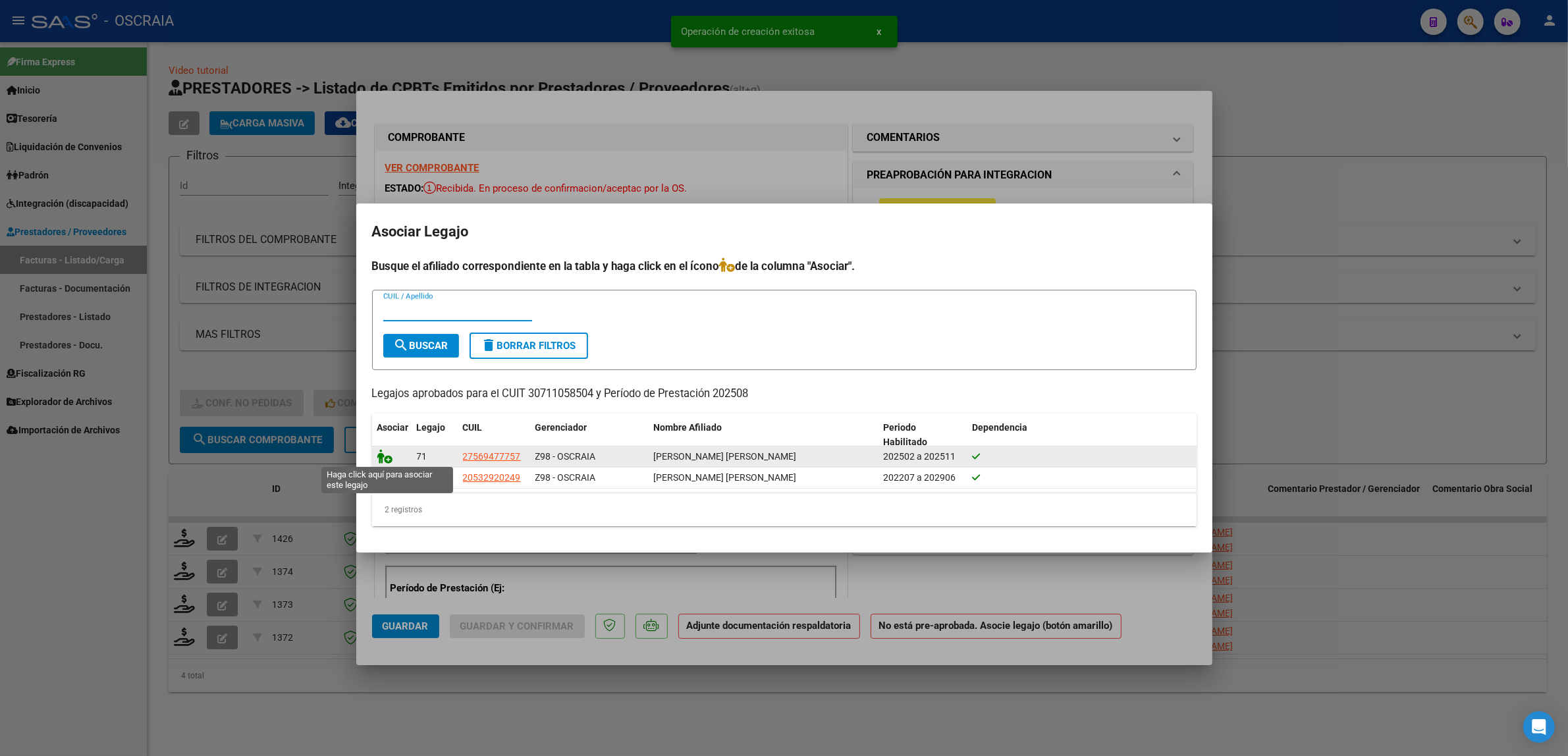
click at [379, 458] on icon at bounding box center [385, 456] width 15 height 15
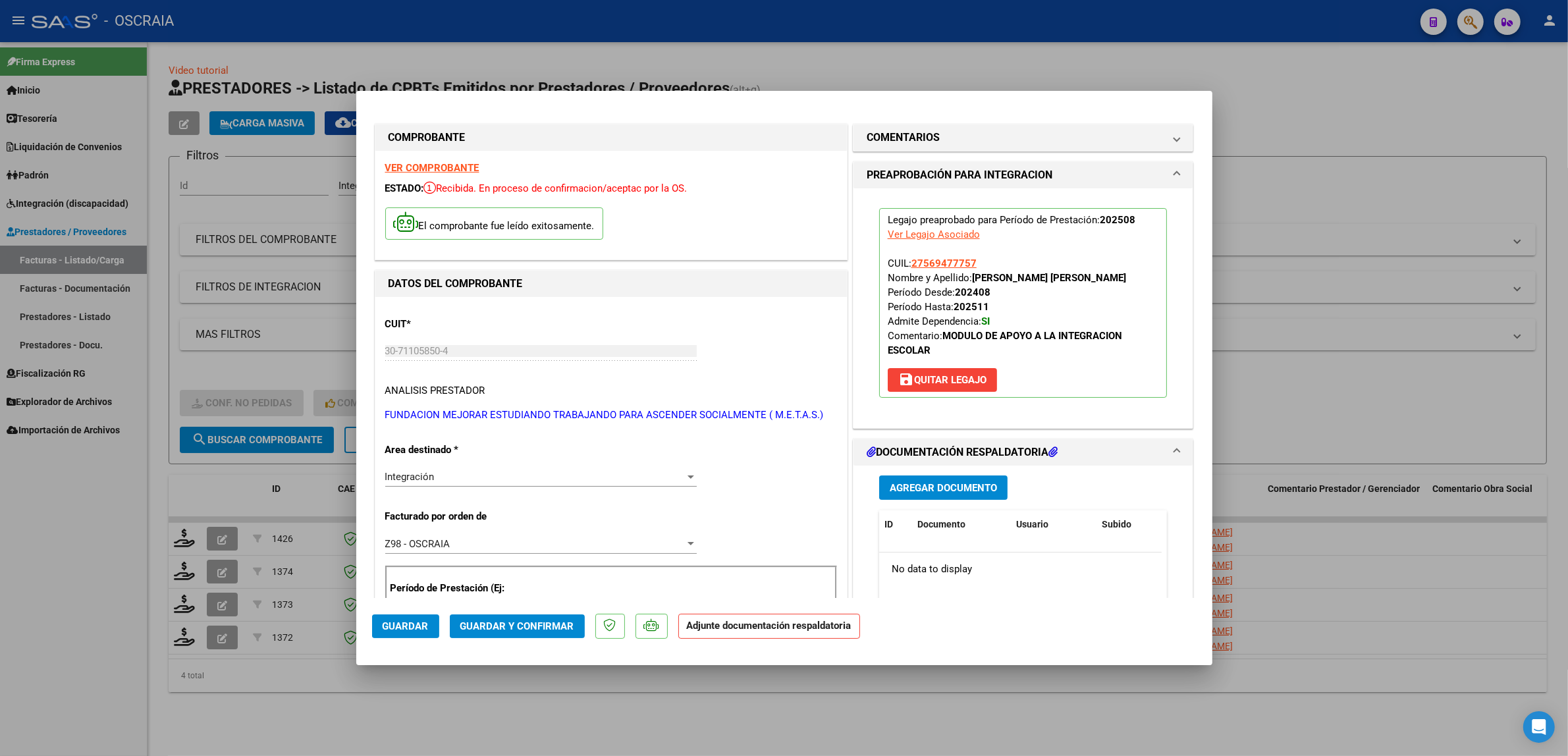
click at [939, 485] on span "Agregar Documento" at bounding box center [943, 487] width 107 height 12
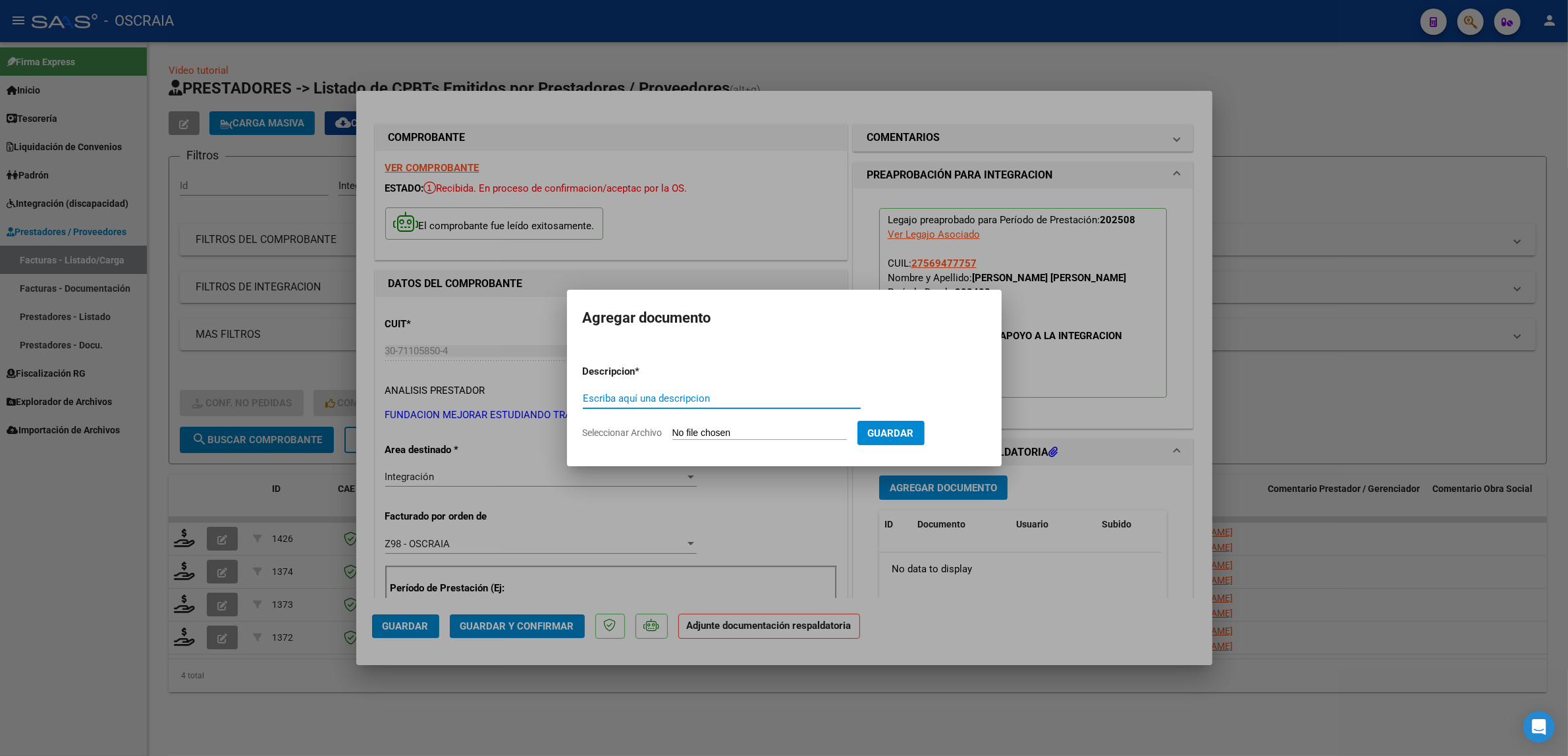
click at [731, 394] on input "Escriba aquí una descripcion" at bounding box center [721, 398] width 278 height 12
type input "PLANILLA DE ASISTENCIA"
click at [752, 430] on input "Seleccionar Archivo" at bounding box center [759, 433] width 175 height 12
type input "C:\fakepath\08-2025 FUNDACION M.E.T.A.S. MODULO DE APOYO A LA INTEGRACION ESCOL…"
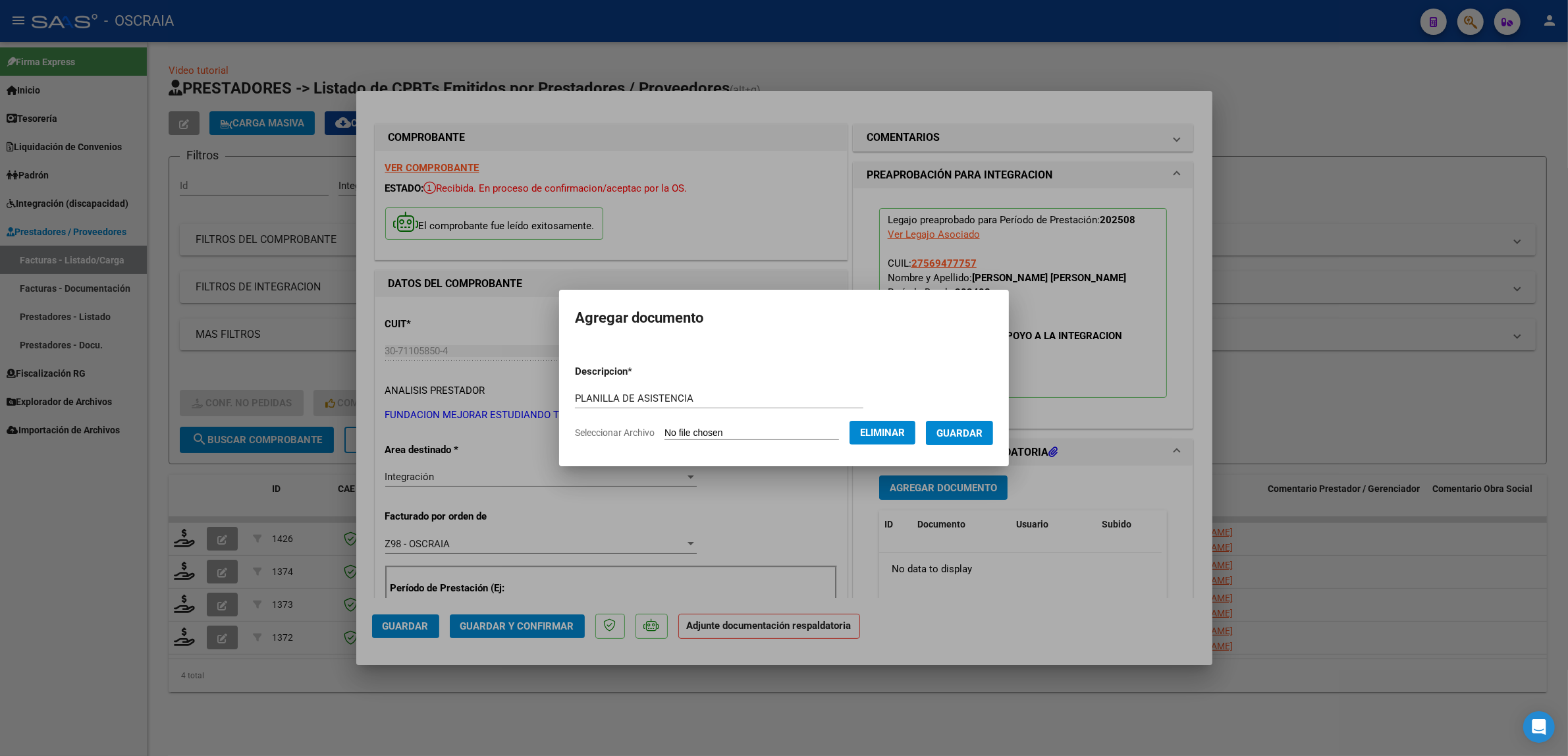
click at [973, 427] on span "Guardar" at bounding box center [959, 432] width 46 height 12
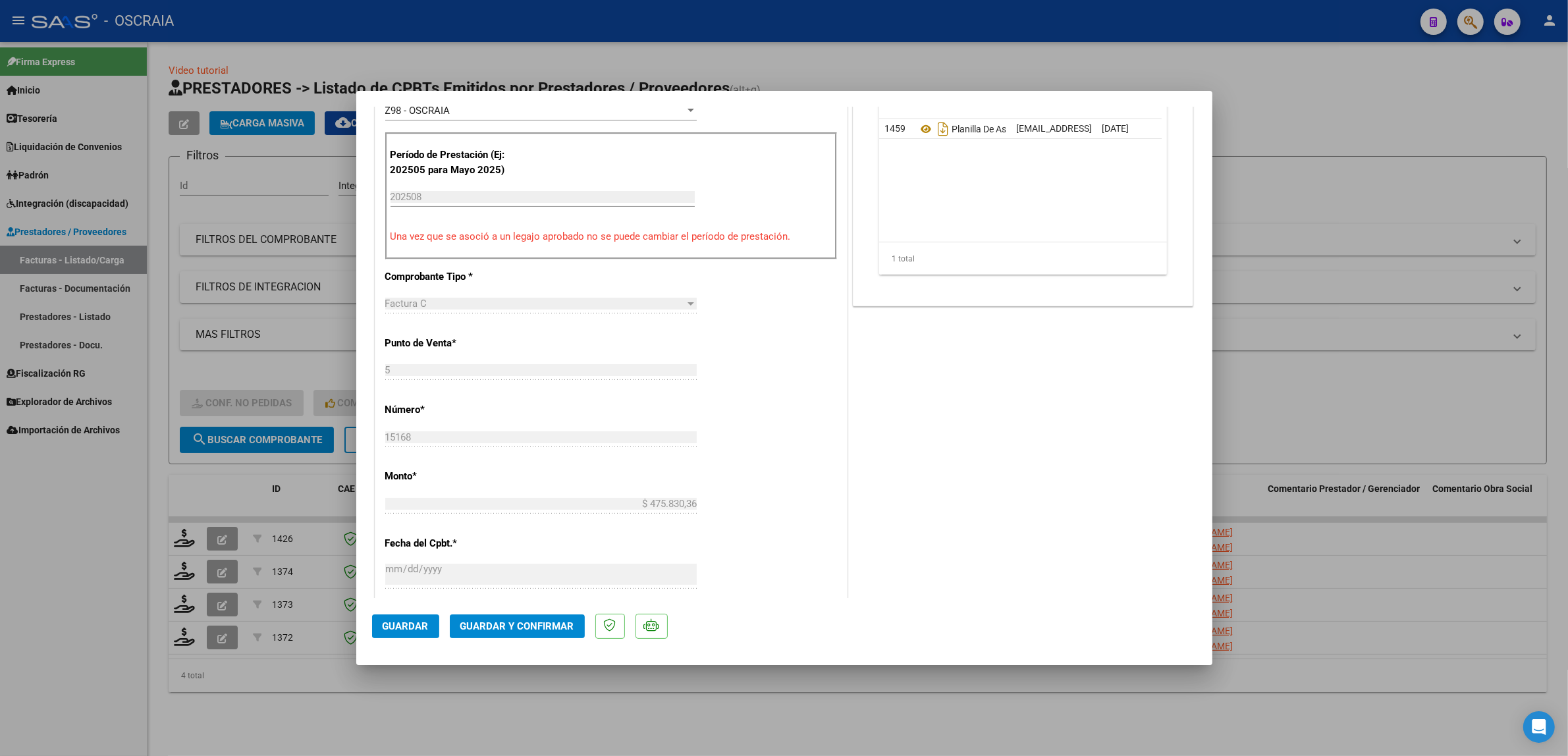
scroll to position [418, 0]
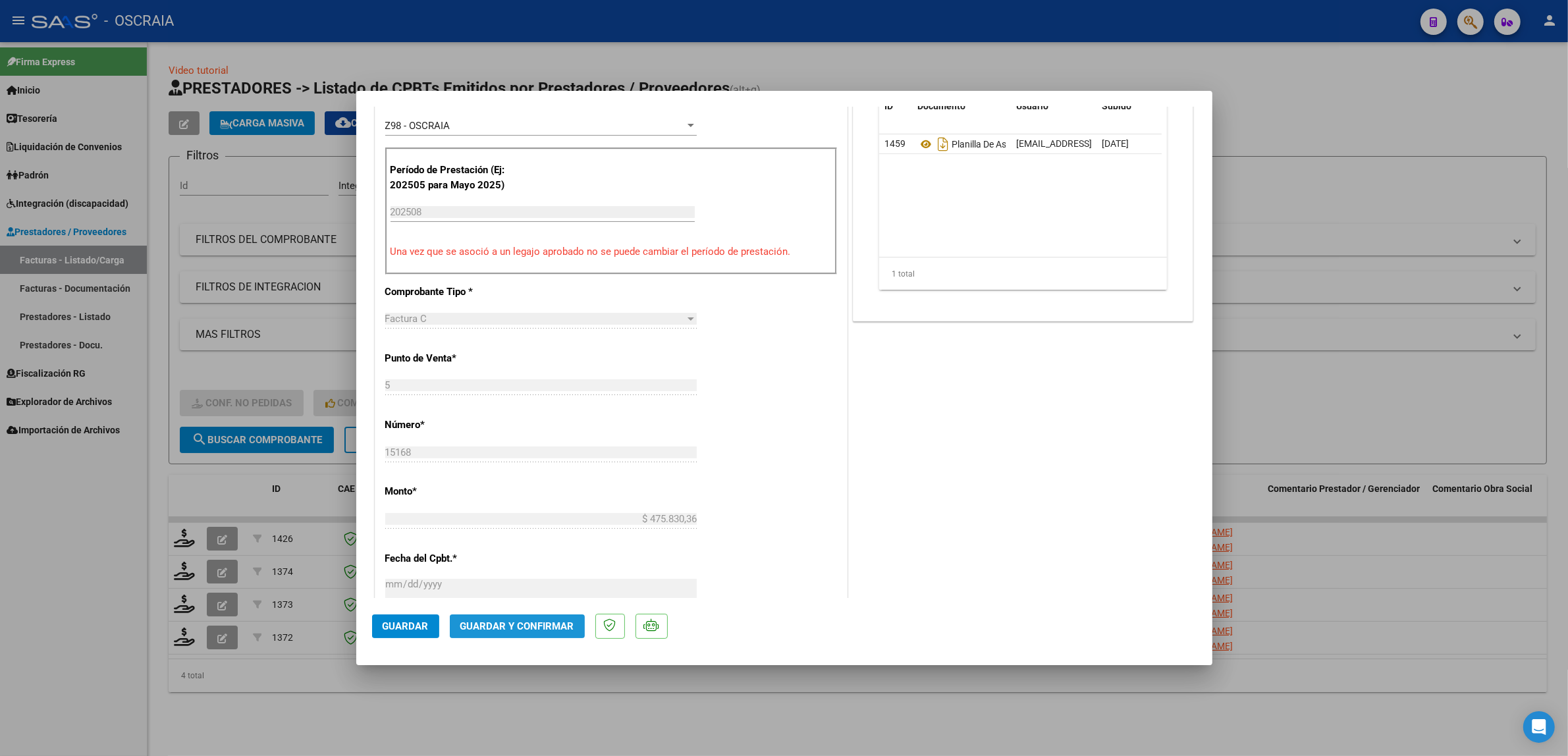
click at [542, 630] on span "Guardar y Confirmar" at bounding box center [517, 625] width 114 height 12
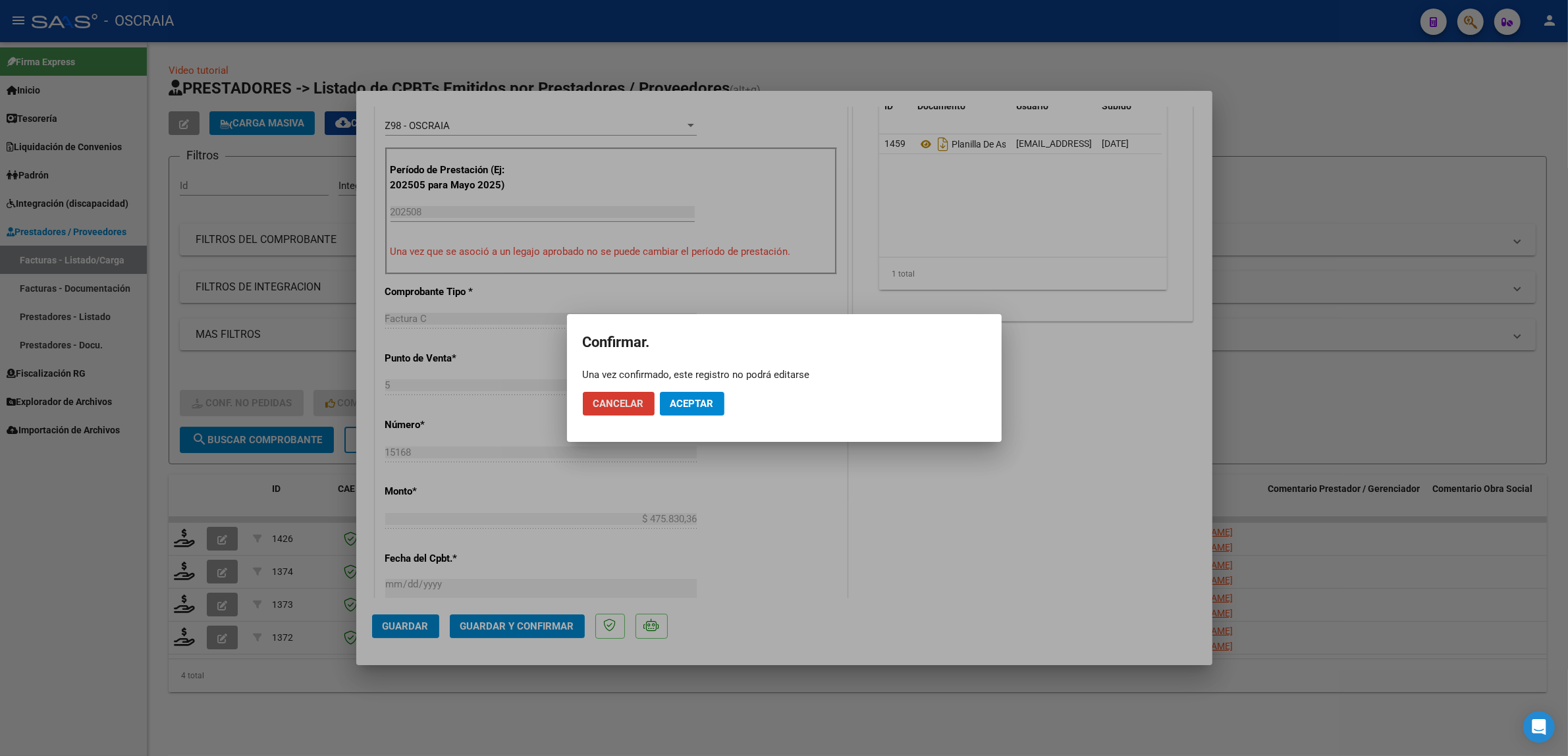
click at [700, 393] on mat-dialog-actions "Cancelar Aceptar" at bounding box center [784, 404] width 403 height 45
click at [698, 399] on span "Aceptar" at bounding box center [692, 403] width 43 height 12
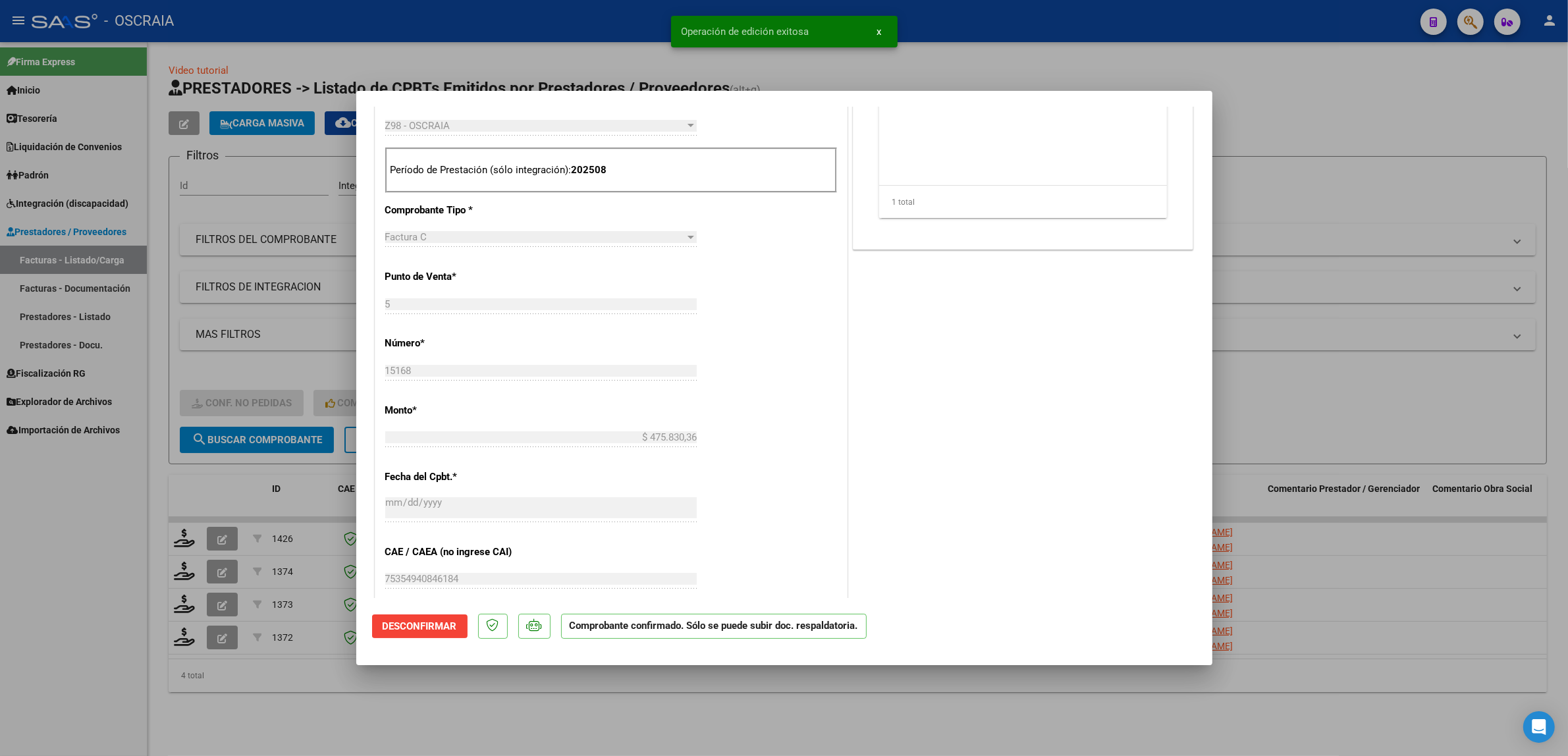
click at [809, 80] on div at bounding box center [784, 378] width 1568 height 756
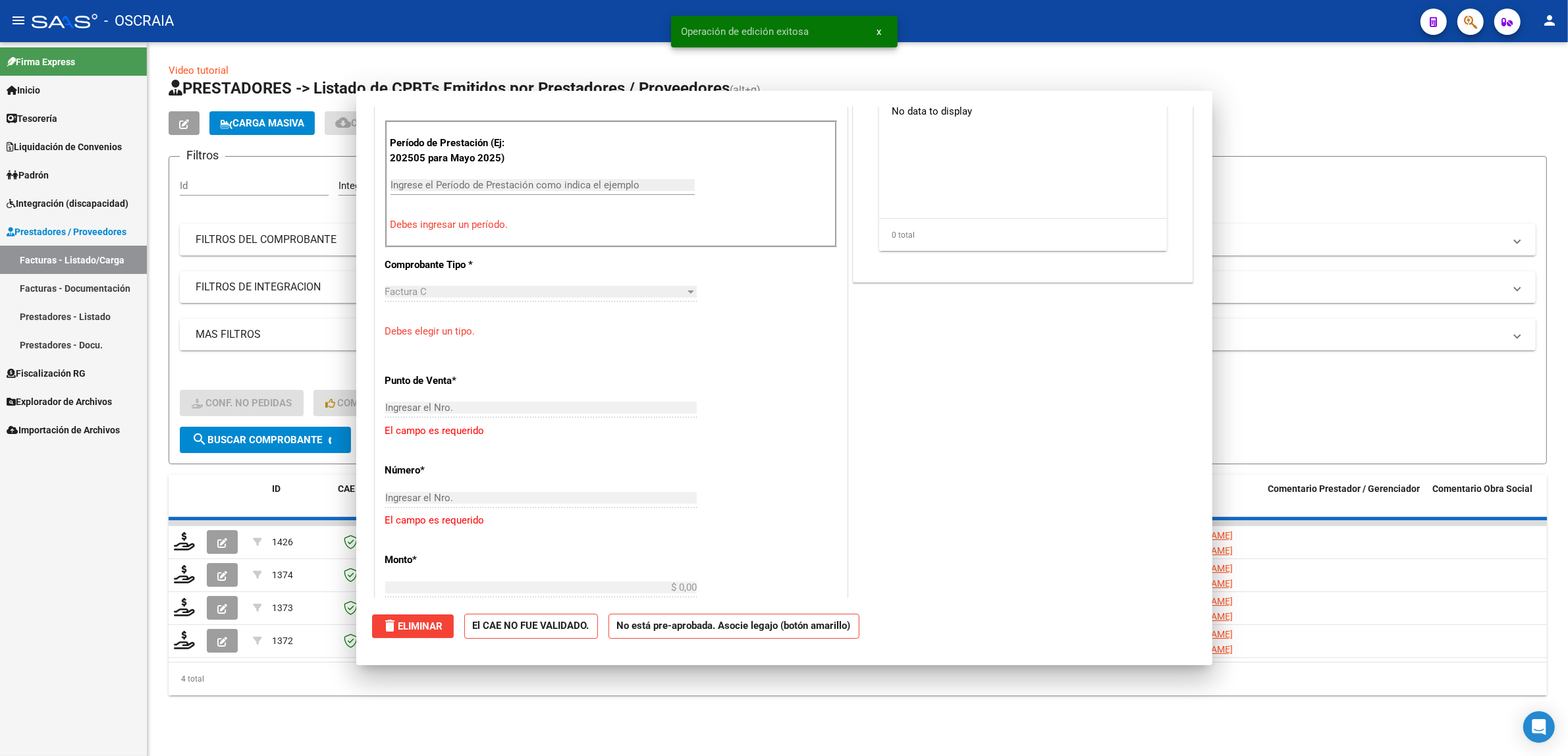
scroll to position [0, 0]
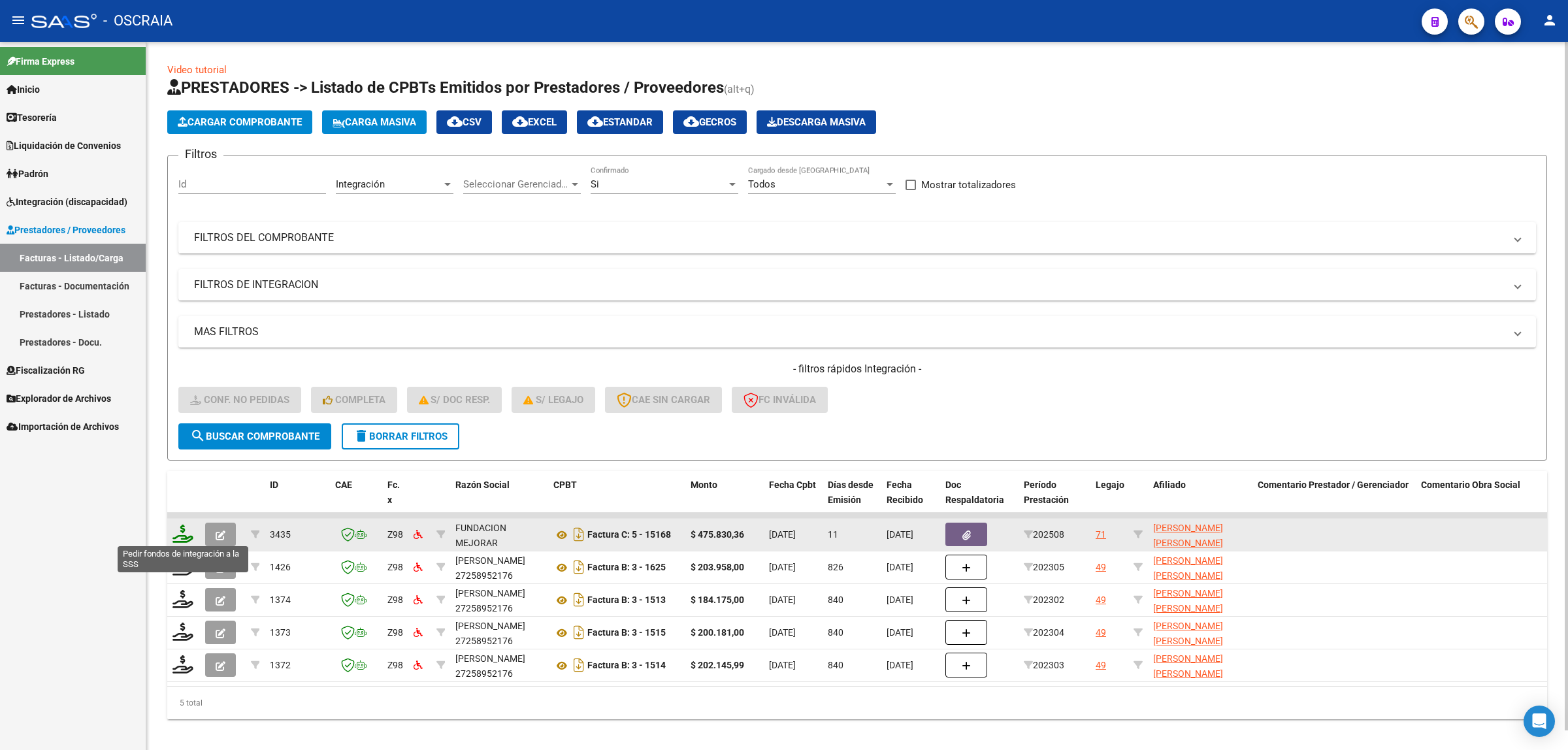
click at [184, 531] on icon at bounding box center [182, 533] width 21 height 18
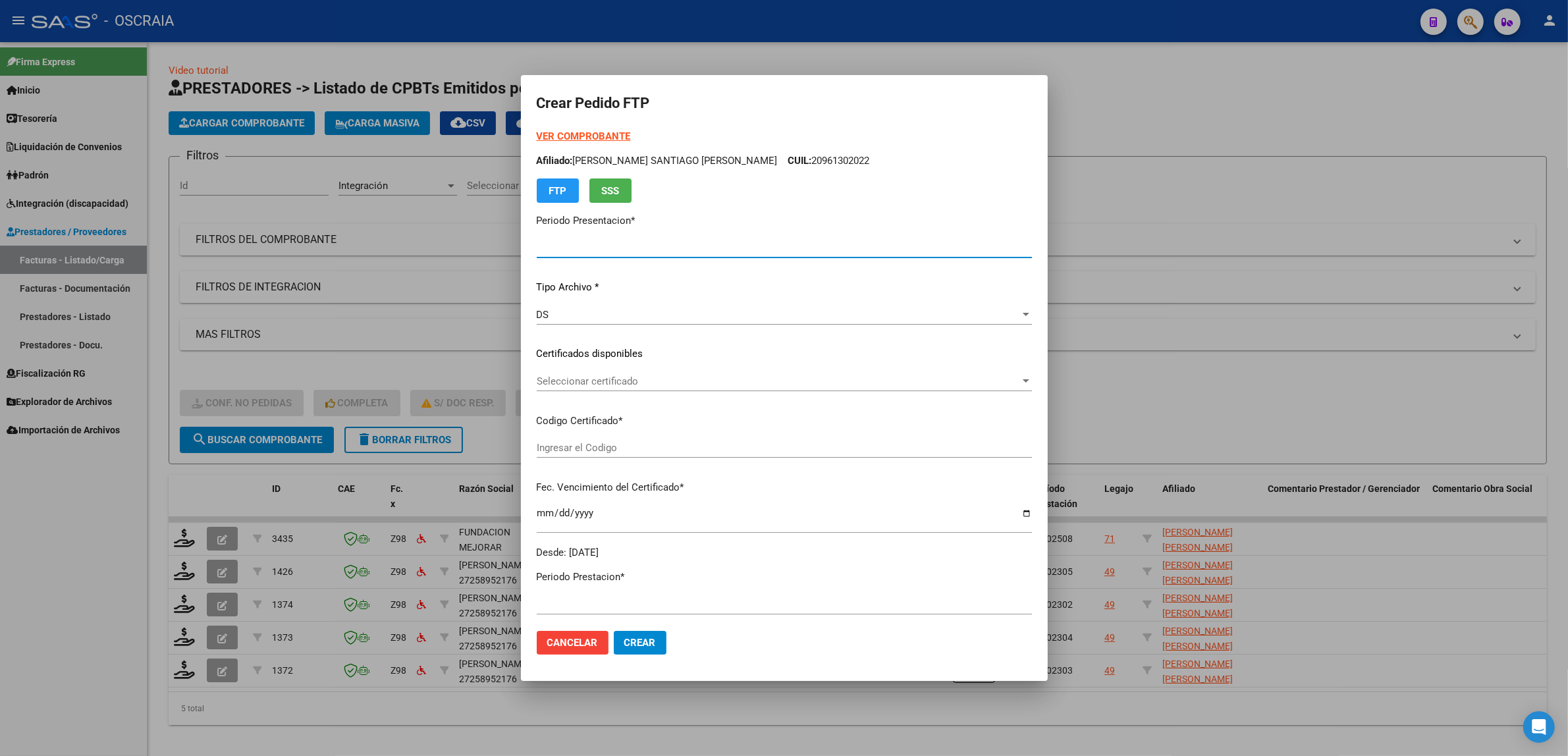
type input "202508"
type input "$ 475.830,36"
type input "ARG01000569477752022111620231116BS313"
type input "2025-11-16"
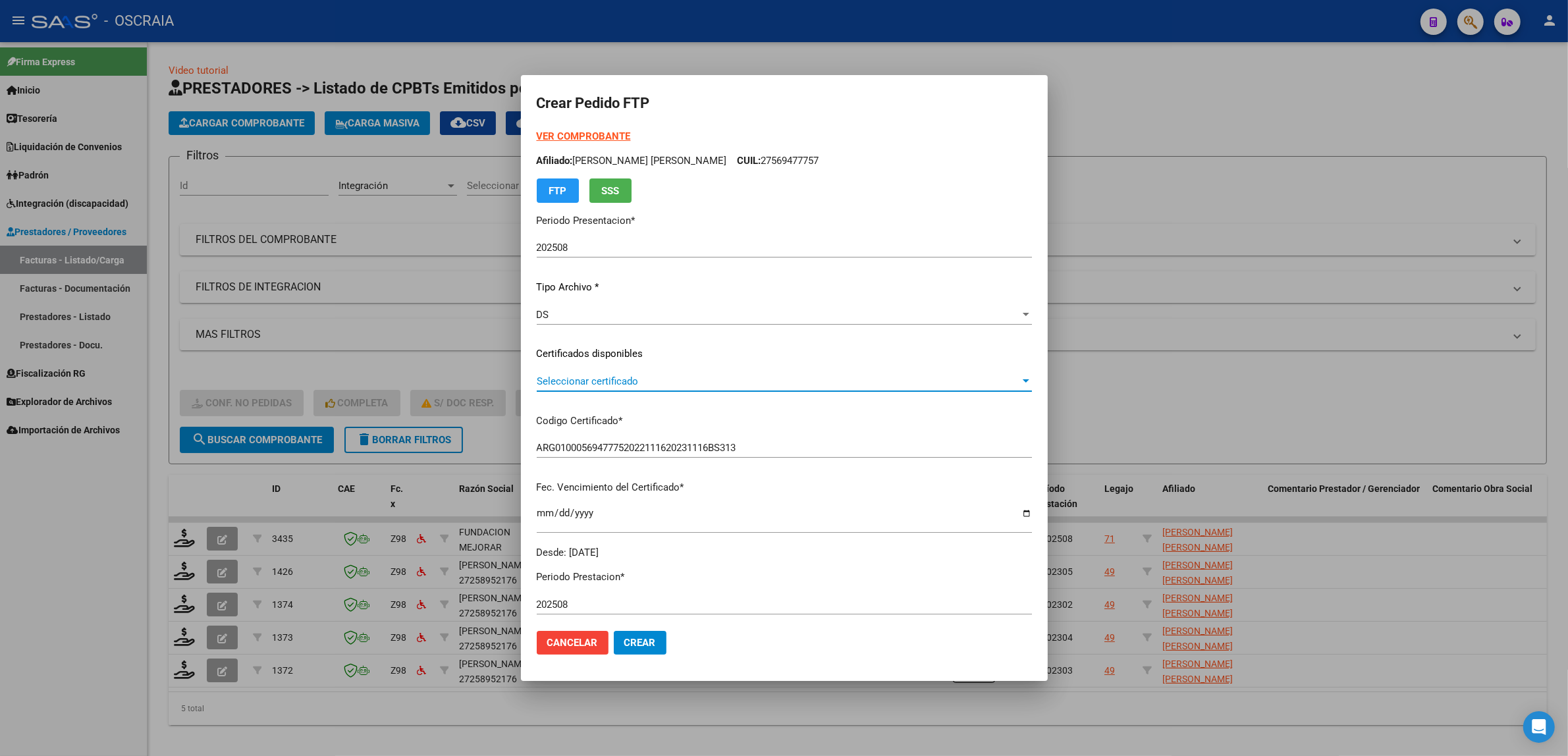
click at [644, 378] on span "Seleccionar certificado" at bounding box center [779, 381] width 484 height 12
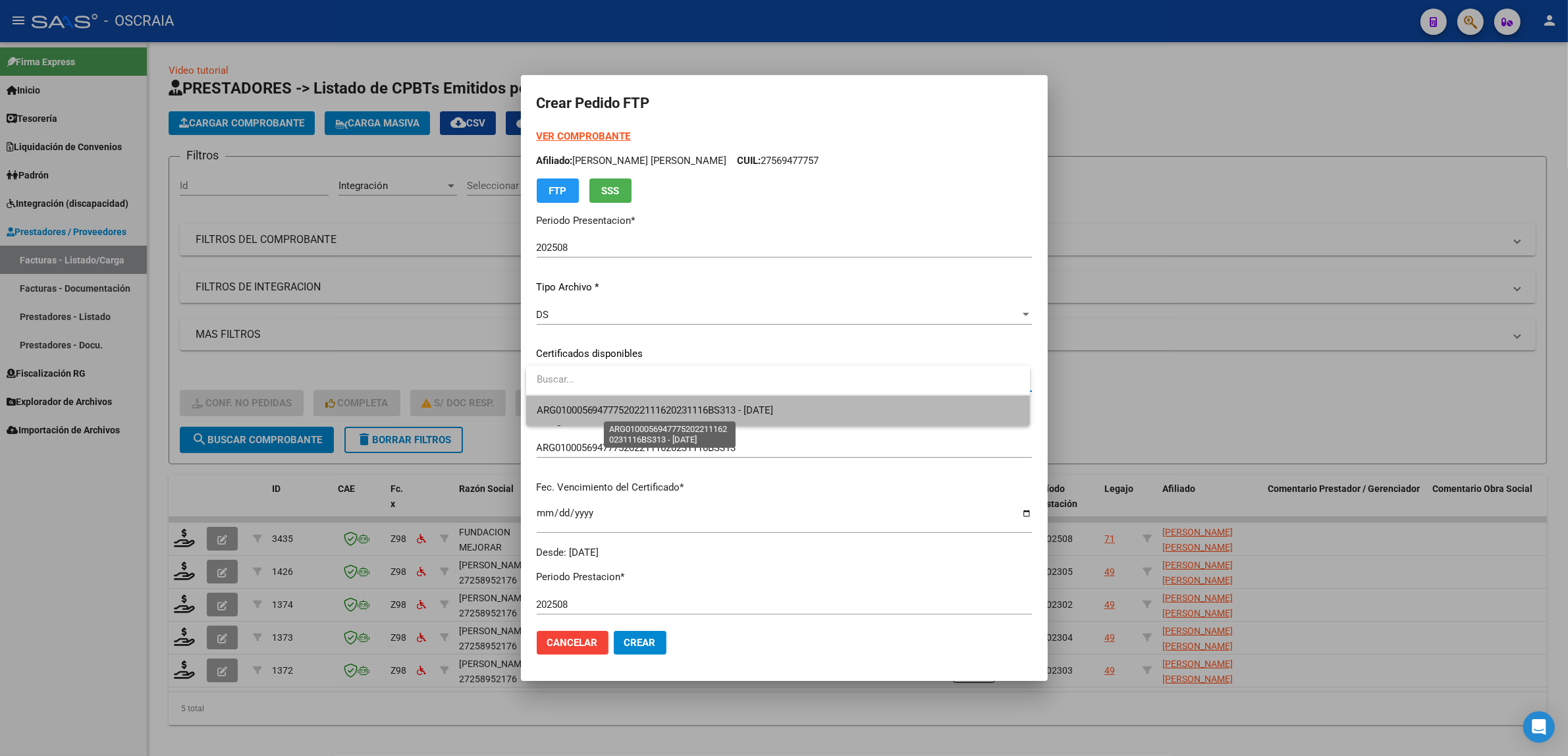
click at [774, 406] on span "ARG01000569477752022111620231116BS313 - 2025-11-16" at bounding box center [655, 409] width 237 height 12
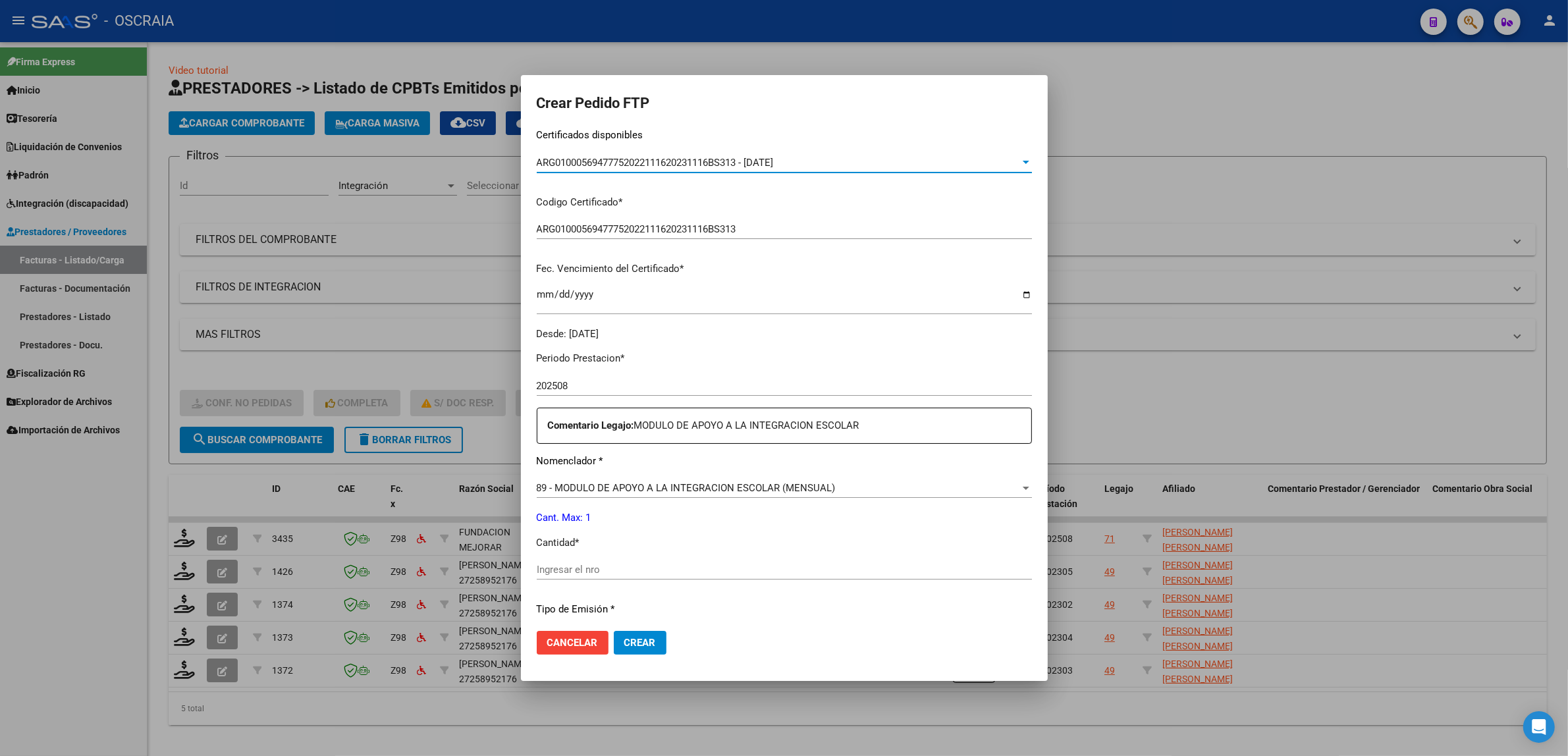
scroll to position [329, 0]
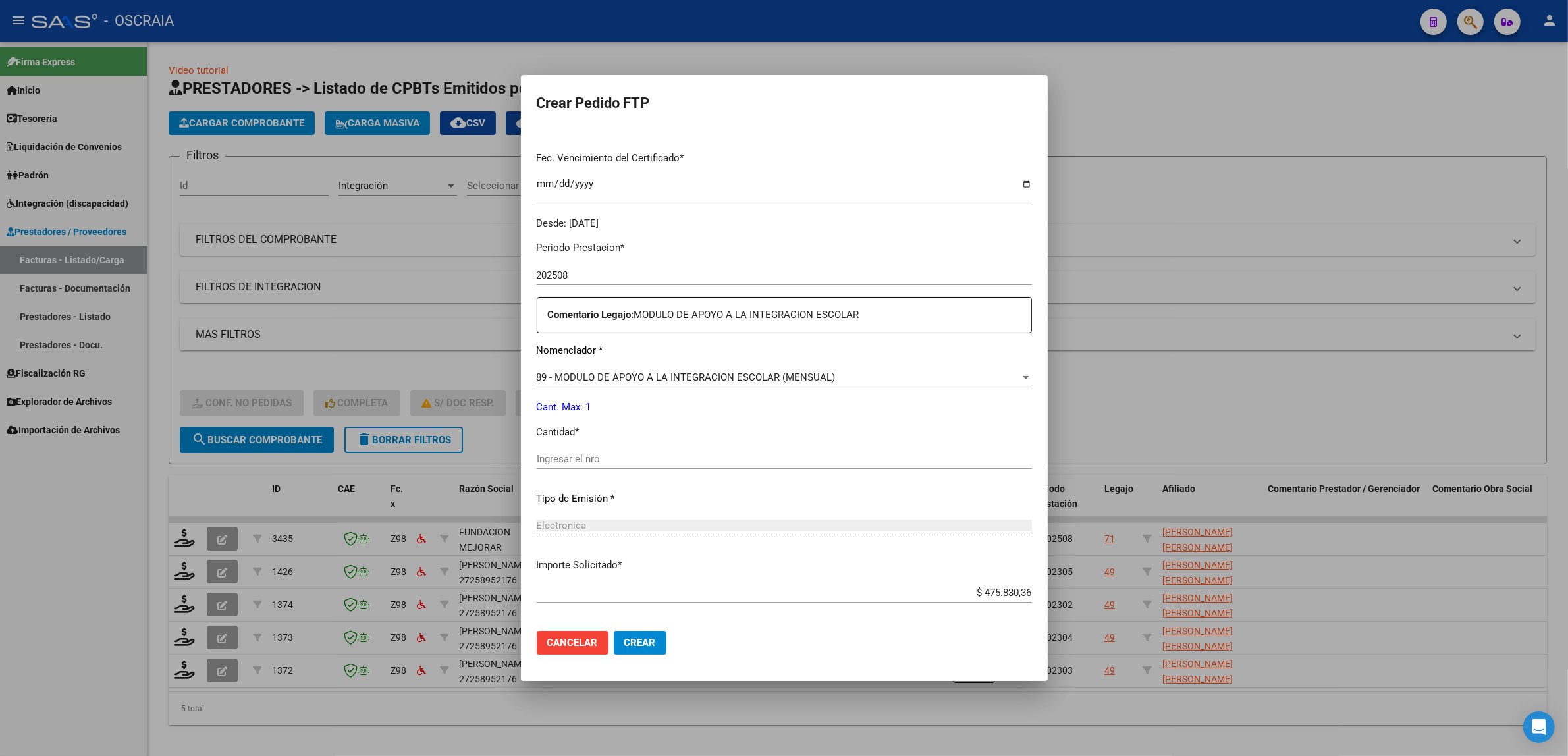
click at [587, 466] on div "Ingresar el nro" at bounding box center [784, 459] width 495 height 20
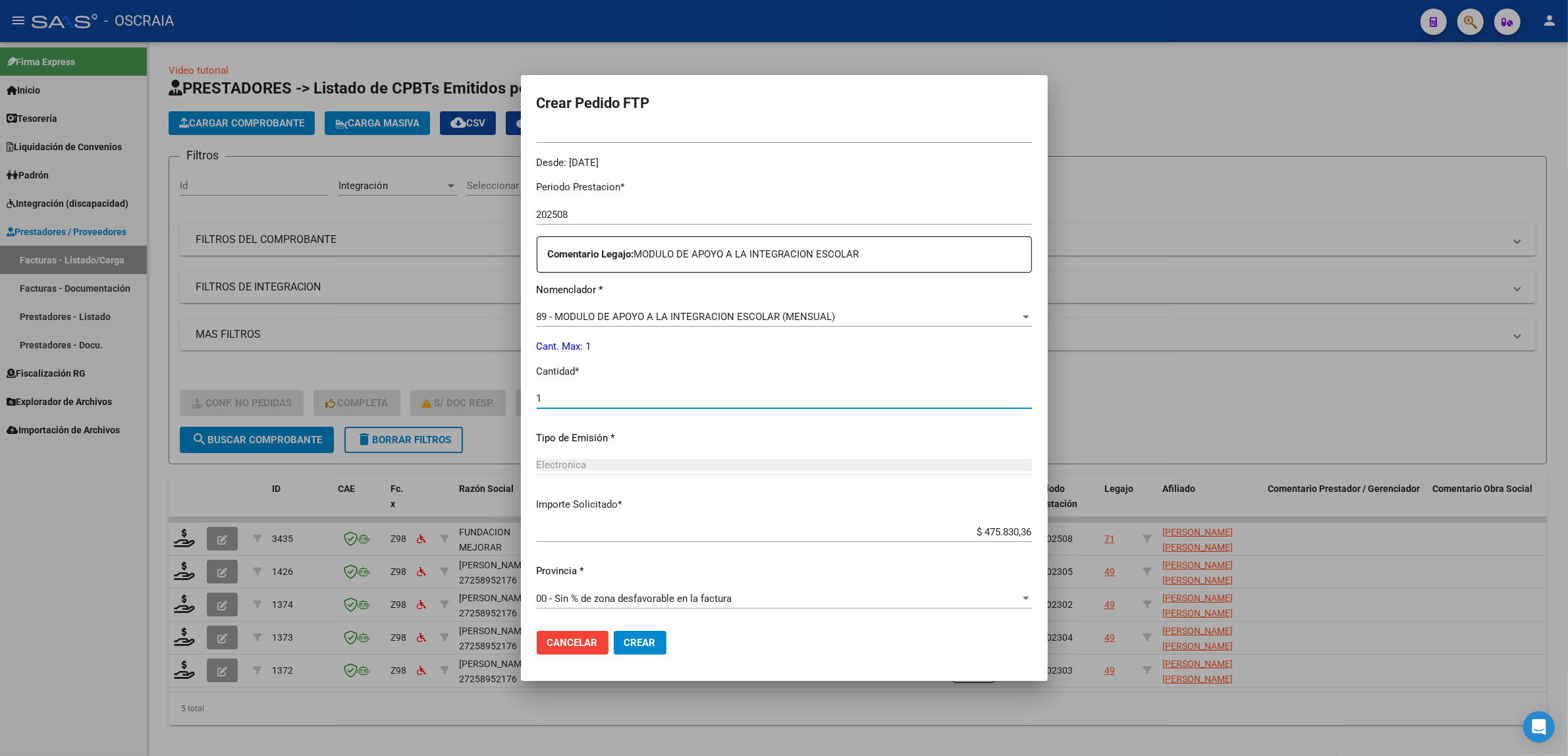
type input "1"
click at [652, 649] on button "Crear" at bounding box center [640, 642] width 53 height 24
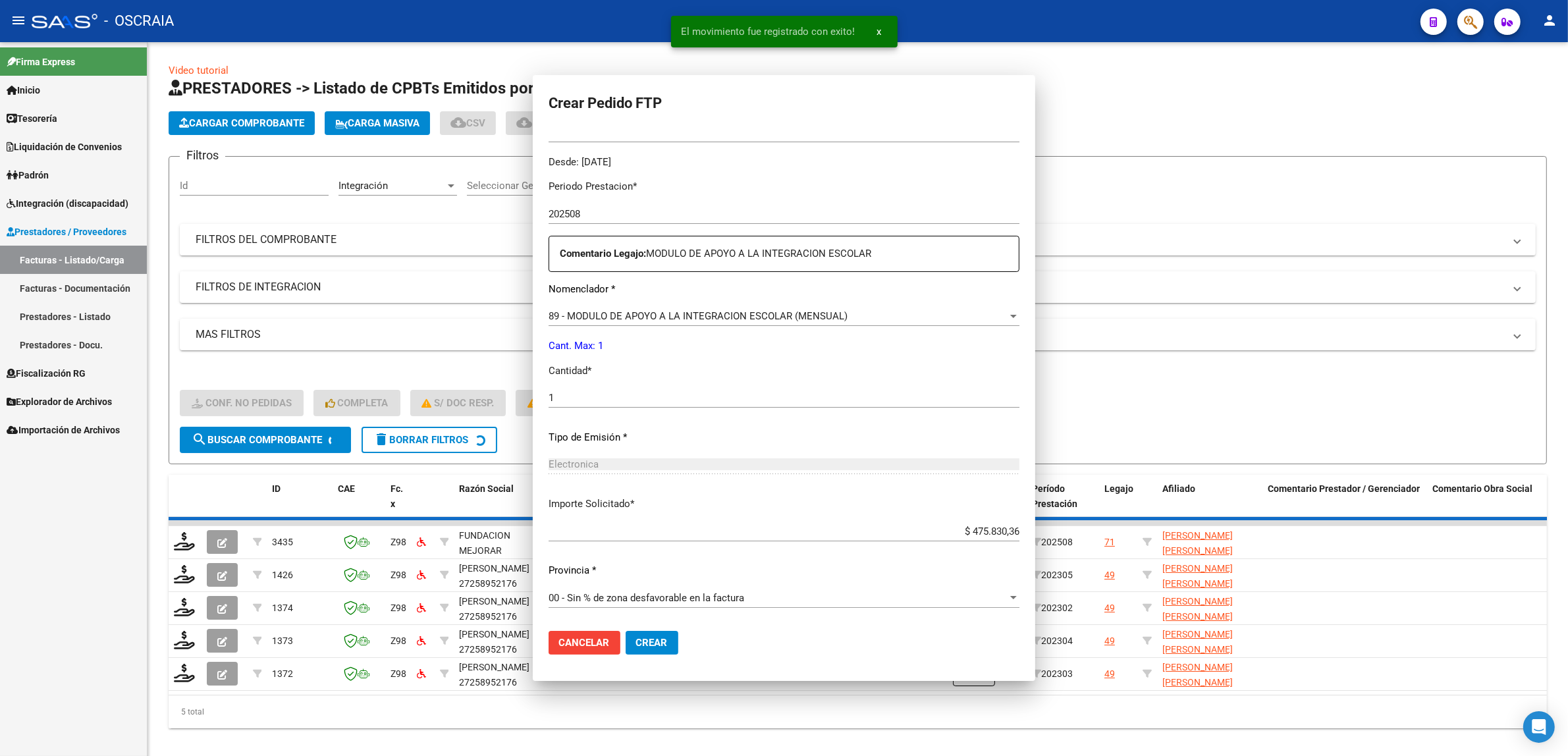
scroll to position [0, 0]
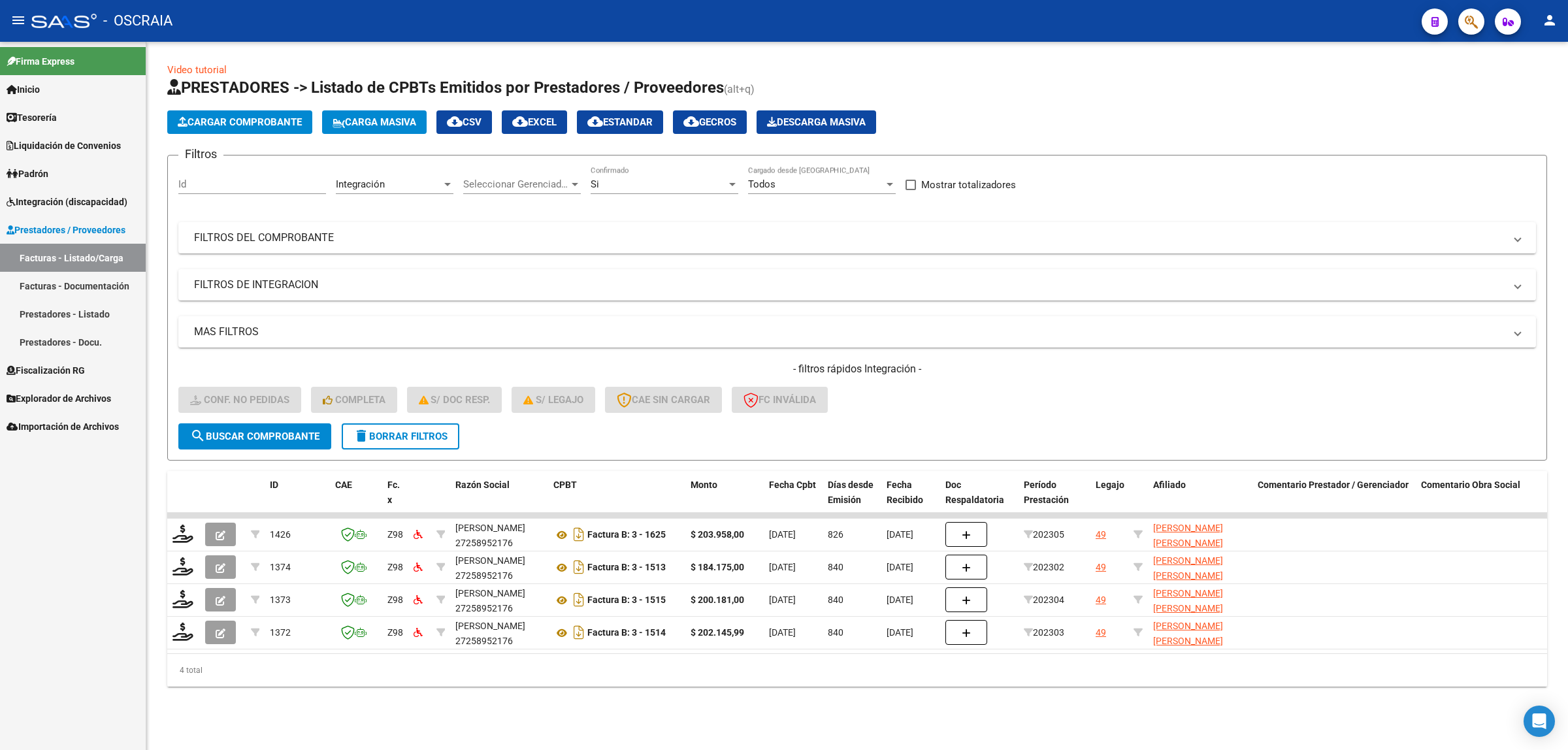
click at [273, 126] on span "Cargar Comprobante" at bounding box center [240, 122] width 124 height 11
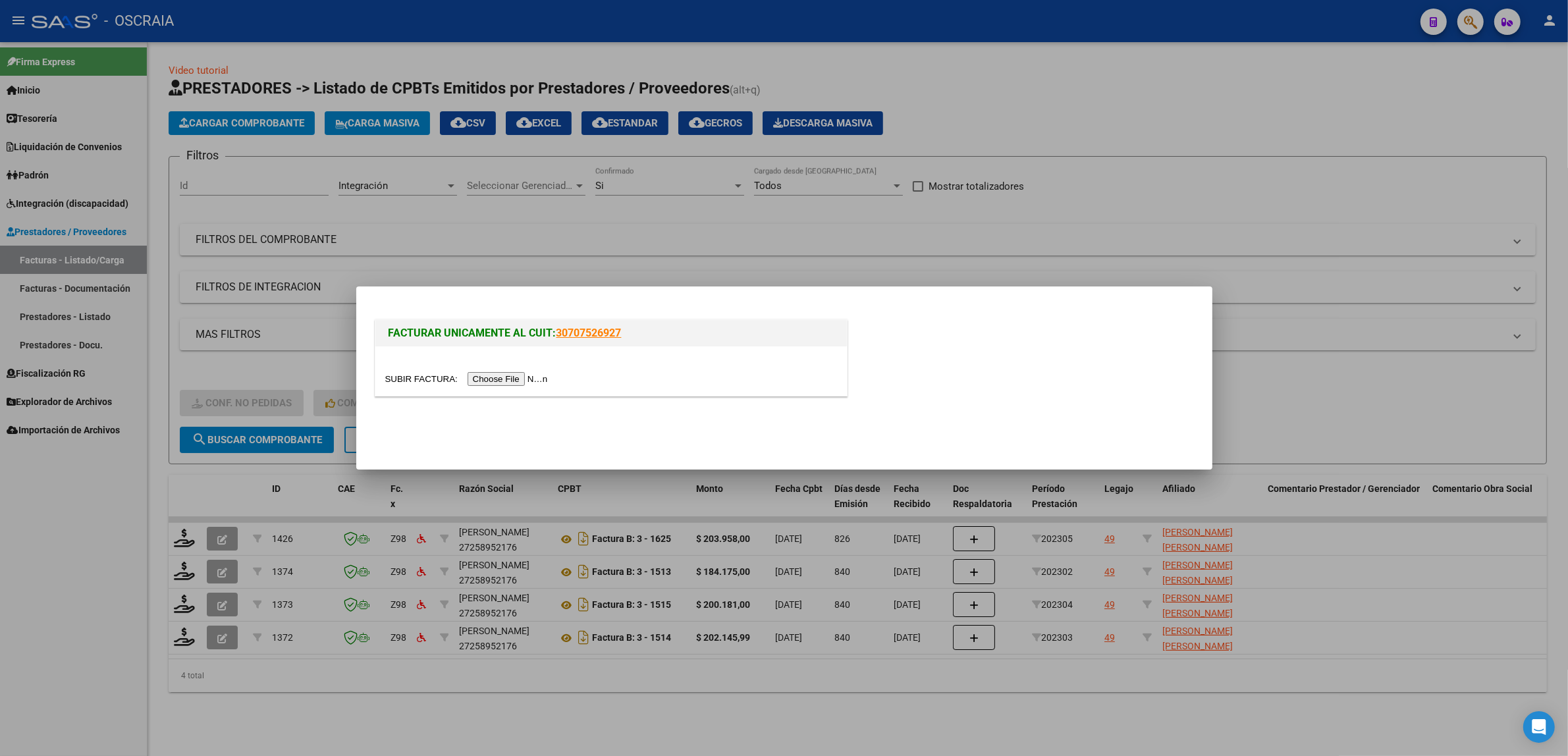
click at [480, 381] on input "file" at bounding box center [469, 379] width 167 height 14
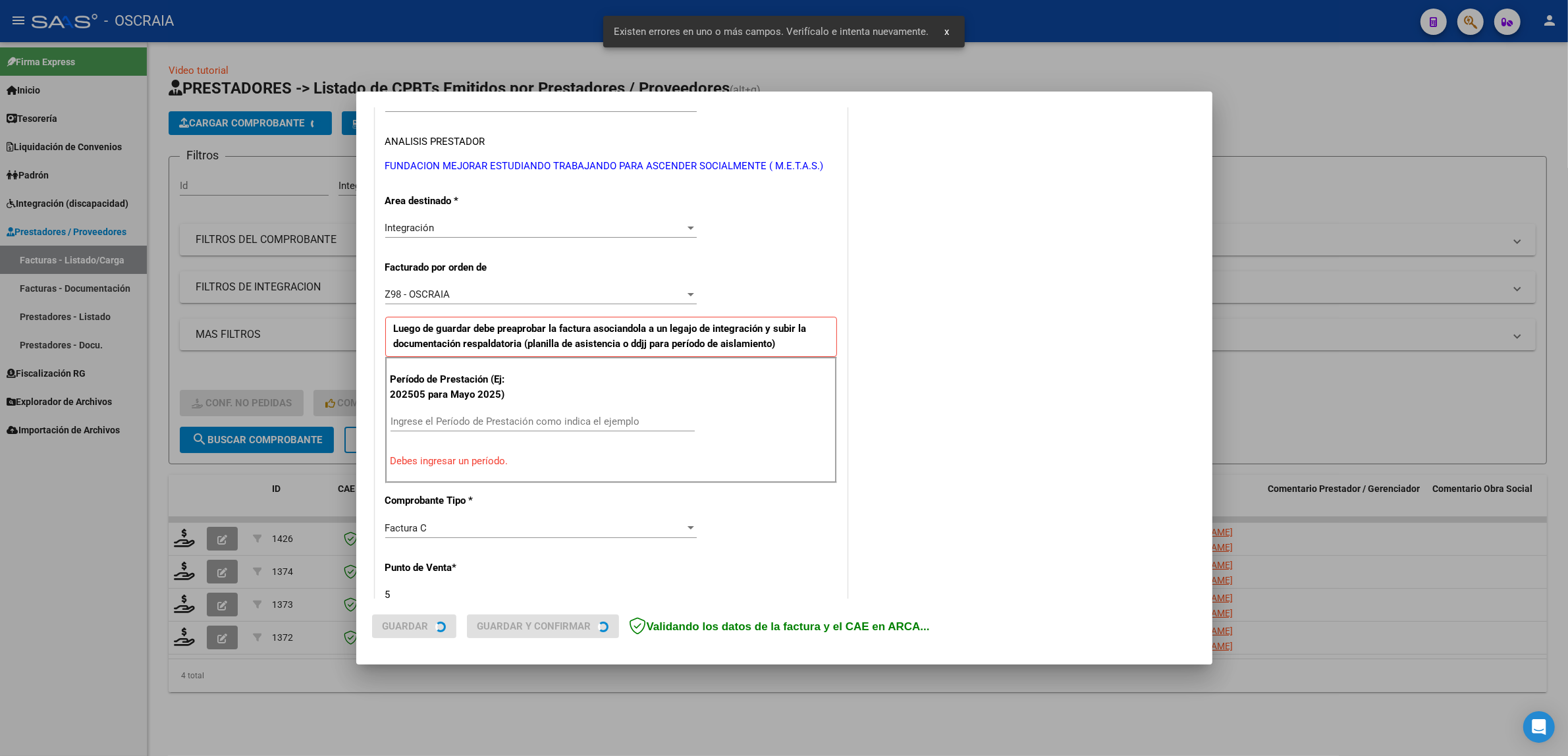
scroll to position [280, 0]
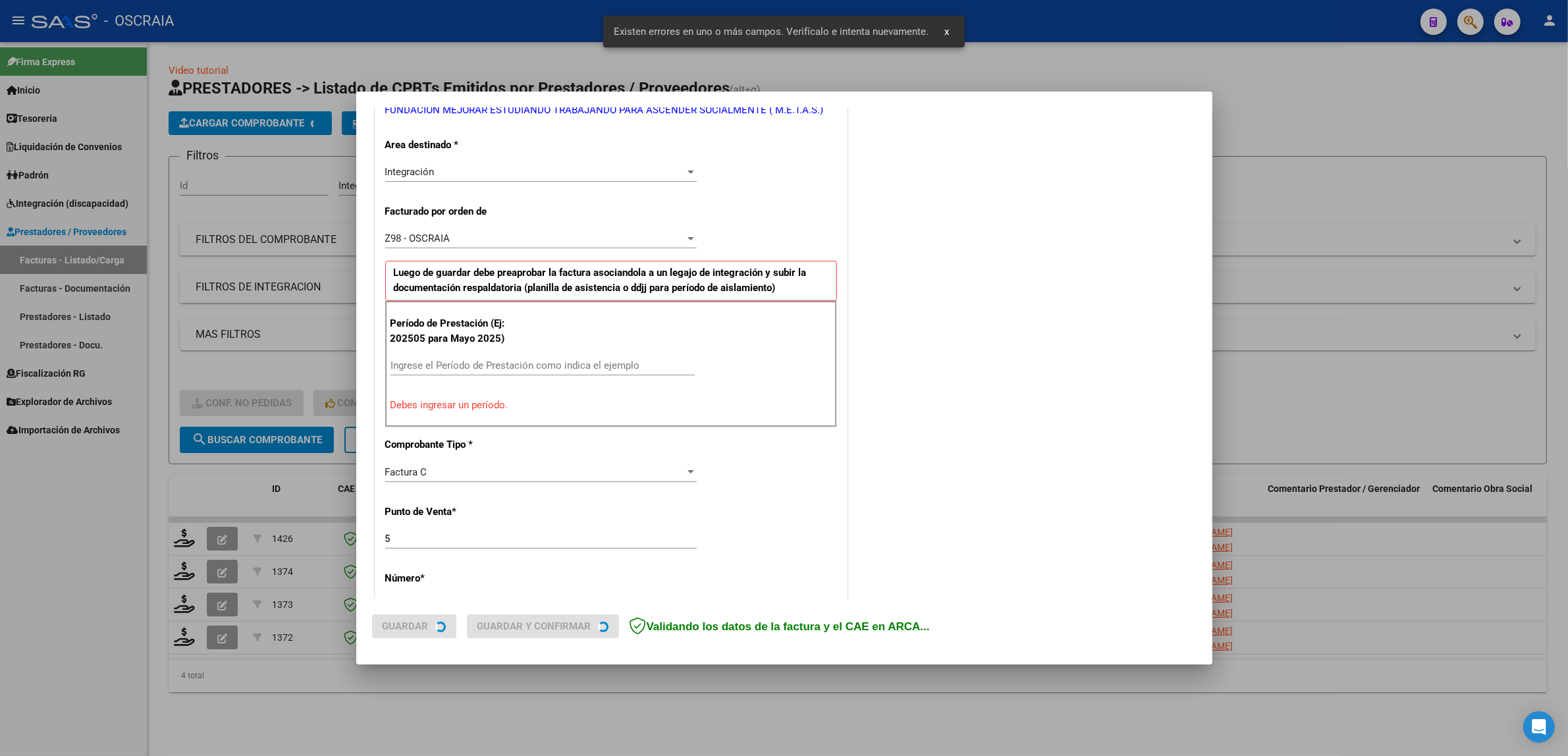
click at [527, 364] on input "Ingrese el Período de Prestación como indica el ejemplo" at bounding box center [542, 364] width 304 height 12
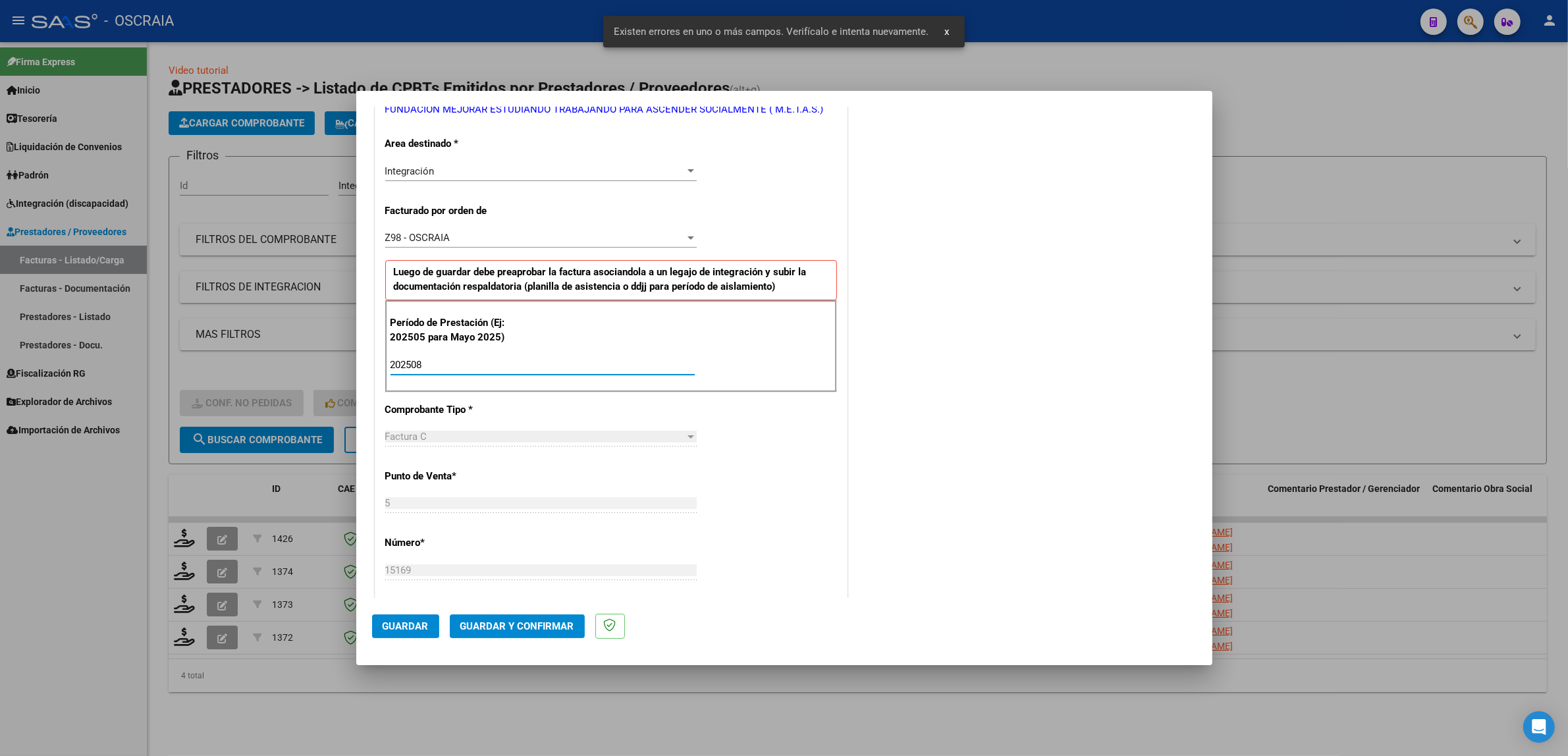
type input "202508"
click at [755, 443] on div "CUIT * 30-71105850-4 Ingresar CUIT ANALISIS PRESTADOR FUNDACION MEJORAR ESTUDIA…" at bounding box center [611, 557] width 471 height 1132
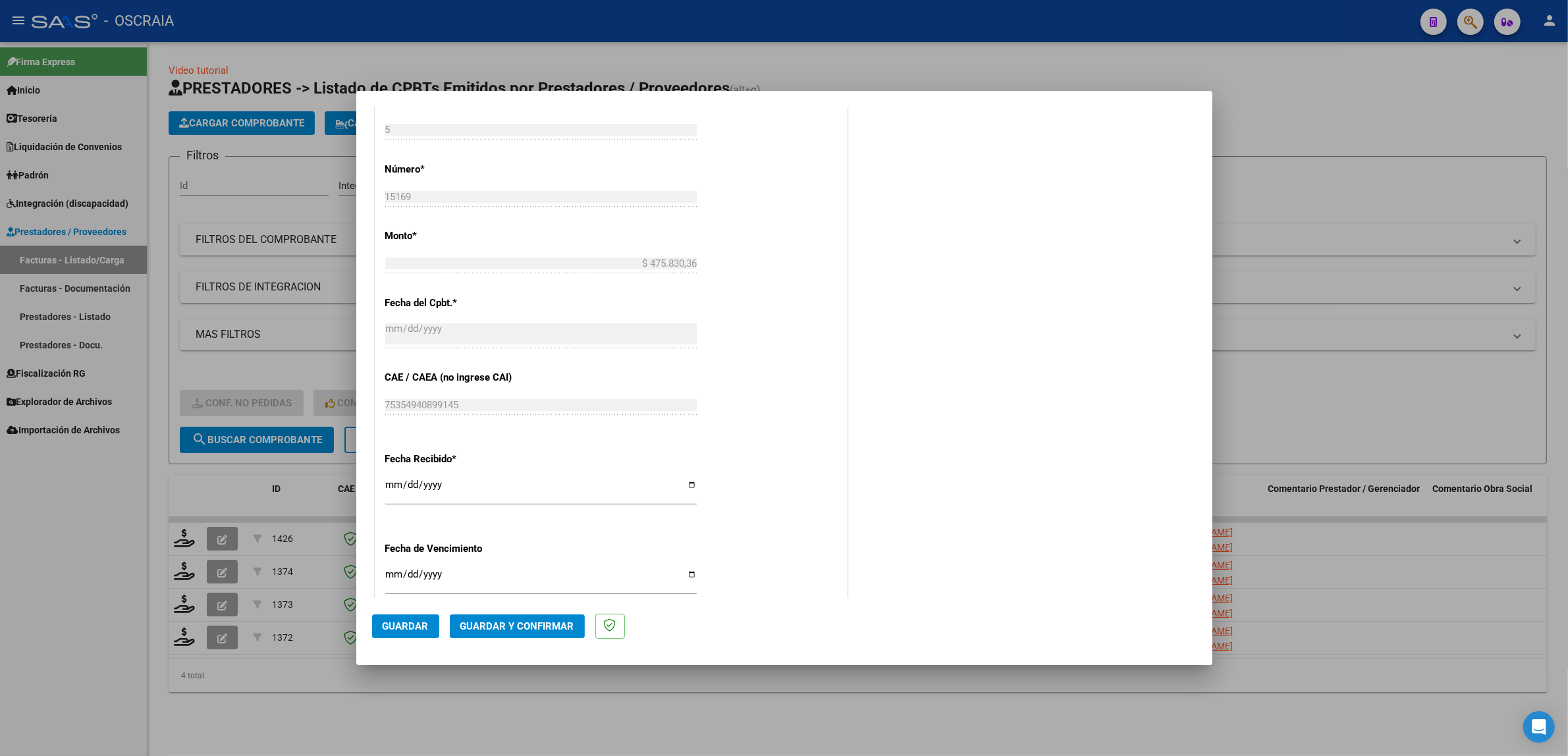
scroll to position [692, 0]
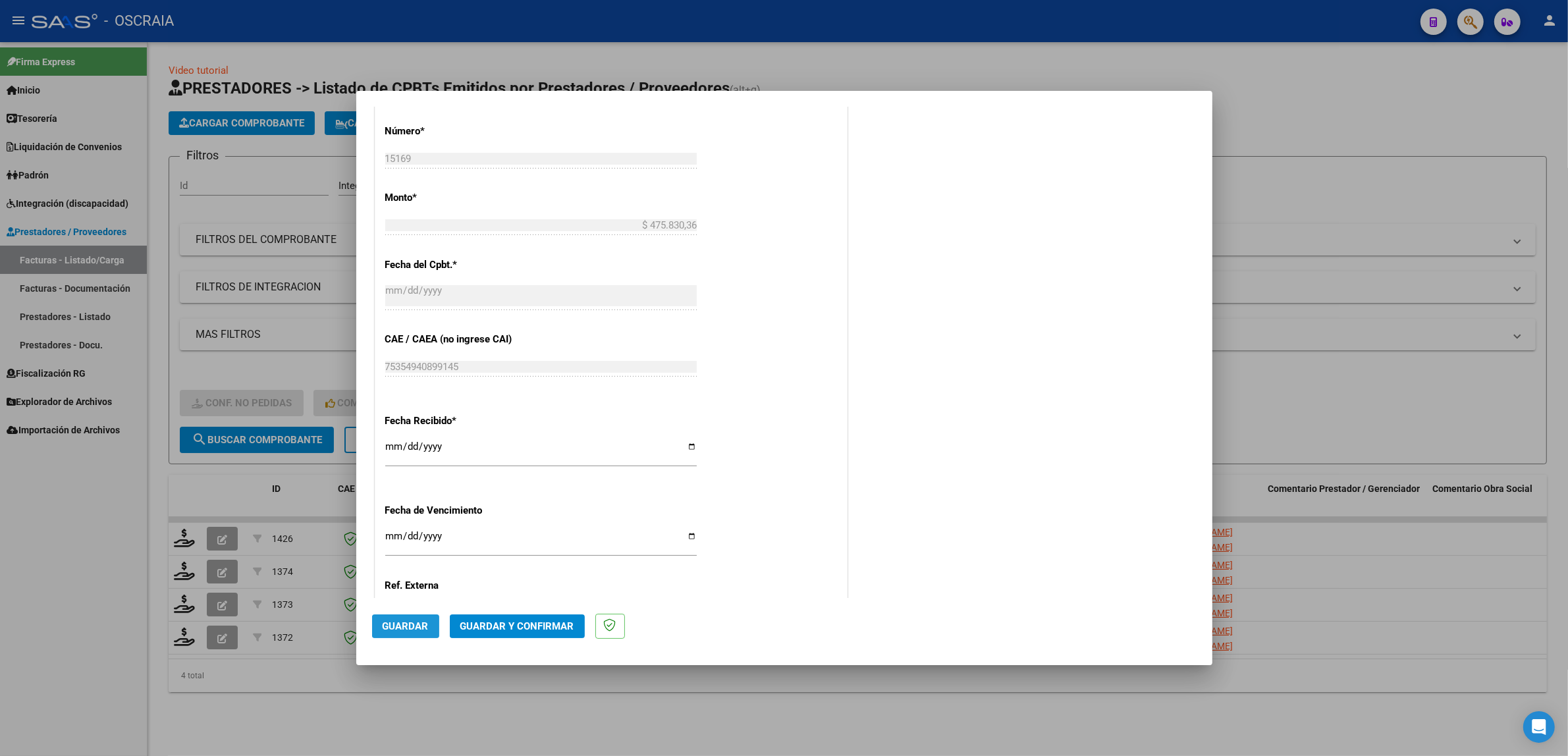
click at [409, 633] on button "Guardar" at bounding box center [406, 625] width 67 height 24
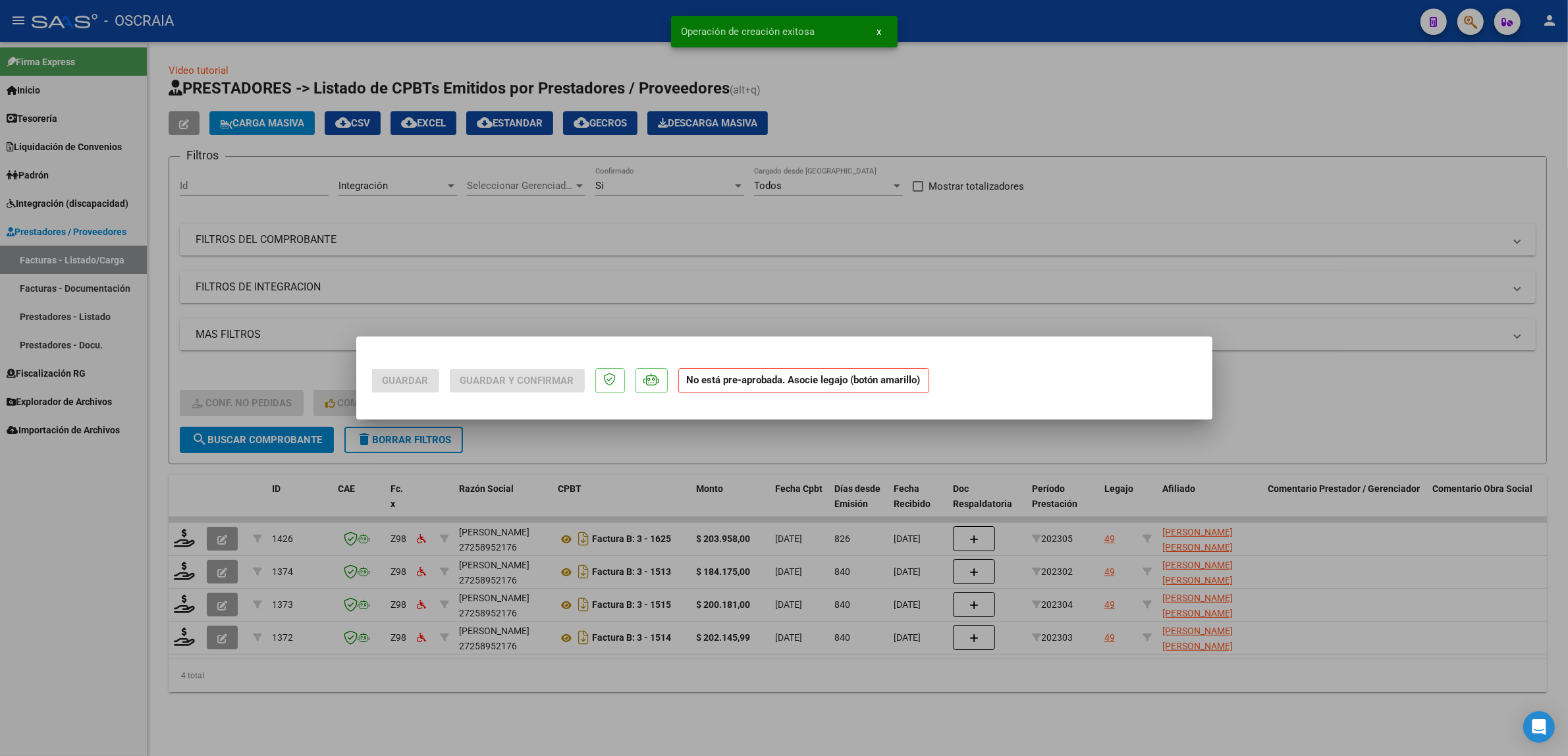
scroll to position [0, 0]
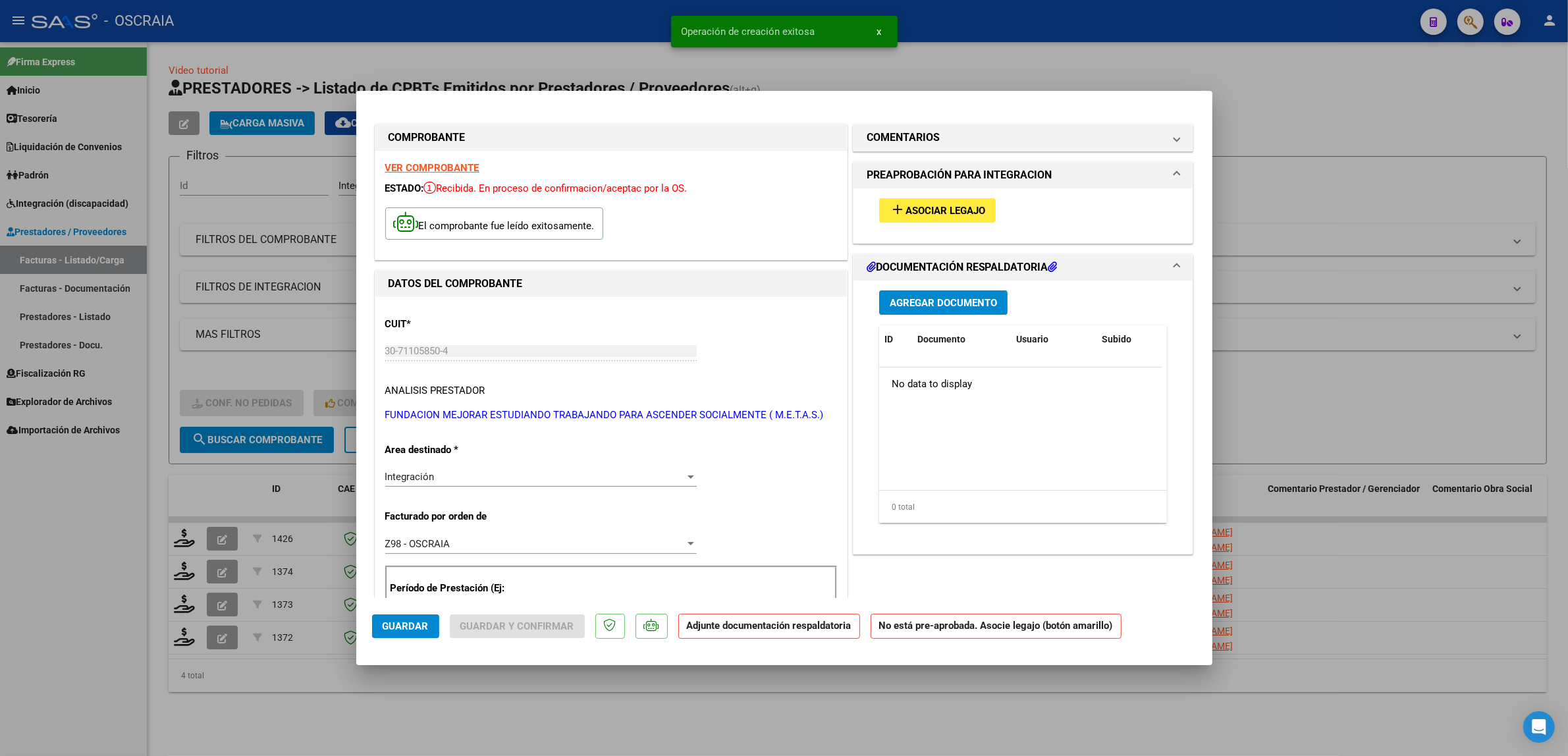
click at [929, 205] on span "Asociar Legajo" at bounding box center [945, 210] width 80 height 12
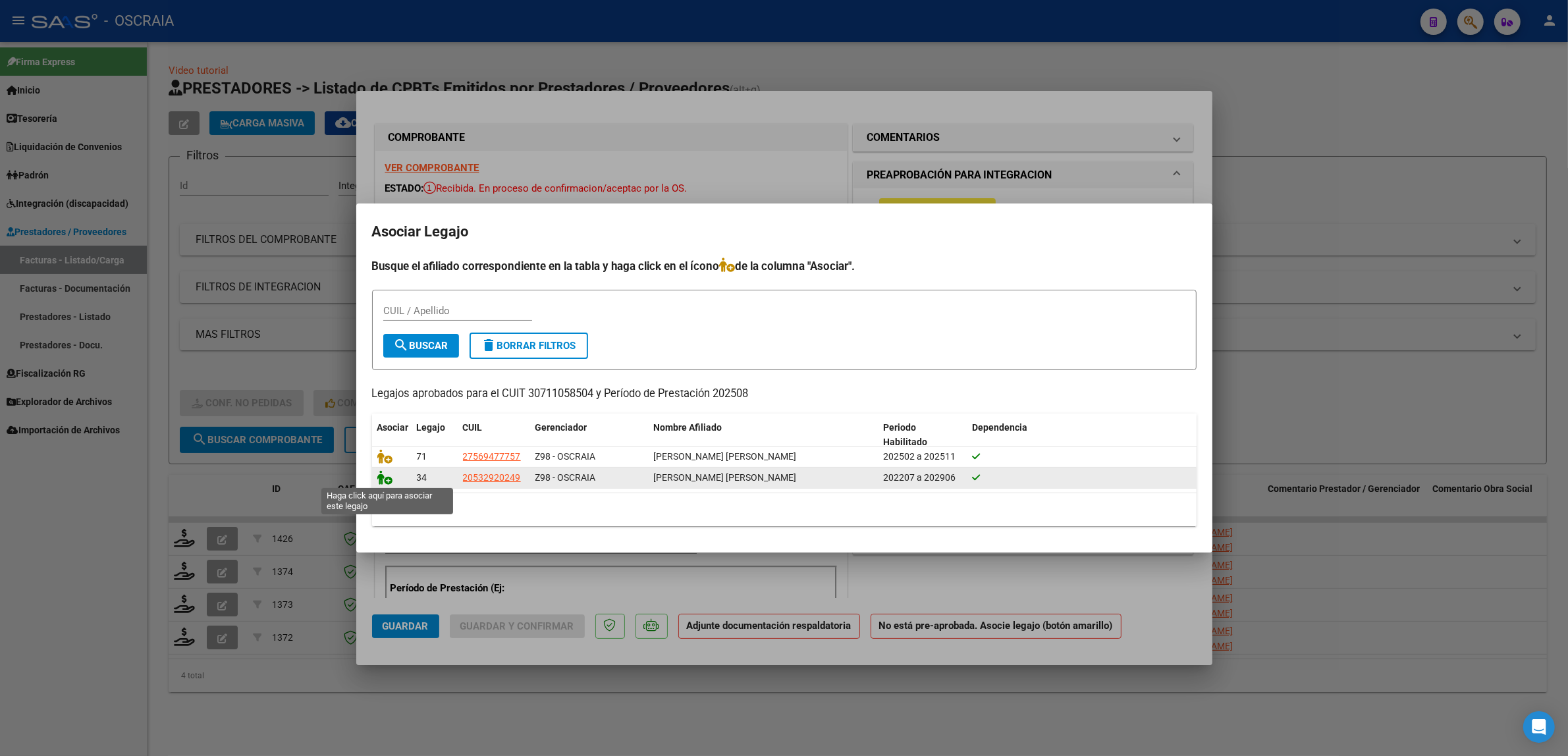
click at [383, 479] on icon at bounding box center [385, 477] width 15 height 15
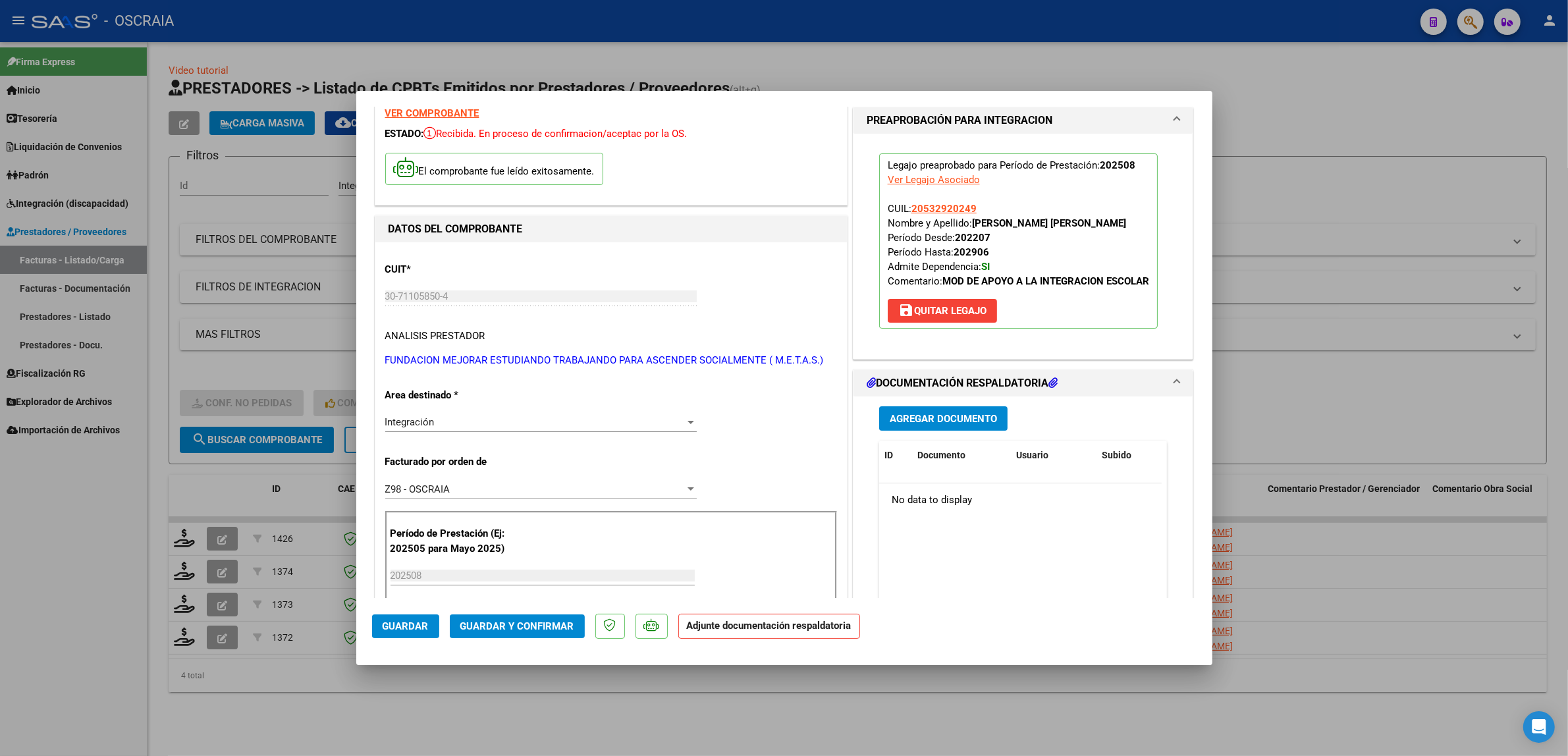
scroll to position [83, 0]
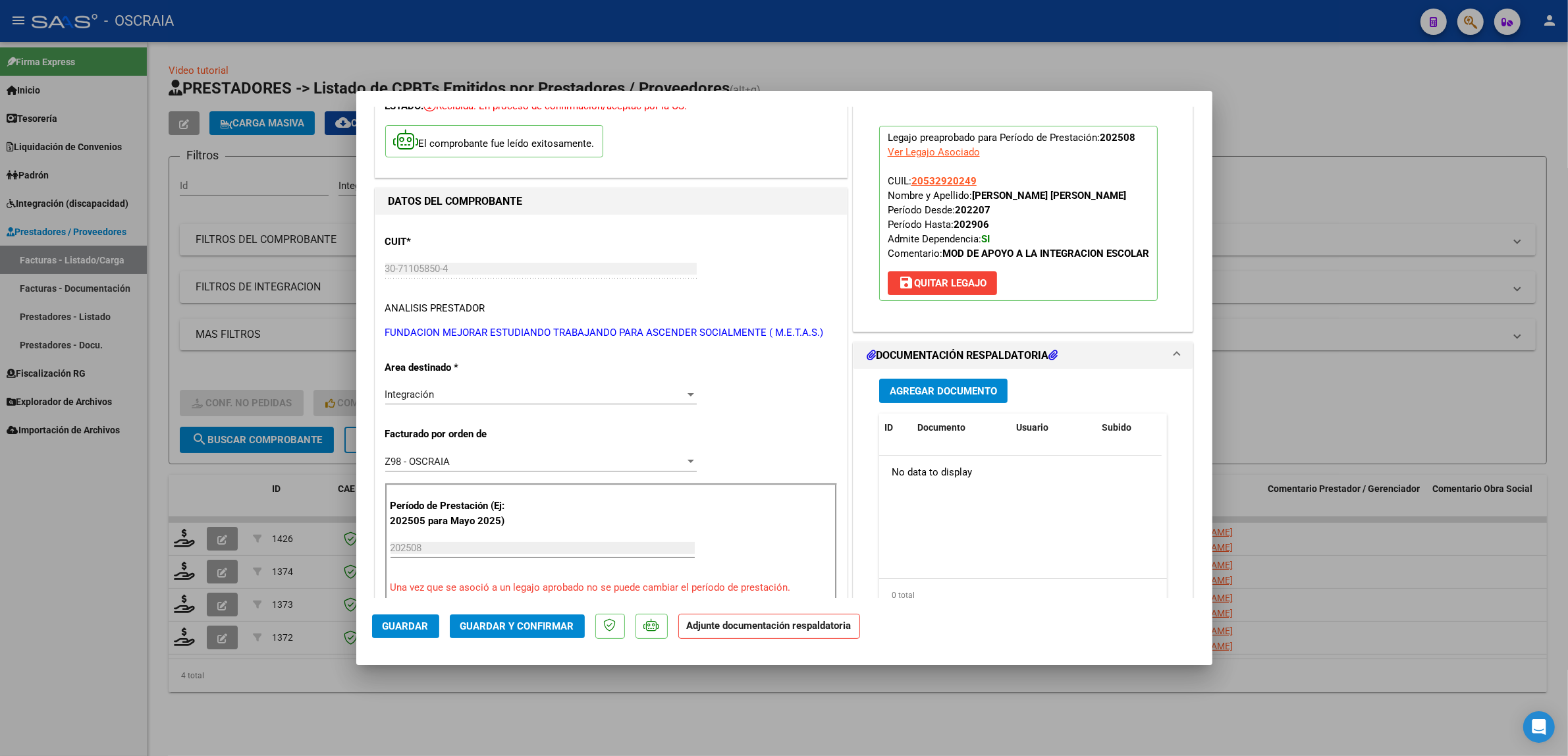
click at [896, 390] on span "Agregar Documento" at bounding box center [943, 391] width 107 height 12
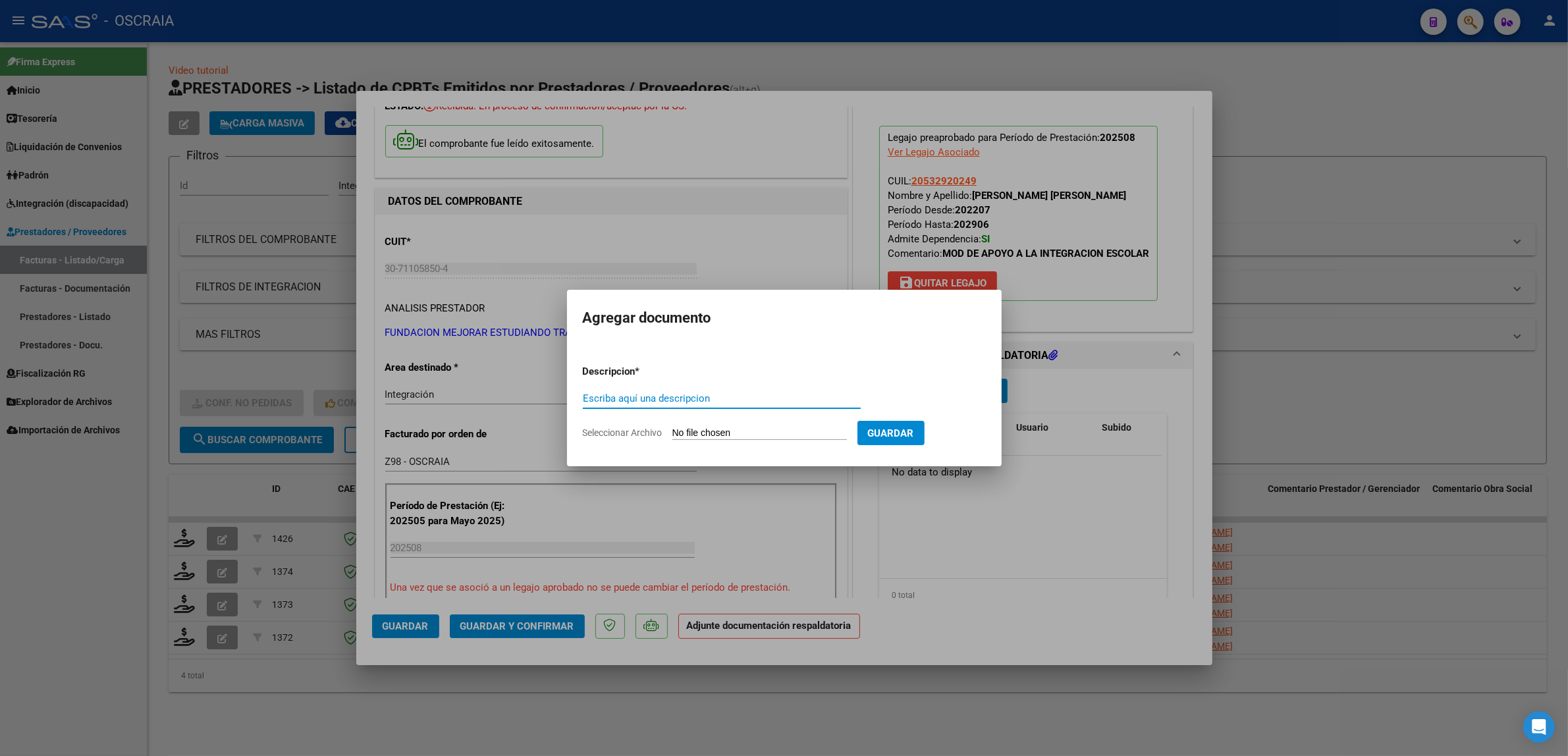
click at [697, 403] on input "Escriba aquí una descripcion" at bounding box center [721, 398] width 278 height 12
click at [744, 403] on input "Escriba aquí una descripcion" at bounding box center [721, 398] width 278 height 12
click at [728, 403] on input "Escriba aquí una descripcion" at bounding box center [721, 398] width 278 height 12
click at [723, 399] on input "Escriba aquí una descripcion" at bounding box center [721, 398] width 278 height 12
type input "PLANILLA DE ASISTENCIA"
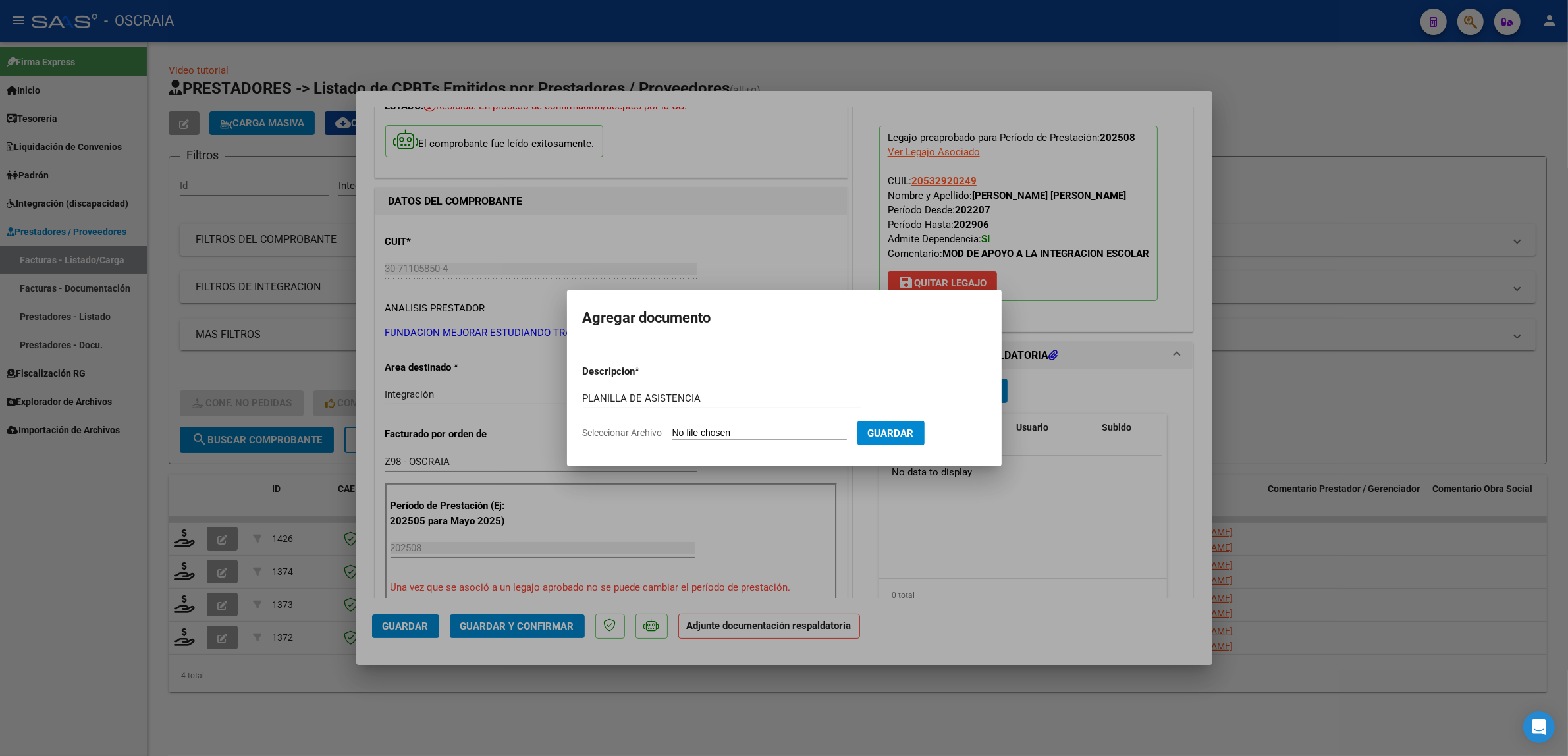
click at [745, 430] on input "Seleccionar Archivo" at bounding box center [759, 433] width 175 height 12
type input "C:\fakepath\08-2025 FUNDACION METAS FC15169 MODULO DE APOYO A LA INTEGRACION ES…"
click at [945, 439] on button "Guardar" at bounding box center [959, 433] width 67 height 25
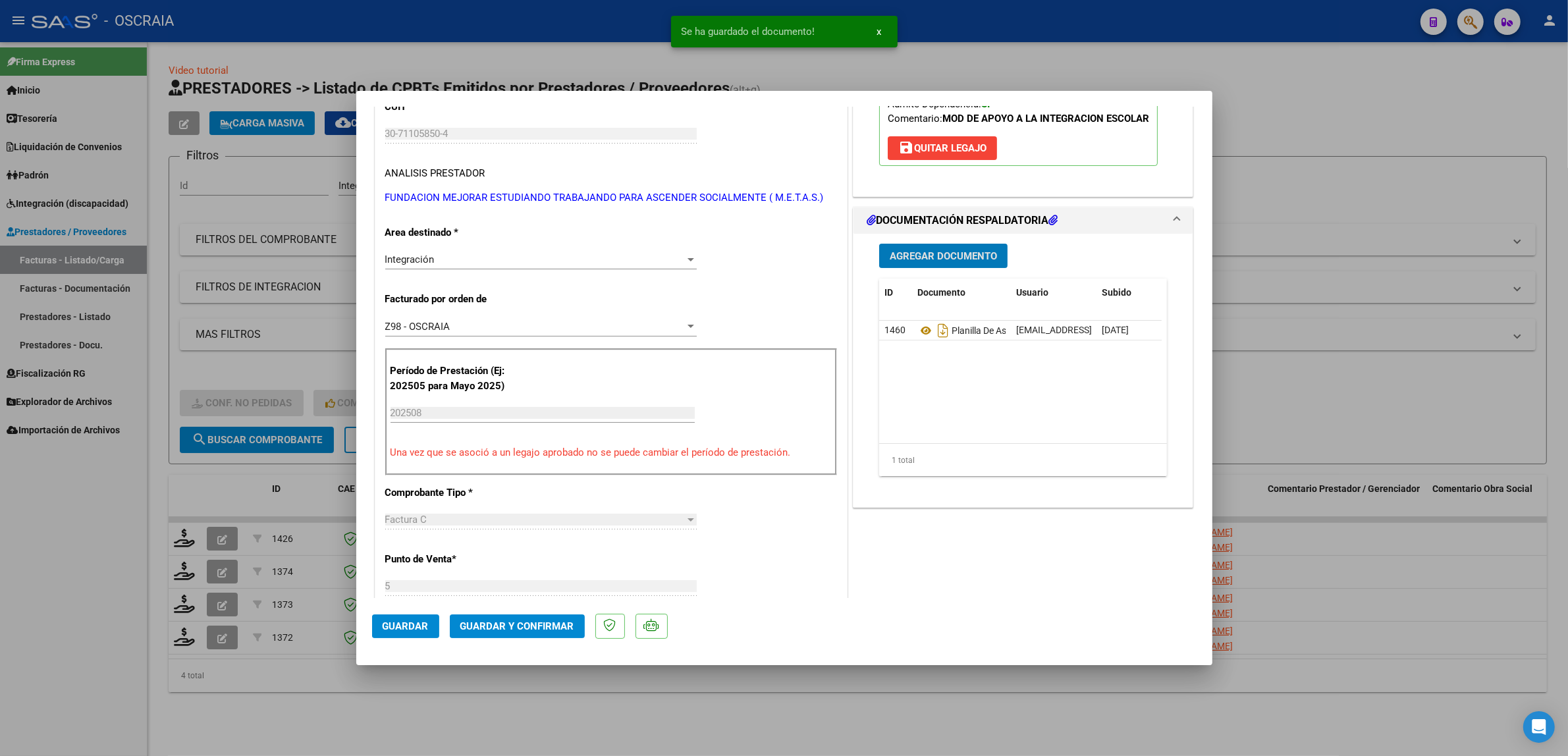
scroll to position [171, 0]
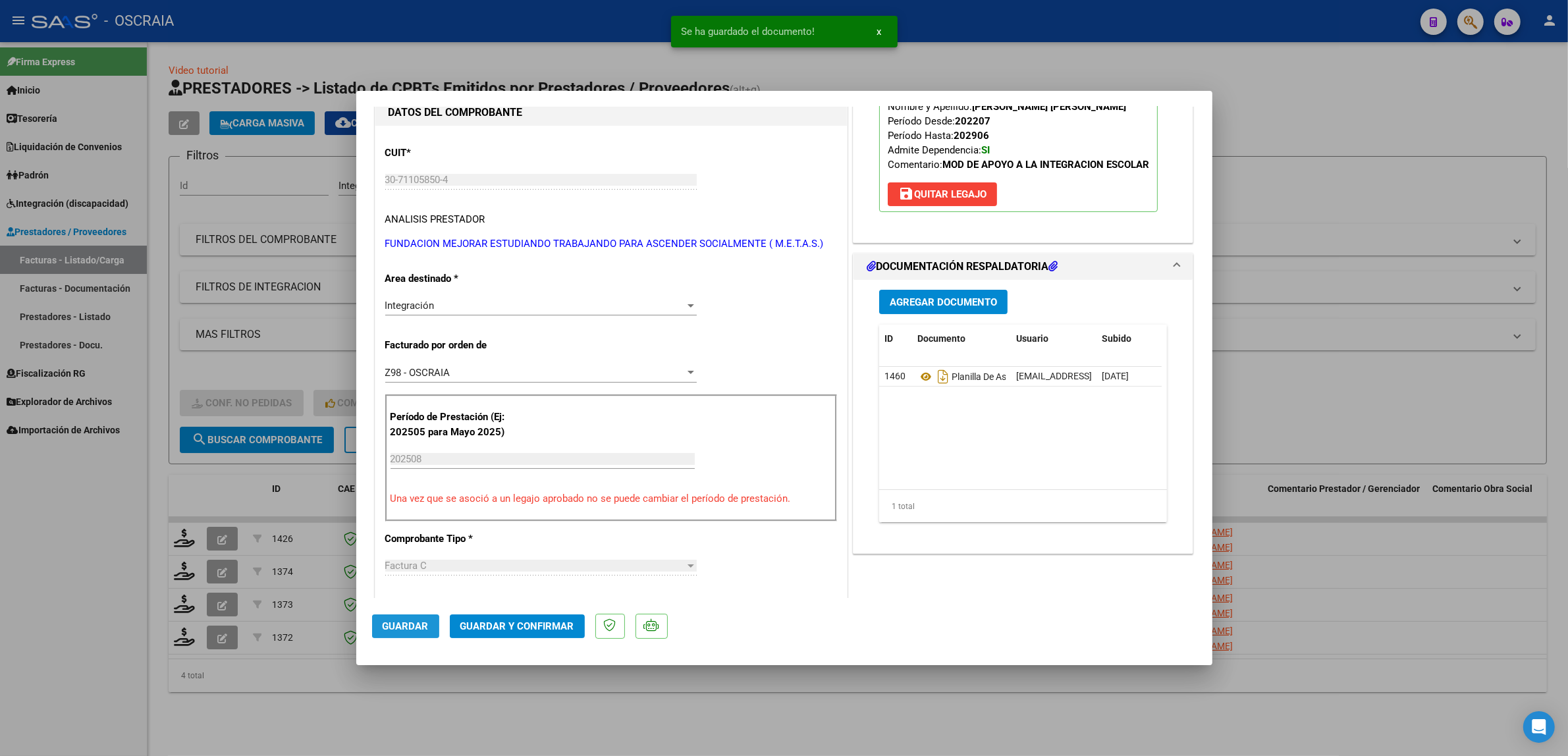
click at [382, 630] on span "Guardar" at bounding box center [406, 625] width 46 height 12
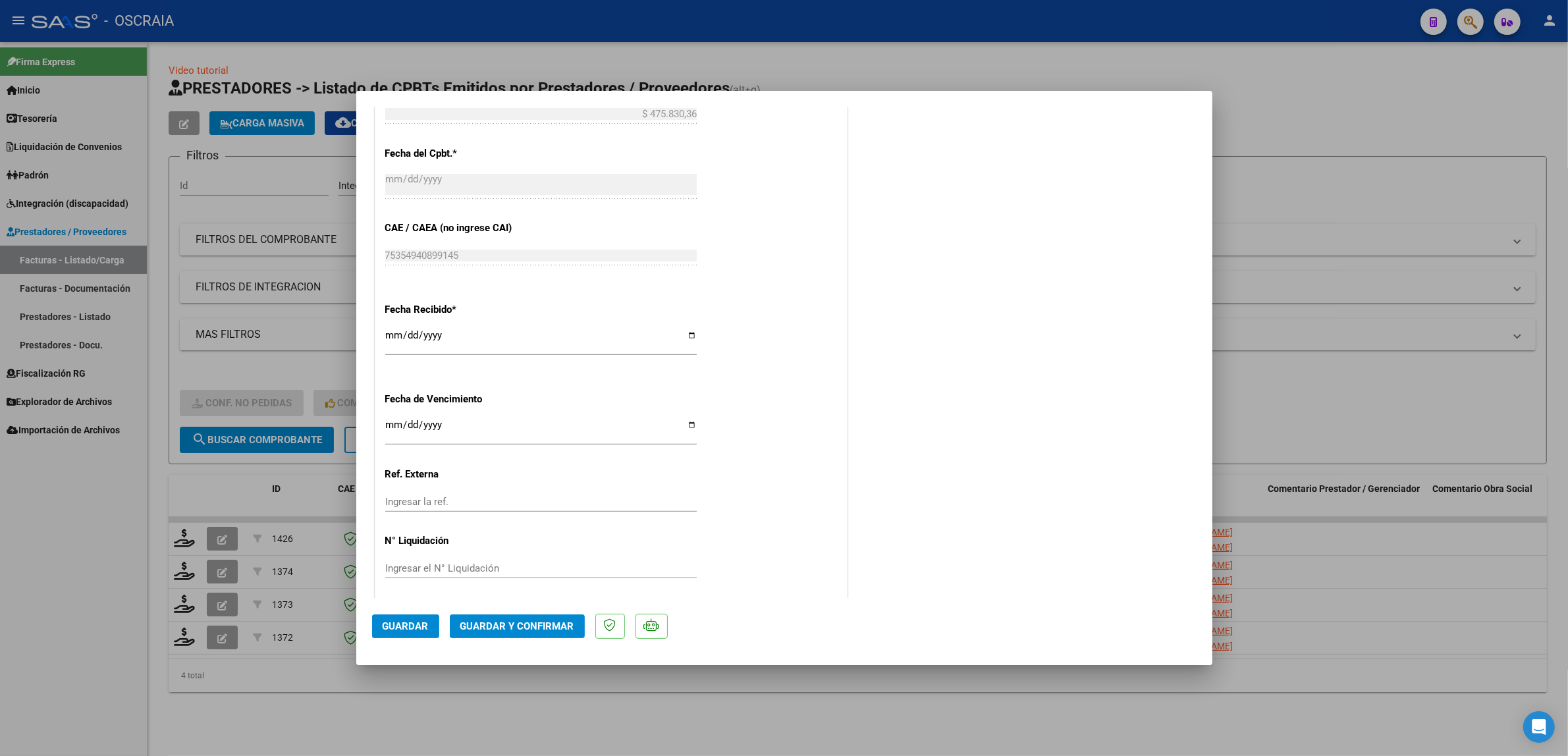
scroll to position [829, 0]
click at [541, 634] on button "Guardar y Confirmar" at bounding box center [517, 625] width 135 height 24
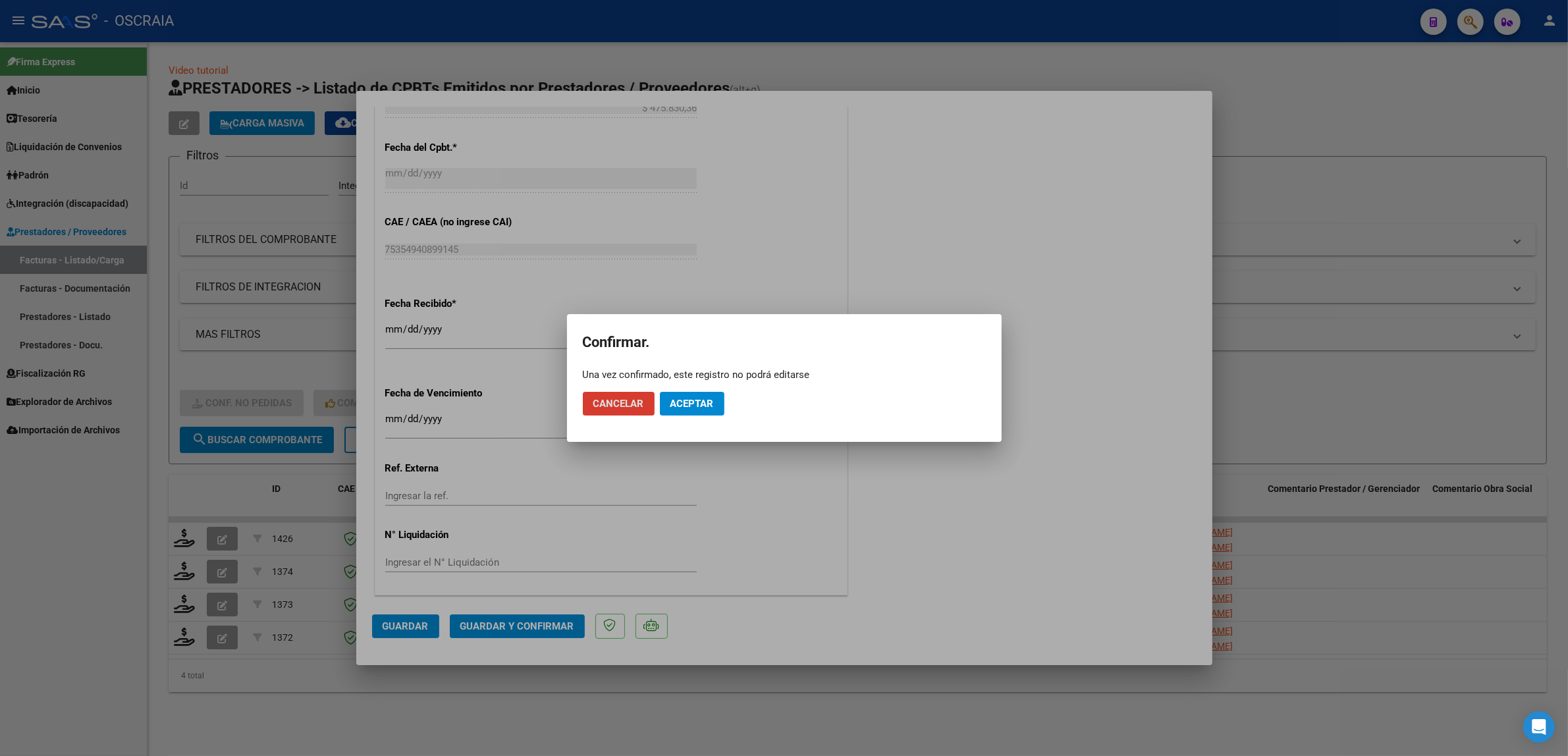
click at [680, 396] on button "Aceptar" at bounding box center [692, 403] width 65 height 24
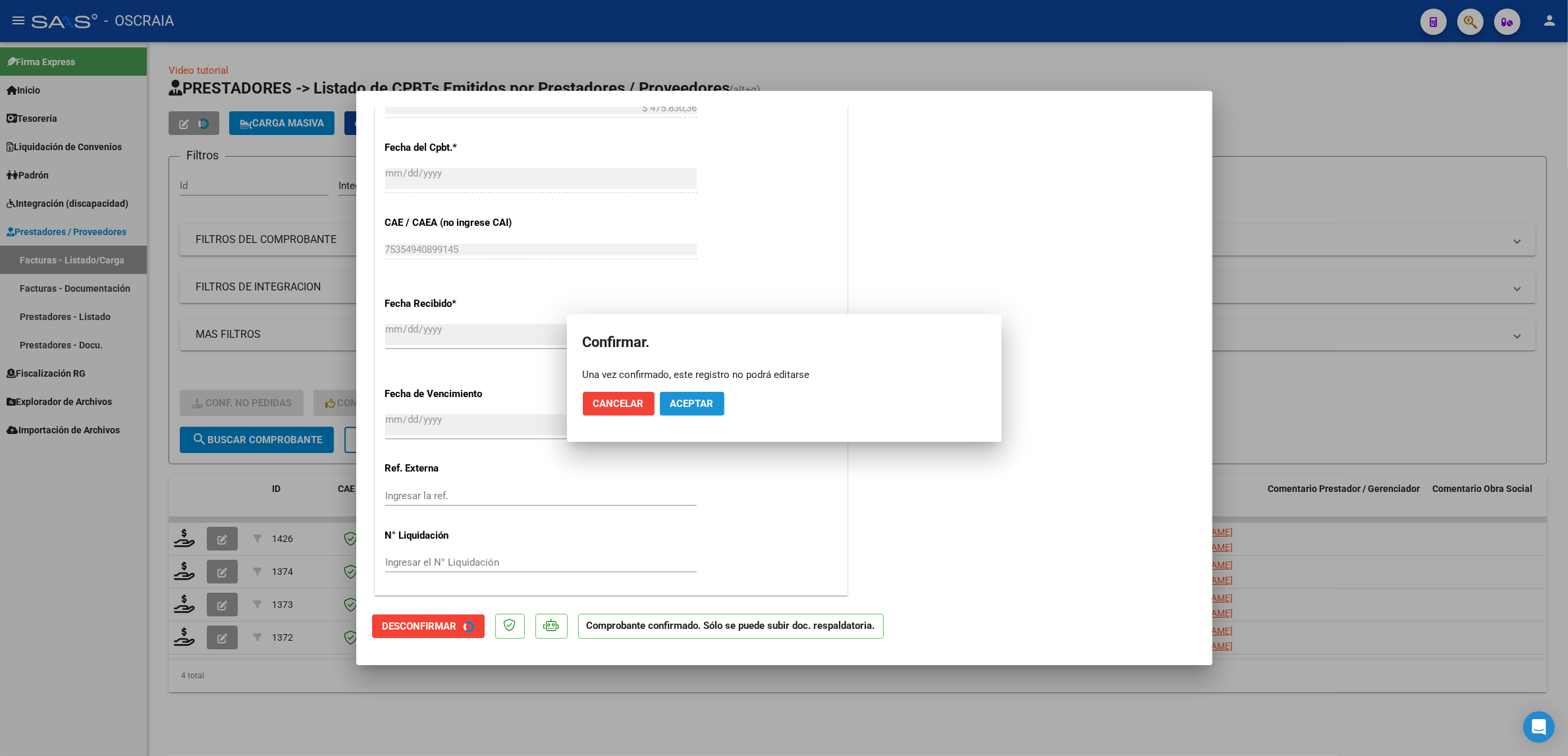
scroll to position [748, 0]
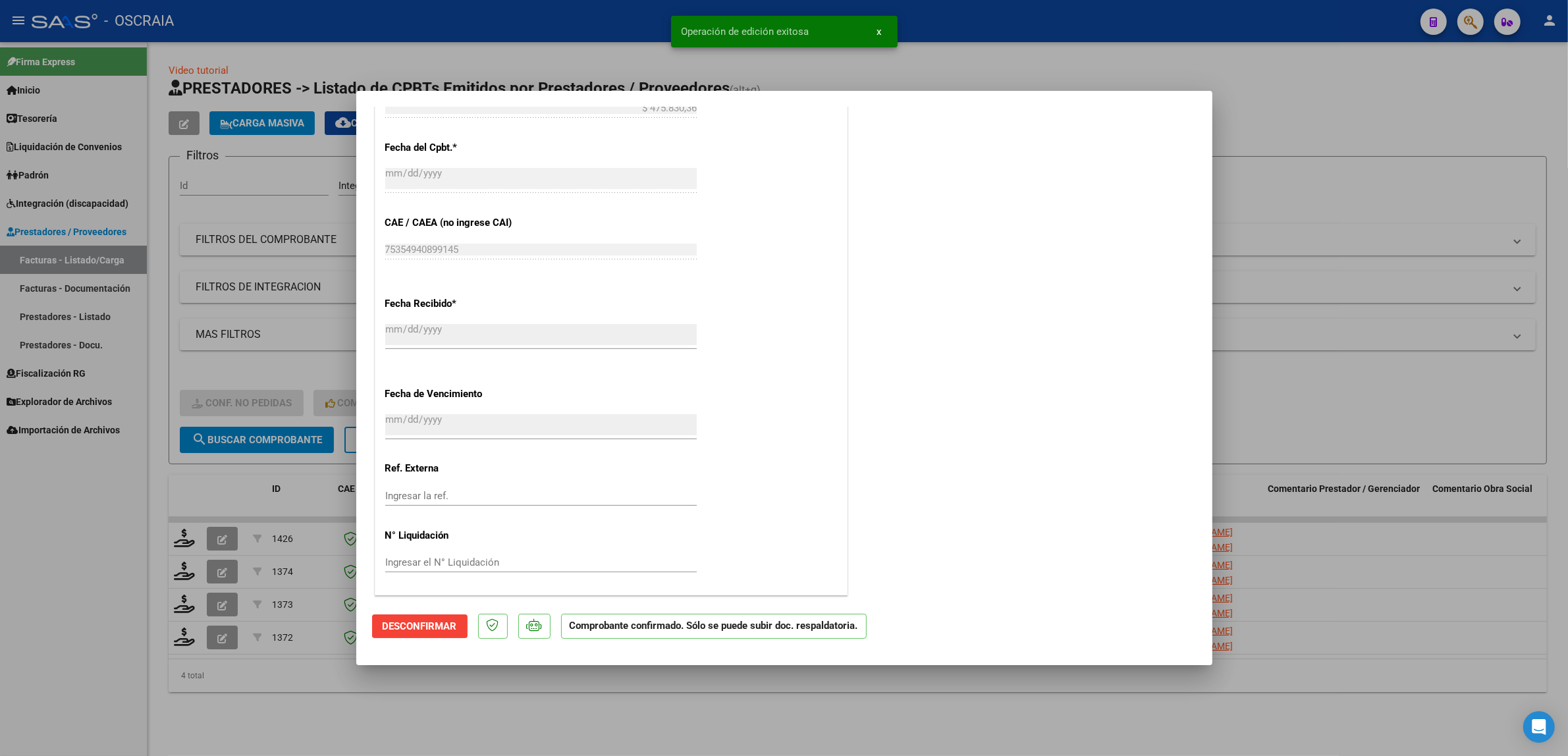
click at [229, 235] on div at bounding box center [784, 378] width 1568 height 756
type input "$ 0,00"
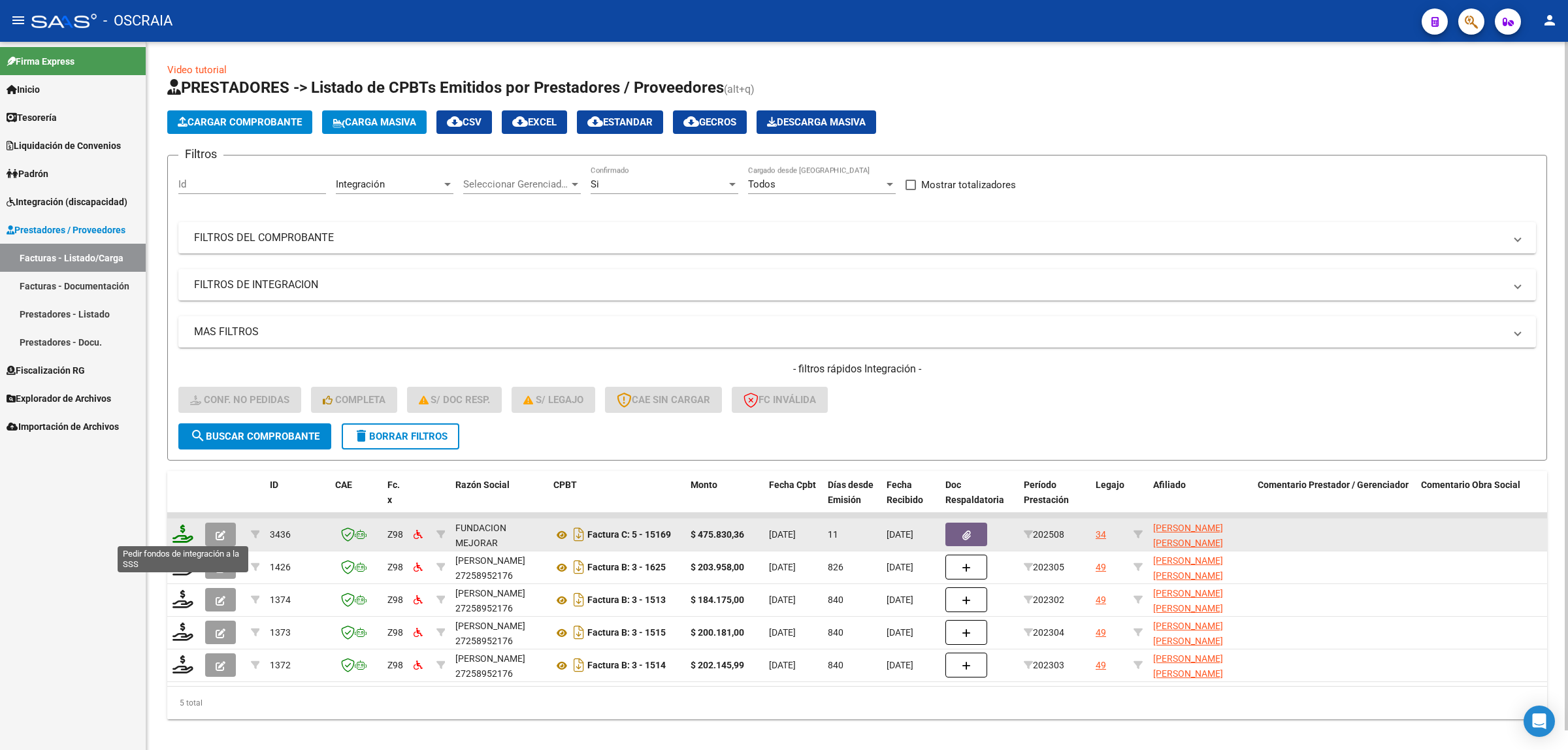
click at [184, 532] on icon at bounding box center [182, 533] width 21 height 18
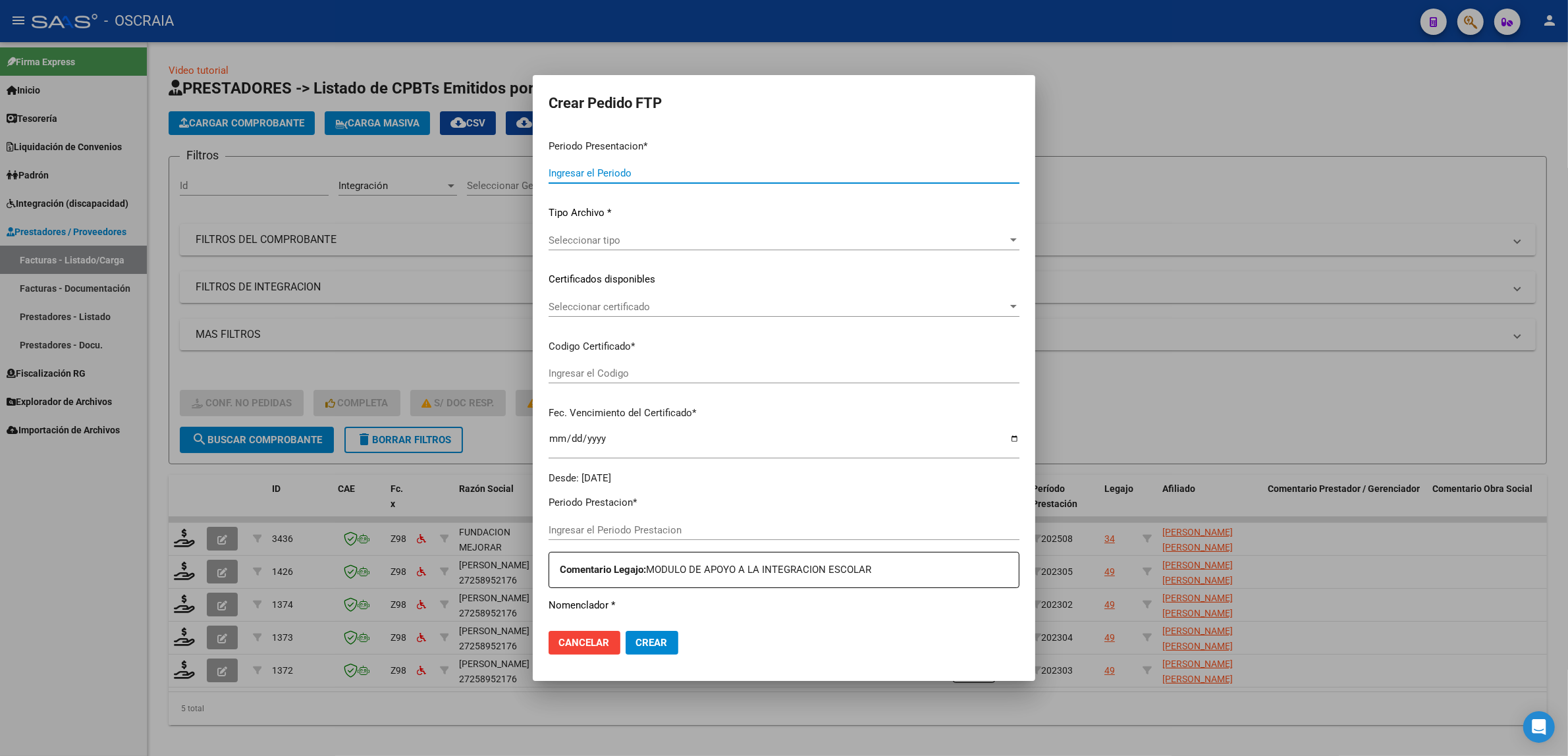
type input "202508"
type input "$ 475.830,36"
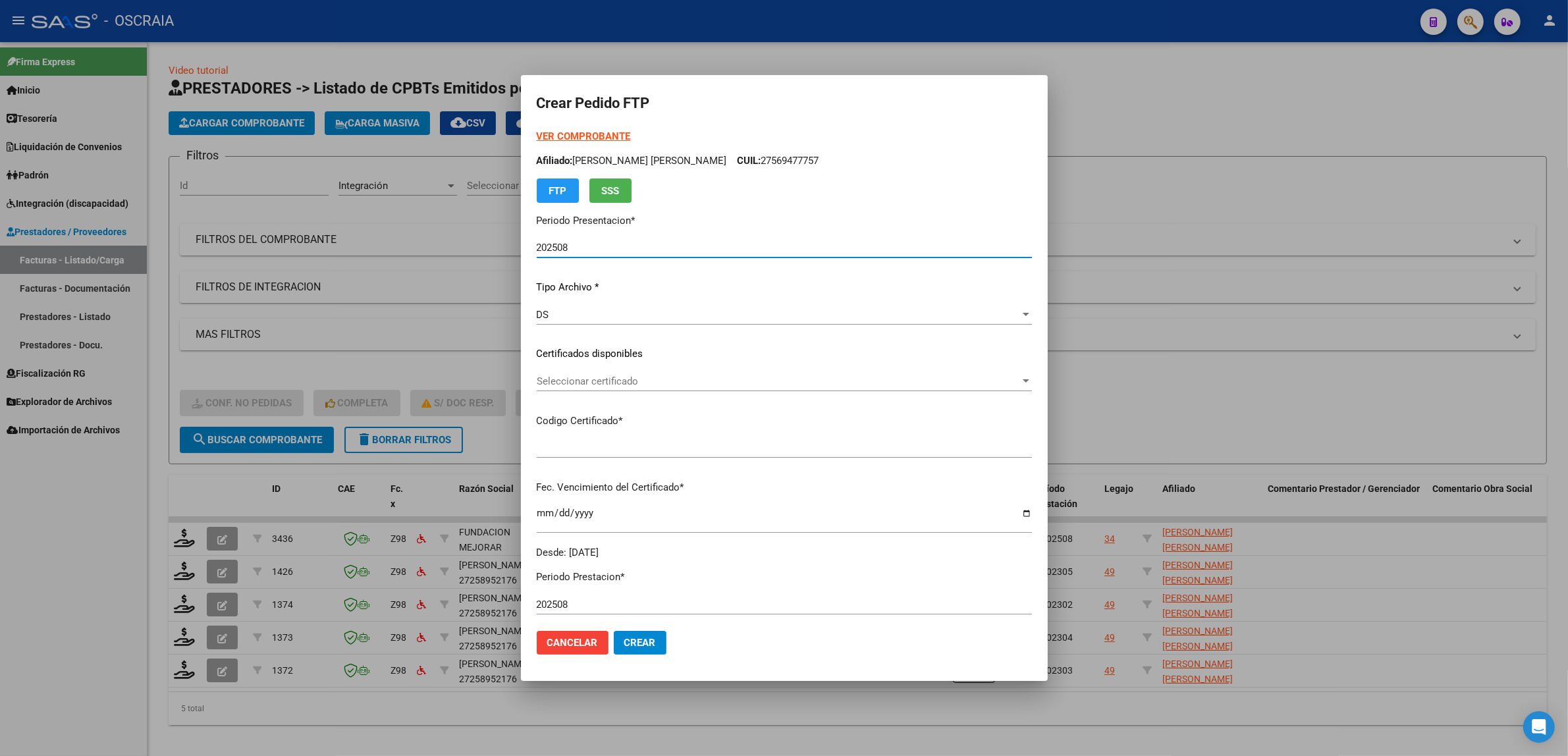
type input "ARG02000532920242019062820290628BS309"
type input "2029-06-28"
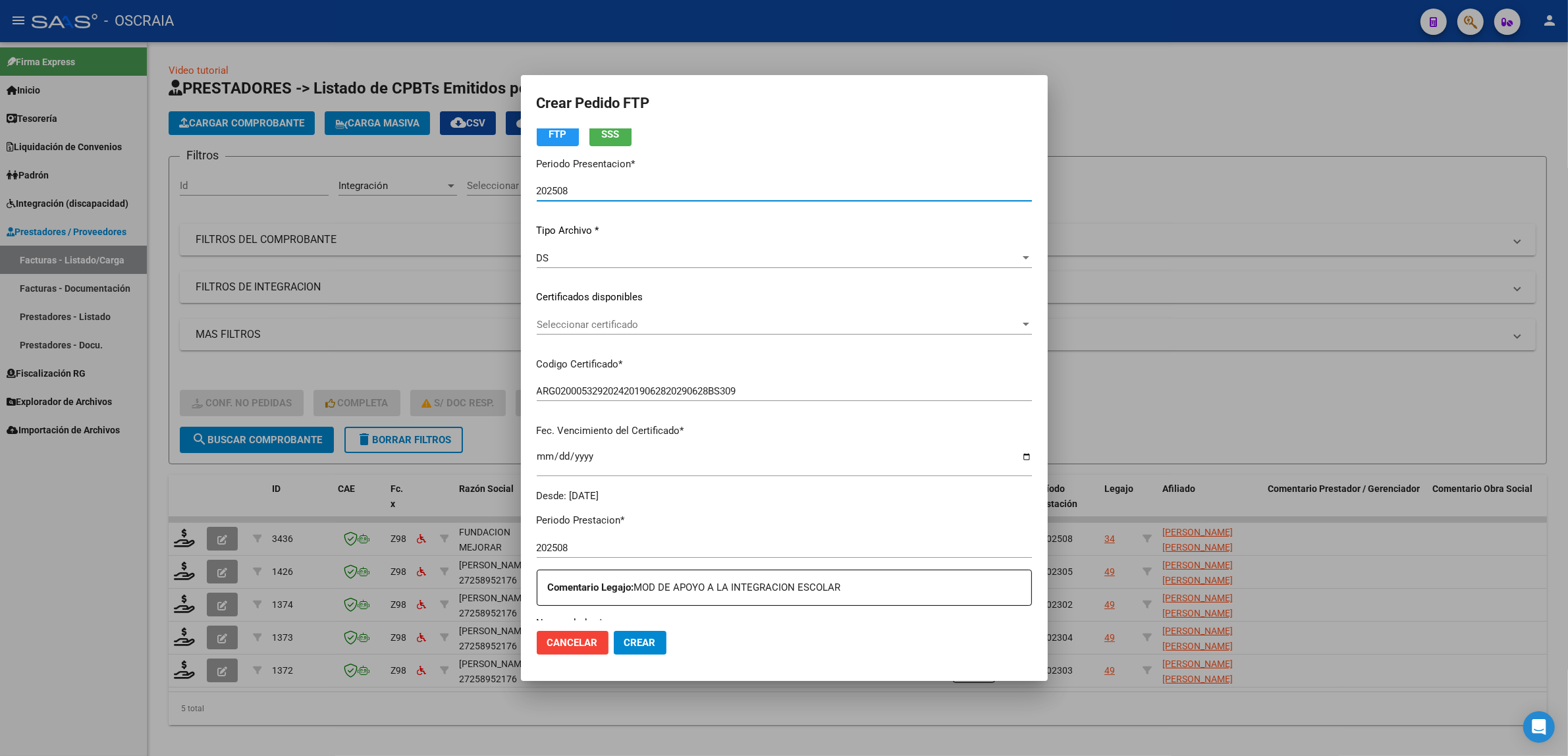
scroll to position [83, 0]
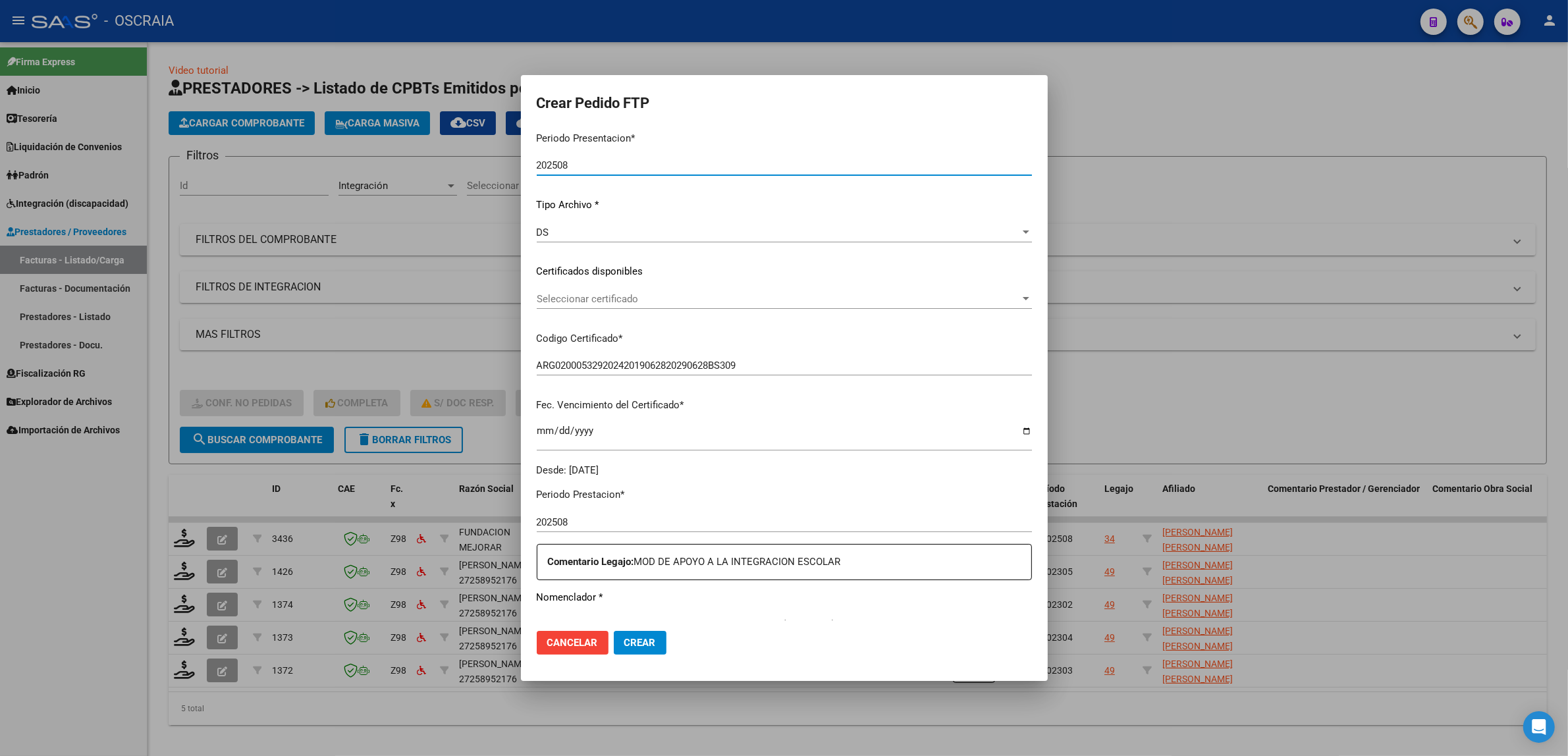
click at [667, 293] on span "Seleccionar certificado" at bounding box center [779, 298] width 484 height 12
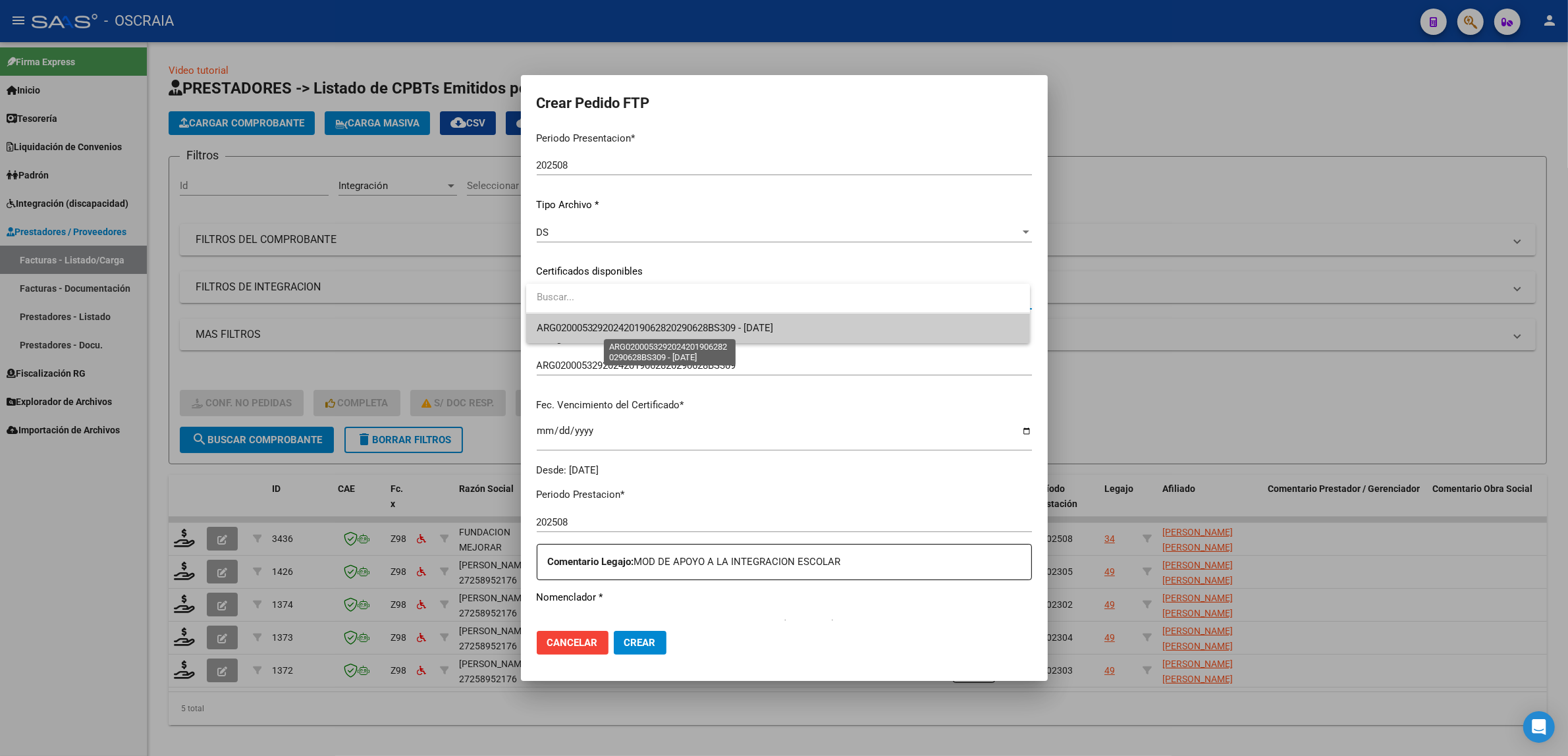
click at [694, 333] on span "ARG02000532920242019062820290628BS309 - 2029-06-28" at bounding box center [655, 327] width 237 height 12
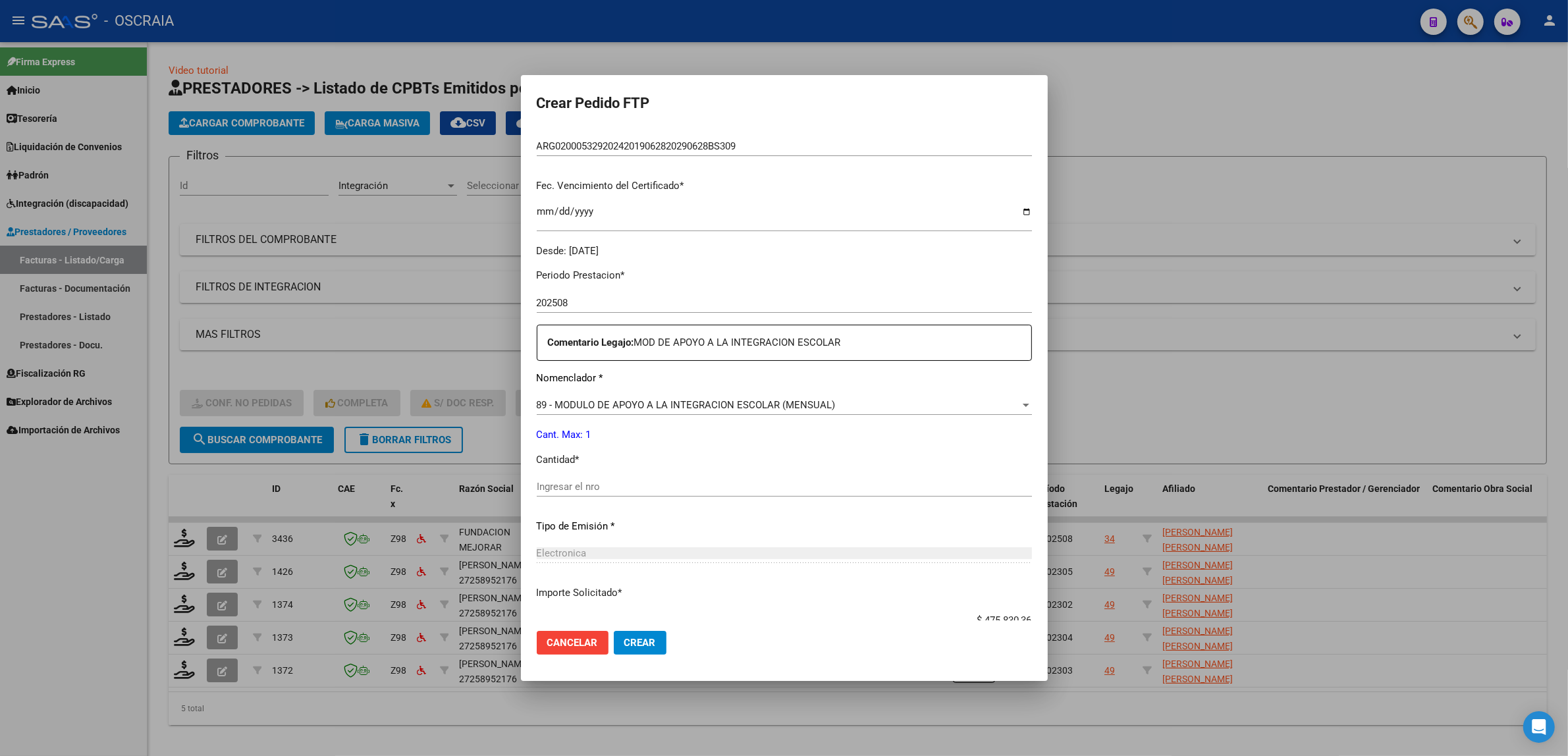
scroll to position [329, 0]
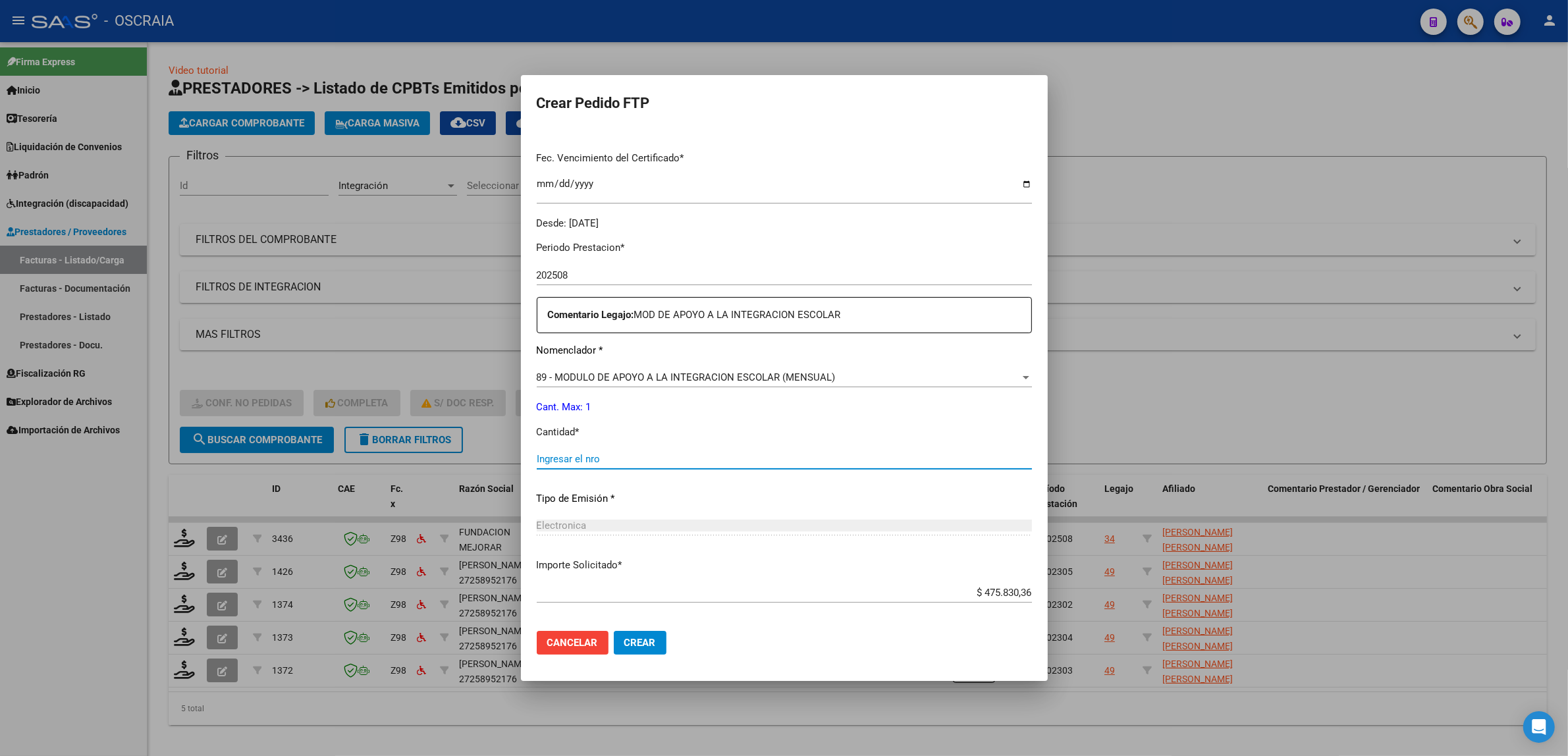
click at [698, 461] on input "Ingresar el nro" at bounding box center [784, 458] width 495 height 12
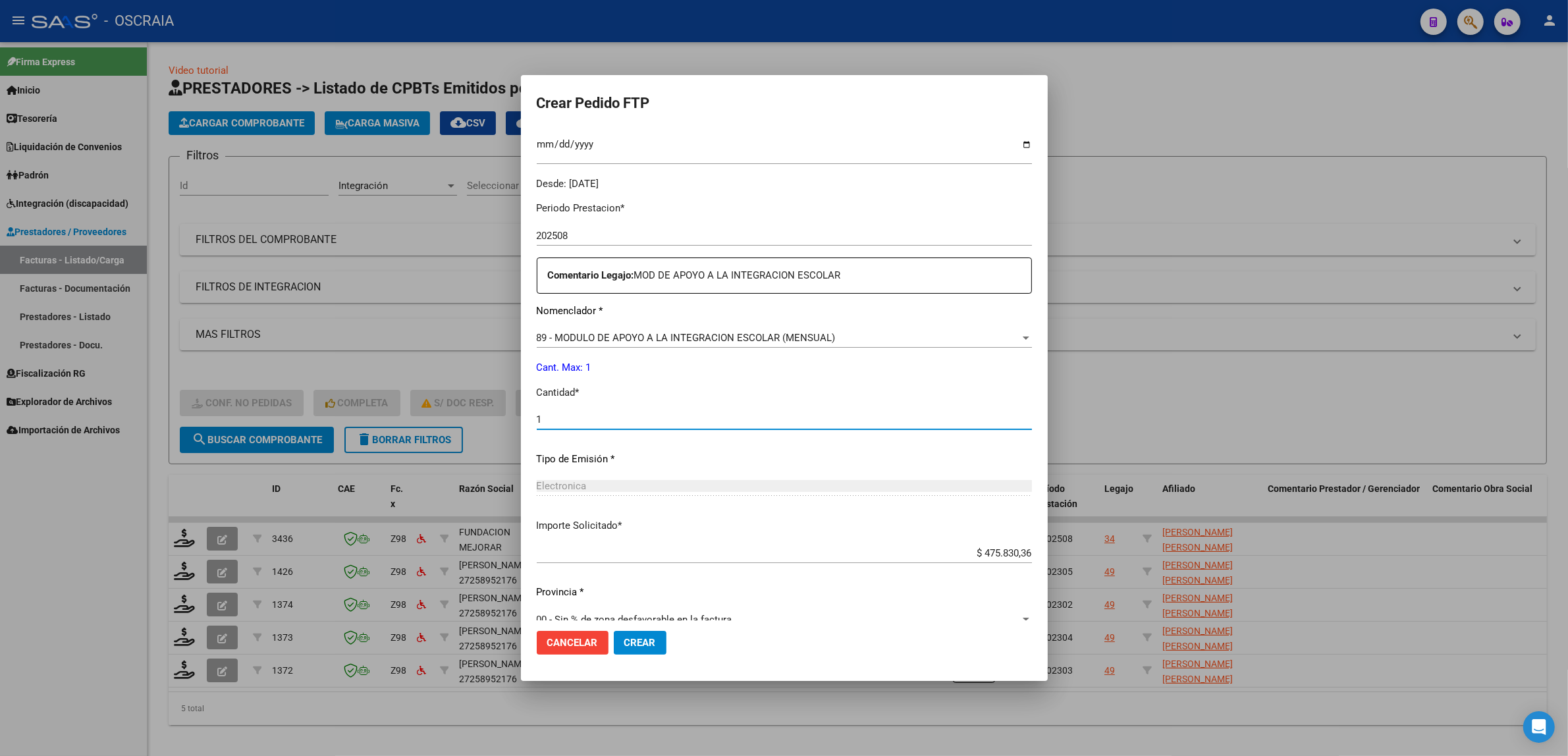
scroll to position [390, 0]
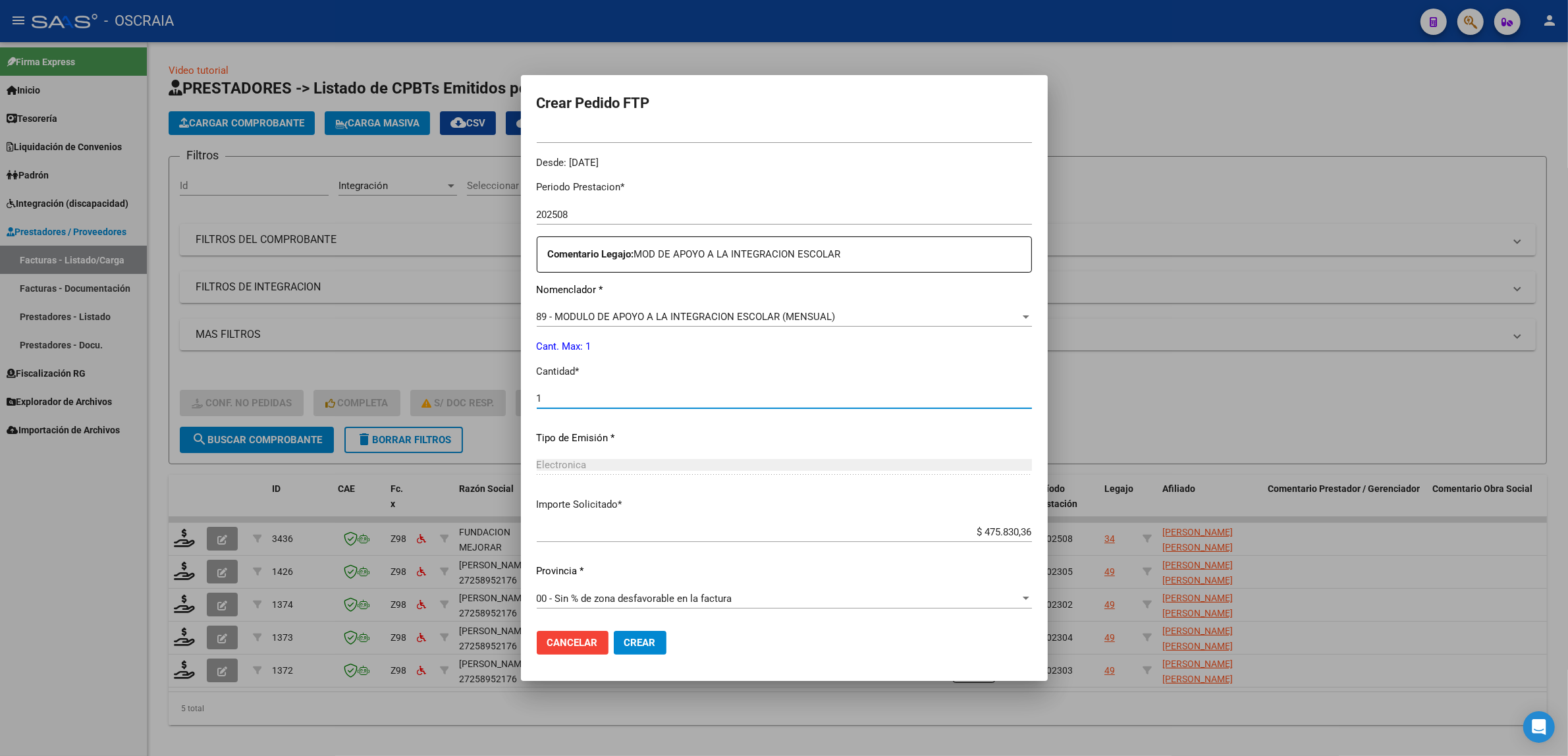
type input "1"
click at [653, 640] on span "Crear" at bounding box center [640, 642] width 32 height 12
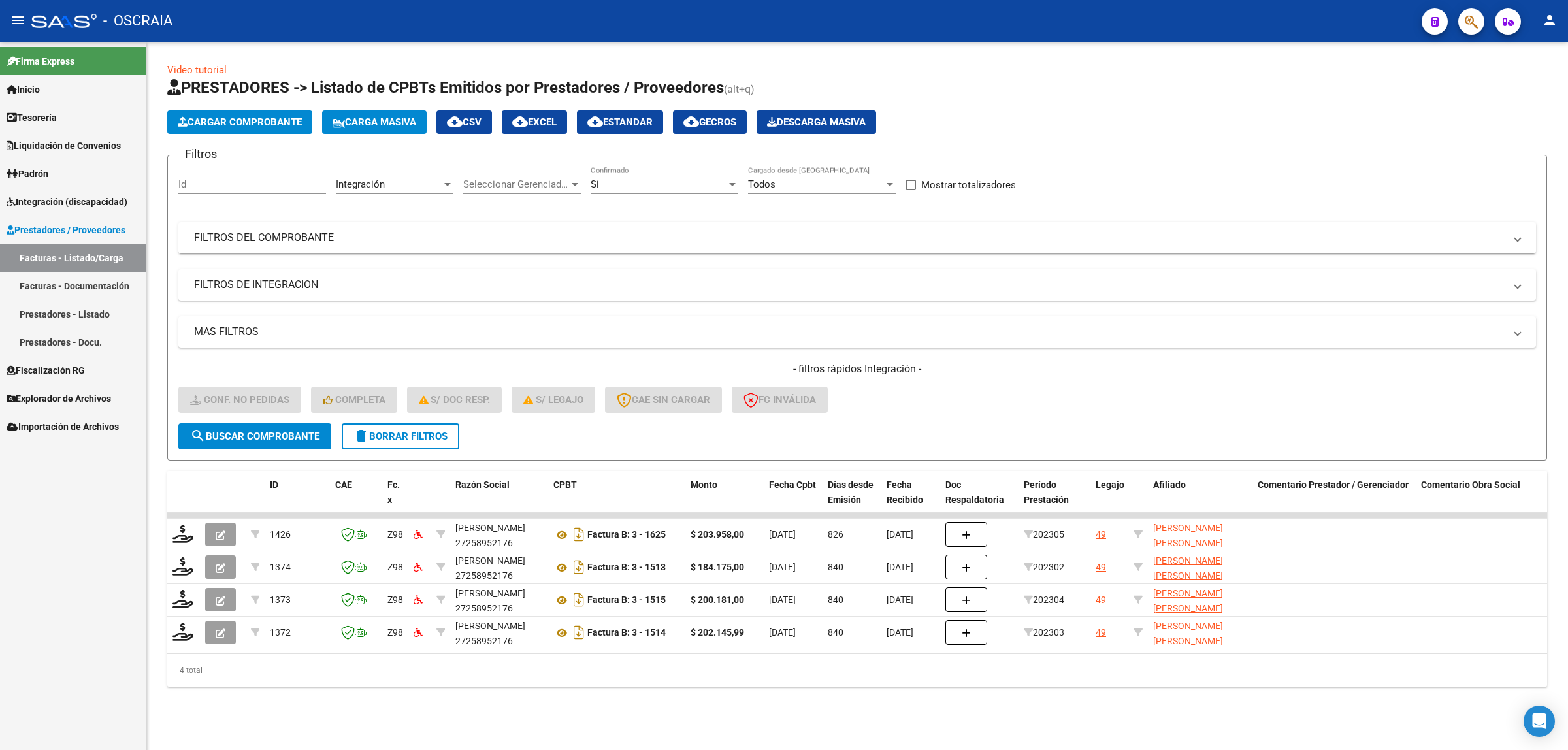
click at [72, 289] on link "Facturas - Documentación" at bounding box center [73, 286] width 146 height 28
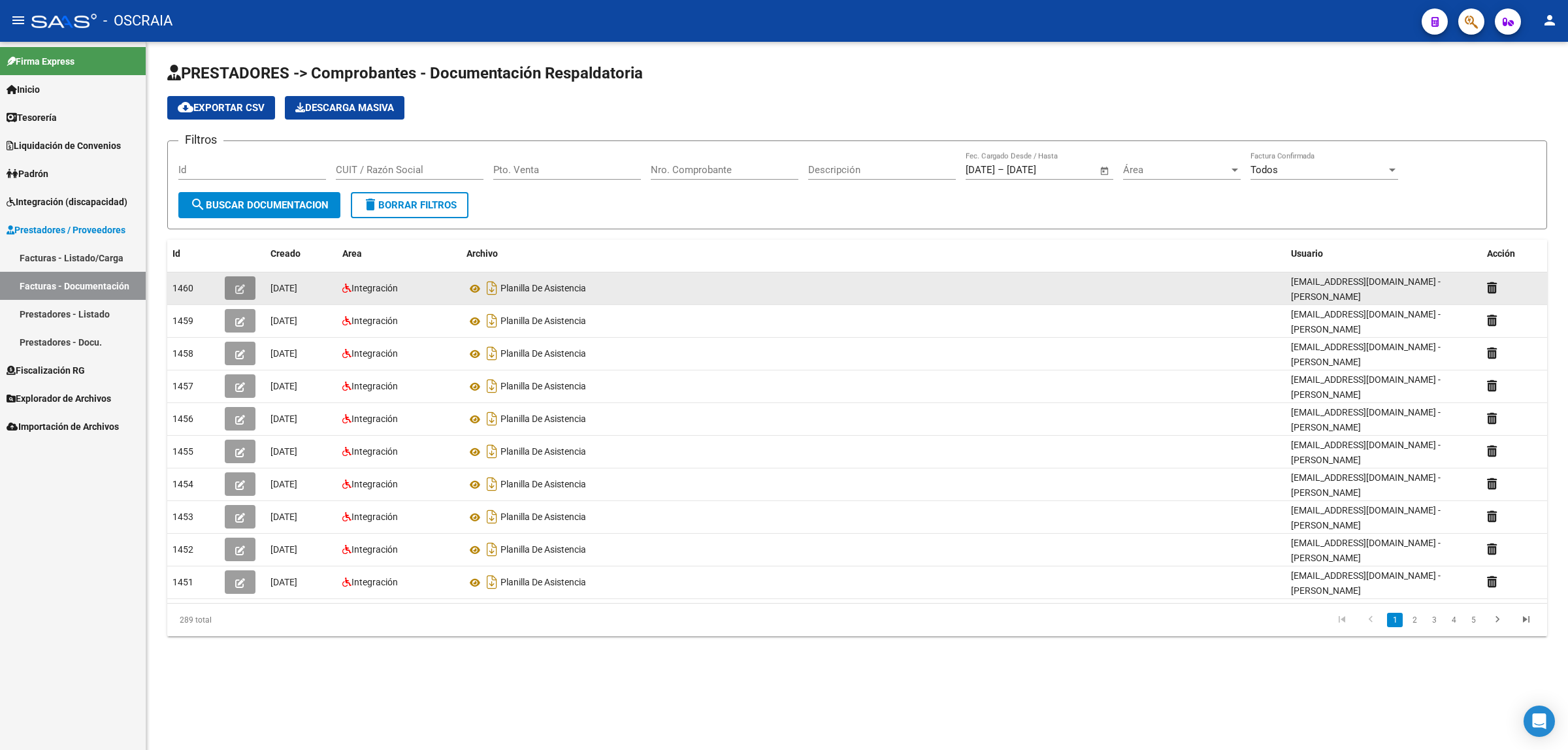
click at [233, 285] on button "button" at bounding box center [240, 288] width 31 height 24
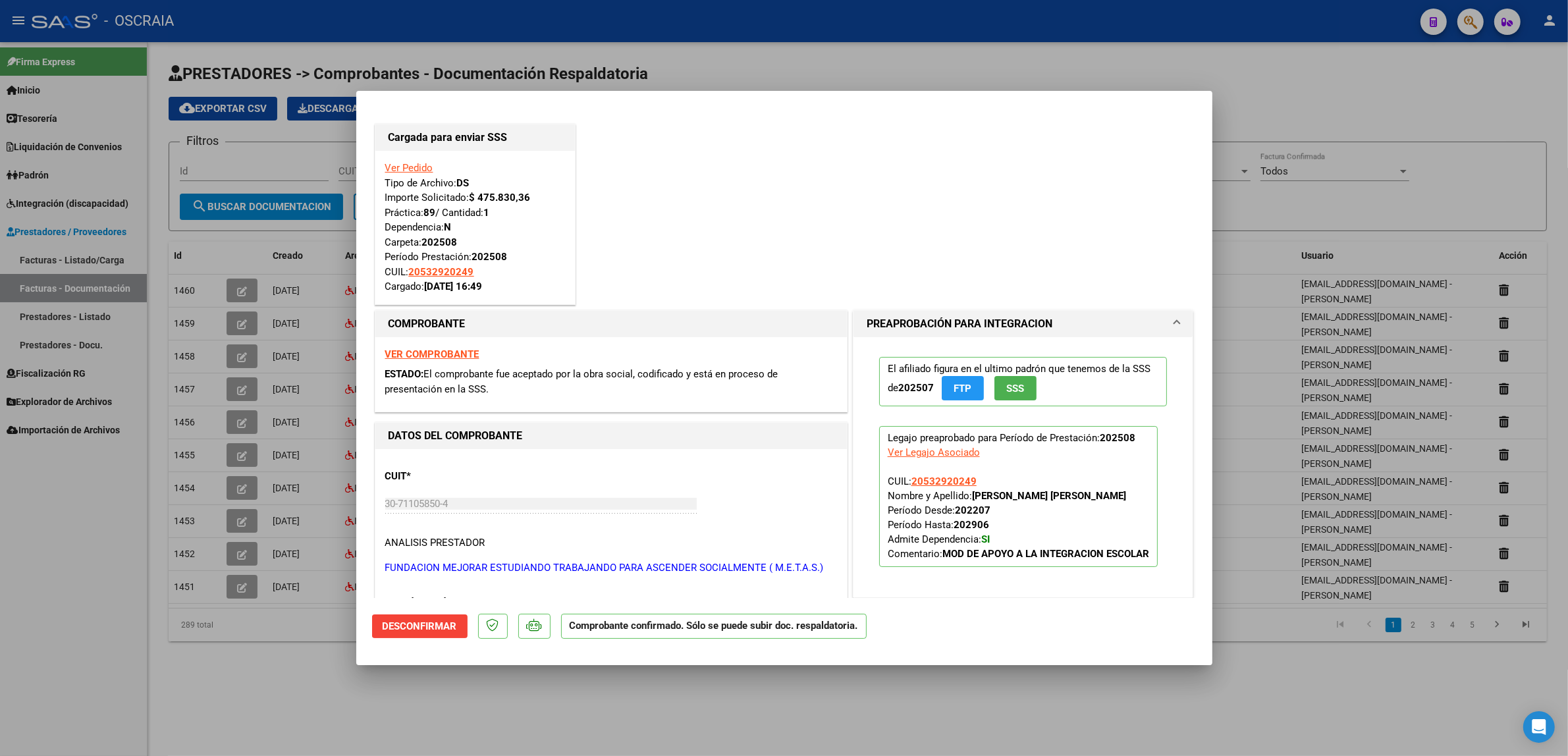
click at [319, 362] on div at bounding box center [784, 378] width 1568 height 756
type input "$ 0,00"
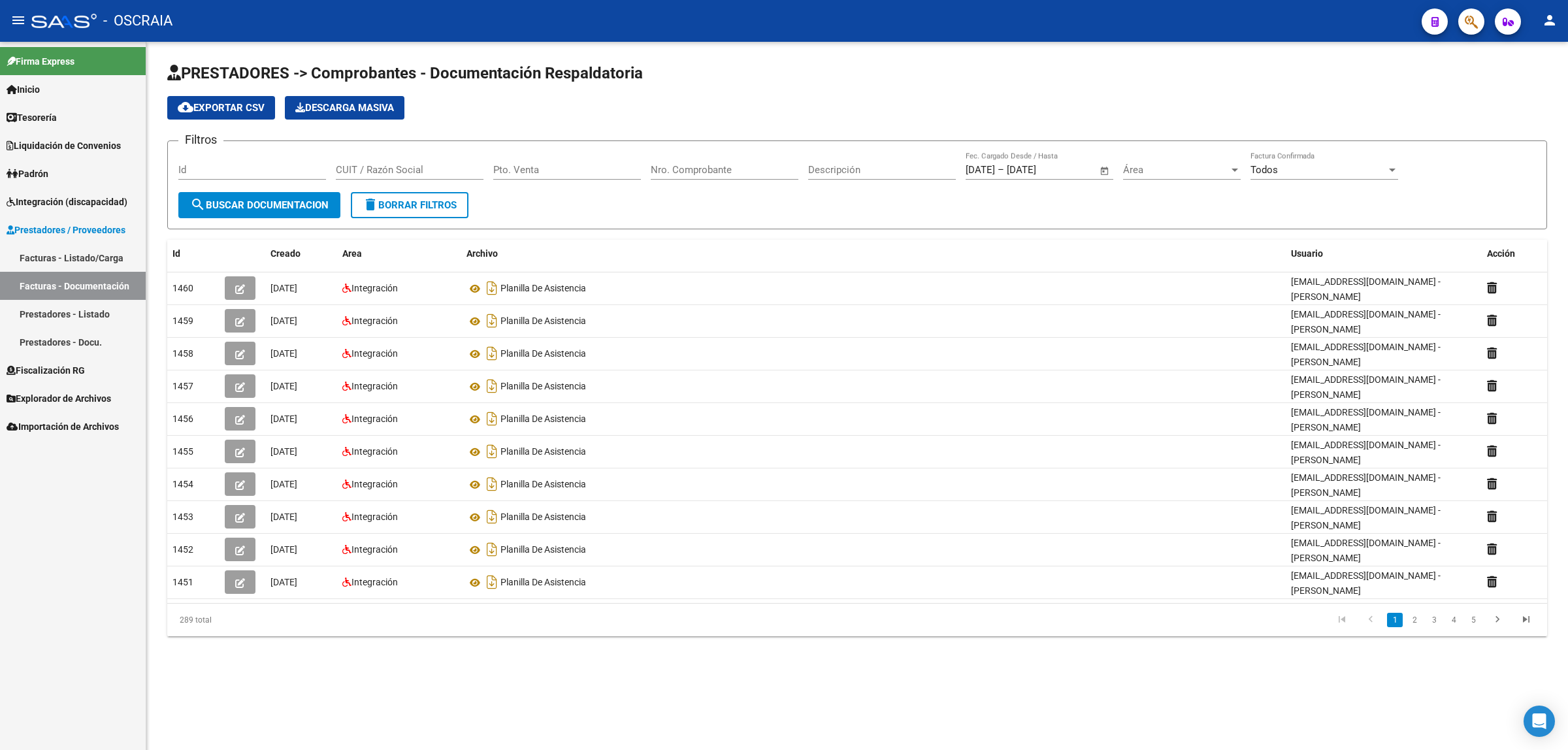
click at [93, 263] on link "Facturas - Listado/Carga" at bounding box center [73, 257] width 146 height 28
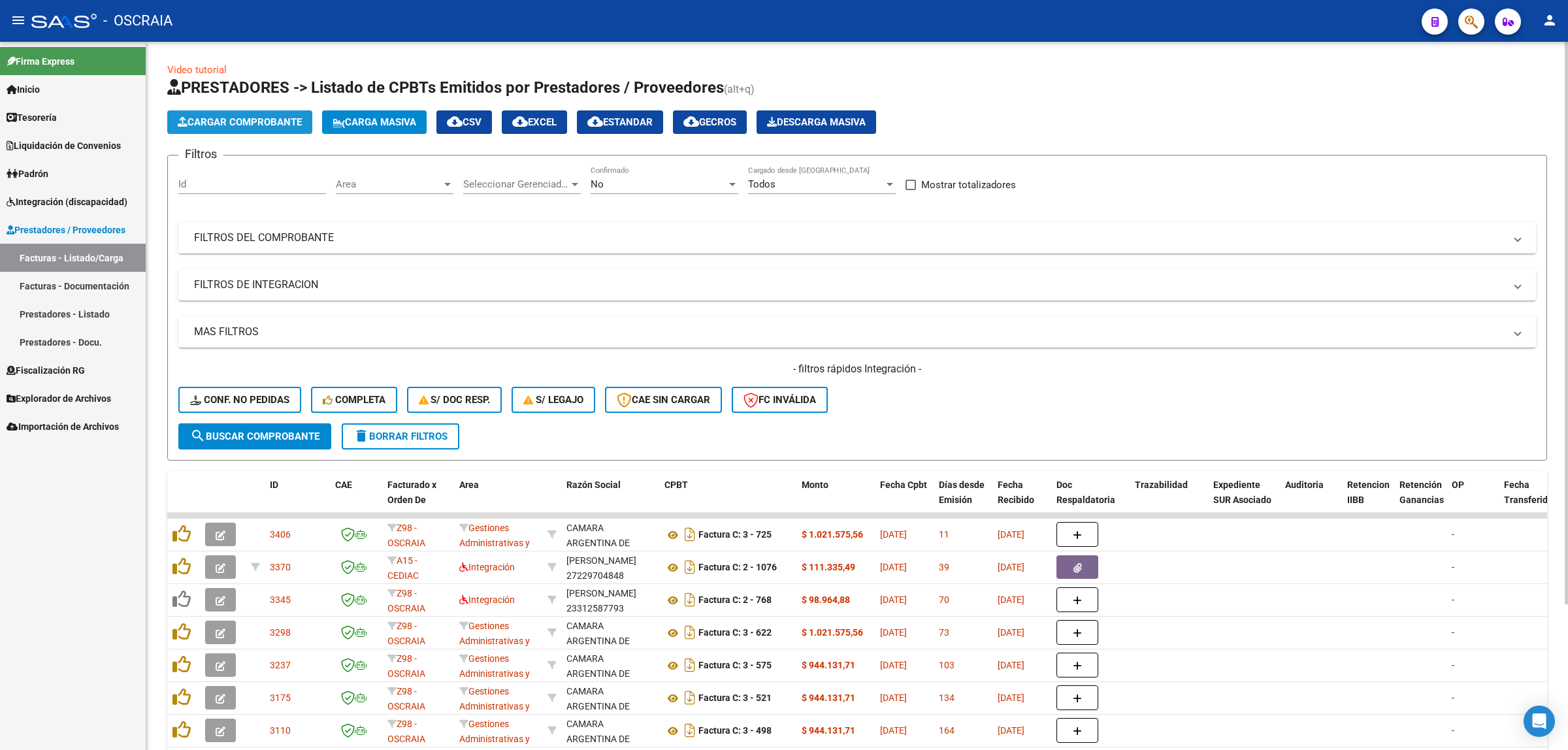
click at [279, 116] on span "Cargar Comprobante" at bounding box center [240, 122] width 124 height 11
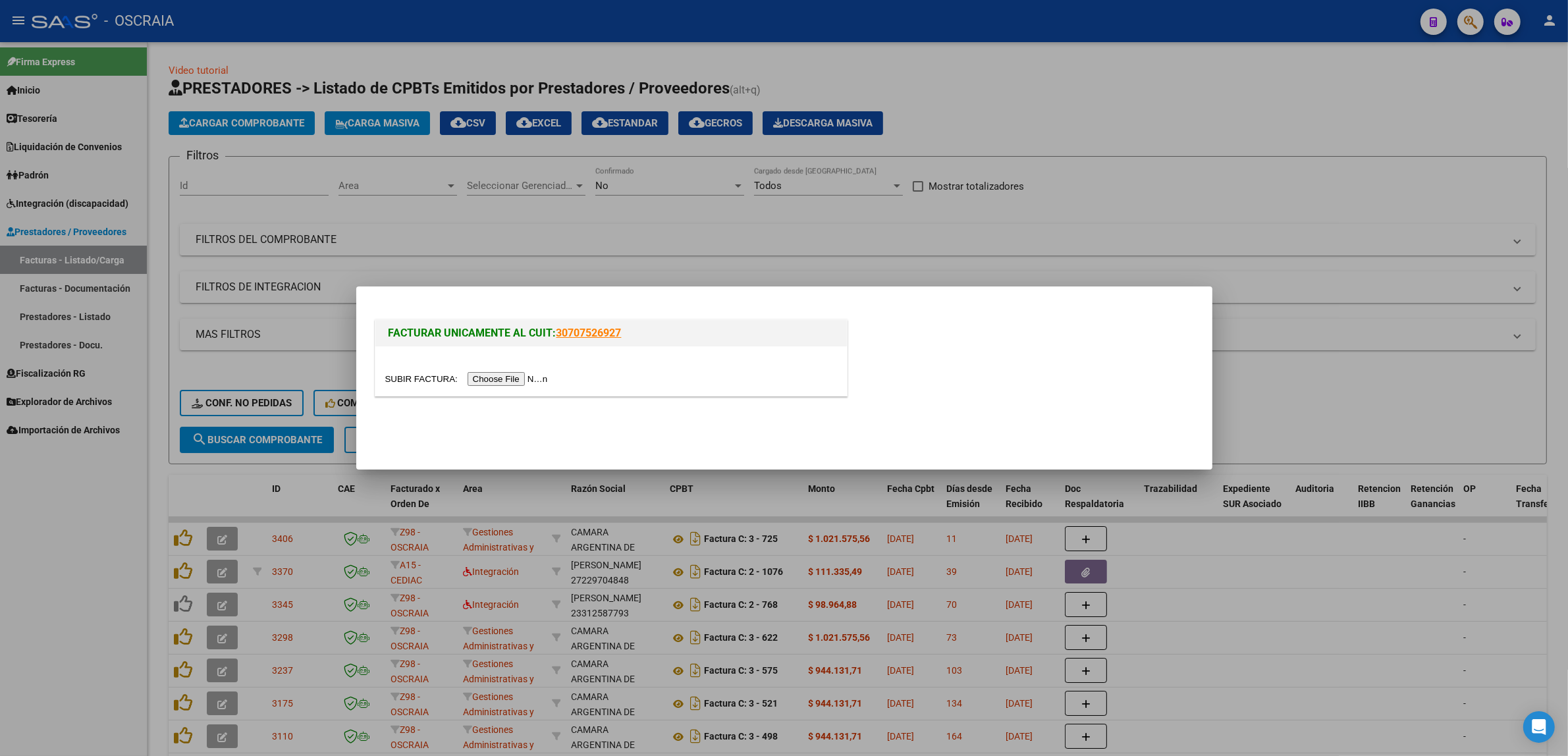
click at [512, 372] on input "file" at bounding box center [469, 379] width 167 height 14
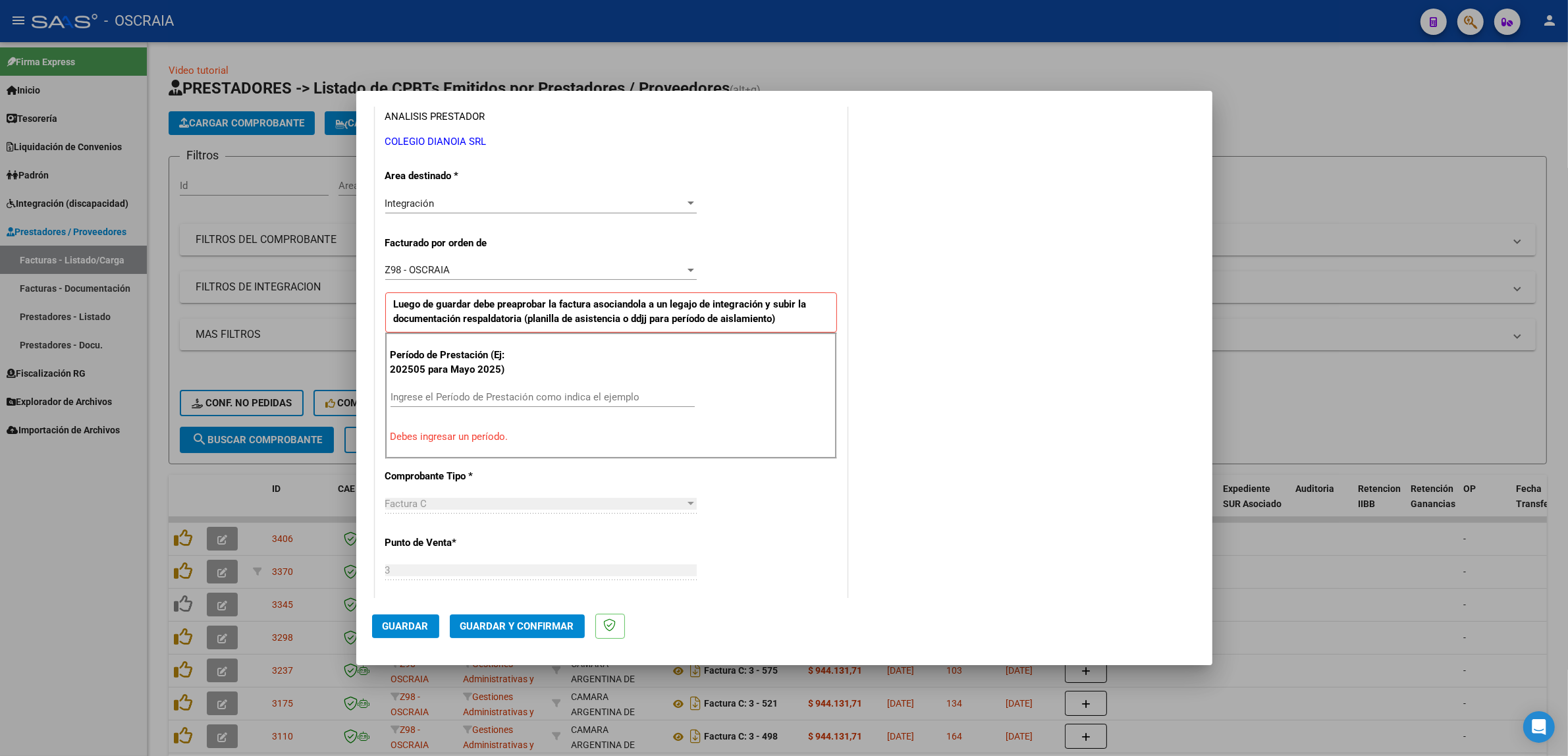
scroll to position [256, 0]
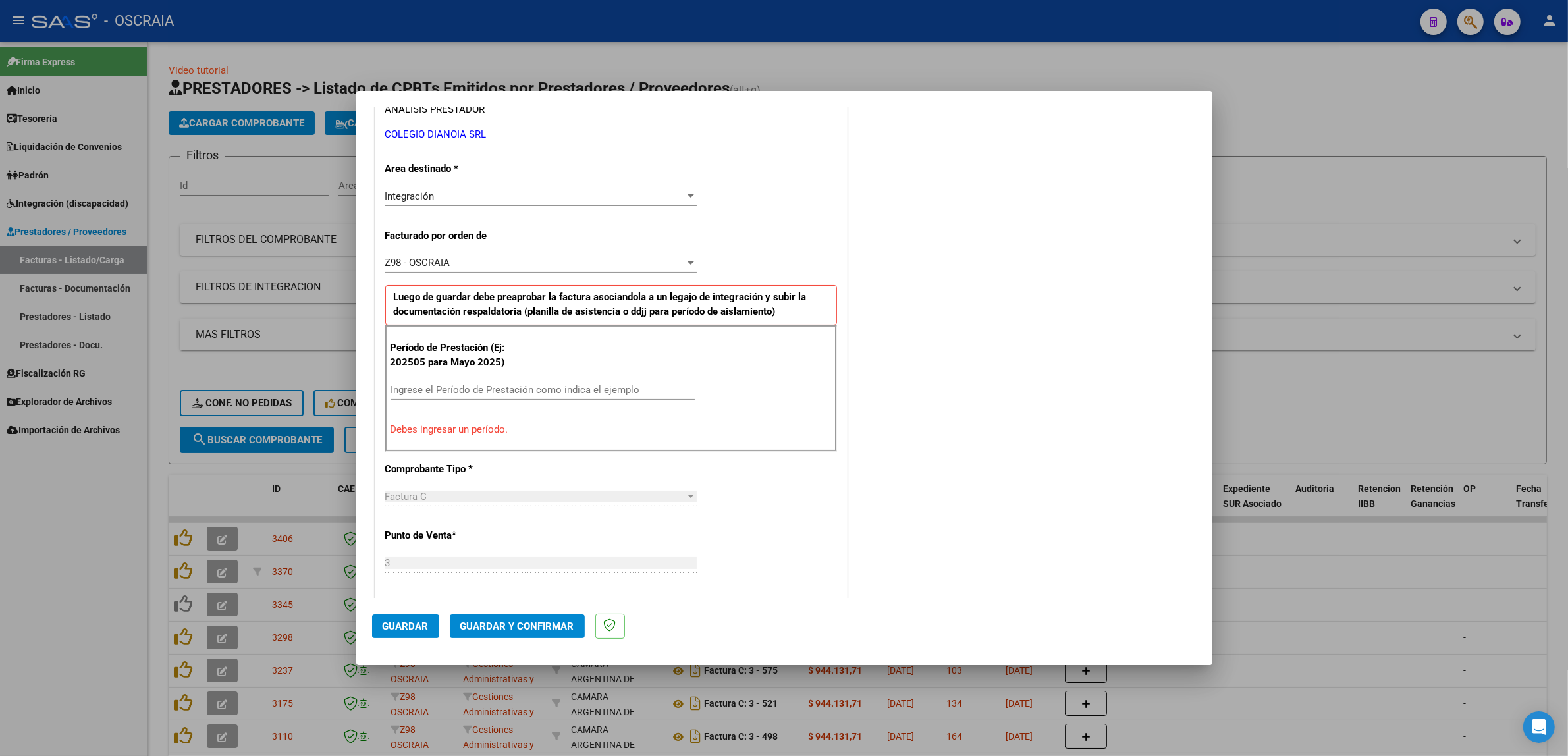
click at [609, 381] on div "Ingrese el Período de Prestación como indica el ejemplo" at bounding box center [542, 390] width 304 height 20
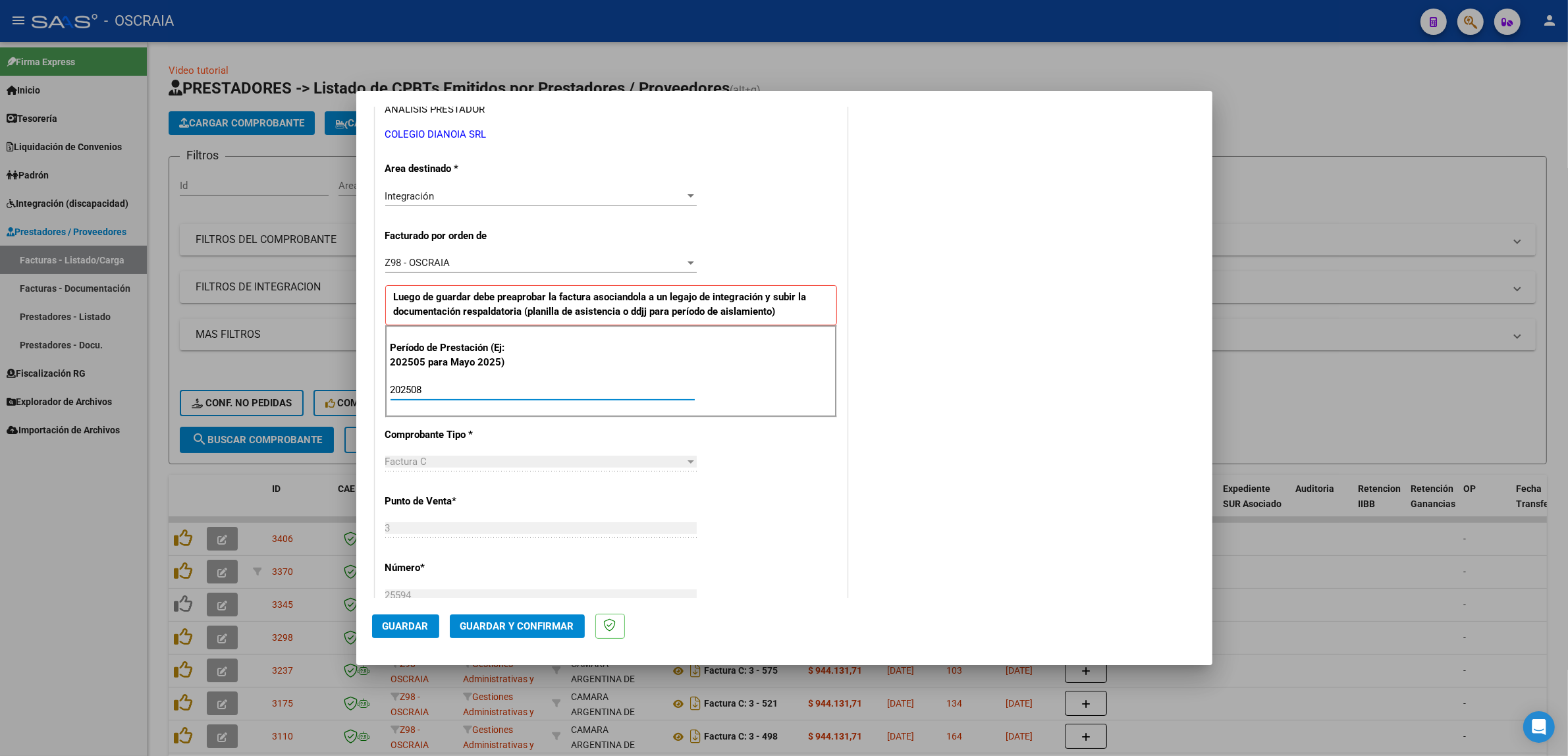
type input "202508"
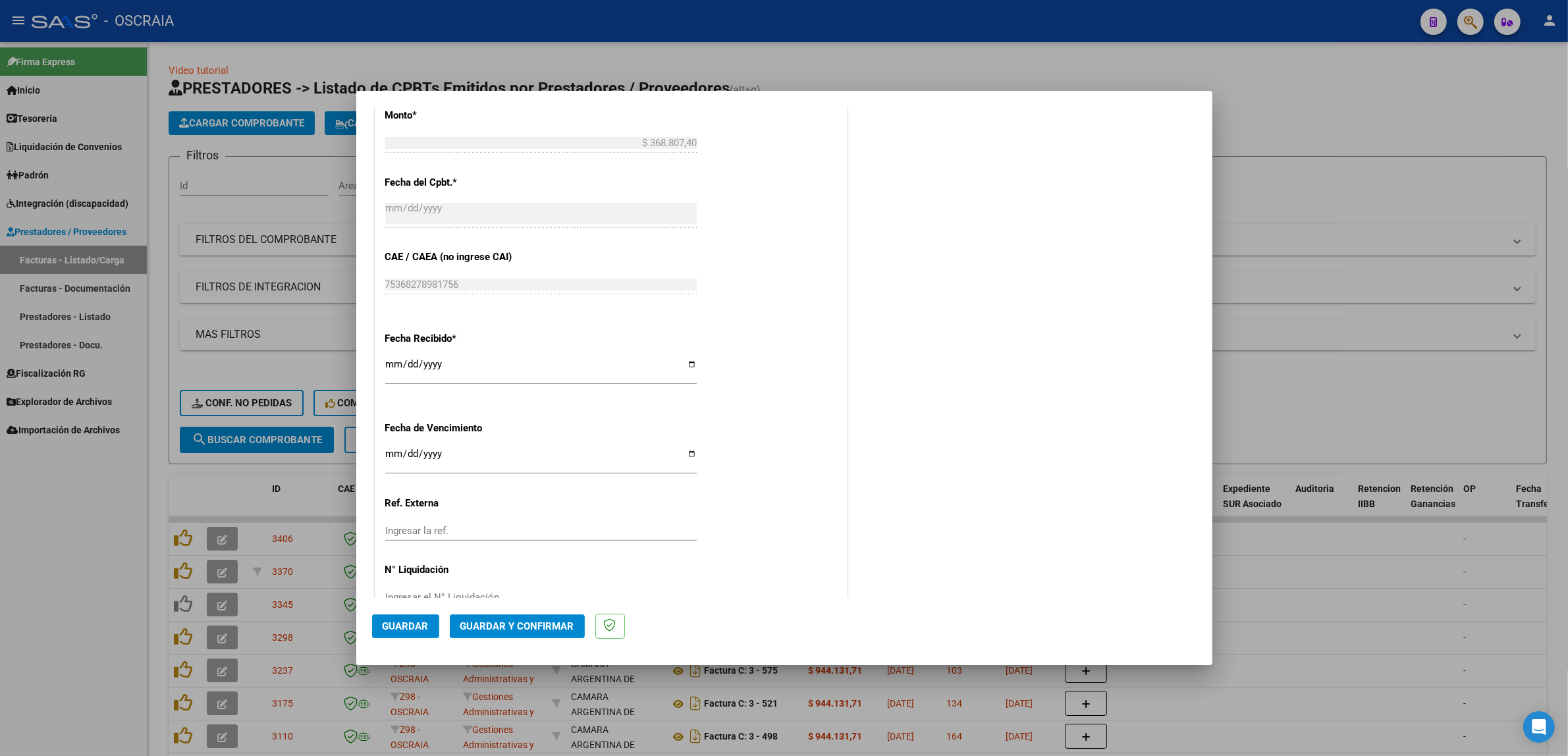
scroll to position [810, 0]
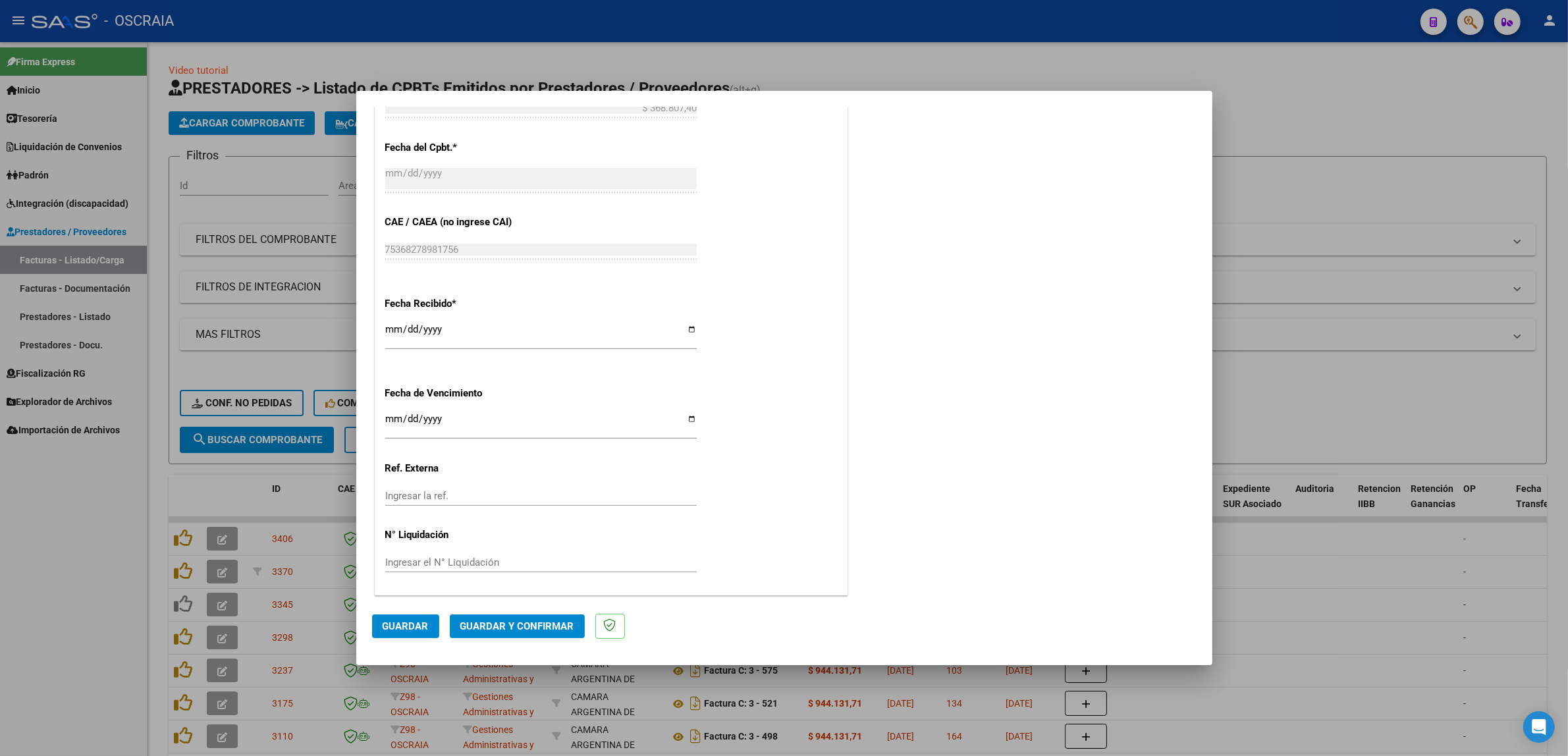
click at [417, 617] on button "Guardar" at bounding box center [406, 625] width 67 height 24
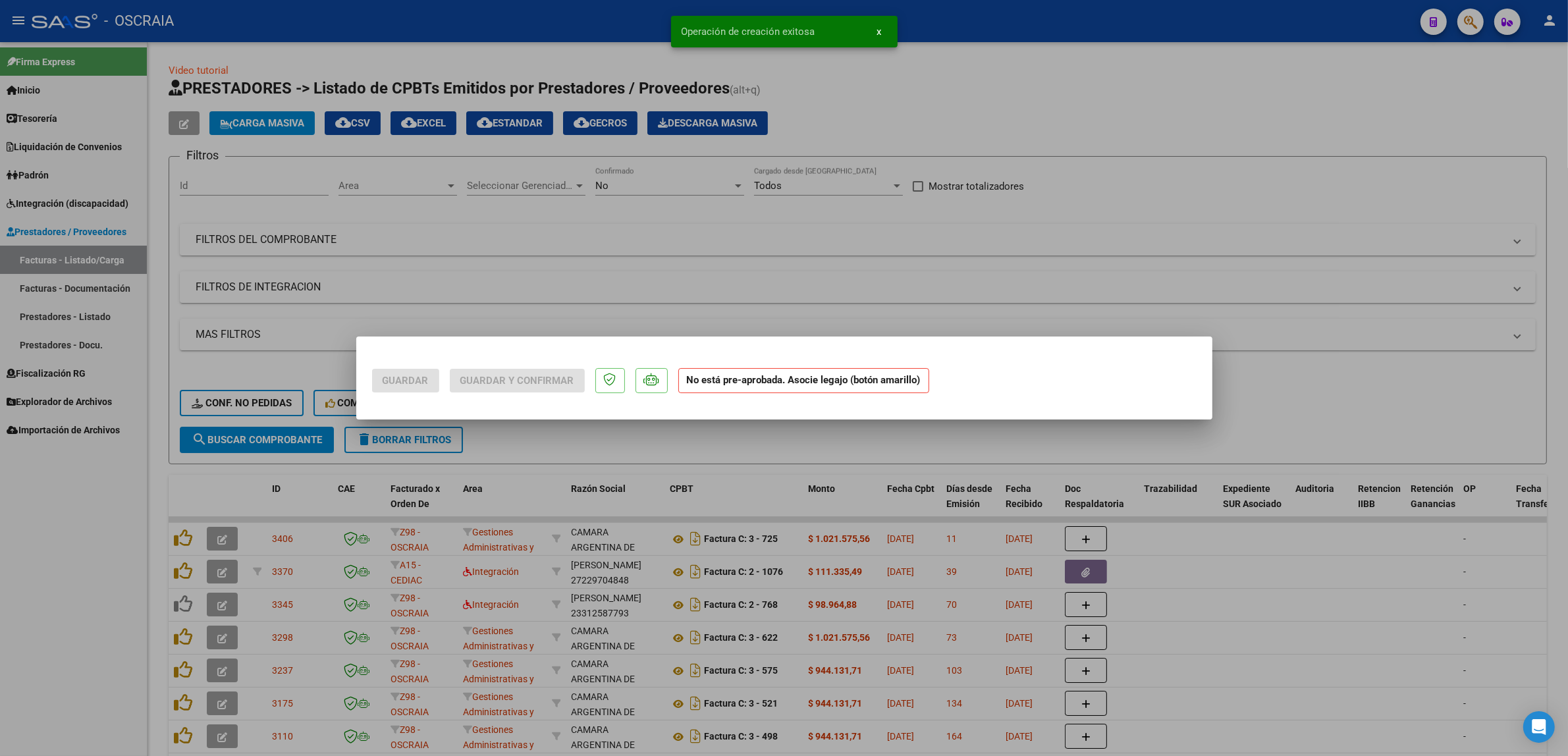
scroll to position [0, 0]
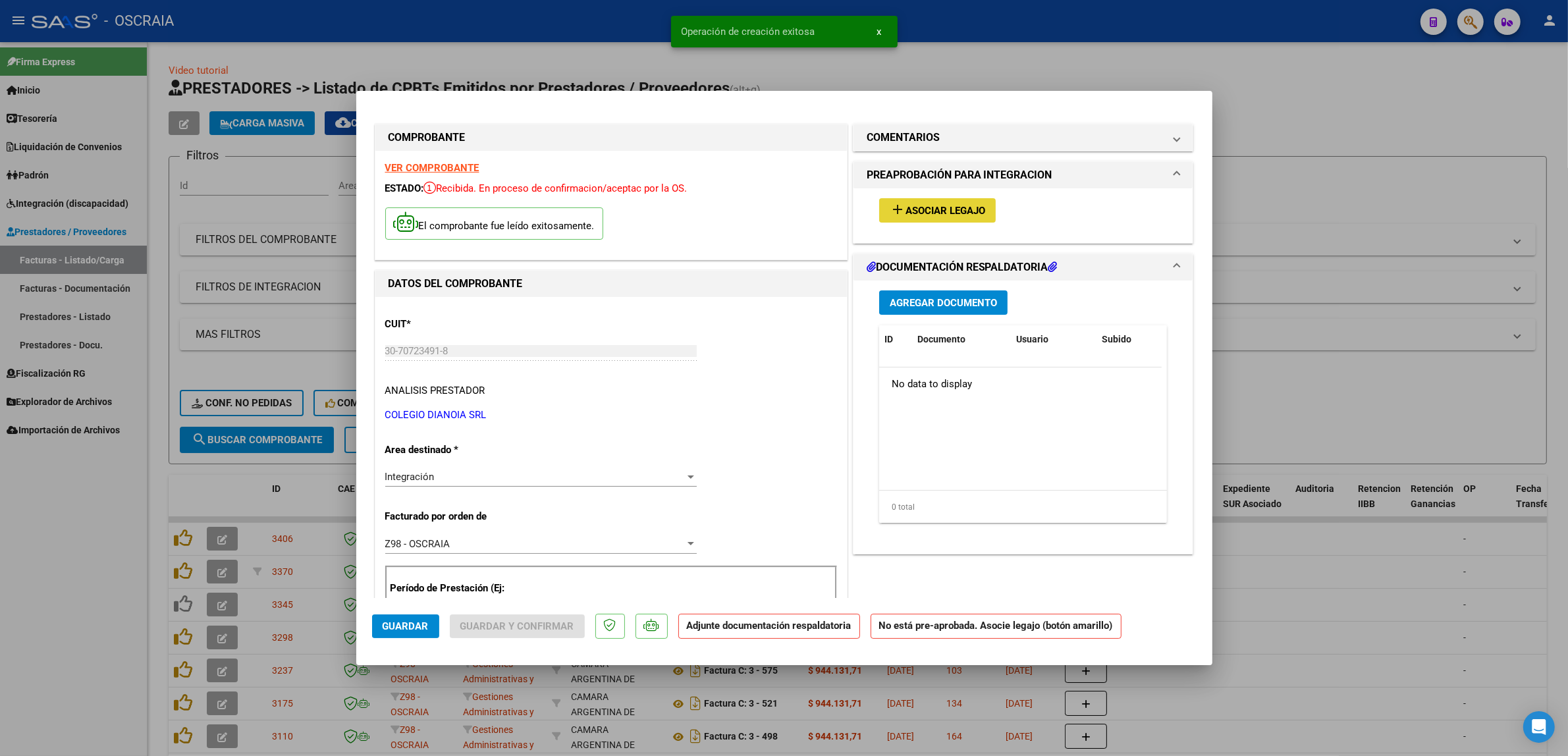
click at [966, 208] on span "Asociar Legajo" at bounding box center [945, 210] width 80 height 12
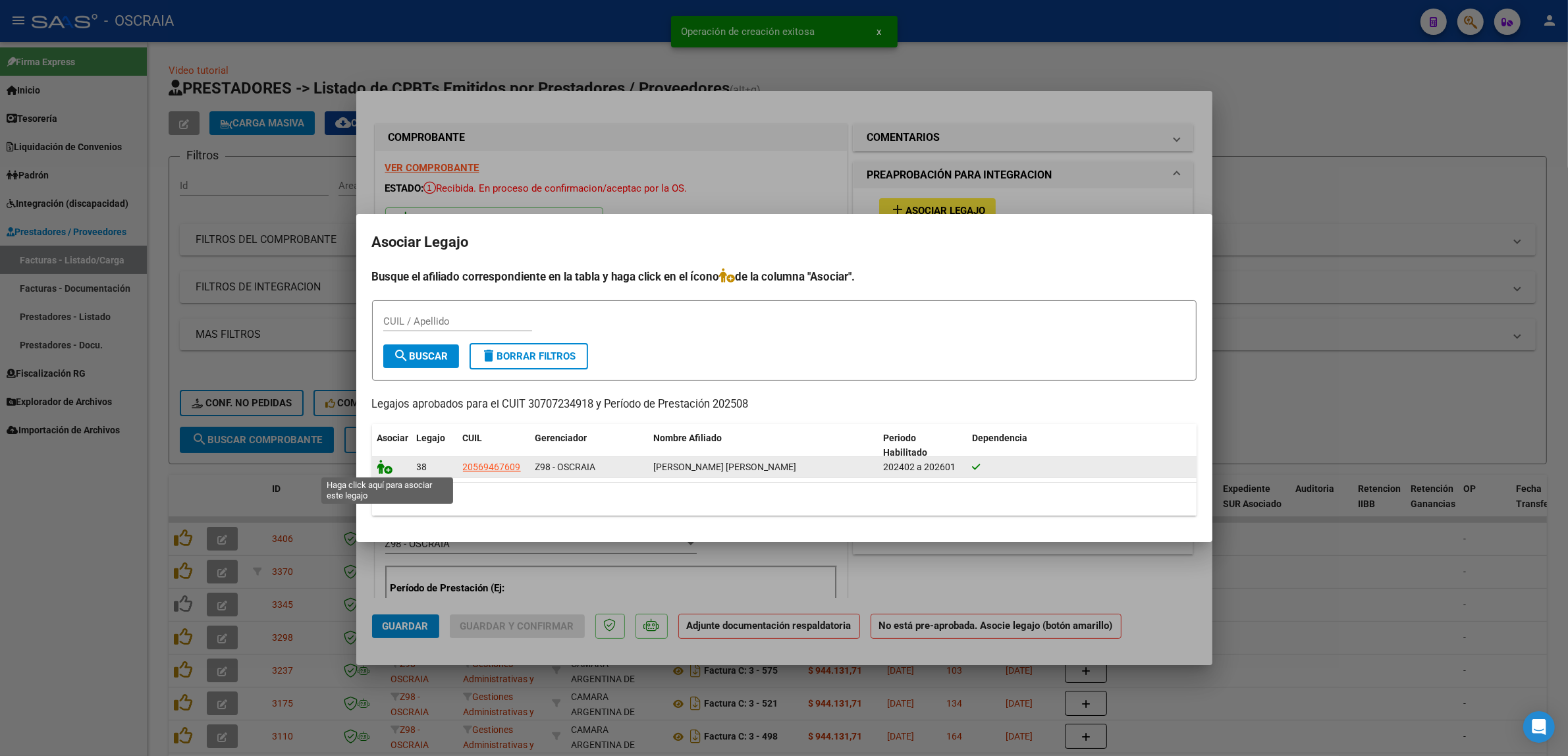
click at [377, 469] on icon at bounding box center [385, 466] width 15 height 15
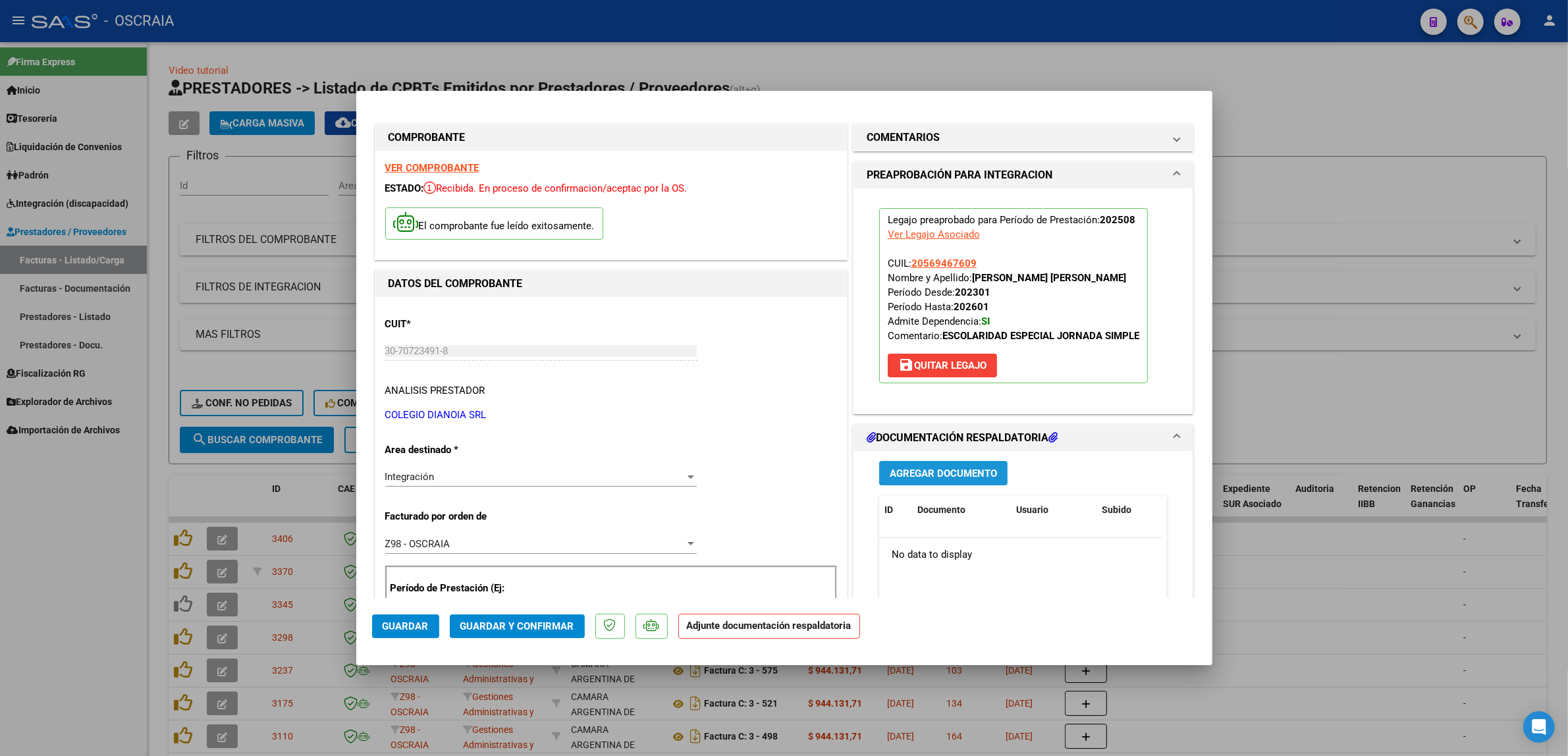
click at [901, 474] on span "Agregar Documento" at bounding box center [943, 473] width 107 height 12
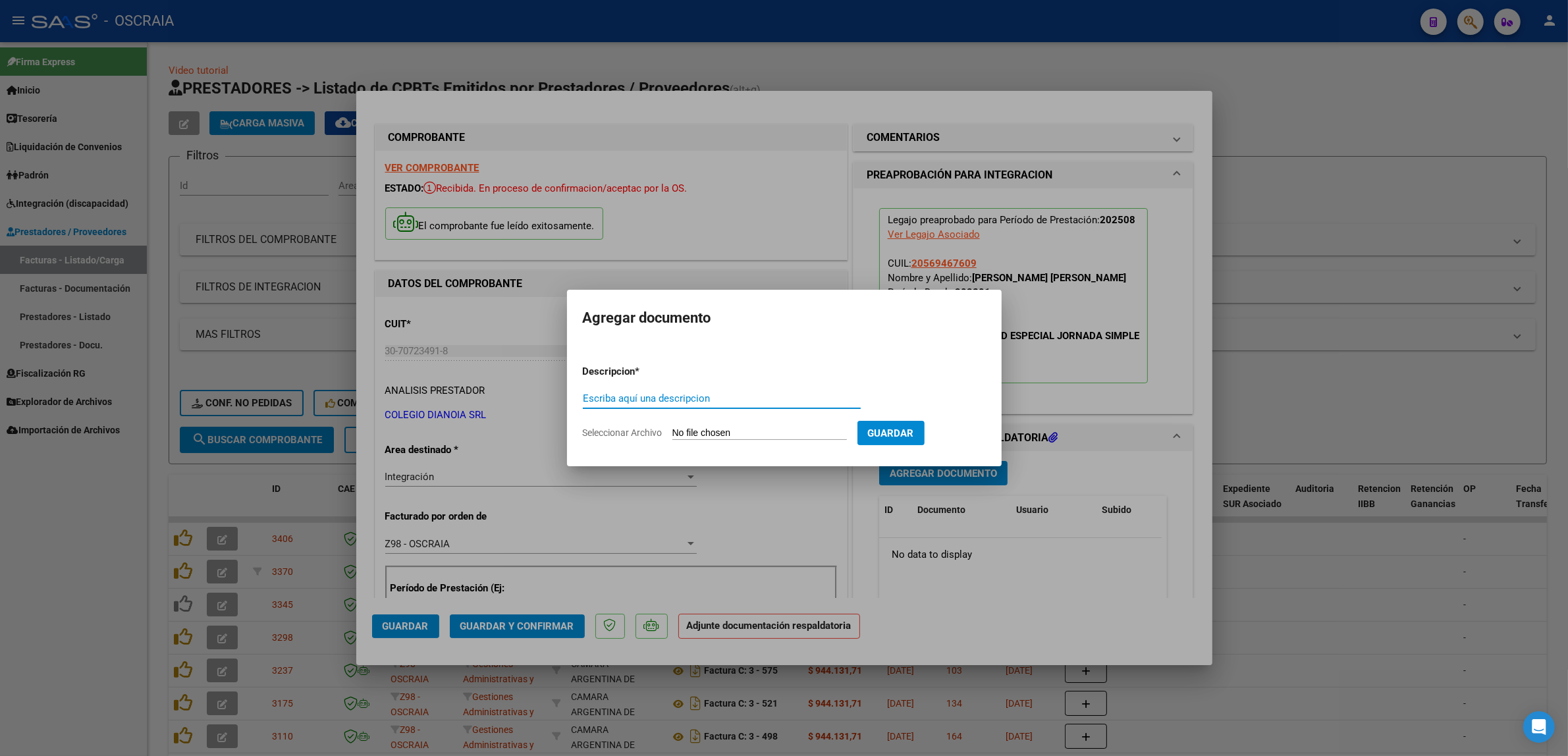
click at [640, 399] on input "Escriba aquí una descripcion" at bounding box center [721, 398] width 278 height 12
type input "PLANILLA DE ASISTENCIA"
click at [744, 435] on input "Seleccionar Archivo" at bounding box center [759, 433] width 175 height 12
type input "C:\fakepath\08-2025 COLEGIO DIANOIA SRL FC25594 ESCOLARIDAD PRIMARIA JORNADA SI…"
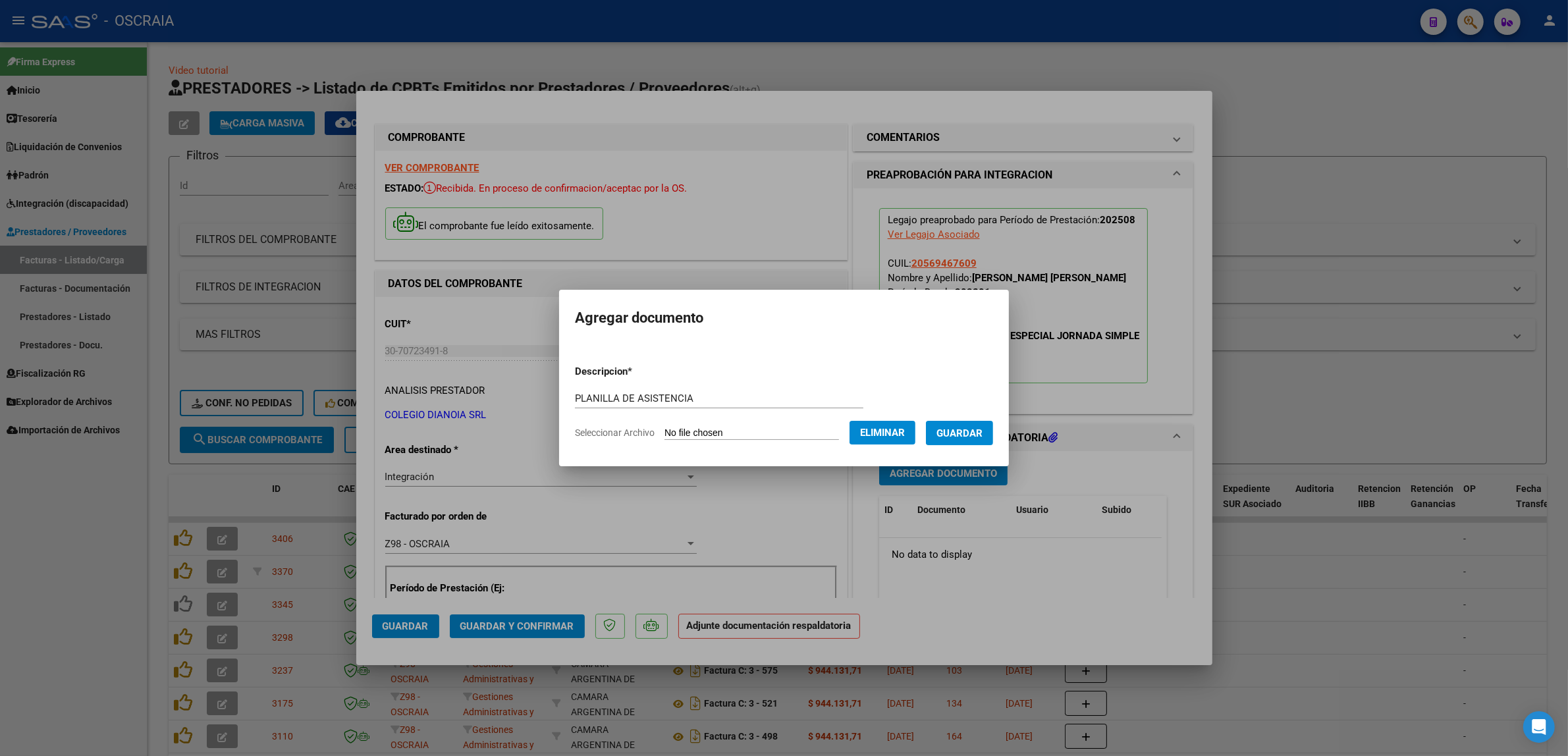
click at [959, 432] on span "Guardar" at bounding box center [959, 432] width 46 height 12
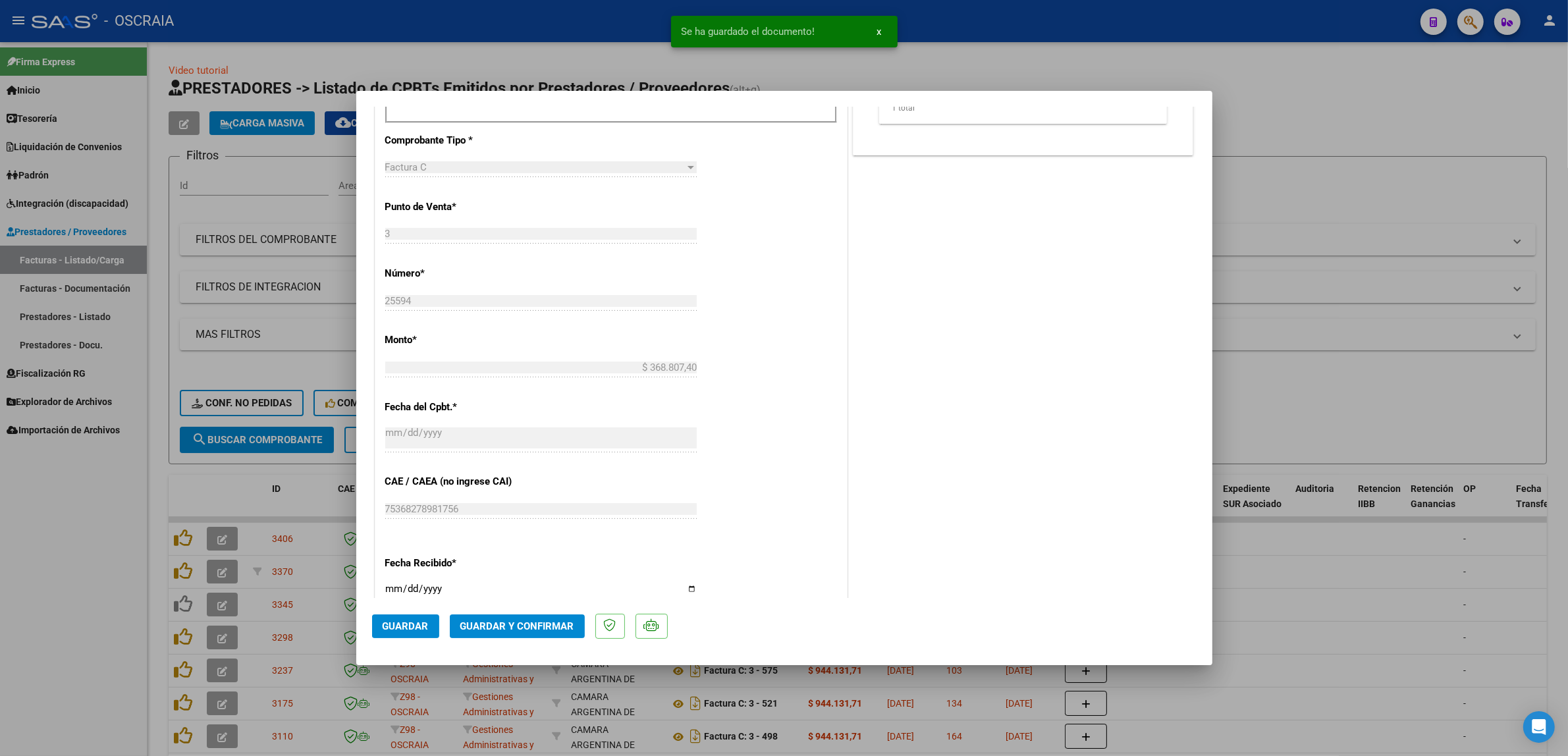
scroll to position [576, 0]
click at [531, 622] on span "Guardar y Confirmar" at bounding box center [517, 625] width 114 height 12
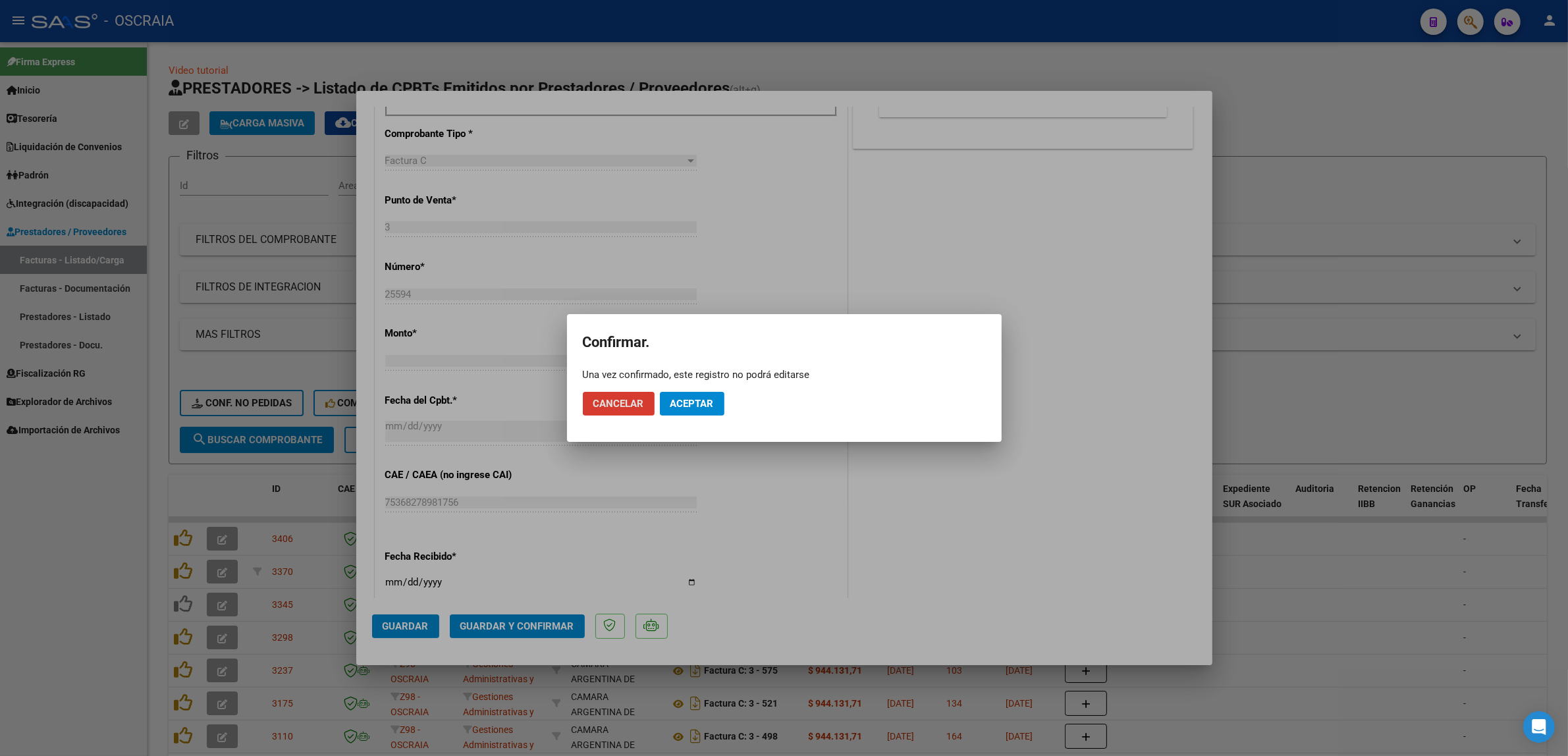
click at [687, 404] on span "Aceptar" at bounding box center [692, 403] width 43 height 12
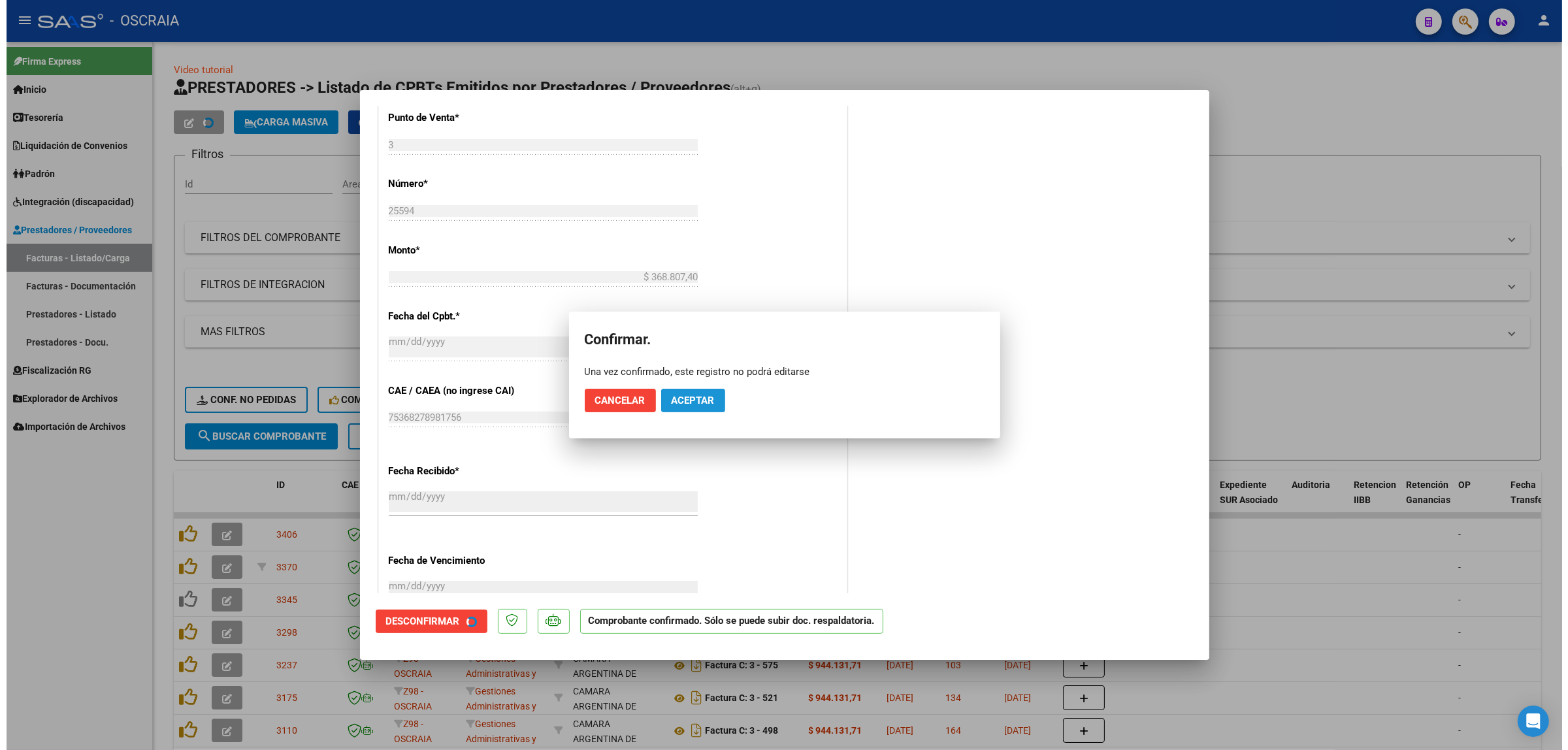
scroll to position [490, 0]
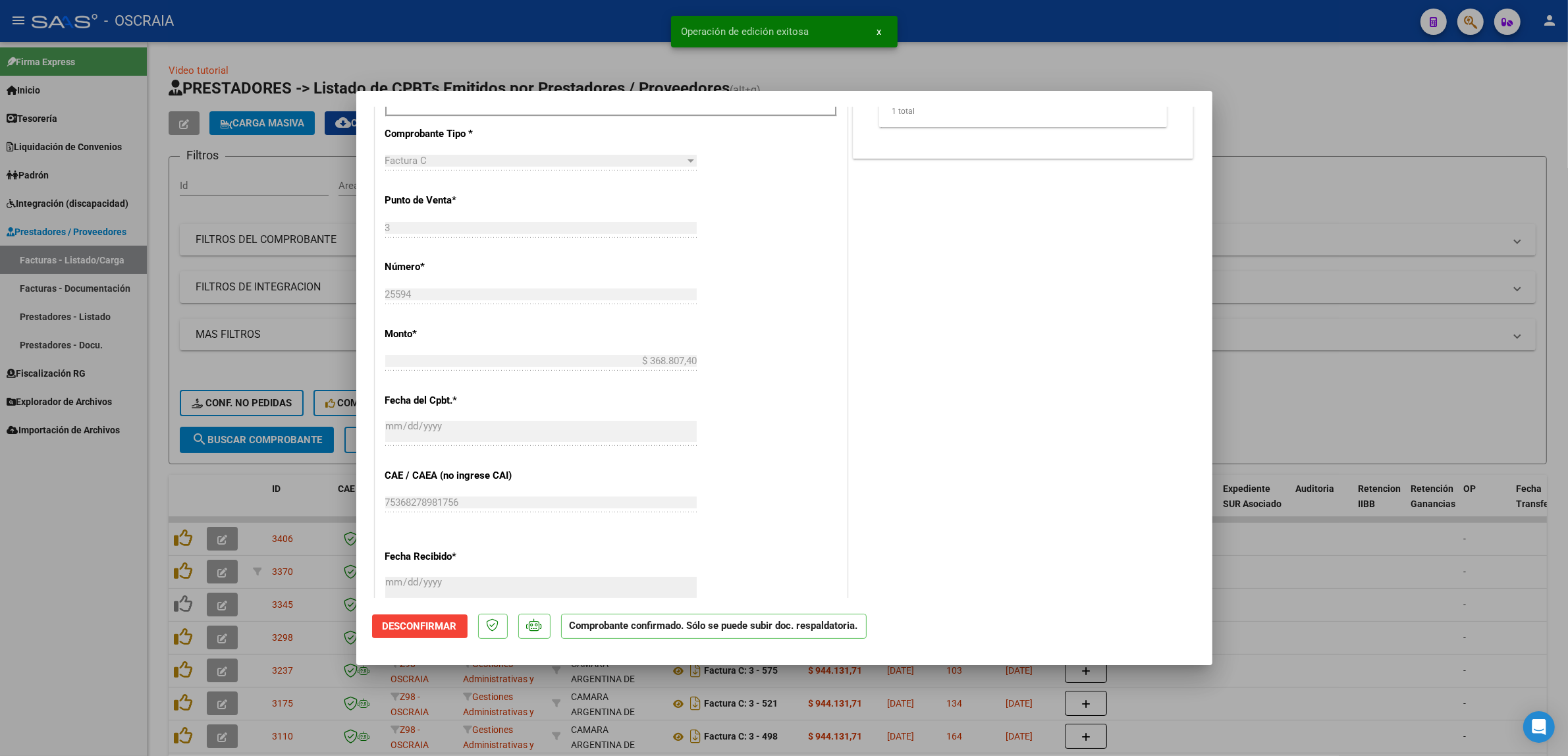
click at [314, 269] on div at bounding box center [784, 378] width 1568 height 756
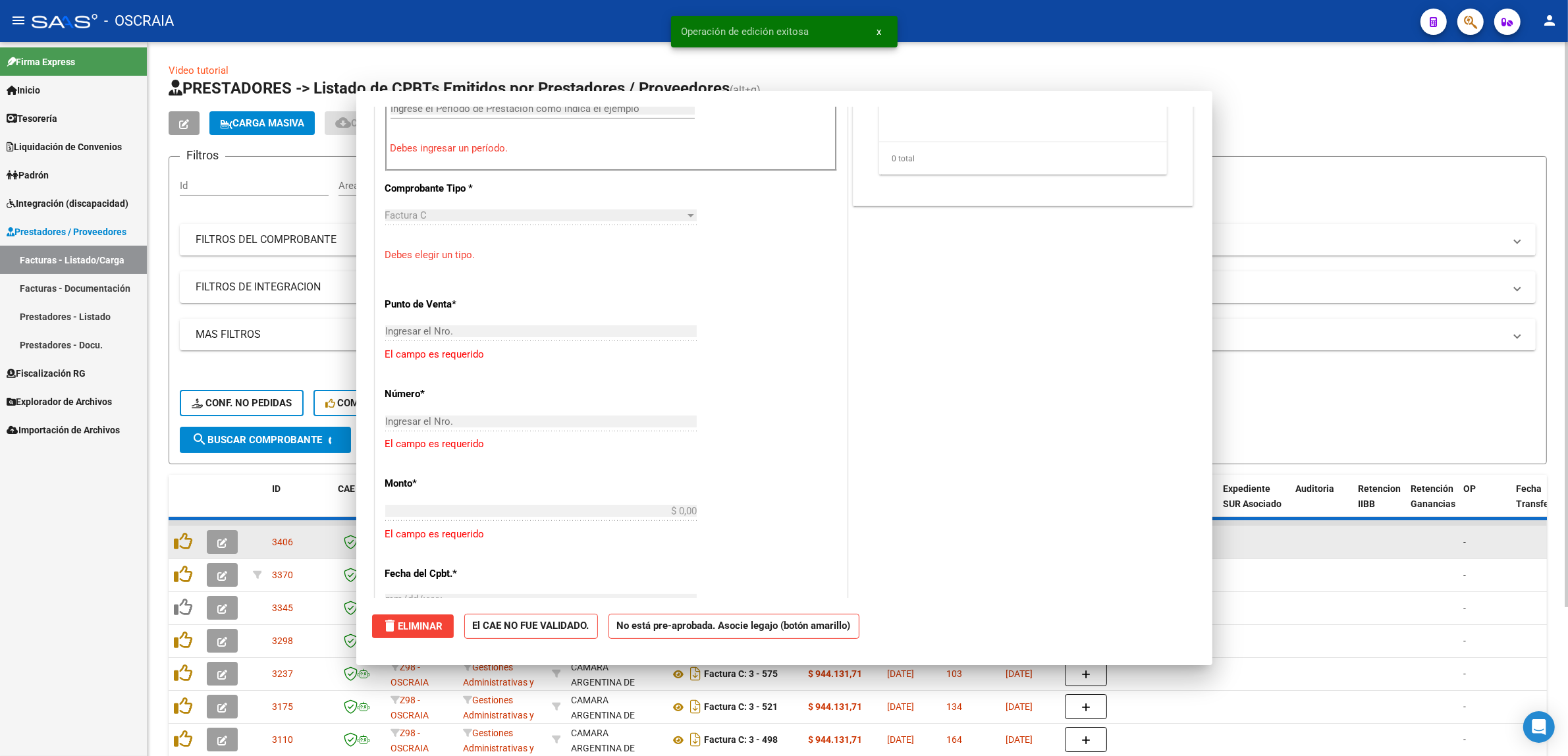
scroll to position [0, 0]
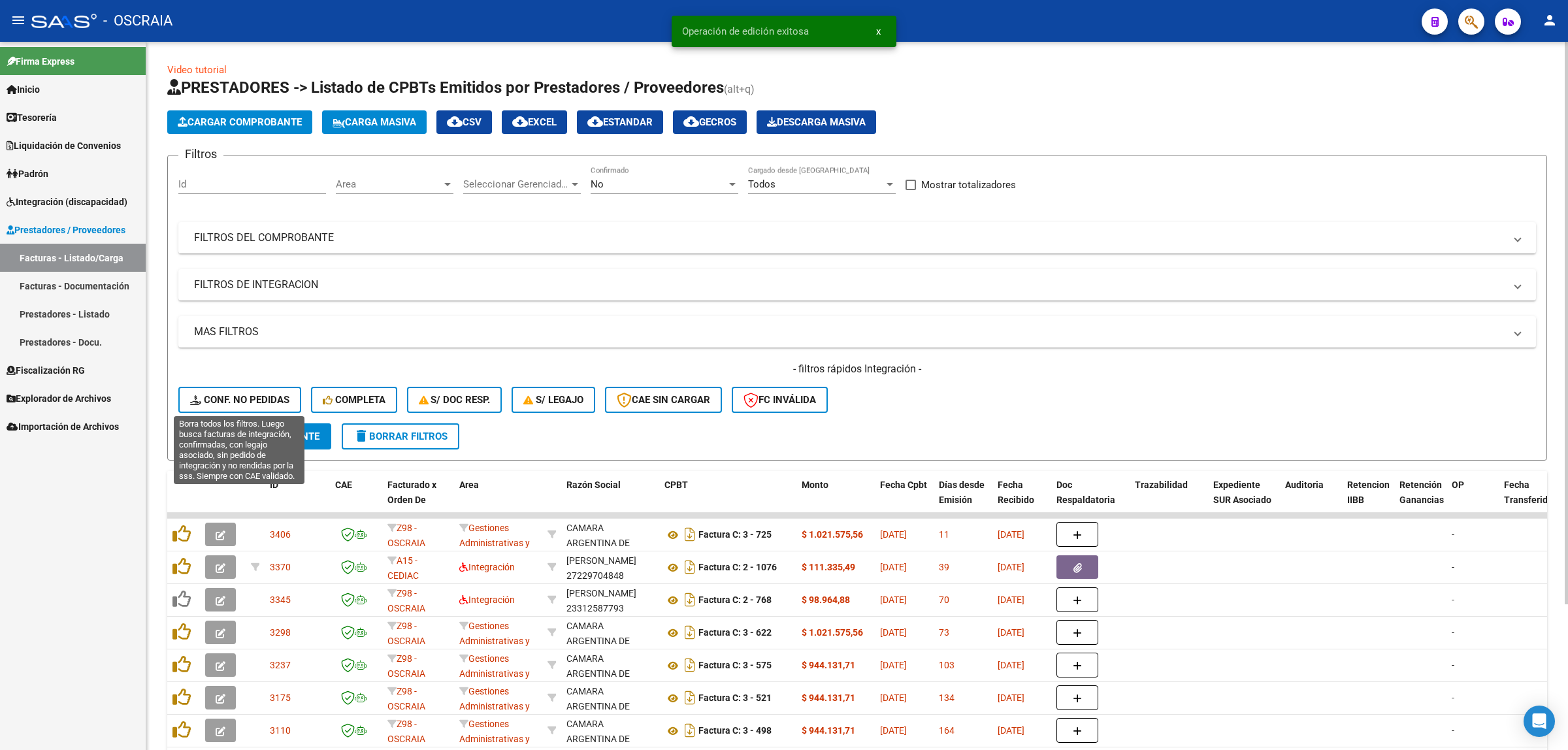
click at [255, 401] on span "Conf. no pedidas" at bounding box center [240, 399] width 100 height 11
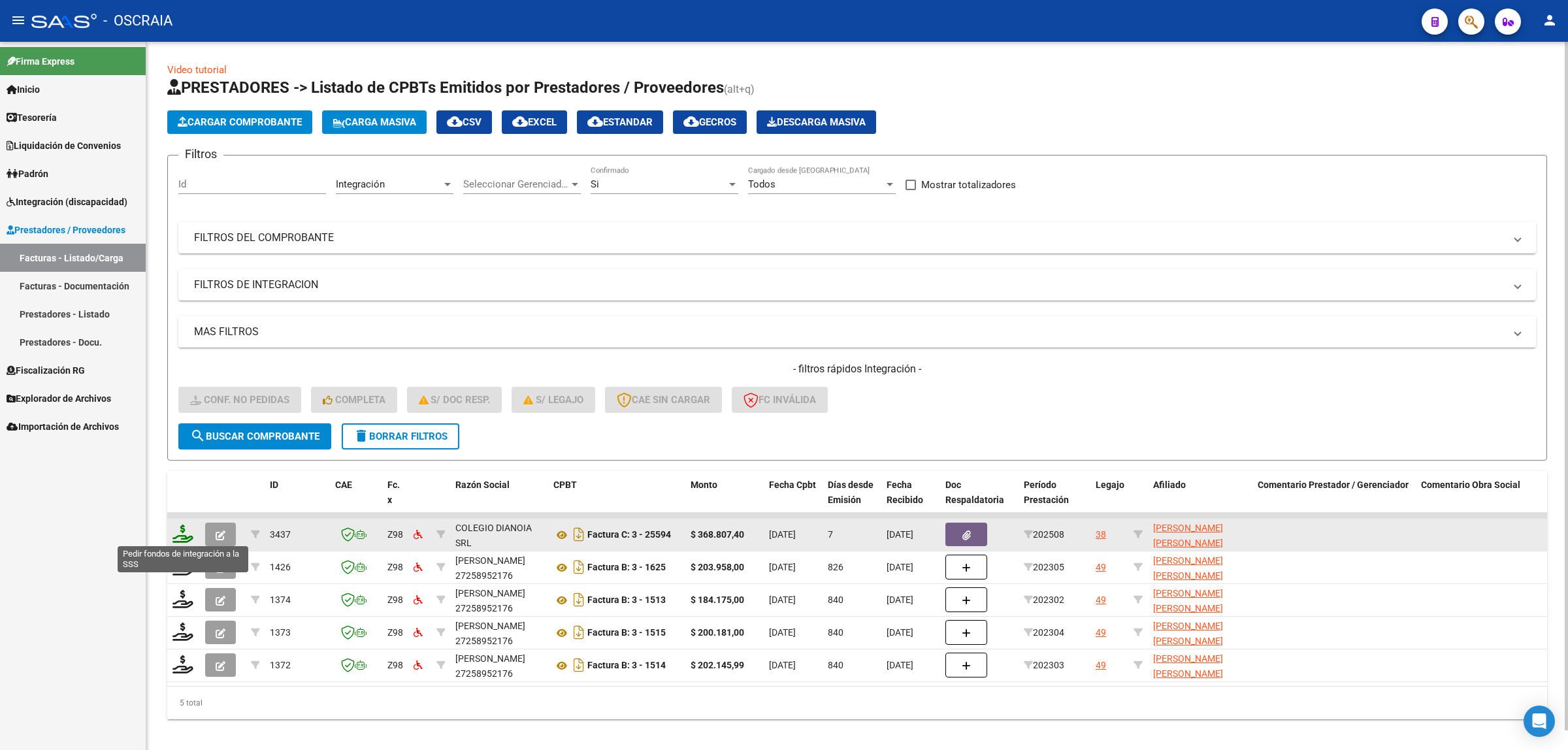
click at [179, 533] on icon at bounding box center [182, 533] width 21 height 18
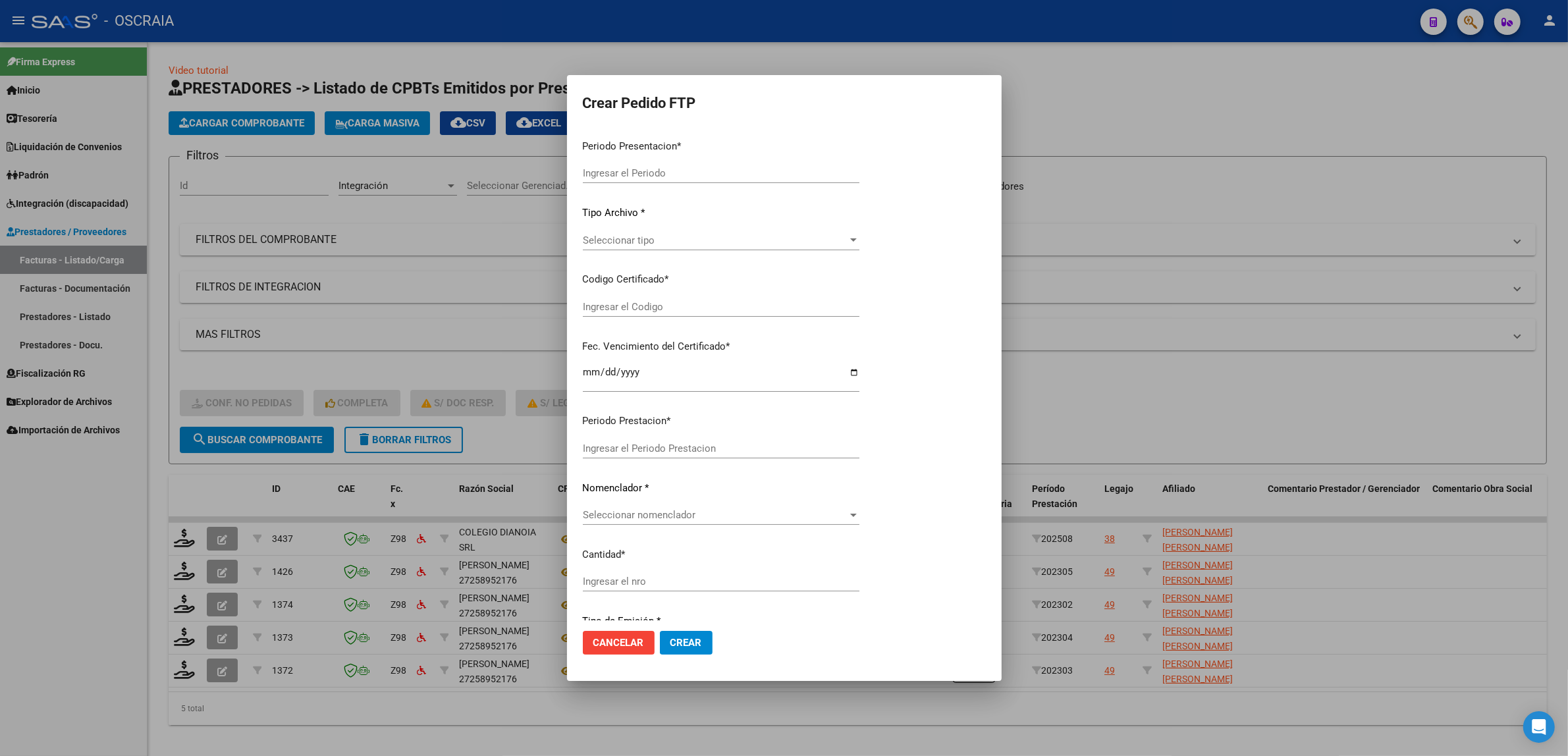
type input "202508"
type input "$ 368.807,40"
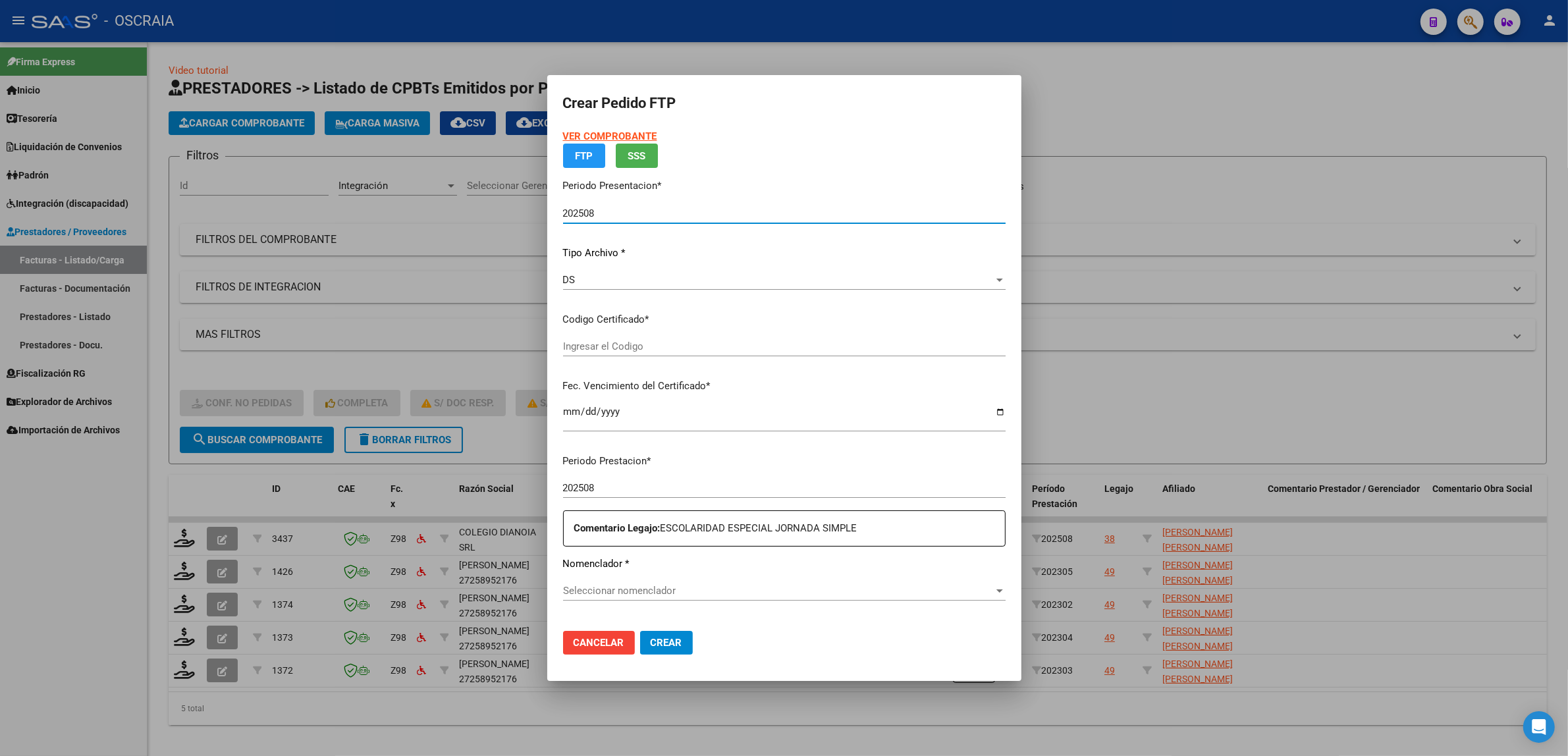
type input "ARG02000569467602021011220260112BS423"
type input "2026-01-12"
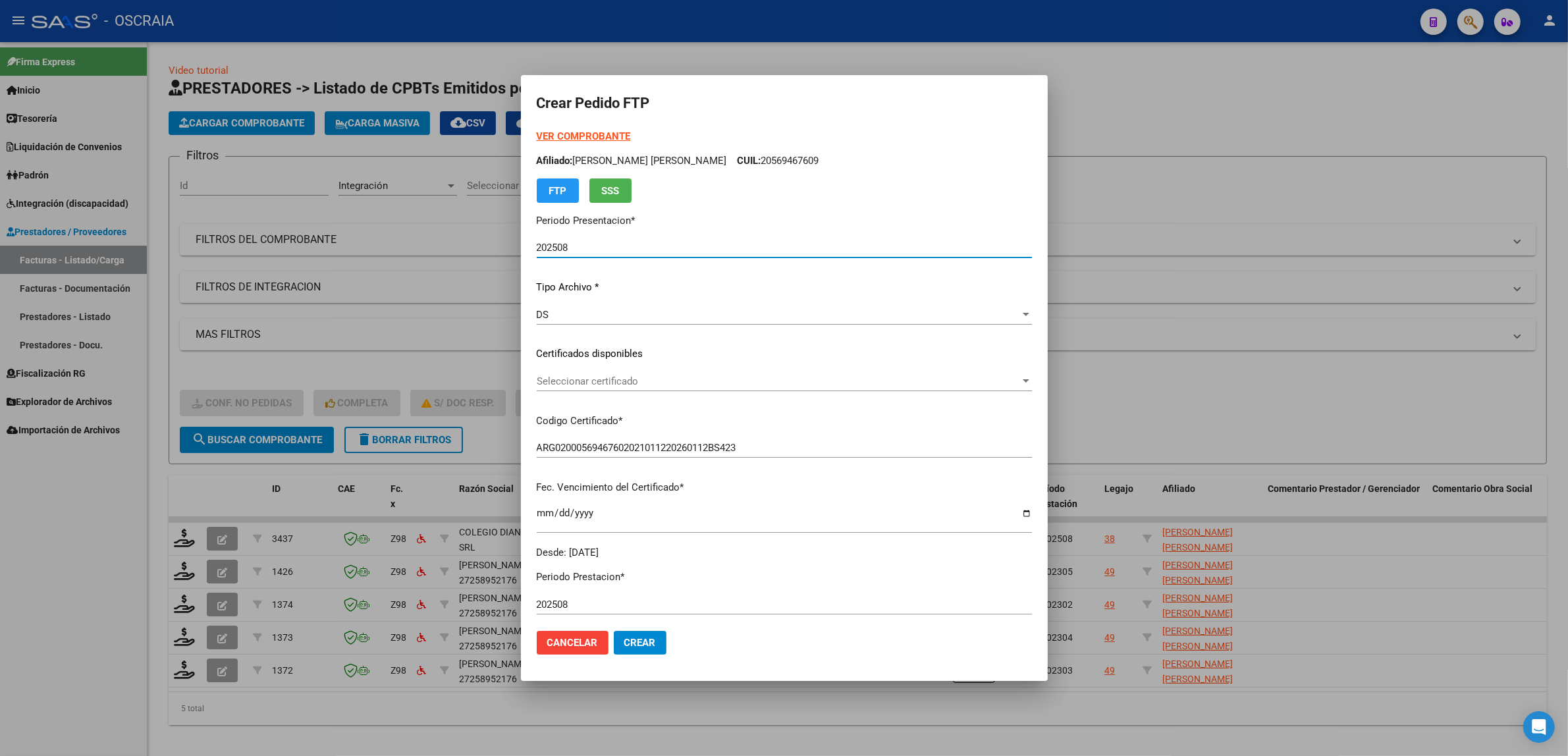
click at [650, 376] on span "Seleccionar certificado" at bounding box center [779, 381] width 484 height 12
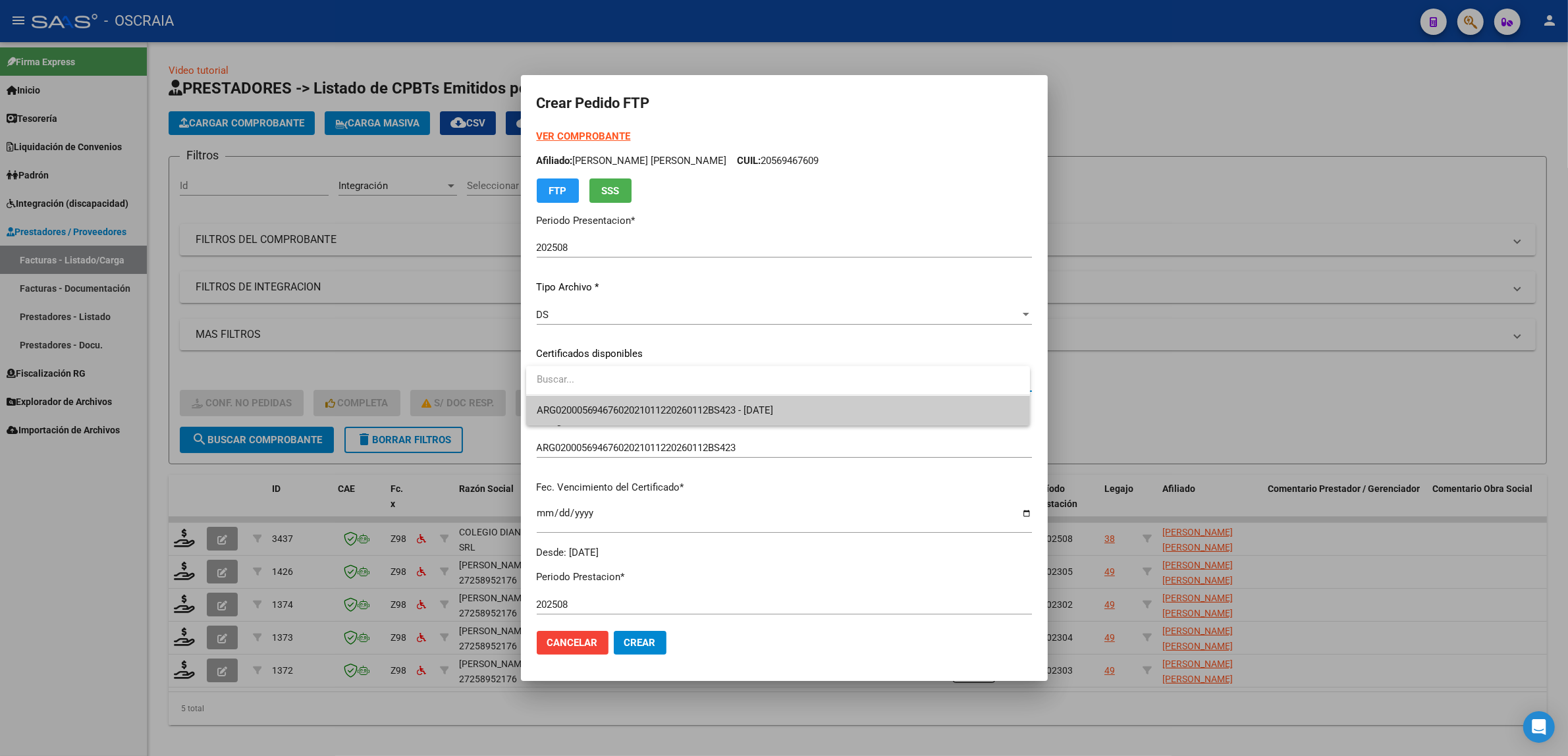
click at [642, 417] on span "ARG02000569467602021011220260112BS423 - 2026-01-12" at bounding box center [778, 410] width 483 height 29
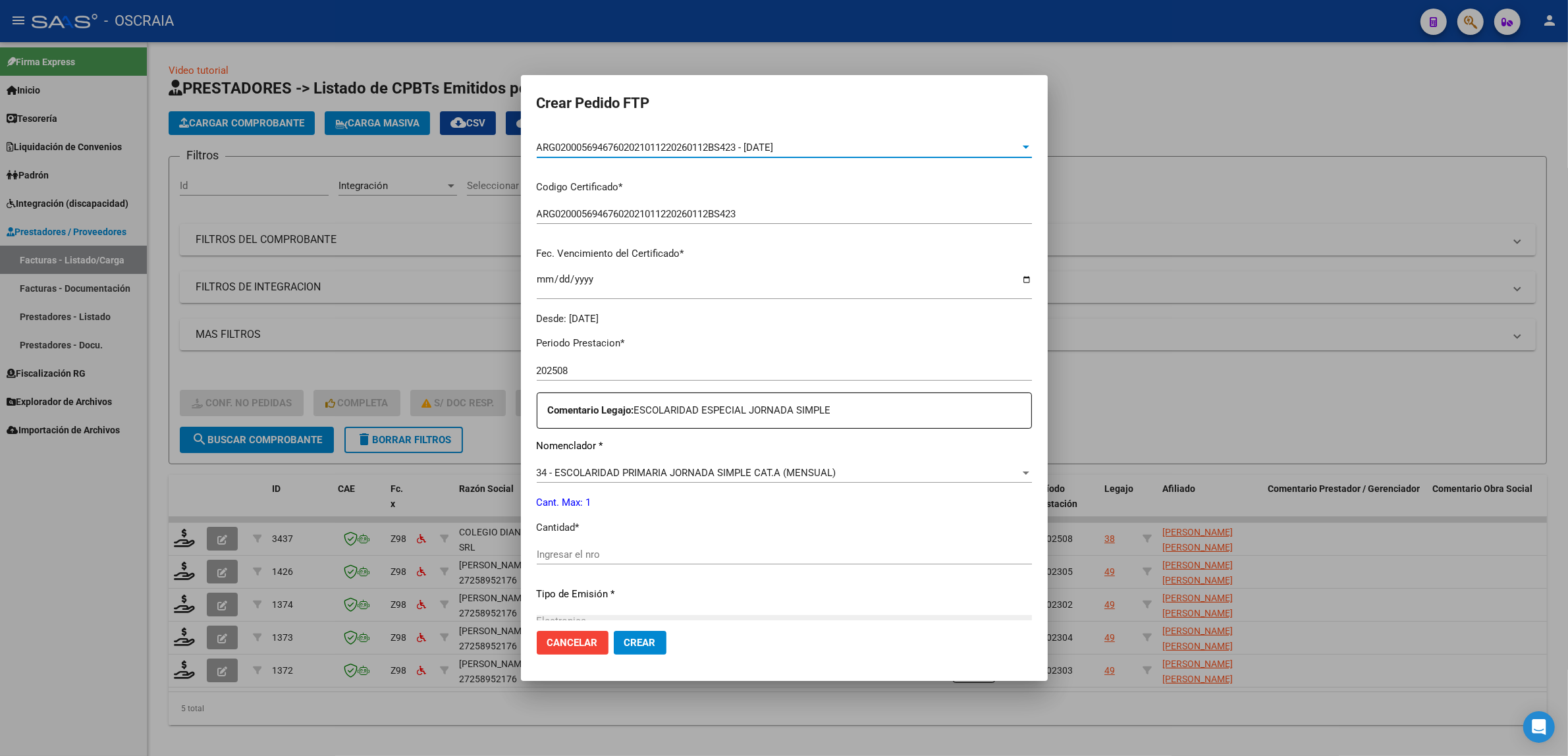
scroll to position [329, 0]
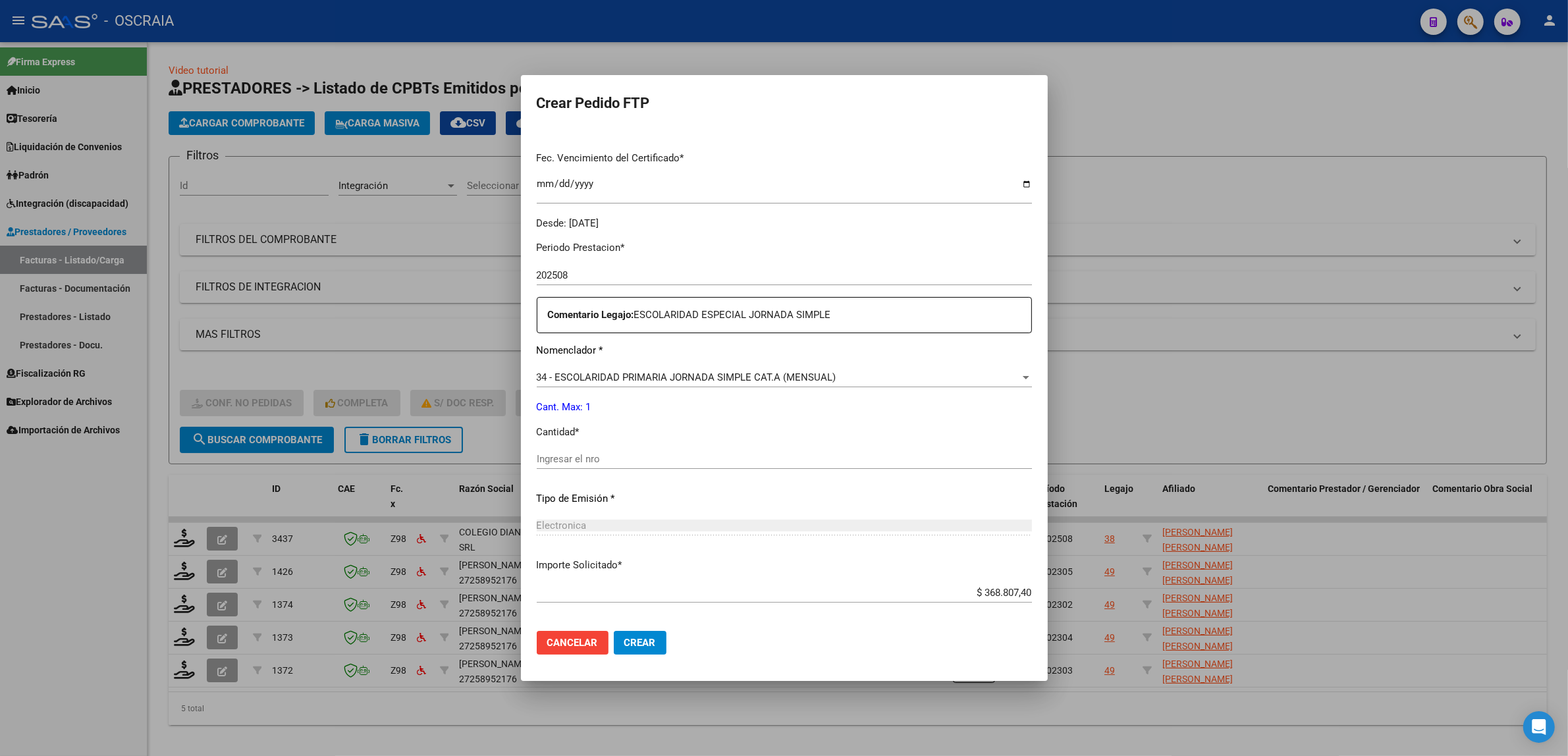
click at [640, 469] on div "Ingresar el nro" at bounding box center [784, 465] width 495 height 32
click at [637, 464] on input "Ingresar el nro" at bounding box center [784, 458] width 495 height 12
type input "1"
click at [650, 532] on div "Electronica Seleccionar tipo" at bounding box center [784, 525] width 495 height 20
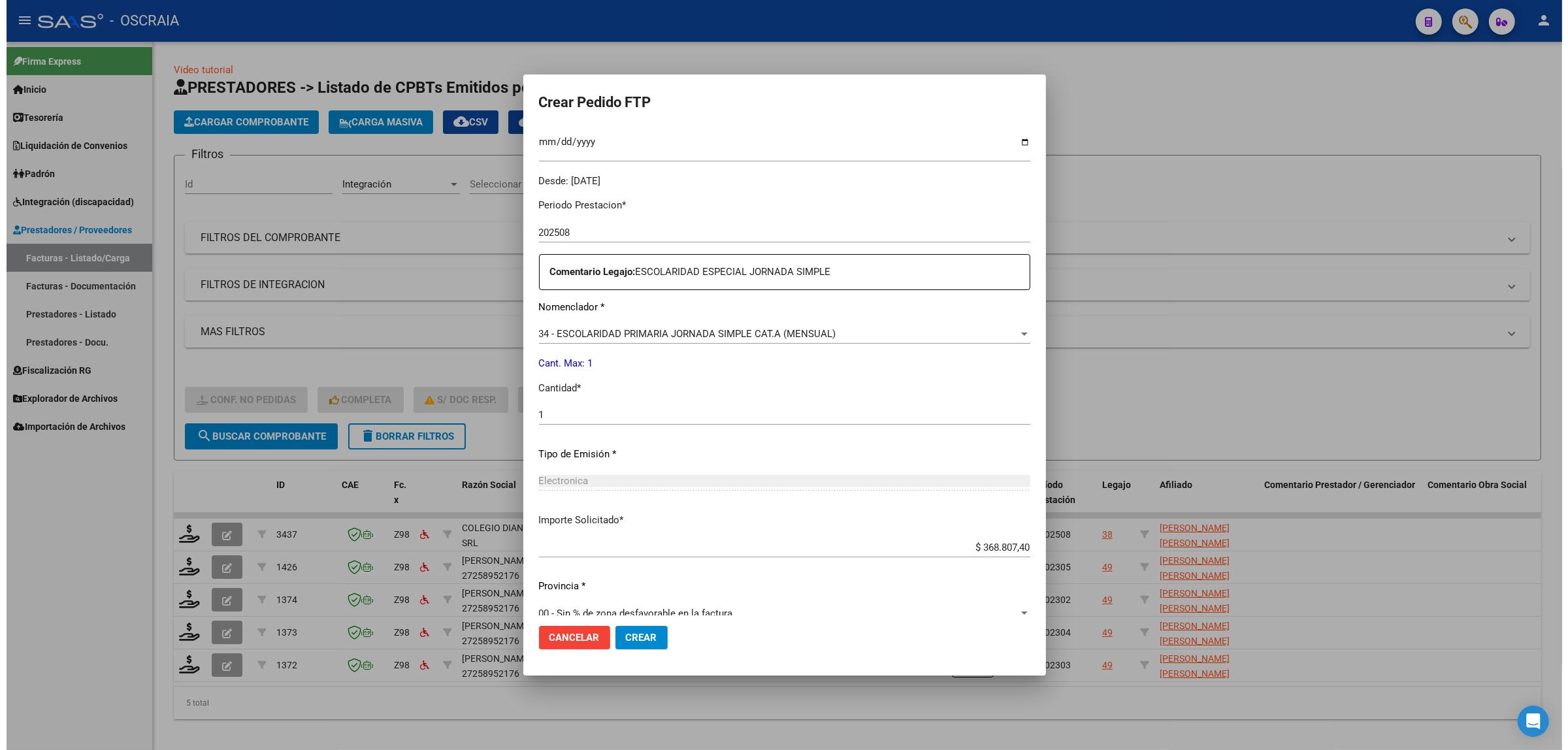
scroll to position [387, 0]
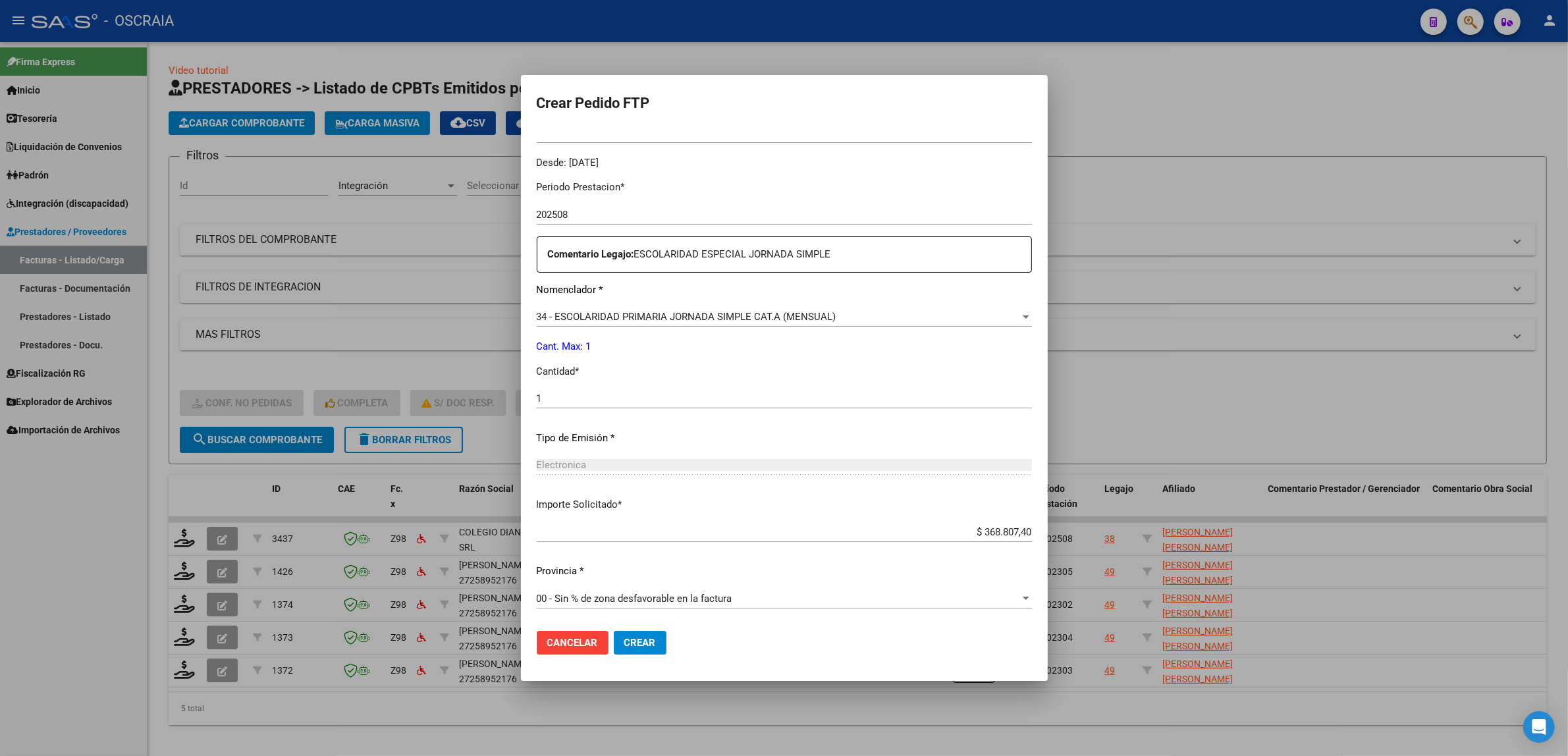
click at [658, 637] on button "Crear" at bounding box center [640, 642] width 53 height 24
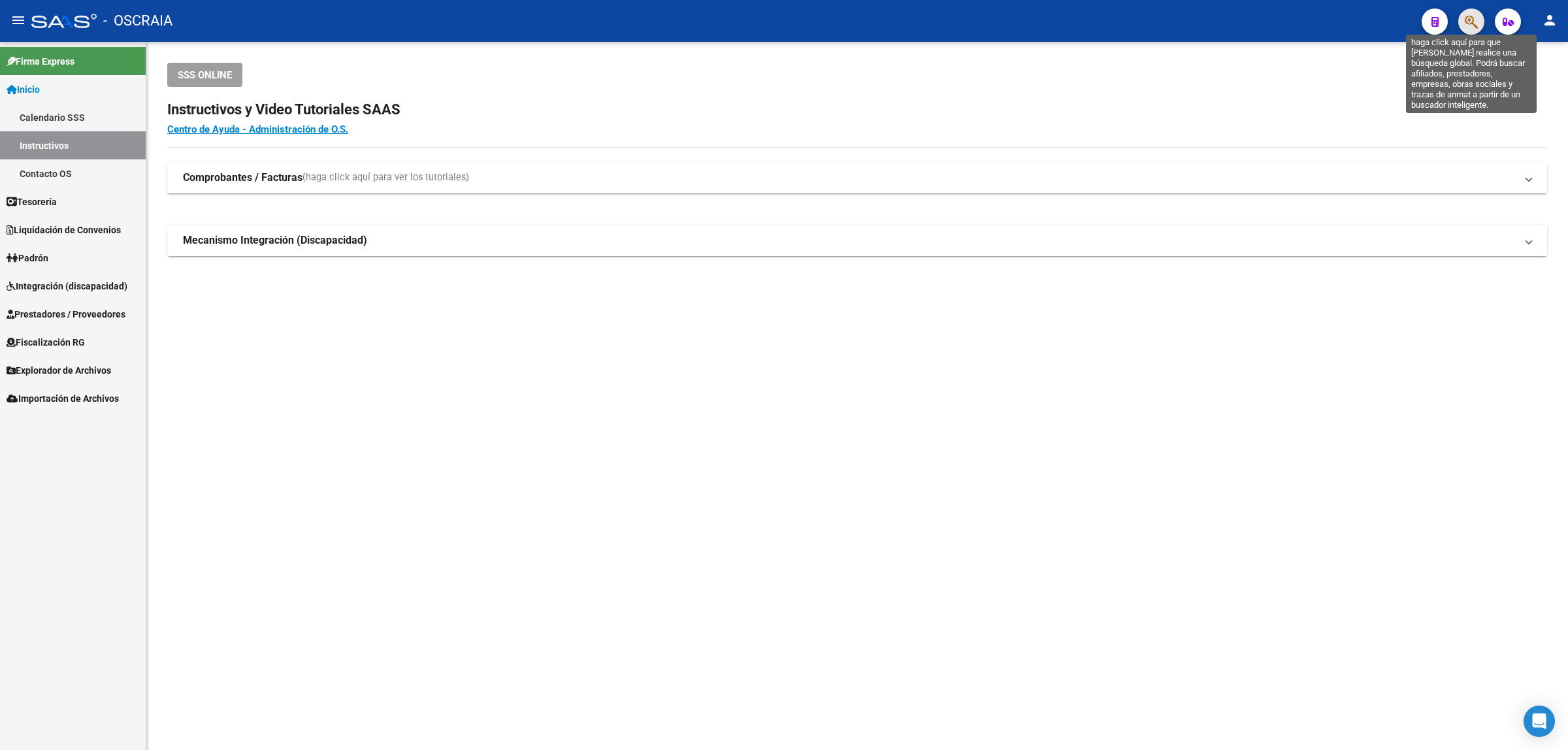
click at [1473, 27] on icon "button" at bounding box center [1471, 22] width 13 height 15
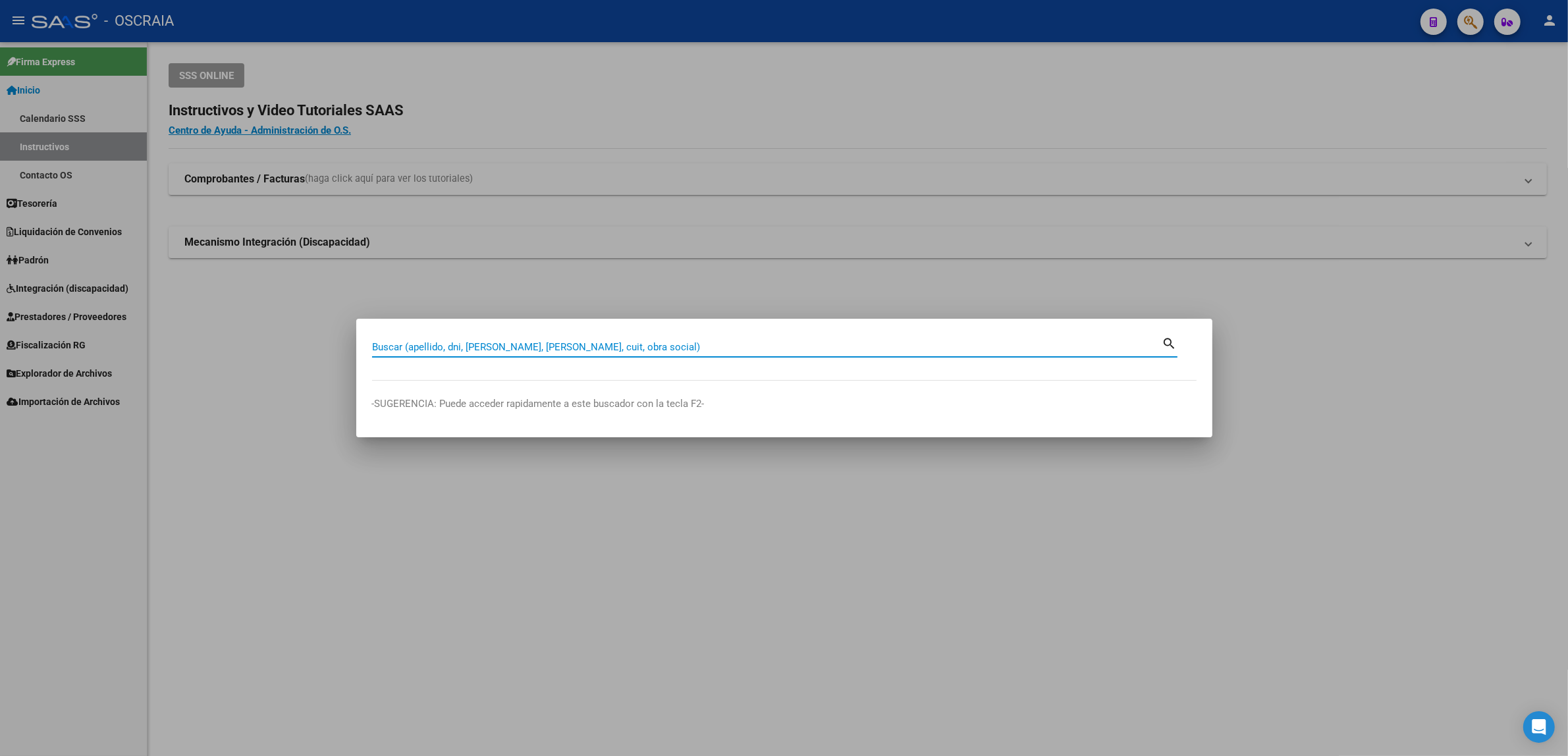
click at [643, 350] on input "Buscar (apellido, dni, [PERSON_NAME], [PERSON_NAME], cuit, obra social)" at bounding box center [767, 347] width 790 height 12
paste input "27259038478"
type input "27259038478"
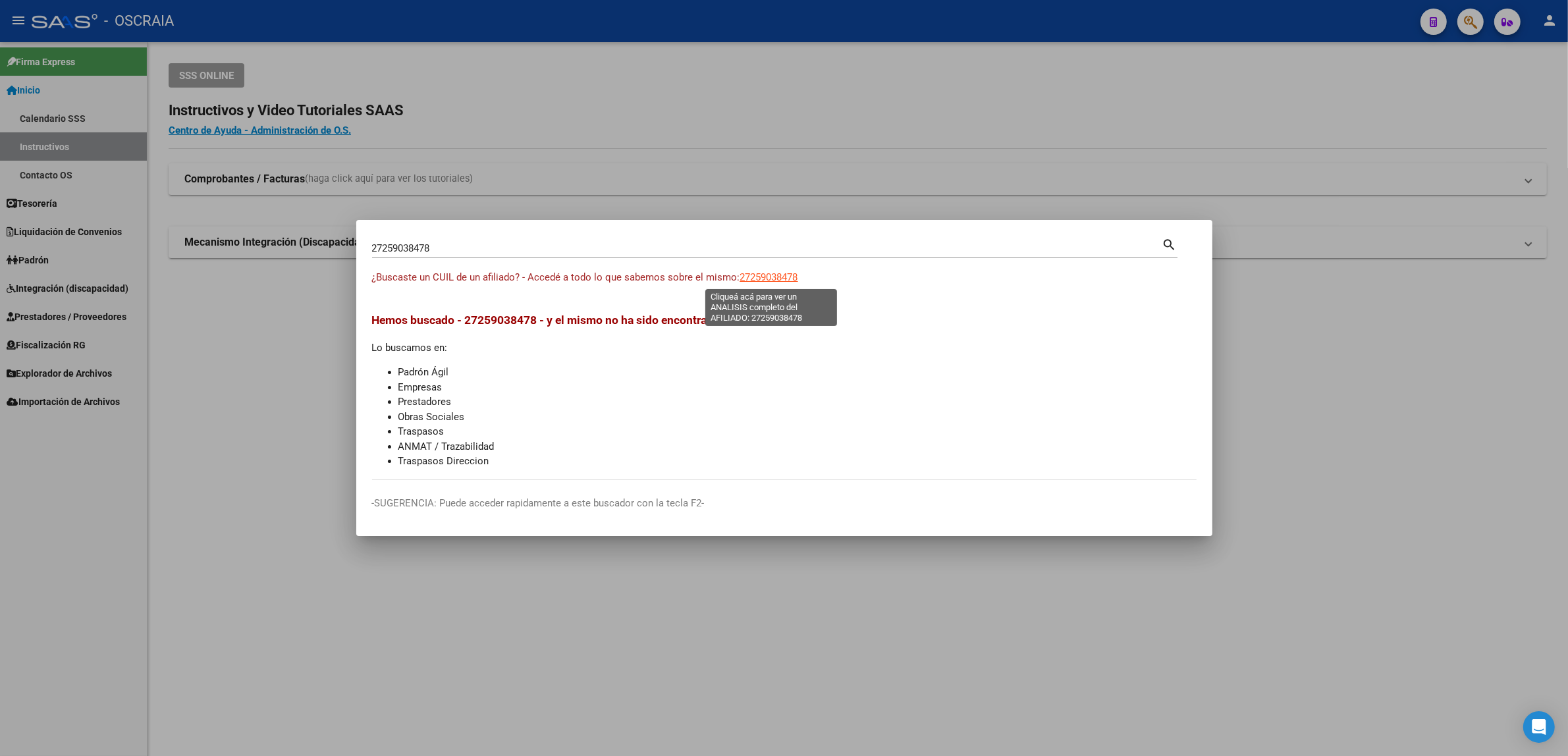
click at [758, 277] on span "27259038478" at bounding box center [769, 276] width 58 height 12
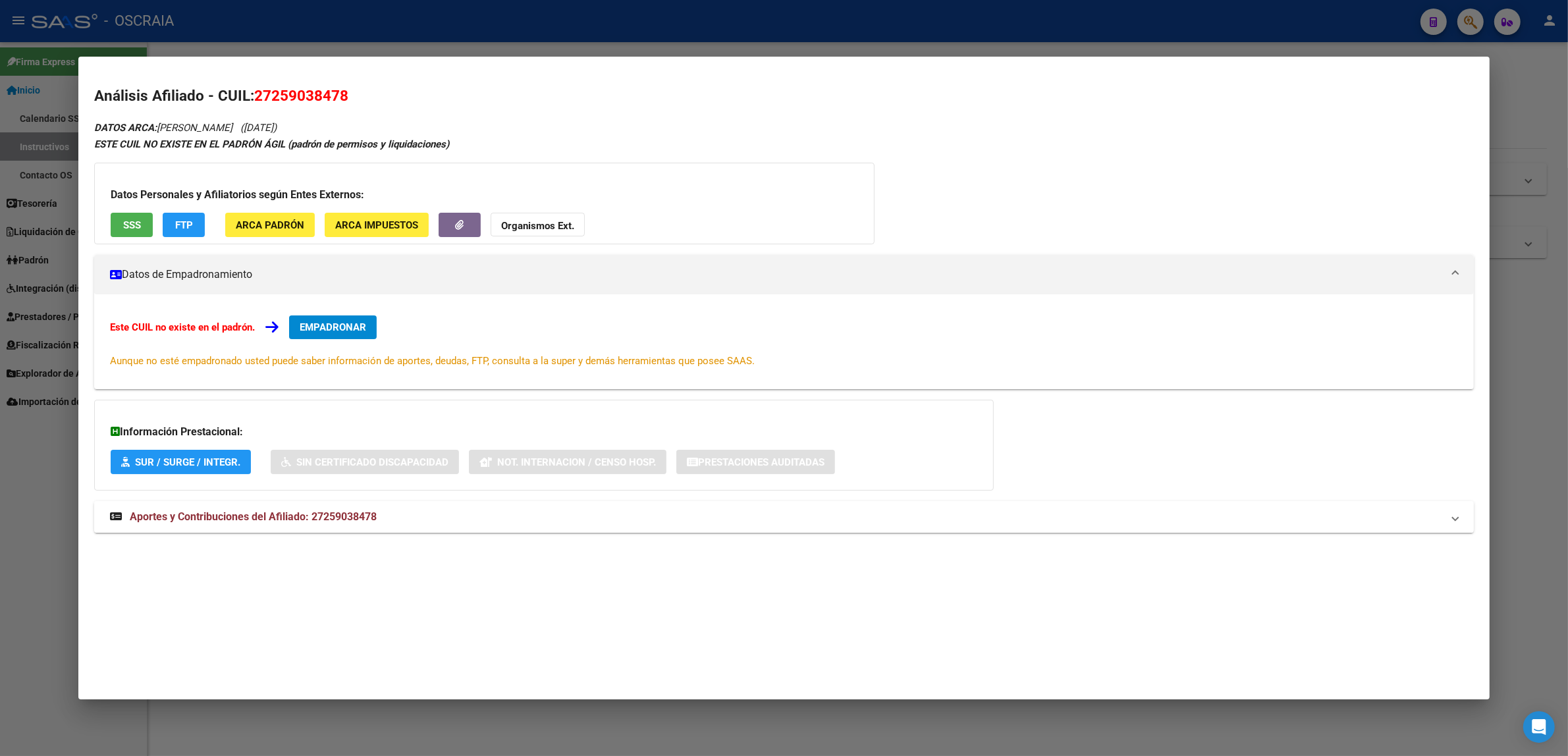
drag, startPoint x: 202, startPoint y: 514, endPoint x: 247, endPoint y: 514, distance: 45.0
click at [239, 514] on span "Aportes y Contribuciones del Afiliado: 27259038478" at bounding box center [253, 517] width 247 height 12
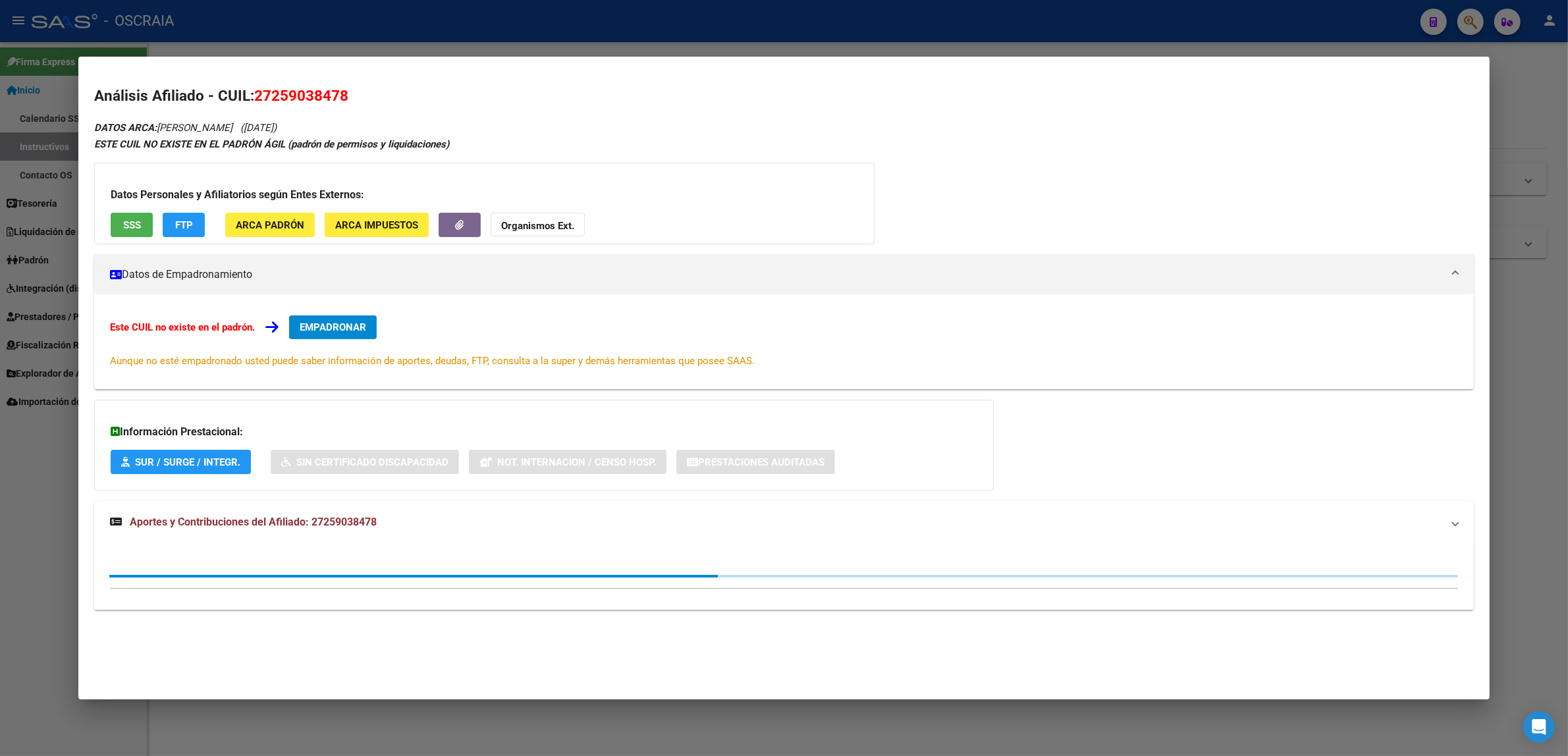
click at [359, 515] on span "Aportes y Contribuciones del Afiliado: 27259038478" at bounding box center [253, 521] width 247 height 12
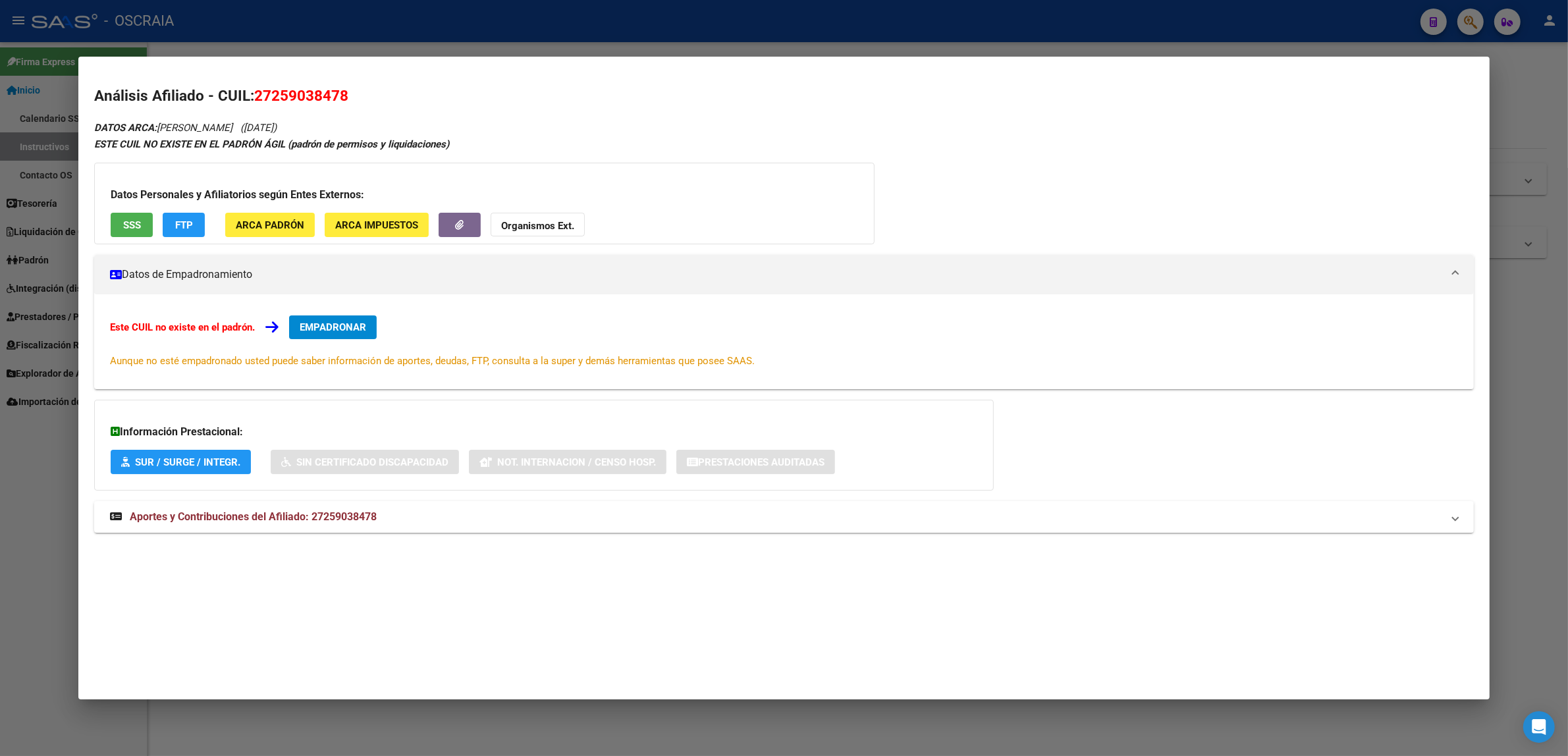
click at [959, 311] on div "Este CUIL no existe en el padrón. EMPADRONAR Aunque no esté empadronado usted p…" at bounding box center [784, 341] width 1380 height 95
click at [600, 528] on mat-expansion-panel-header "Aportes y Contribuciones del Afiliado: 27259038478" at bounding box center [784, 517] width 1380 height 32
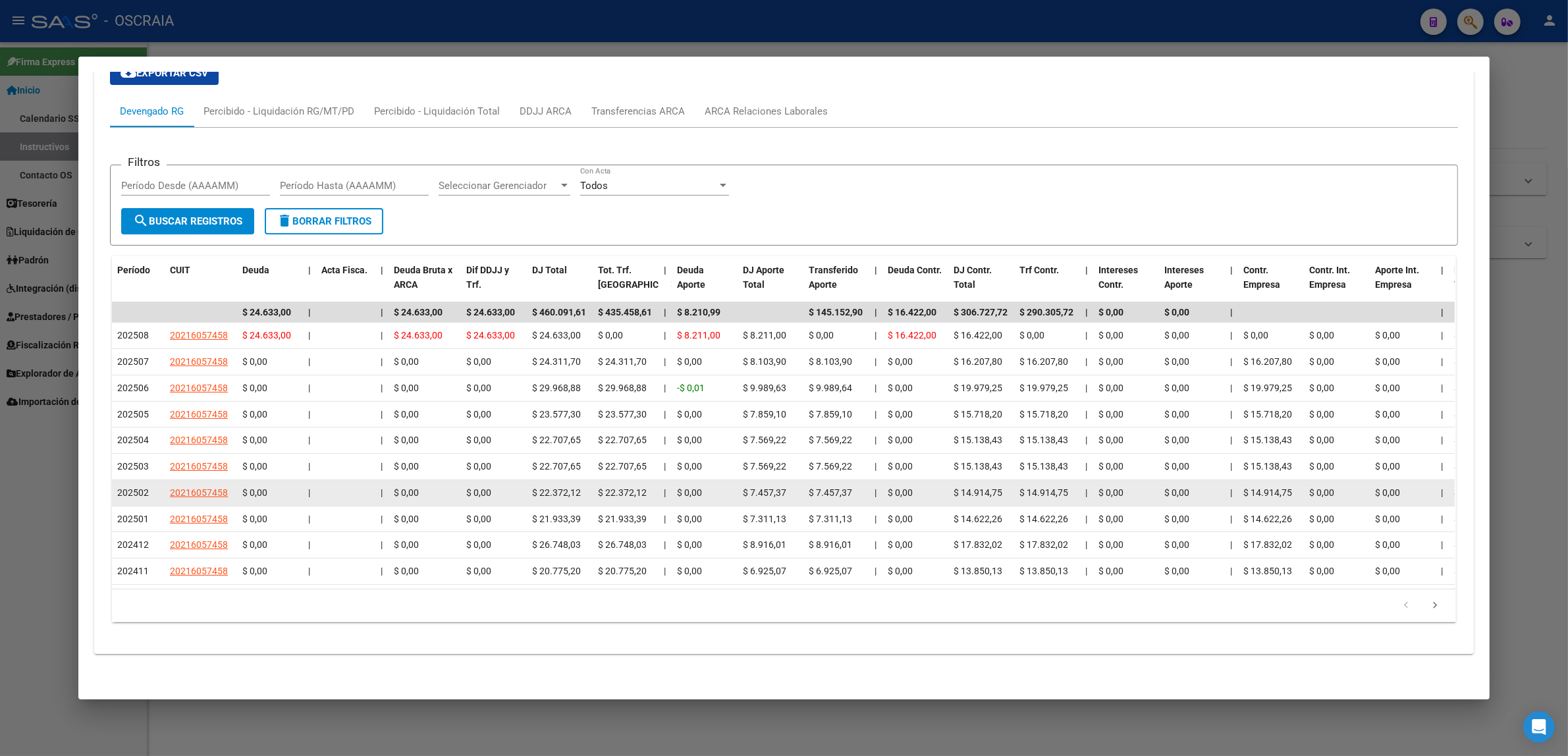
scroll to position [524, 0]
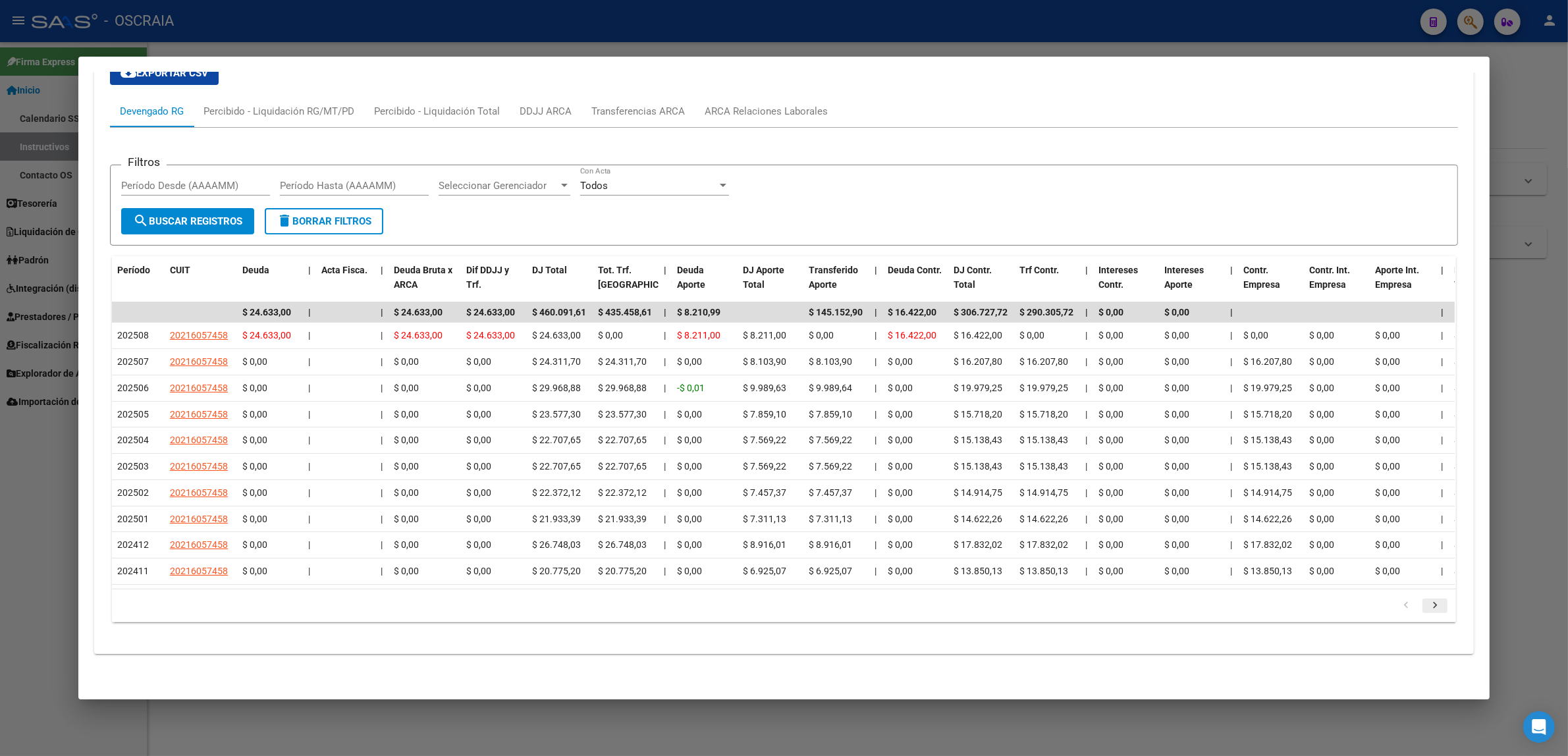
click at [1426, 603] on icon "go to next page" at bounding box center [1434, 607] width 17 height 15
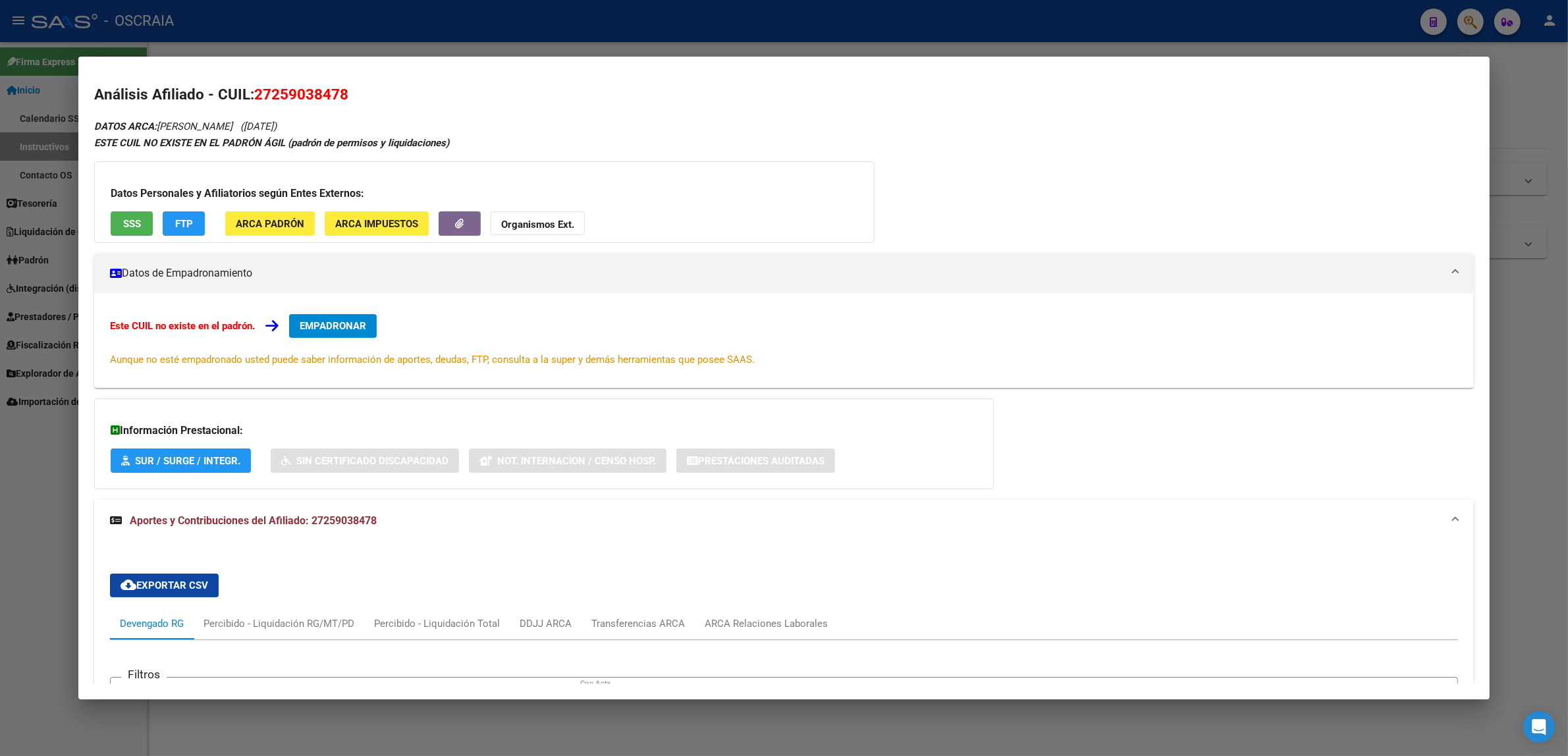
scroll to position [0, 0]
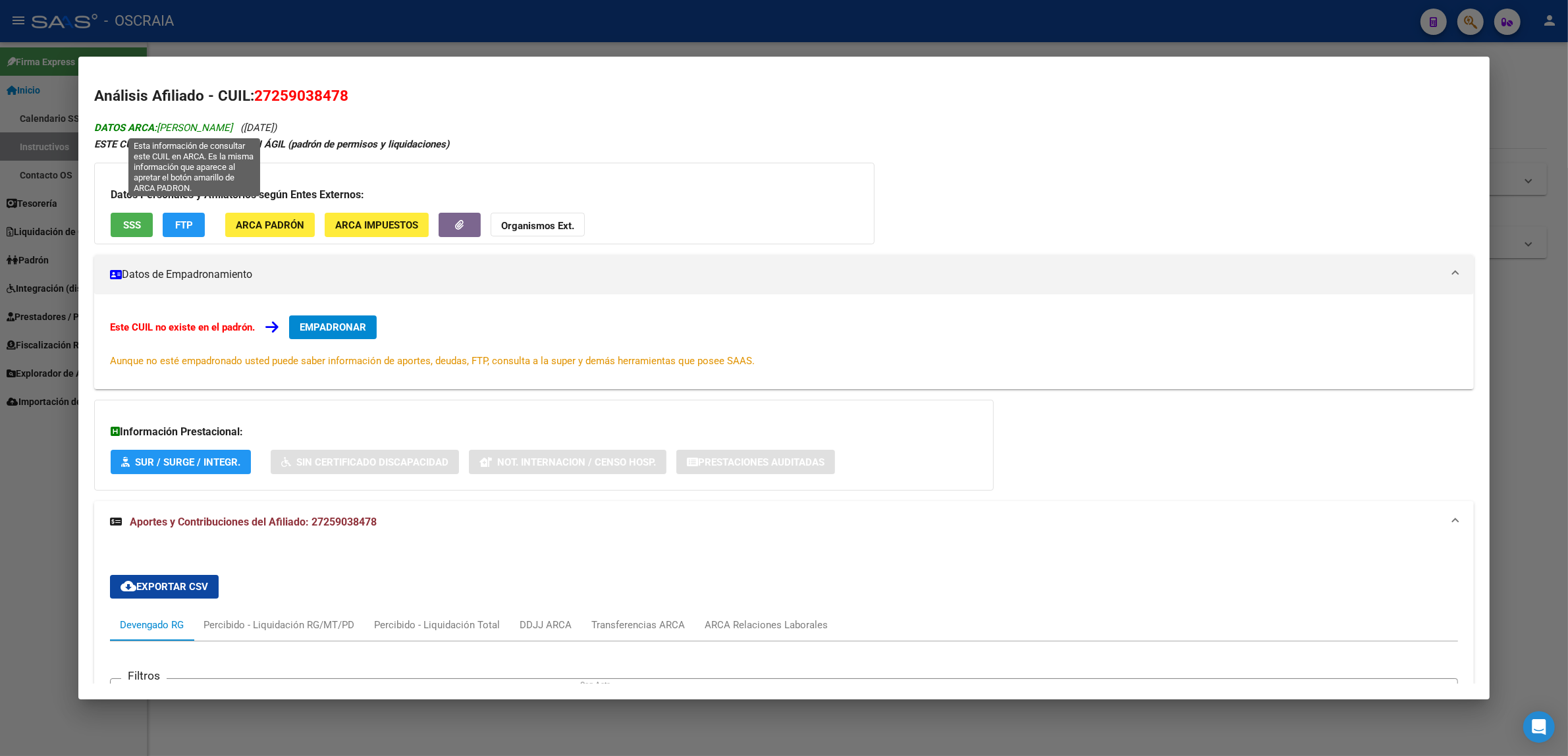
drag, startPoint x: 297, startPoint y: 127, endPoint x: 154, endPoint y: 127, distance: 143.0
click at [154, 127] on span "DATOS ARCA: SANCHEZ ROSANA GUADALUPE" at bounding box center [163, 127] width 138 height 12
copy span "SANCHEZ ROSANA GUADALUPE"
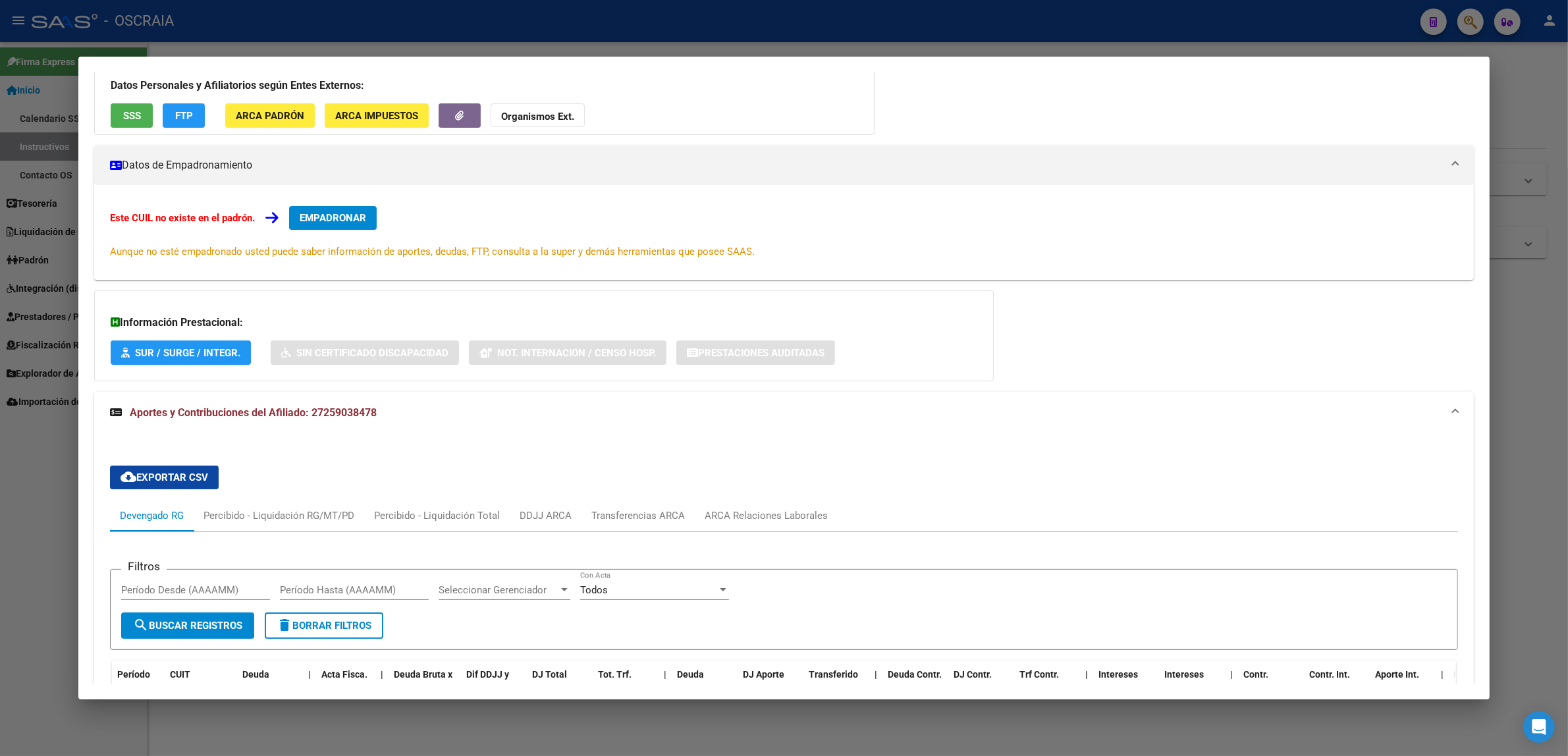
scroll to position [83, 0]
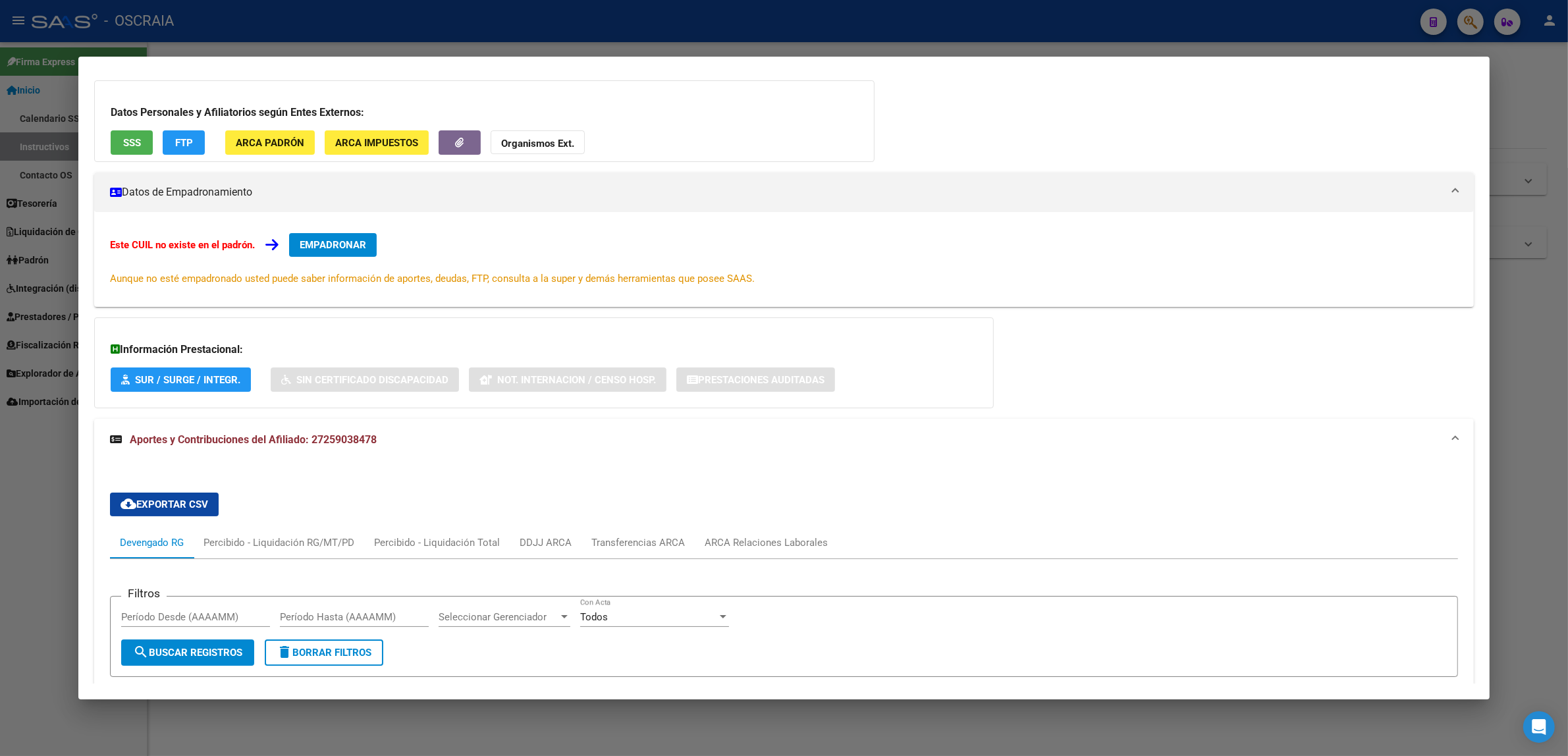
click at [123, 137] on span "SSS" at bounding box center [131, 142] width 18 height 12
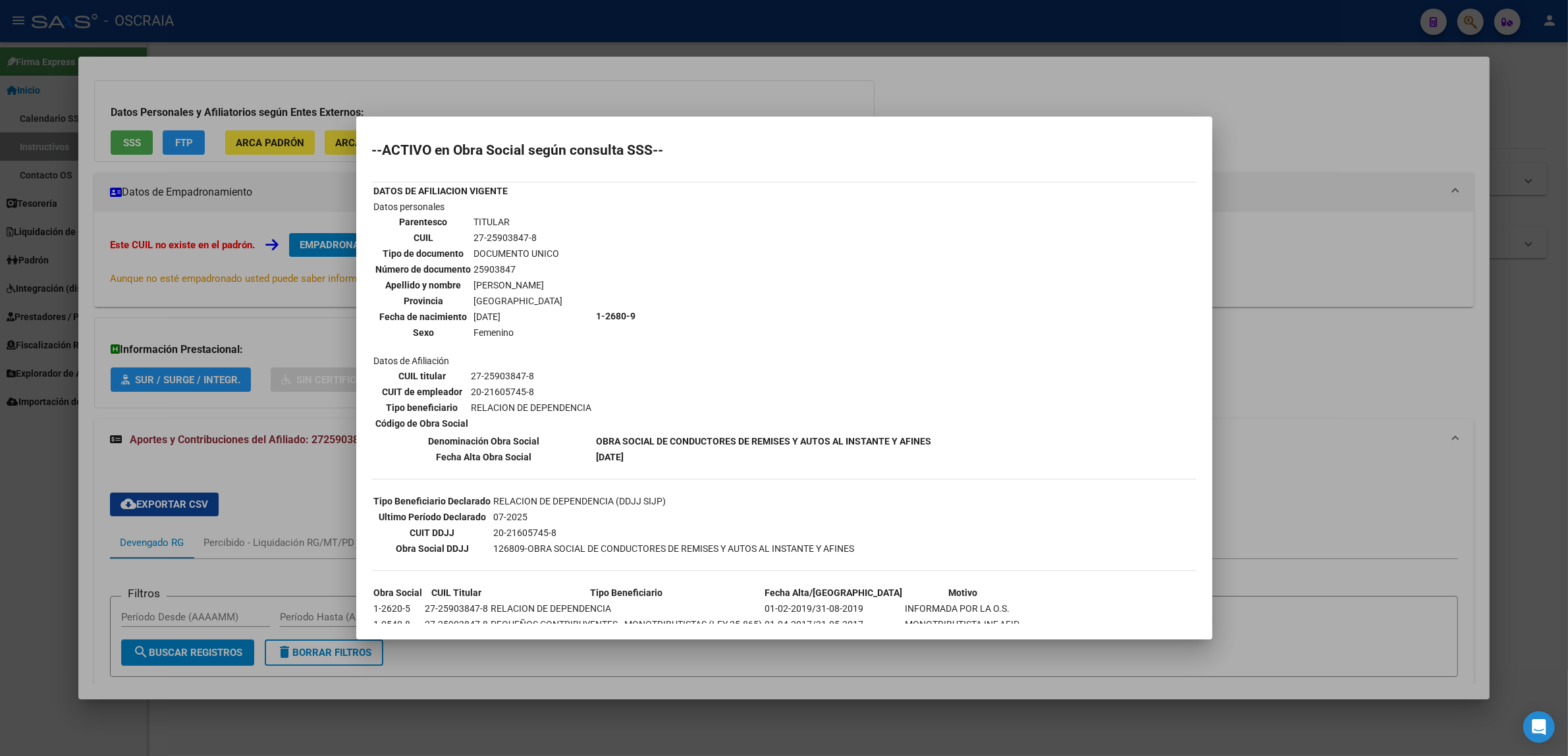
drag, startPoint x: 1240, startPoint y: 83, endPoint x: 1302, endPoint y: 66, distance: 64.3
click at [1242, 83] on div at bounding box center [784, 378] width 1568 height 756
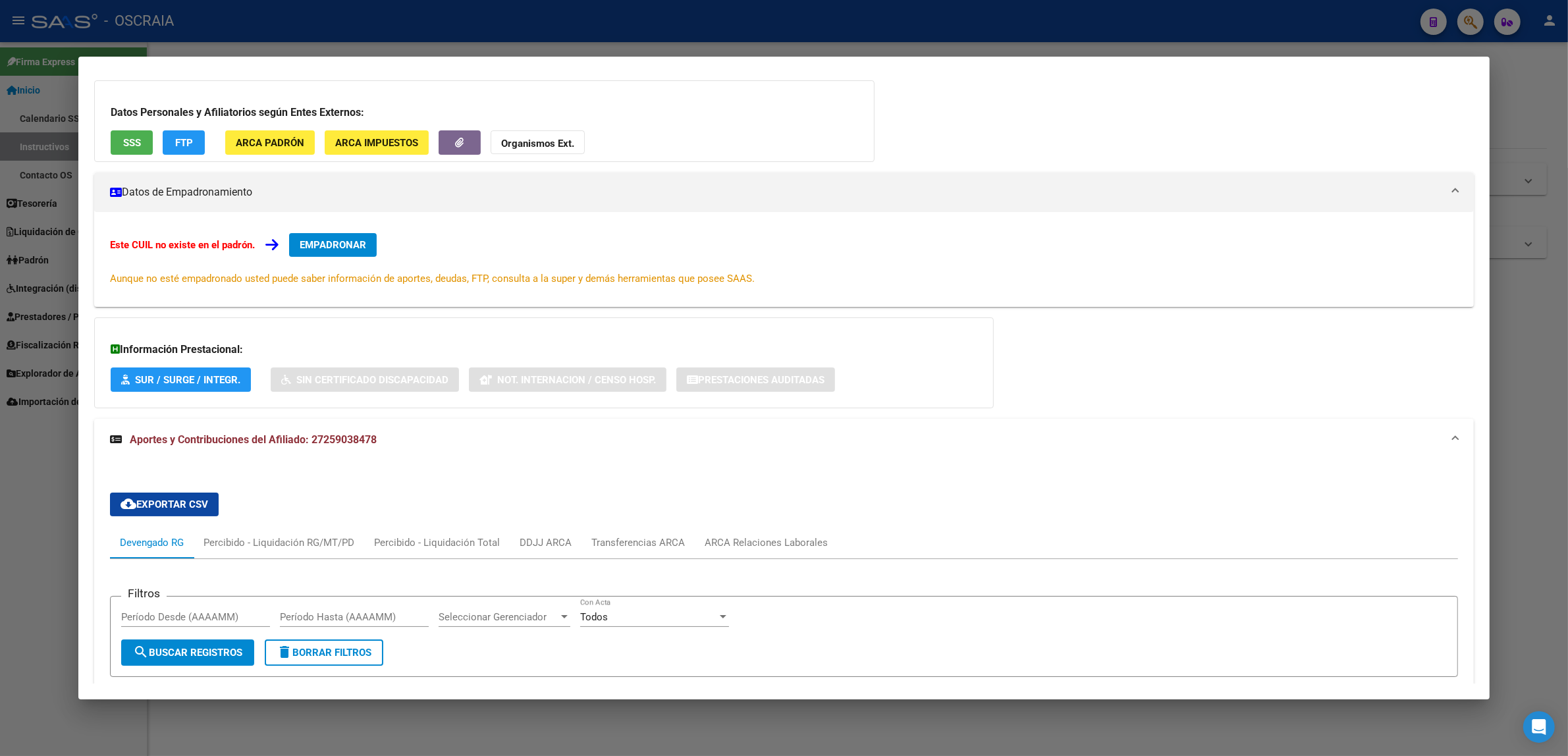
click at [1455, 25] on div at bounding box center [784, 378] width 1568 height 756
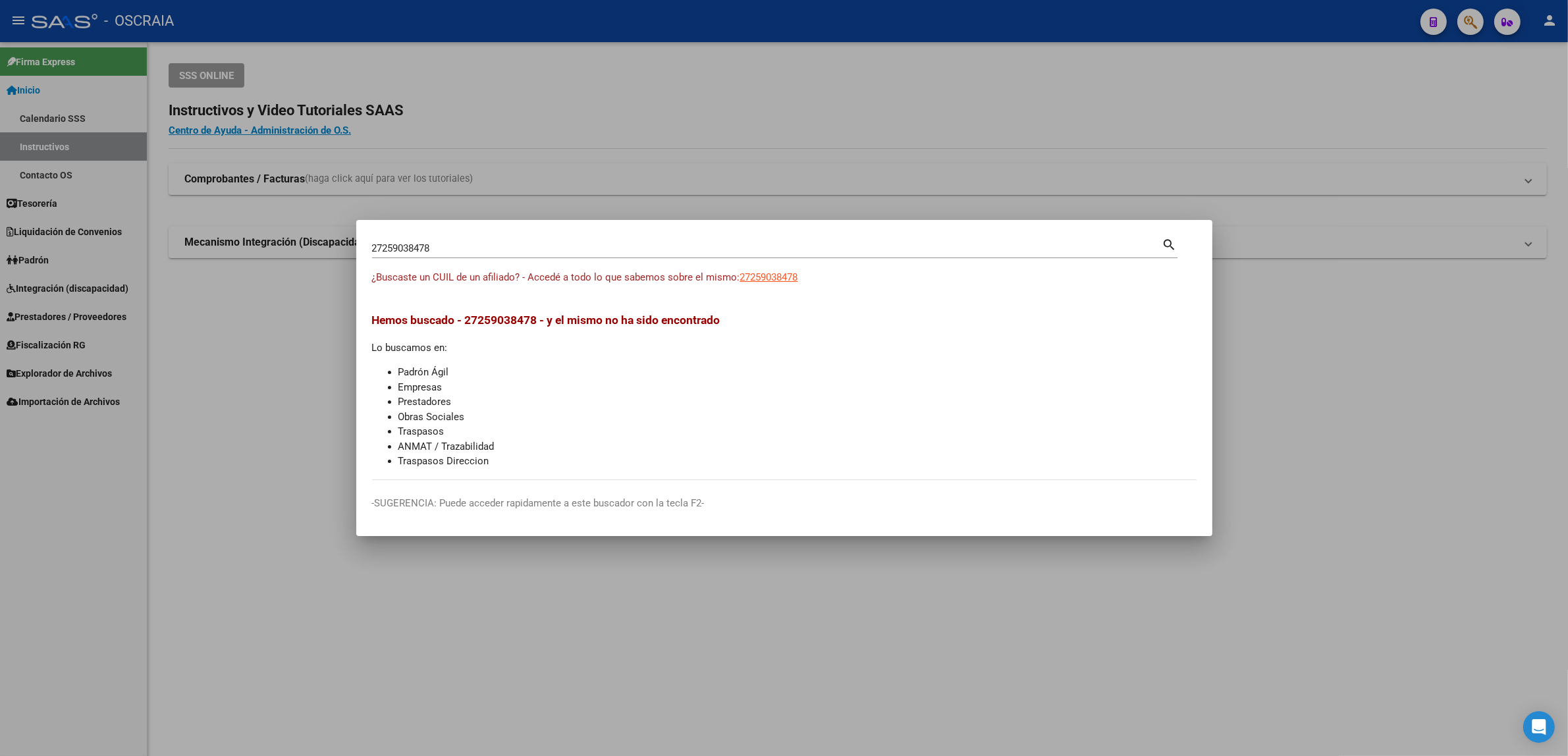
click at [1488, 23] on div at bounding box center [784, 378] width 1568 height 756
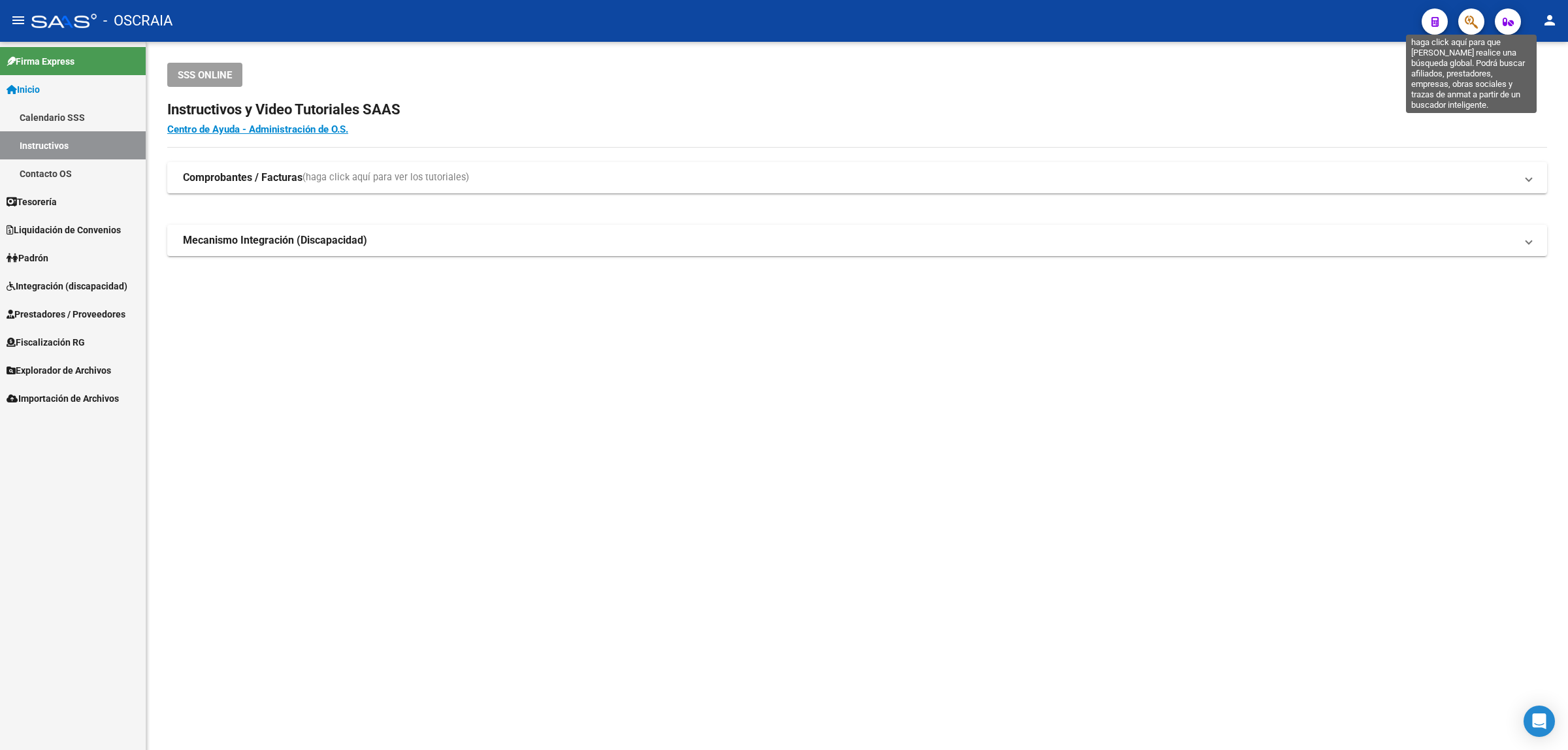
click at [1473, 26] on icon "button" at bounding box center [1471, 22] width 13 height 15
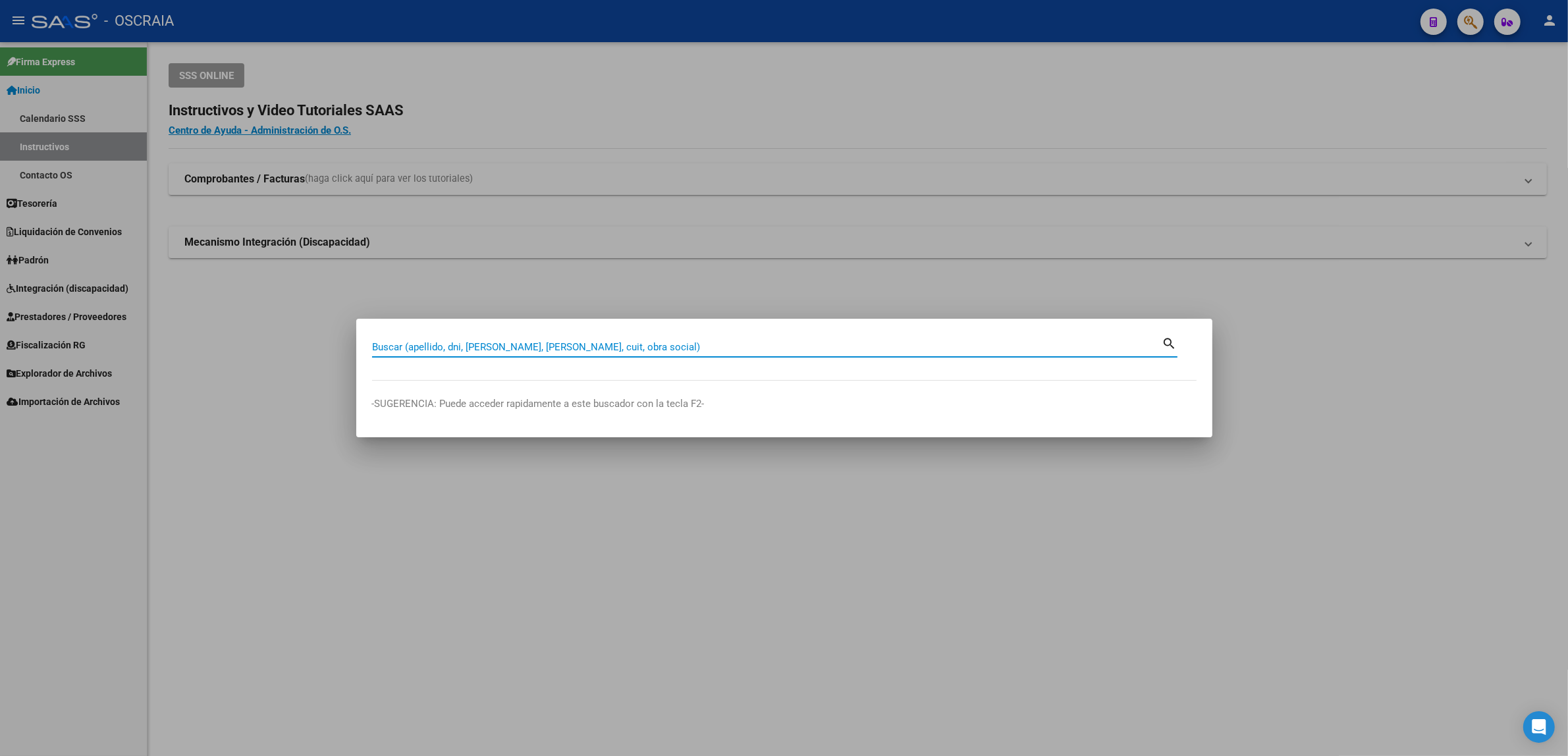
paste input "20272374636"
type input "20272374636"
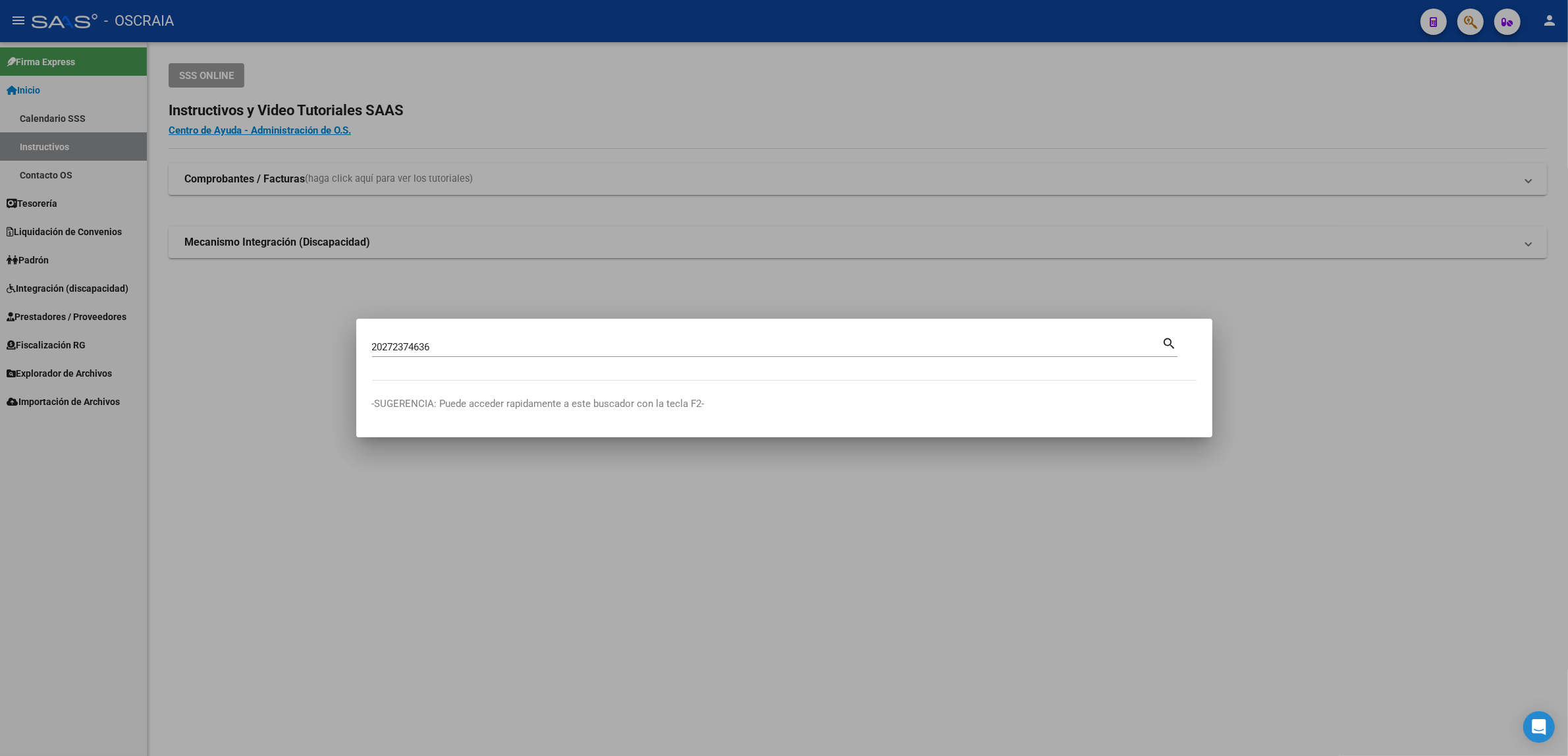
click at [1166, 346] on mat-icon "search" at bounding box center [1170, 342] width 15 height 15
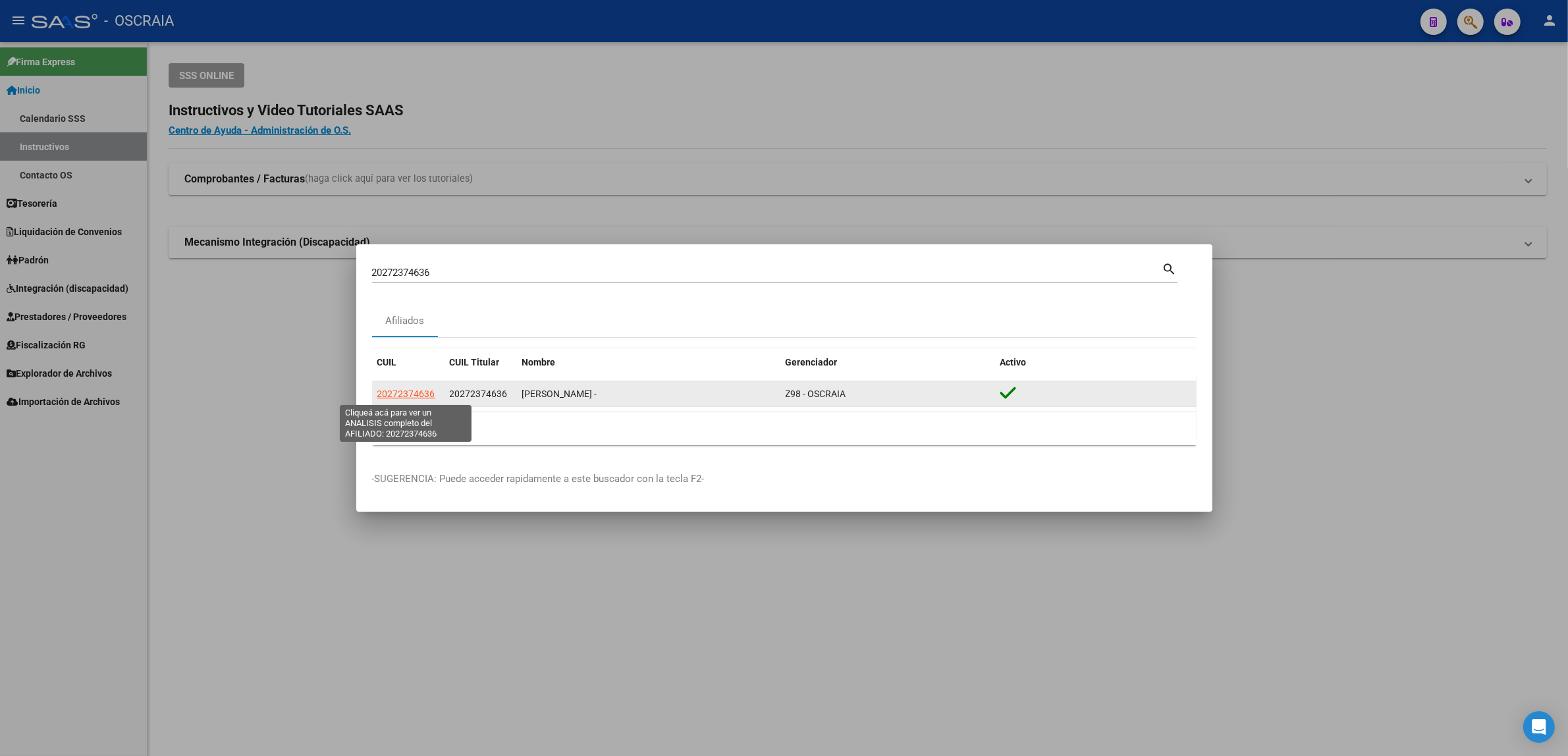
click at [405, 392] on span "20272374636" at bounding box center [406, 394] width 58 height 11
type textarea "20272374636"
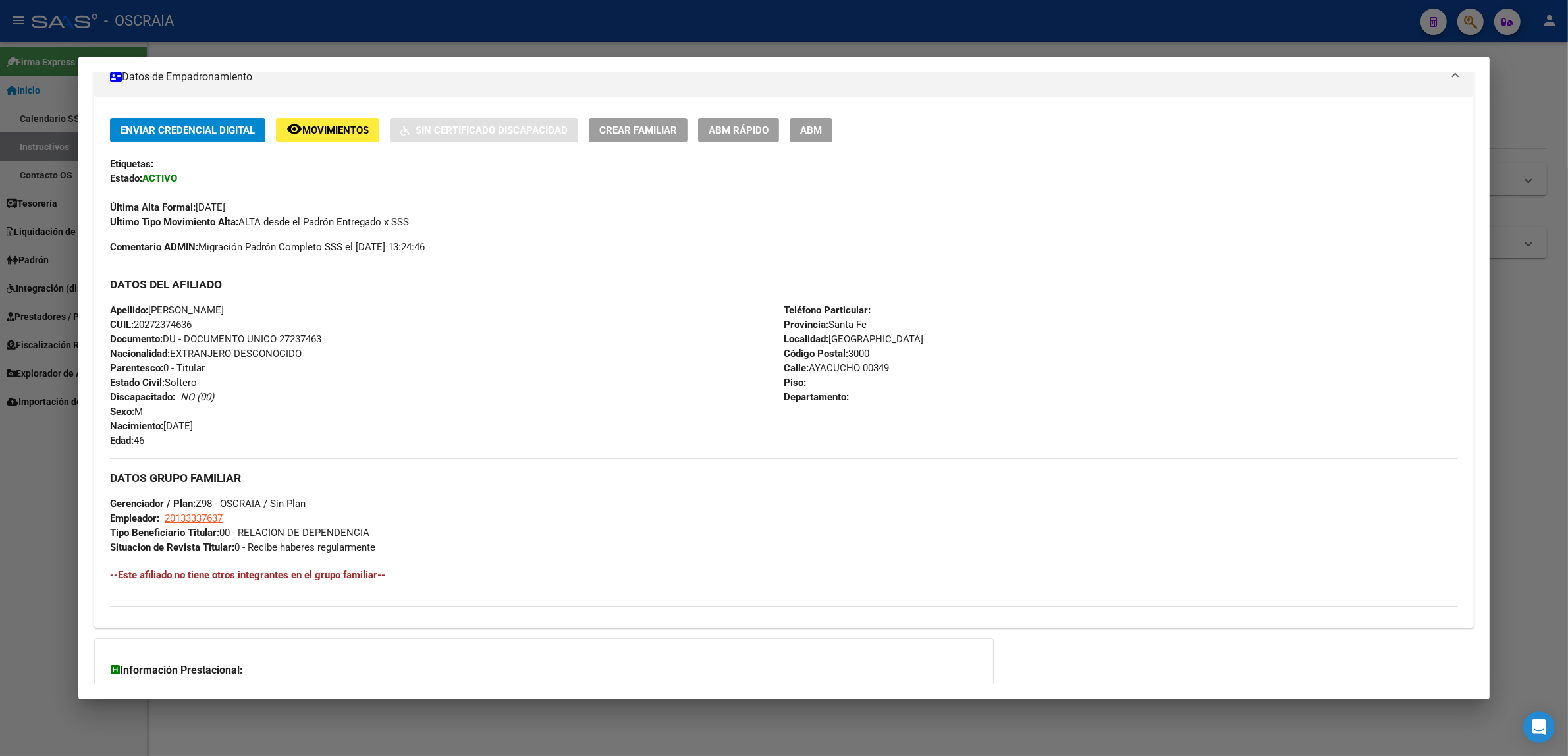
scroll to position [247, 0]
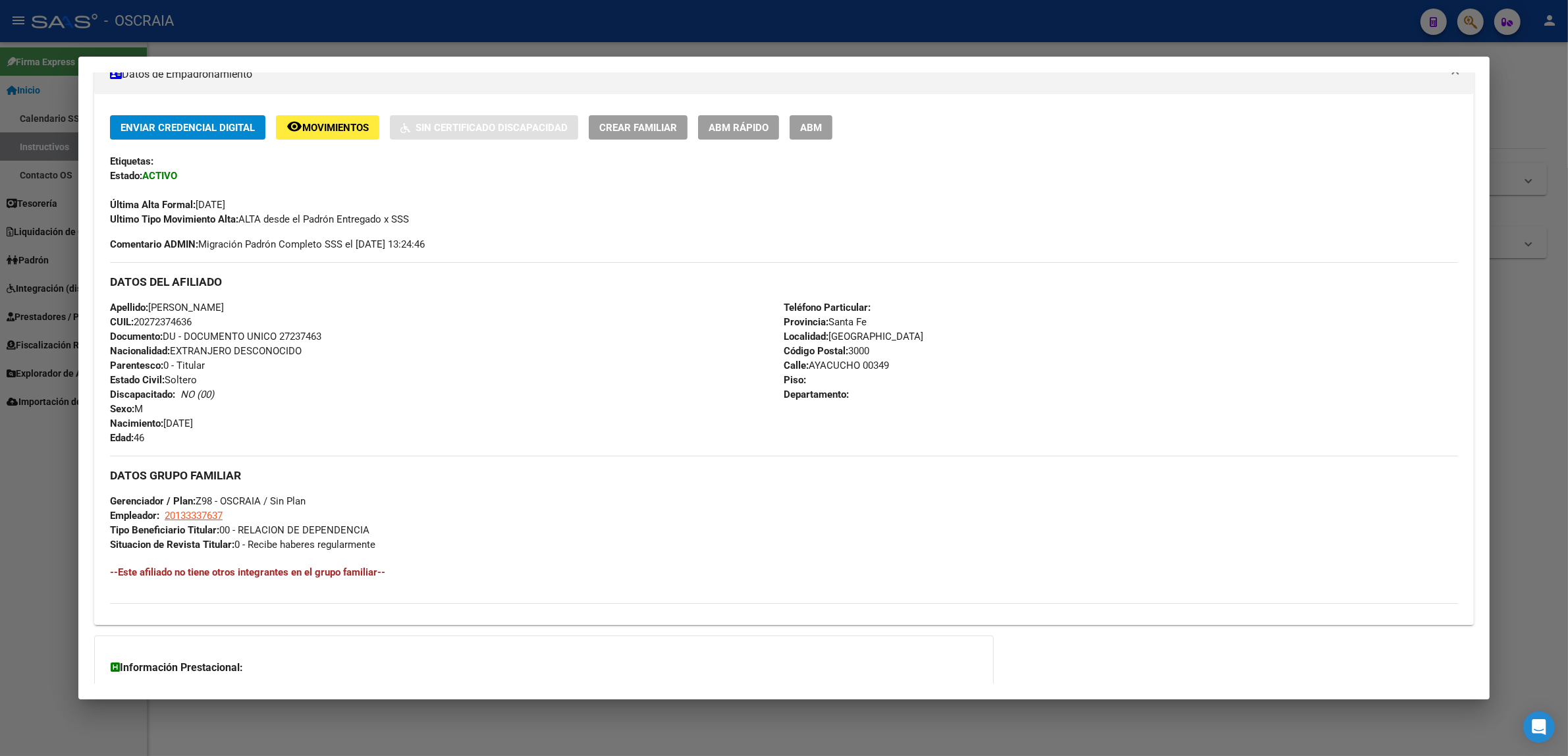
click at [281, 676] on h3 "Información Prestacional:" at bounding box center [544, 667] width 867 height 15
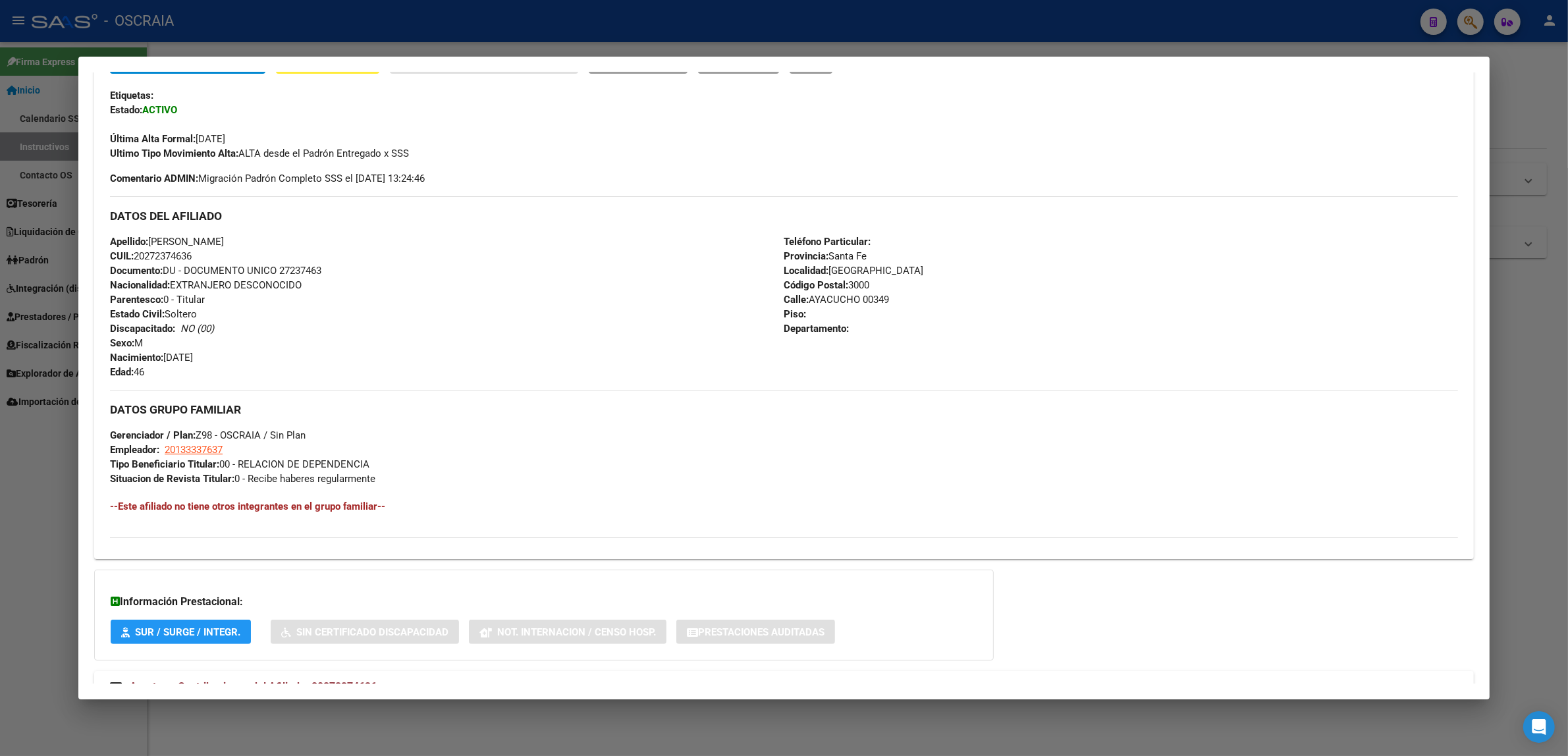
scroll to position [361, 0]
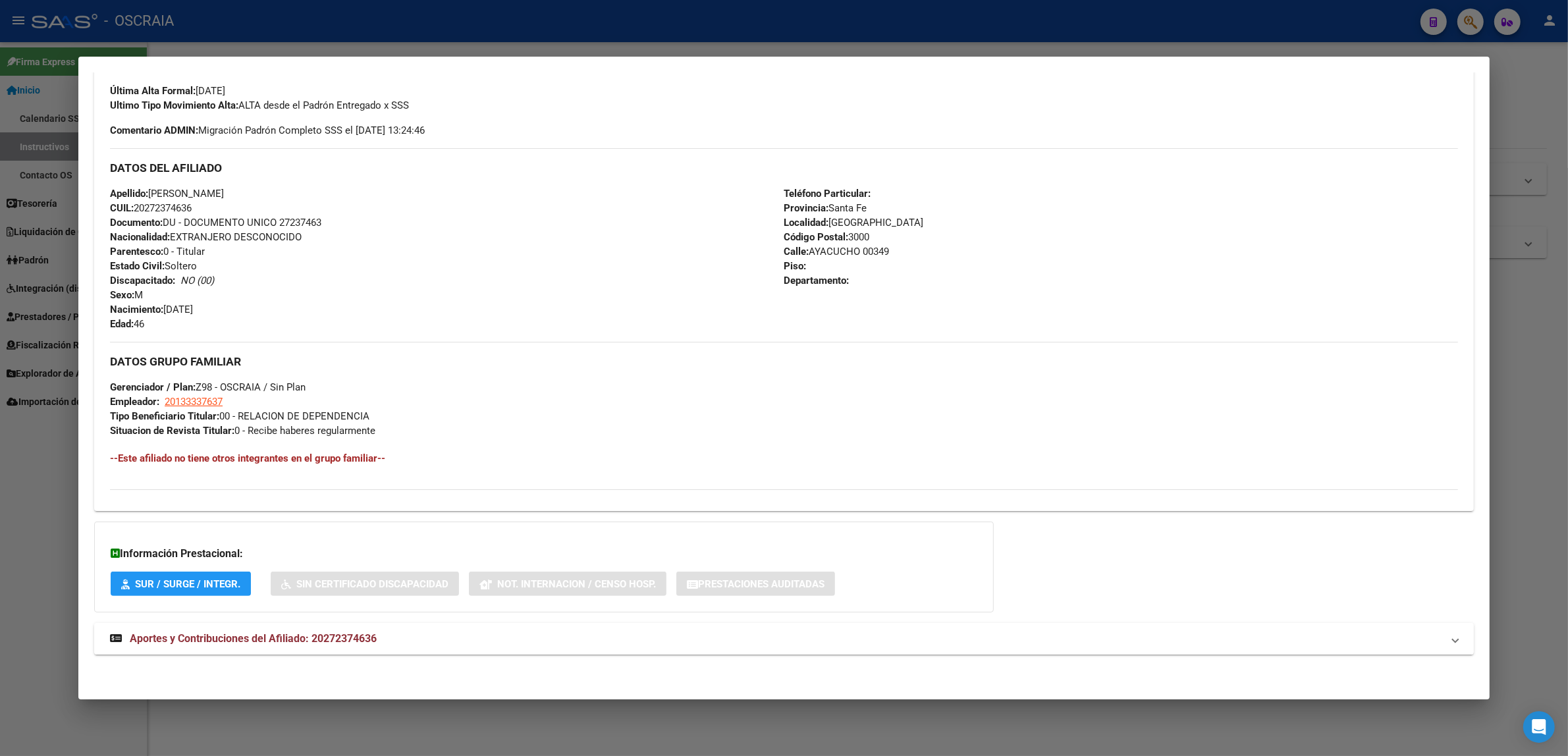
click at [248, 632] on span "Aportes y Contribuciones del Afiliado: 20272374636" at bounding box center [253, 638] width 247 height 12
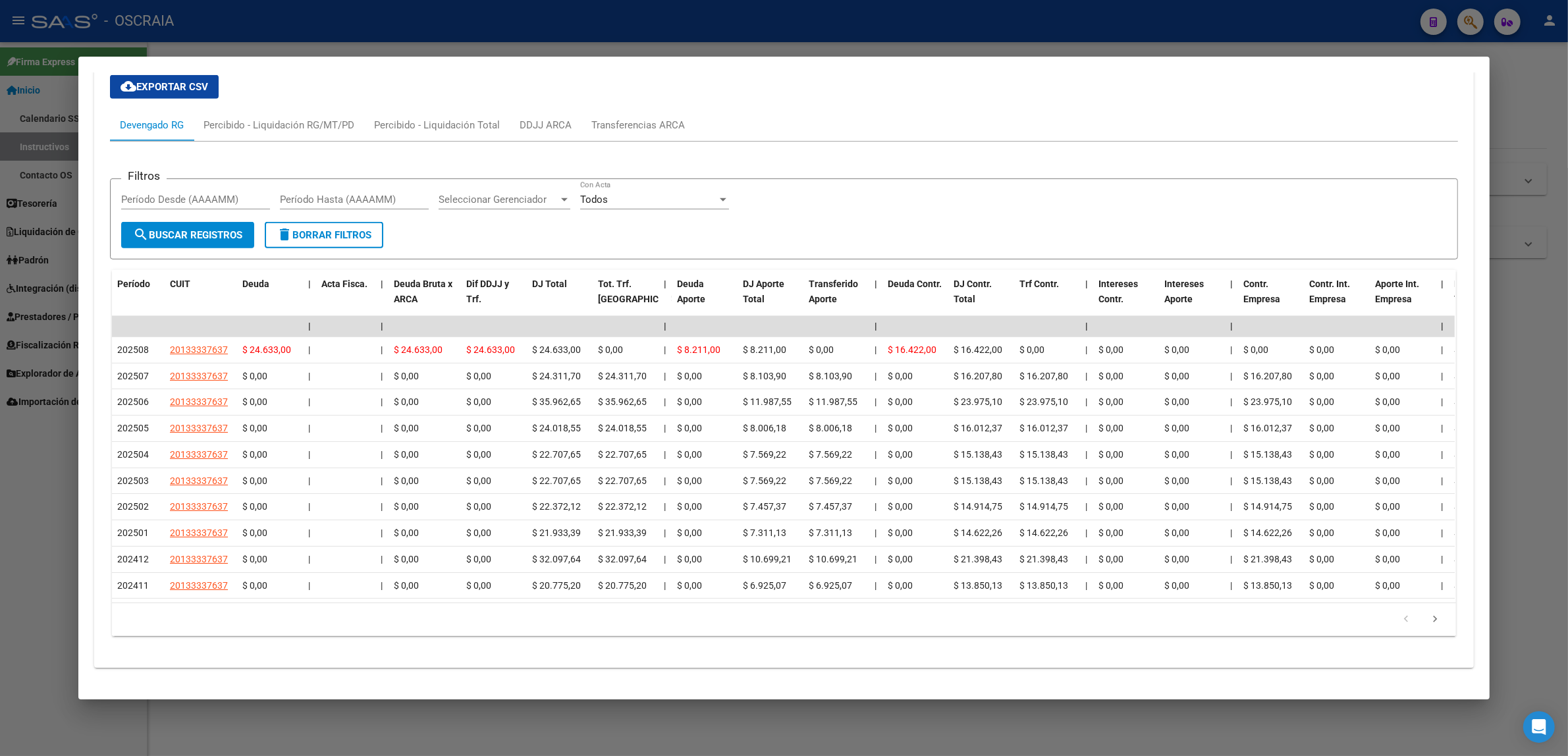
scroll to position [1006, 0]
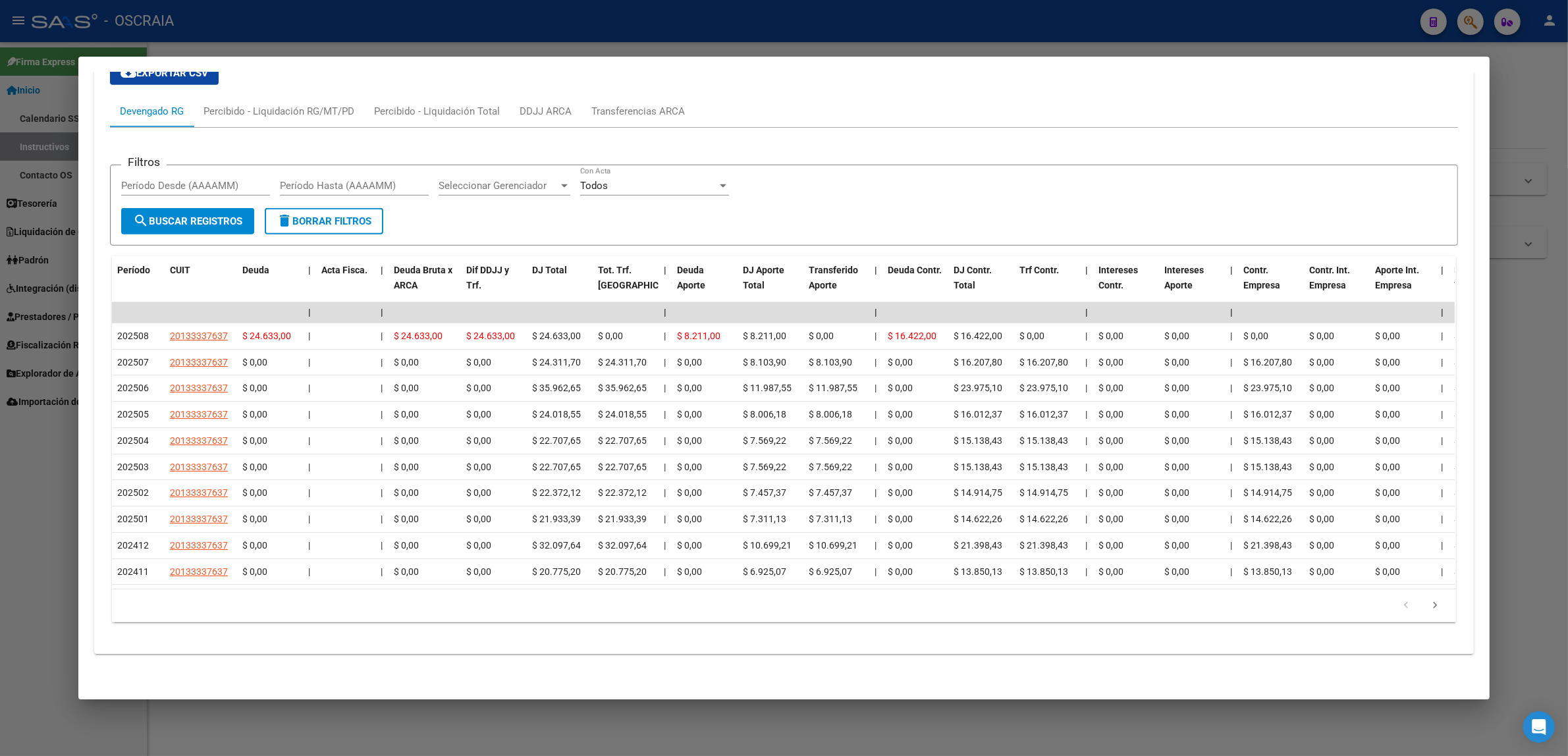
click at [1432, 610] on icon "go to next page" at bounding box center [1434, 607] width 17 height 15
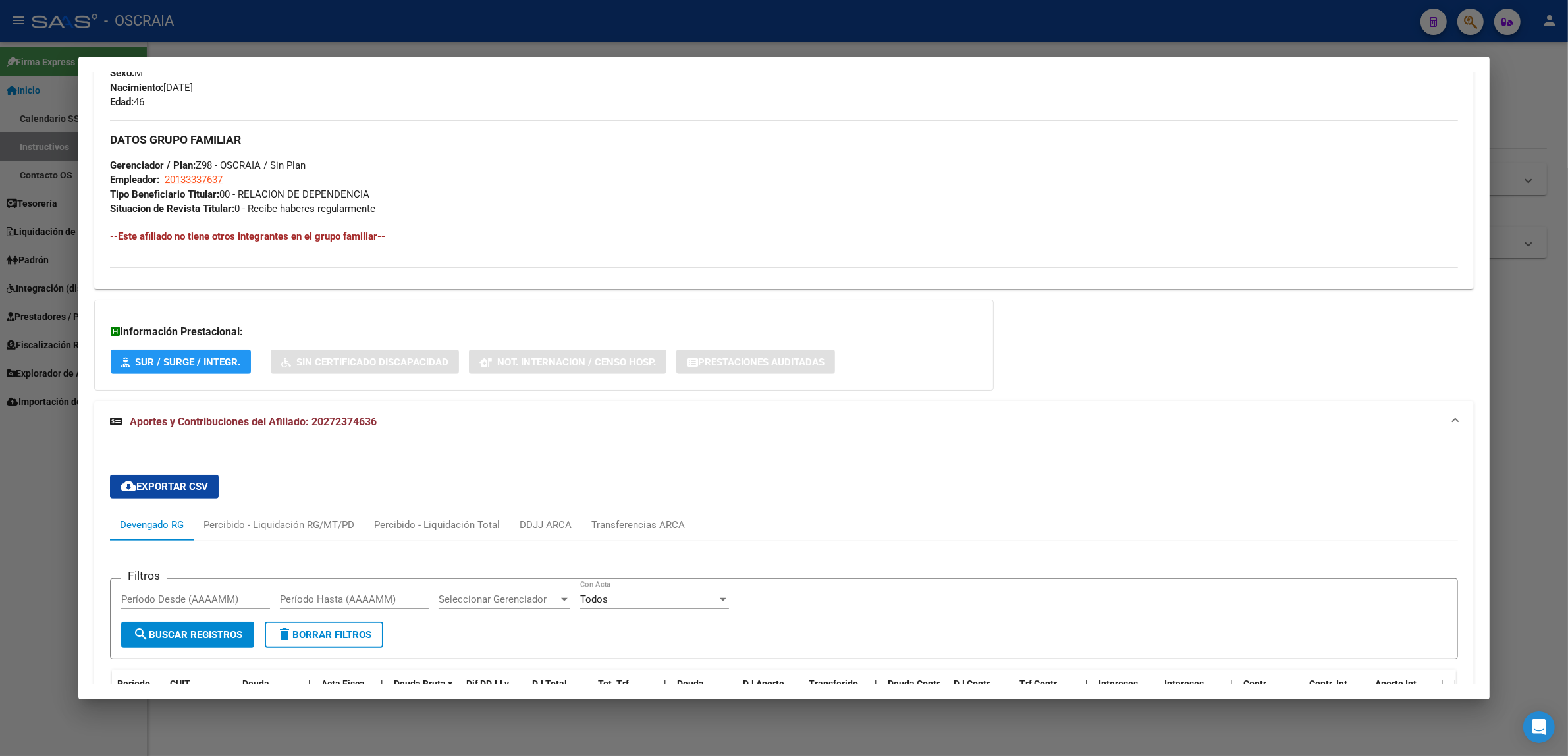
scroll to position [430, 0]
